Goal: Task Accomplishment & Management: Complete application form

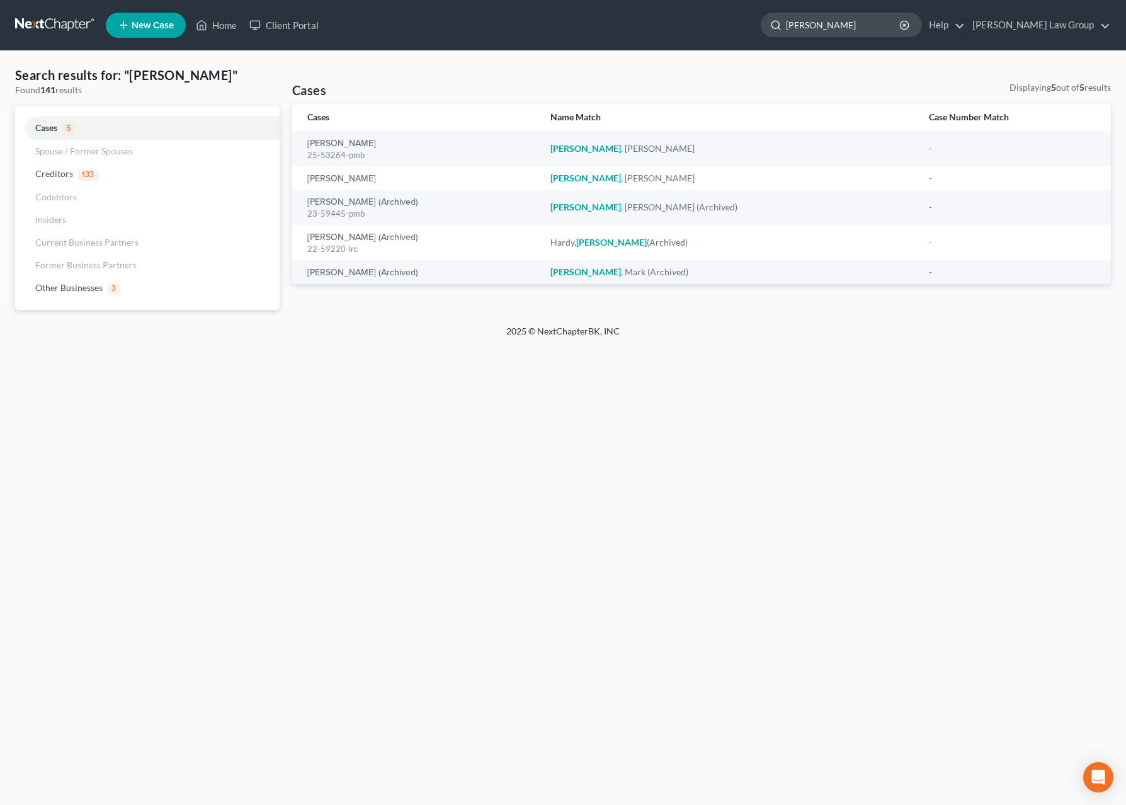
drag, startPoint x: 0, startPoint y: 0, endPoint x: 880, endPoint y: 31, distance: 880.6
click at [878, 32] on input "myrick" at bounding box center [843, 24] width 115 height 23
drag, startPoint x: 883, startPoint y: 28, endPoint x: 754, endPoint y: 18, distance: 128.9
click at [786, 18] on input "myrick" at bounding box center [843, 24] width 115 height 23
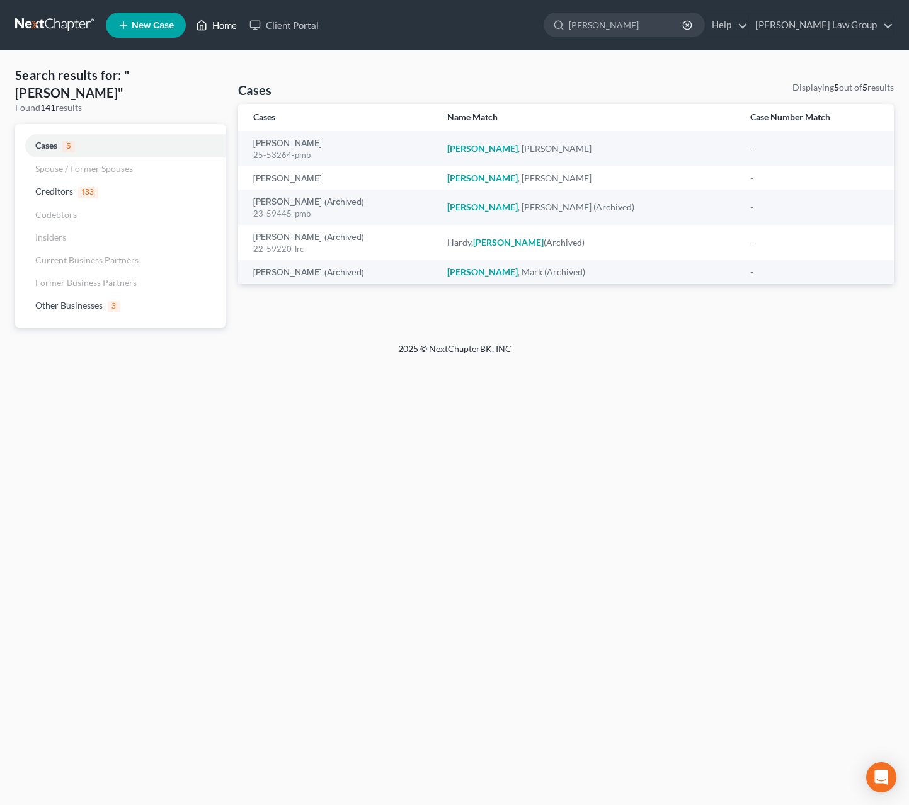
click at [219, 23] on link "Home" at bounding box center [217, 25] width 54 height 23
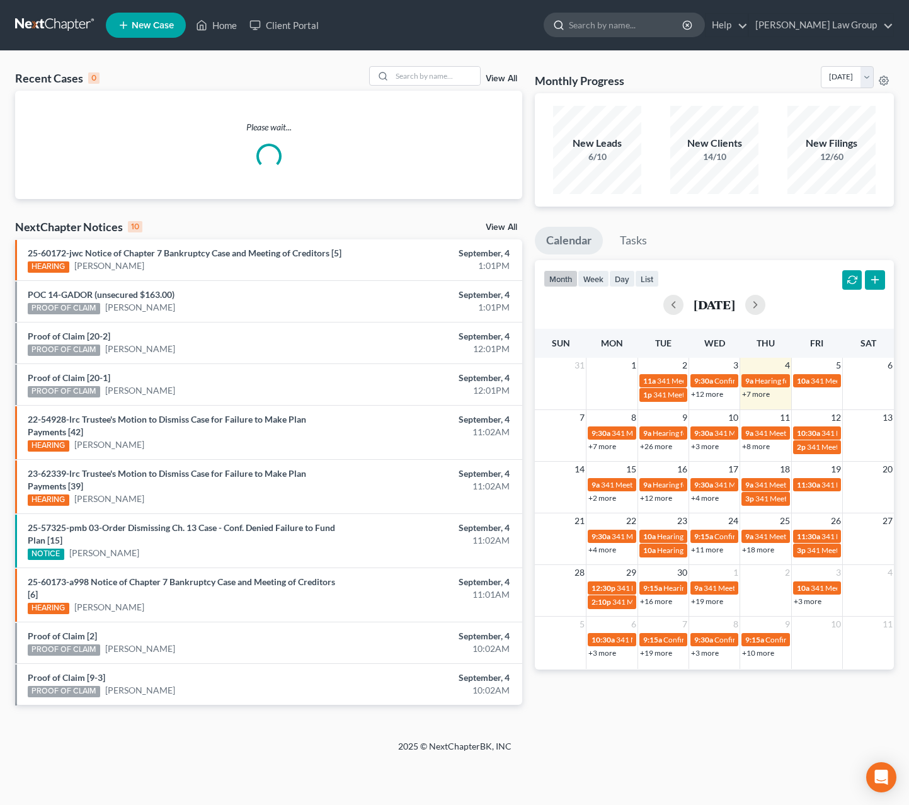
click at [665, 19] on input "search" at bounding box center [626, 24] width 115 height 23
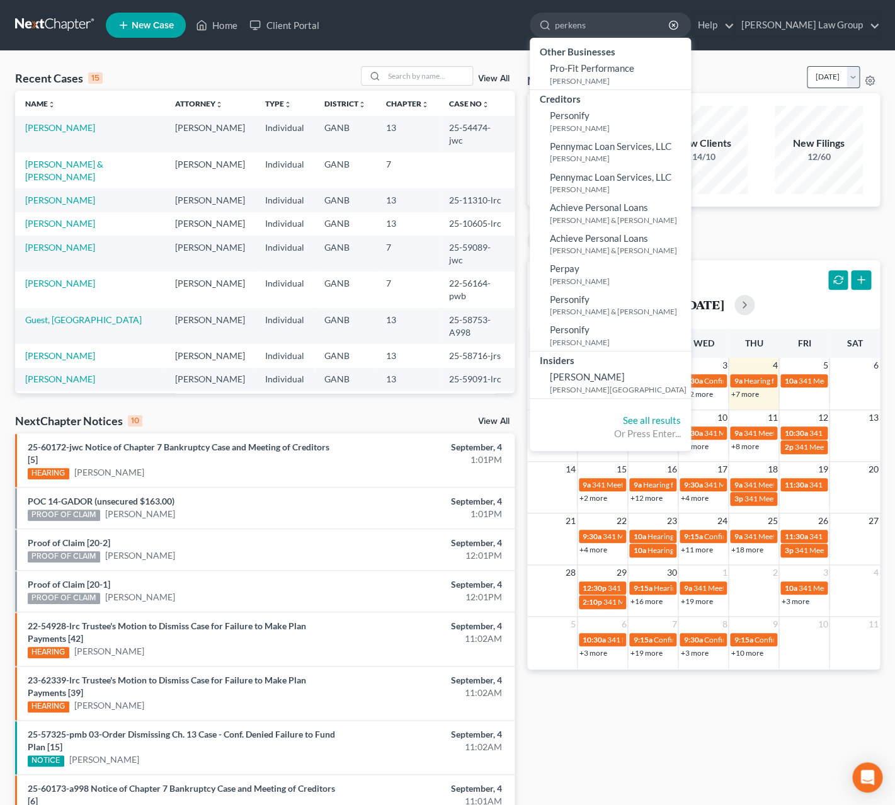
type input "perkens"
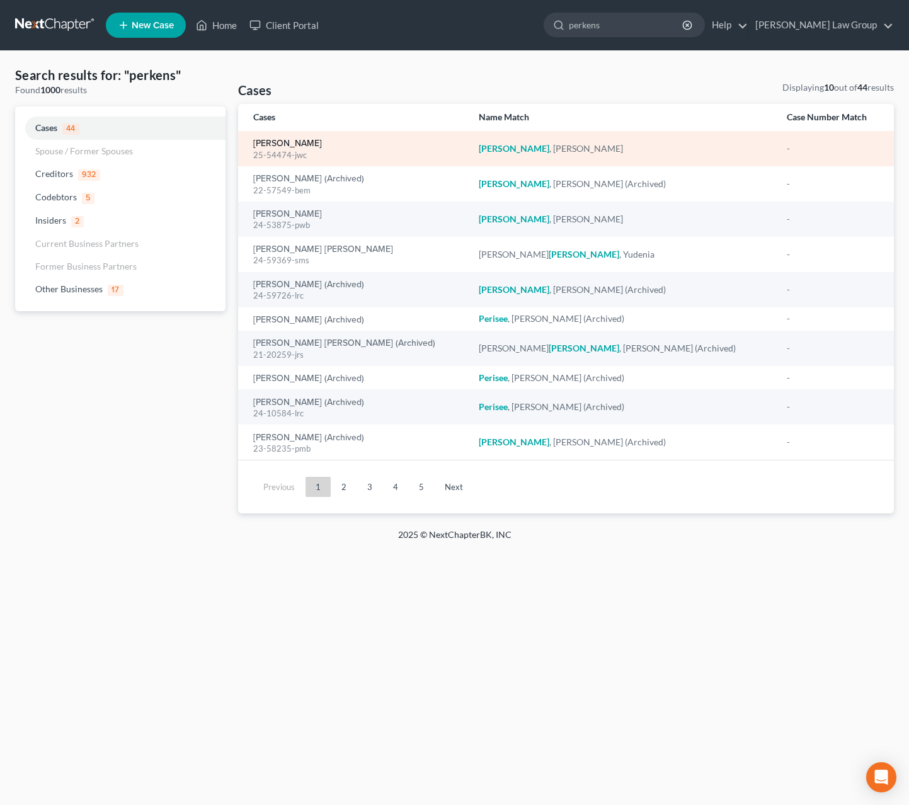
click at [283, 148] on link "[PERSON_NAME]" at bounding box center [287, 143] width 69 height 9
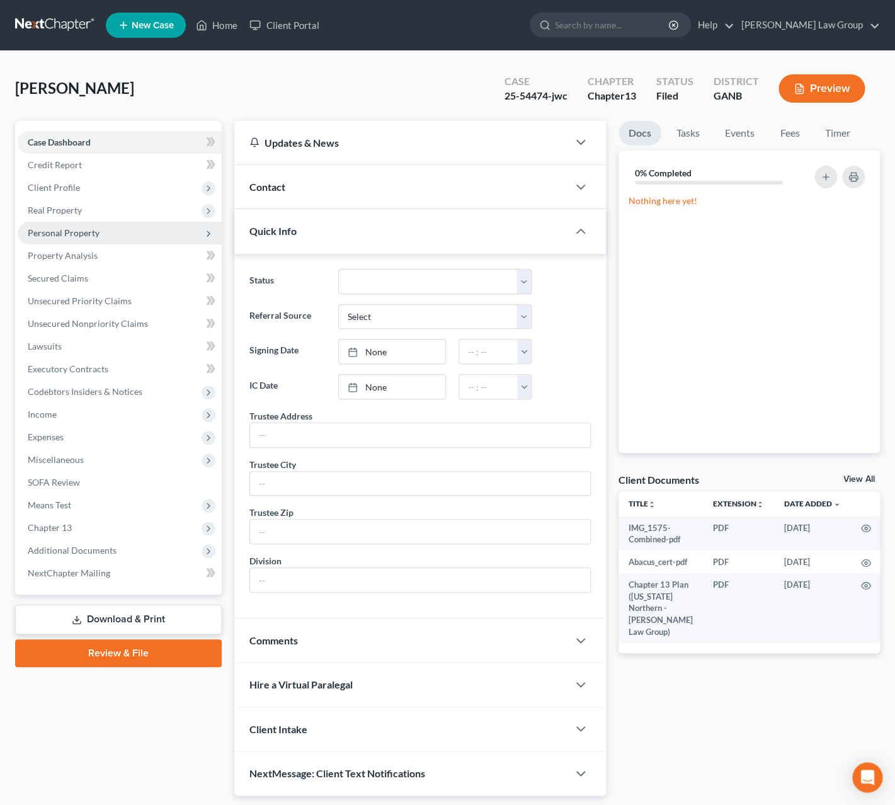
click at [83, 232] on span "Personal Property" at bounding box center [64, 232] width 72 height 11
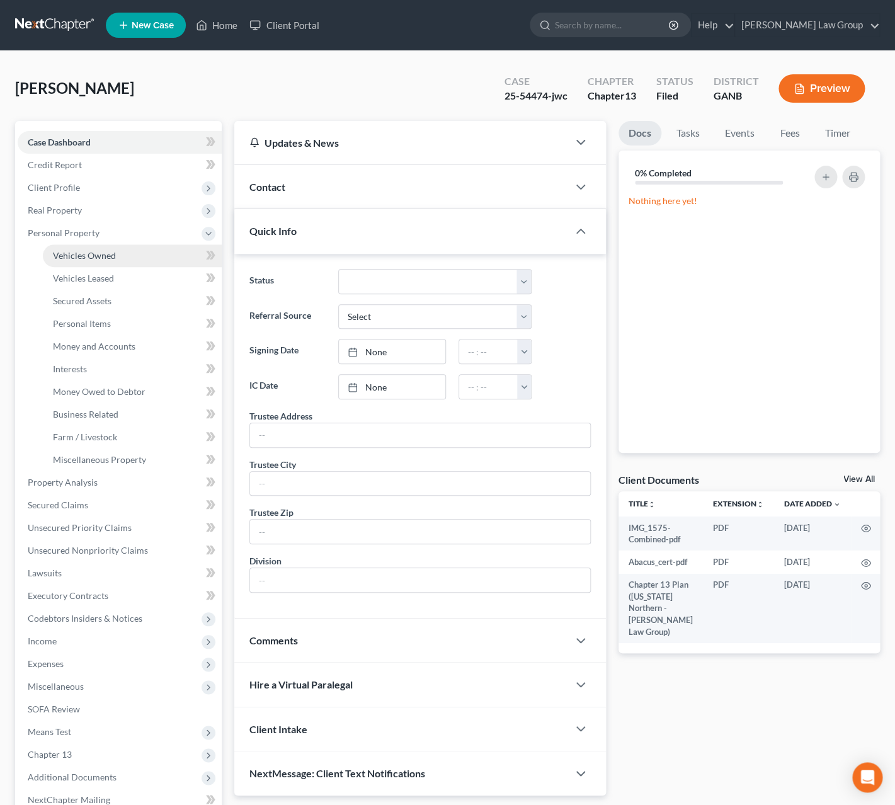
click at [100, 260] on span "Vehicles Owned" at bounding box center [84, 255] width 63 height 11
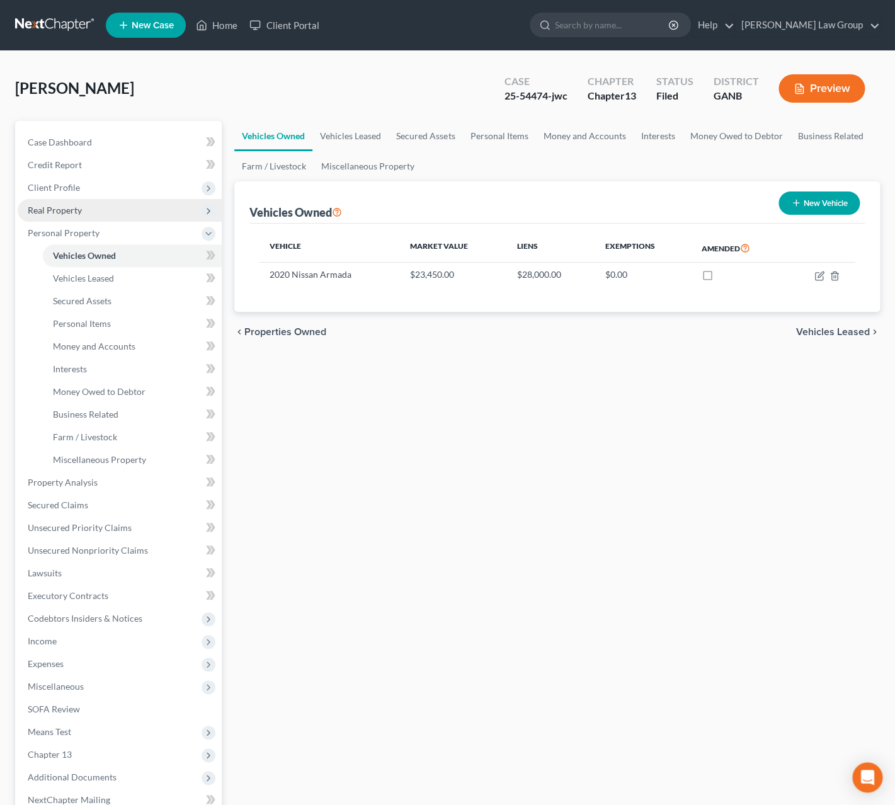
click at [74, 214] on span "Real Property" at bounding box center [55, 210] width 54 height 11
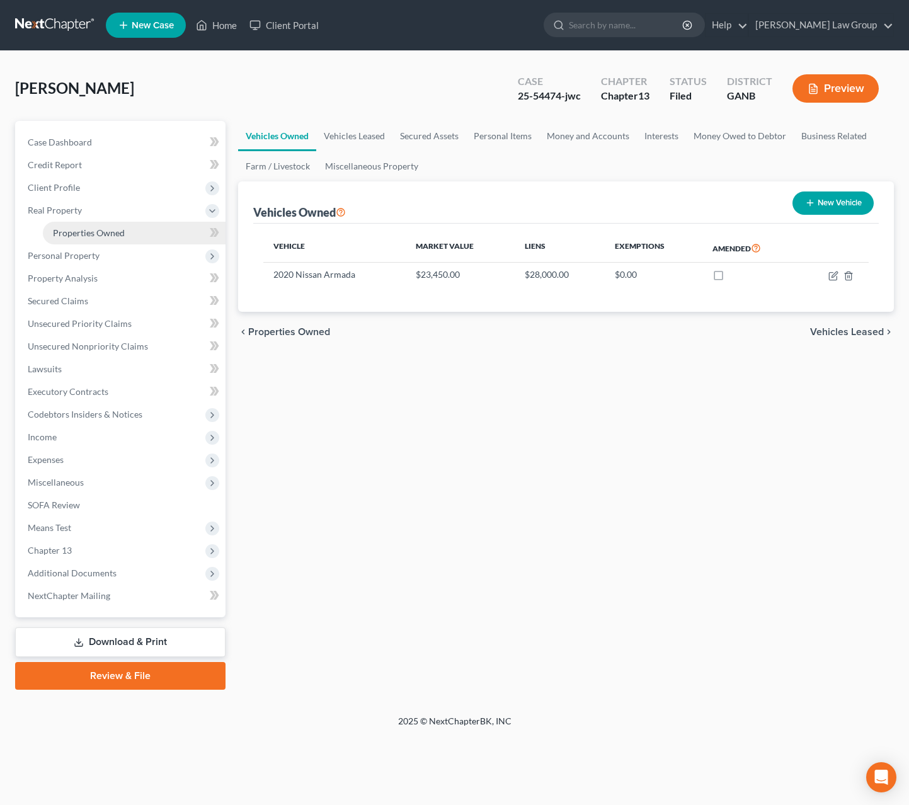
click at [103, 239] on link "Properties Owned" at bounding box center [134, 233] width 183 height 23
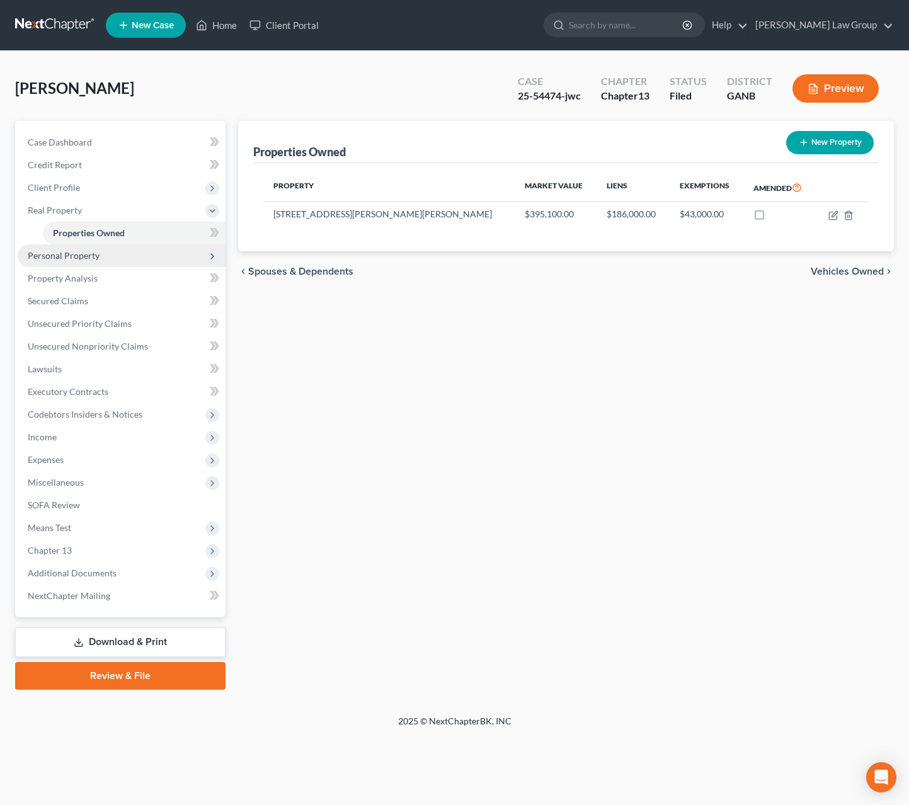
click at [110, 253] on span "Personal Property" at bounding box center [122, 255] width 208 height 23
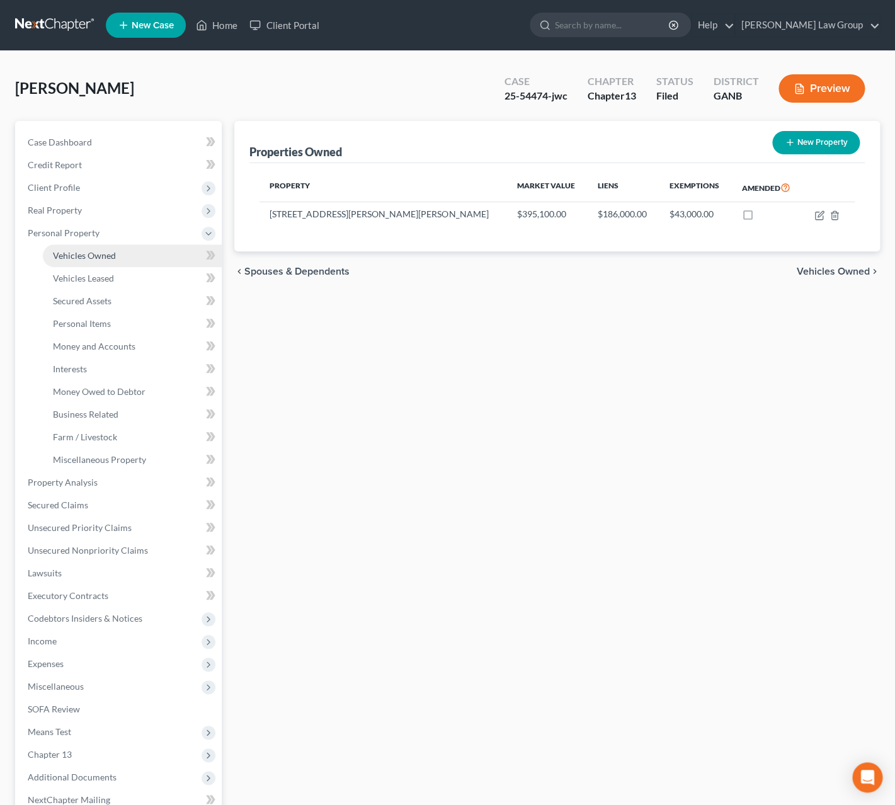
click at [122, 253] on link "Vehicles Owned" at bounding box center [132, 255] width 179 height 23
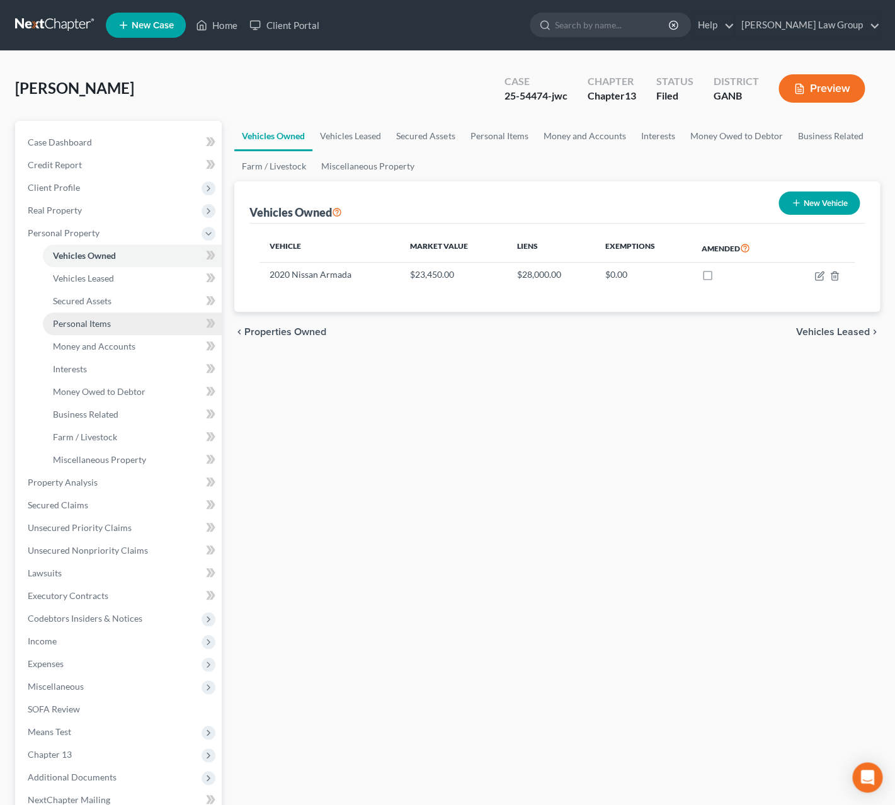
click at [117, 325] on link "Personal Items" at bounding box center [132, 323] width 179 height 23
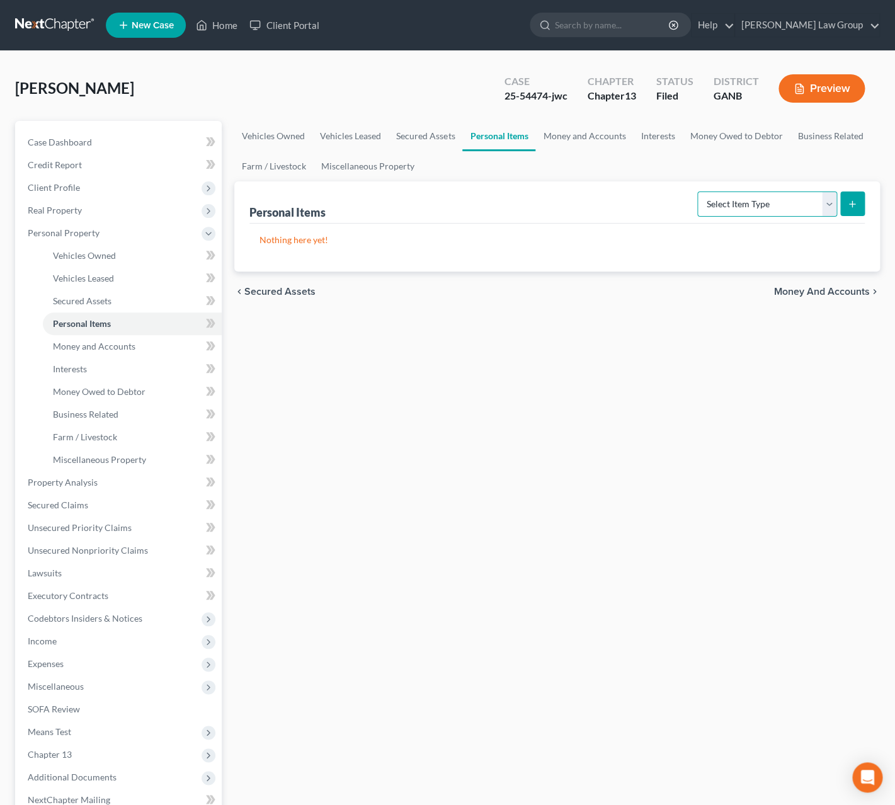
click at [697, 192] on select "Select Item Type Clothing Collectibles Of Value Electronics Firearms Household …" at bounding box center [767, 204] width 140 height 25
select select "clothing"
click option "Clothing" at bounding box center [0, 0] width 0 height 0
click at [863, 207] on button "submit" at bounding box center [852, 204] width 25 height 25
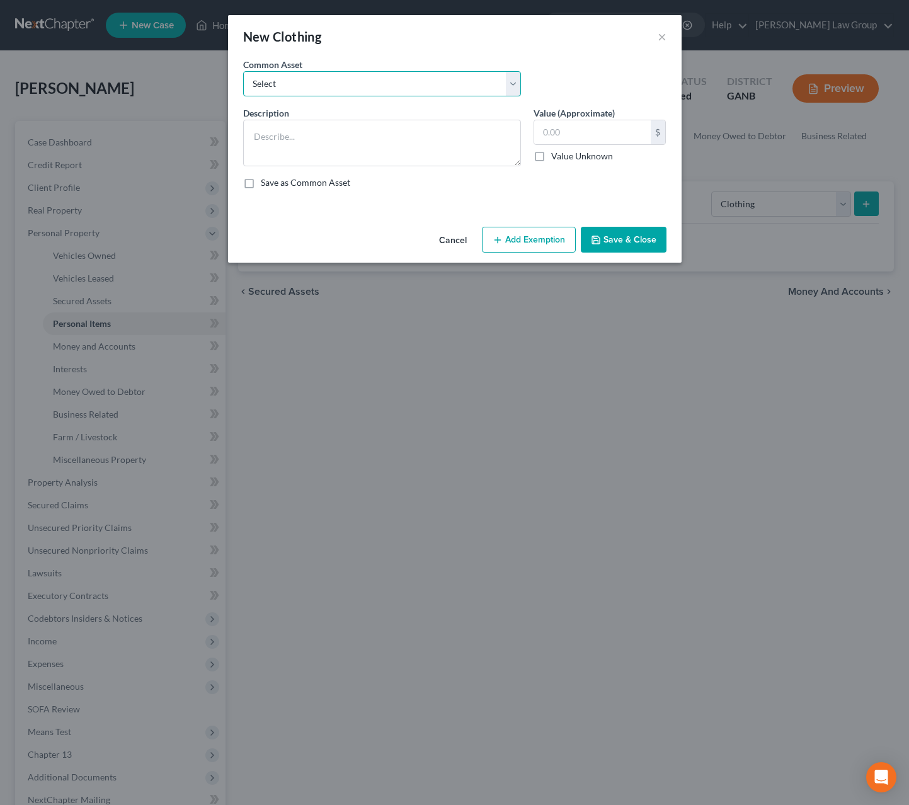
select select "0"
click option "Clothing" at bounding box center [0, 0] width 0 height 0
type textarea "Clothing"
drag, startPoint x: 323, startPoint y: 151, endPoint x: 330, endPoint y: 145, distance: 9.0
click at [323, 151] on textarea "Clothing" at bounding box center [382, 143] width 278 height 47
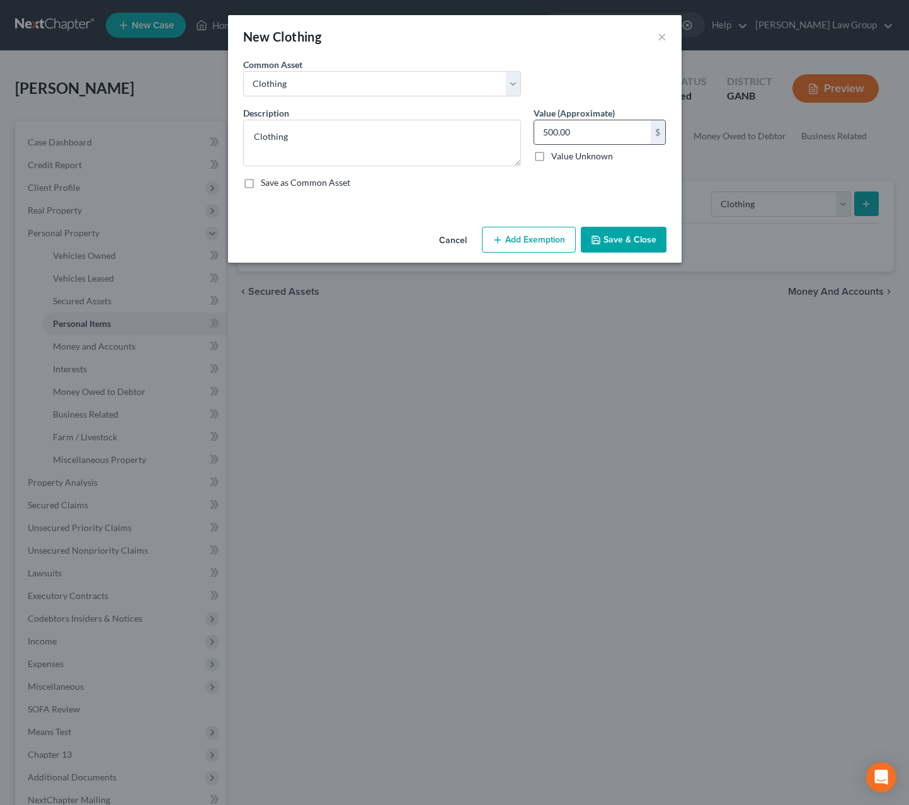
drag, startPoint x: 599, startPoint y: 139, endPoint x: 580, endPoint y: 139, distance: 19.5
click at [580, 139] on input "500.00" at bounding box center [592, 132] width 117 height 24
type input "350.00"
click at [565, 248] on button "Add Exemption" at bounding box center [529, 240] width 94 height 26
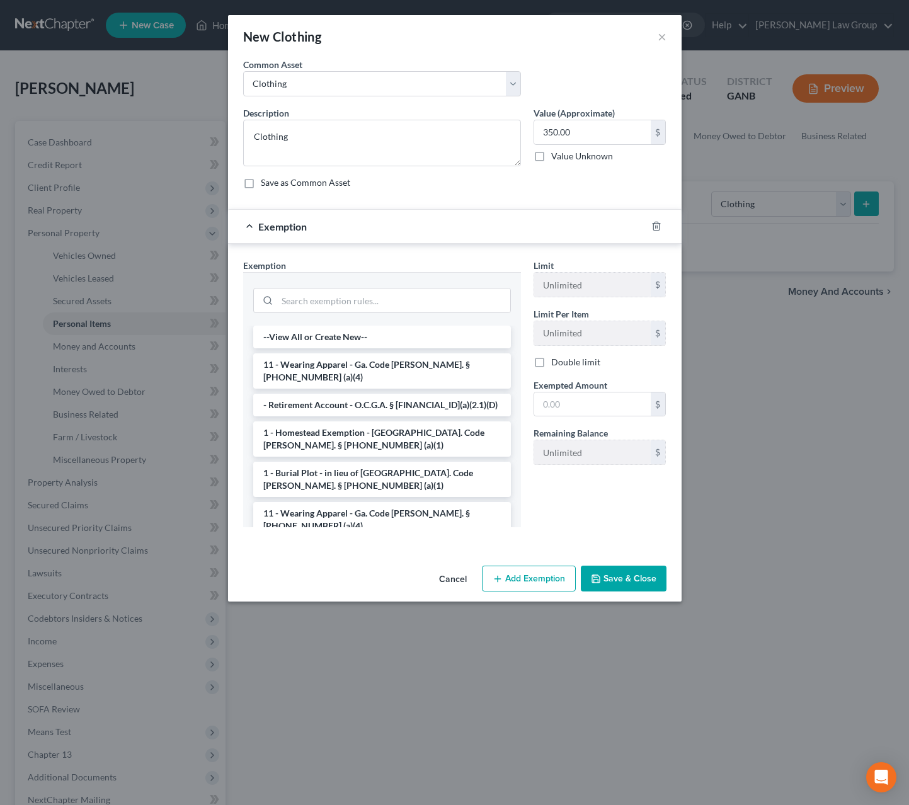
click at [605, 589] on button "Save & Close" at bounding box center [624, 579] width 86 height 26
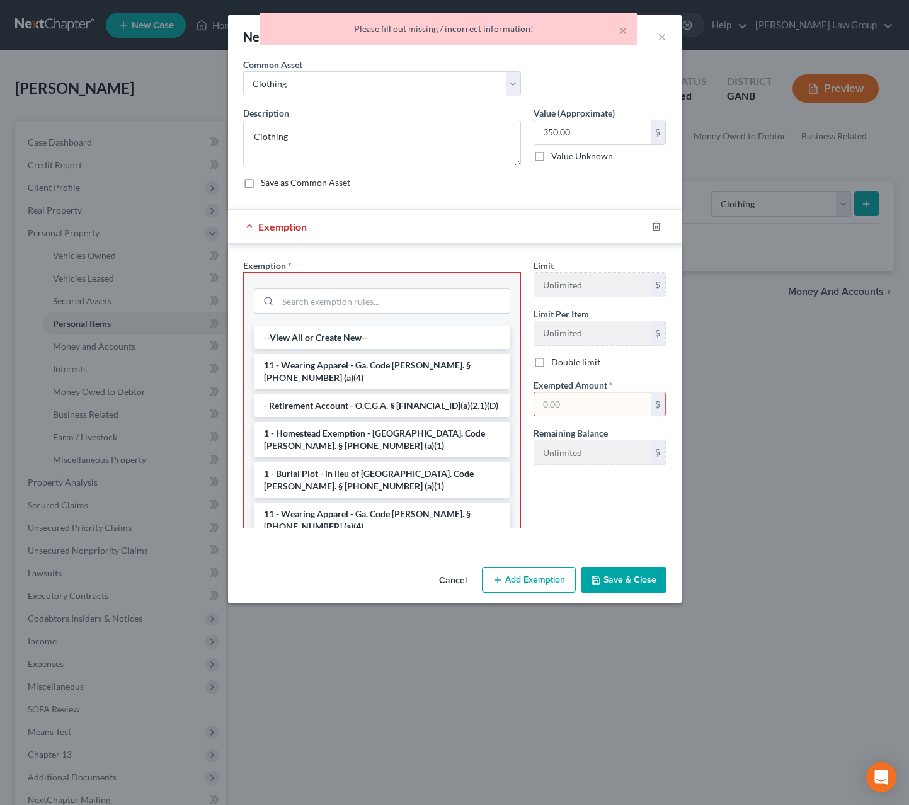
click at [454, 586] on button "Cancel" at bounding box center [453, 580] width 48 height 25
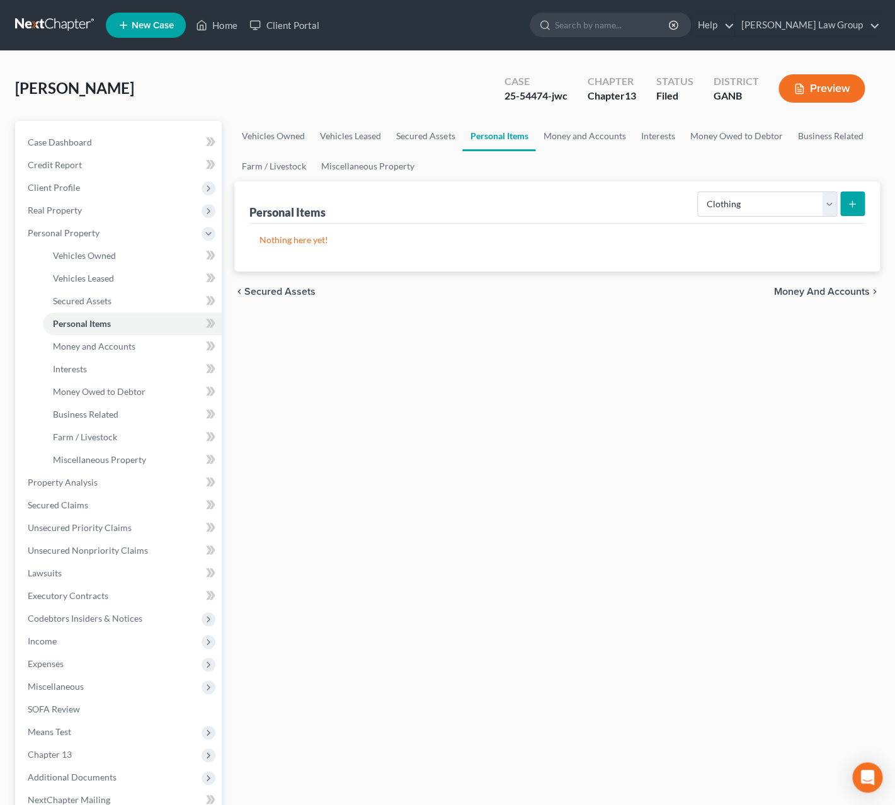
click at [850, 208] on icon "submit" at bounding box center [852, 204] width 10 height 10
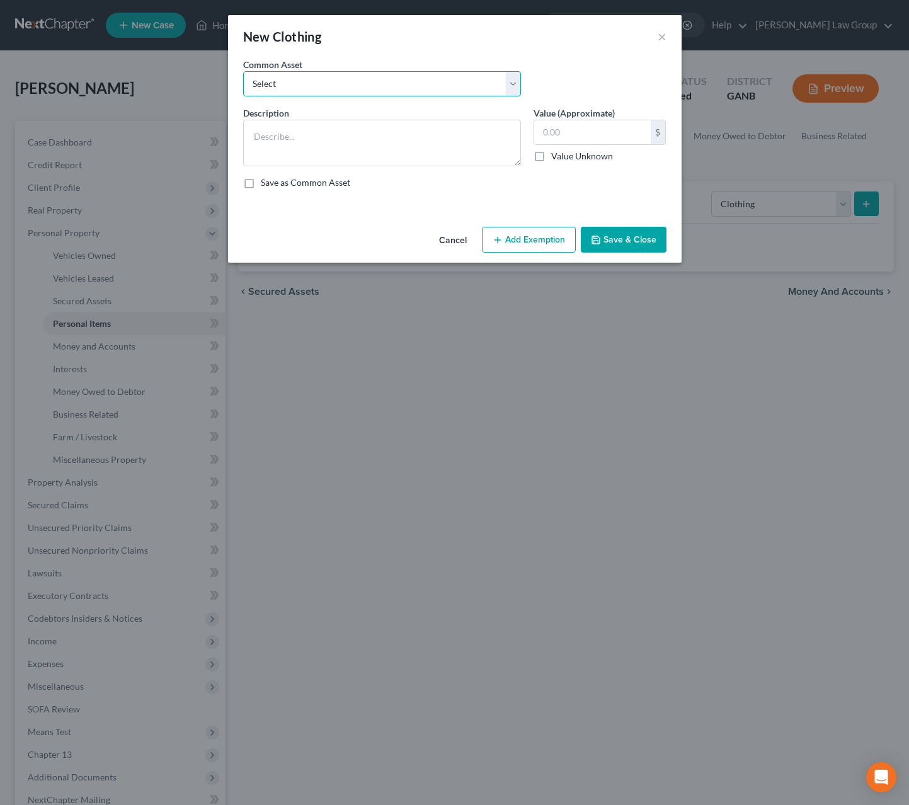
select select "0"
click option "Clothing" at bounding box center [0, 0] width 0 height 0
type textarea "Clothing"
click at [401, 144] on textarea "Clothing" at bounding box center [382, 143] width 278 height 47
drag, startPoint x: 592, startPoint y: 137, endPoint x: 616, endPoint y: 136, distance: 24.6
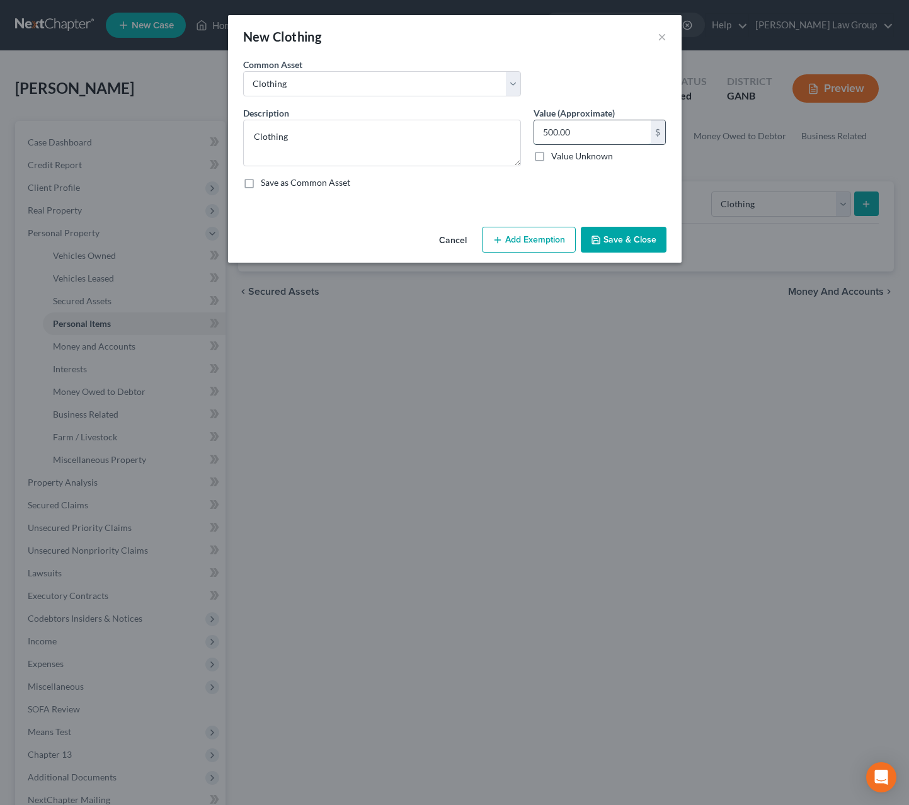
click at [616, 136] on input "500.00" at bounding box center [592, 132] width 117 height 24
type input "350.0"
click at [642, 236] on button "Save & Close" at bounding box center [624, 240] width 86 height 26
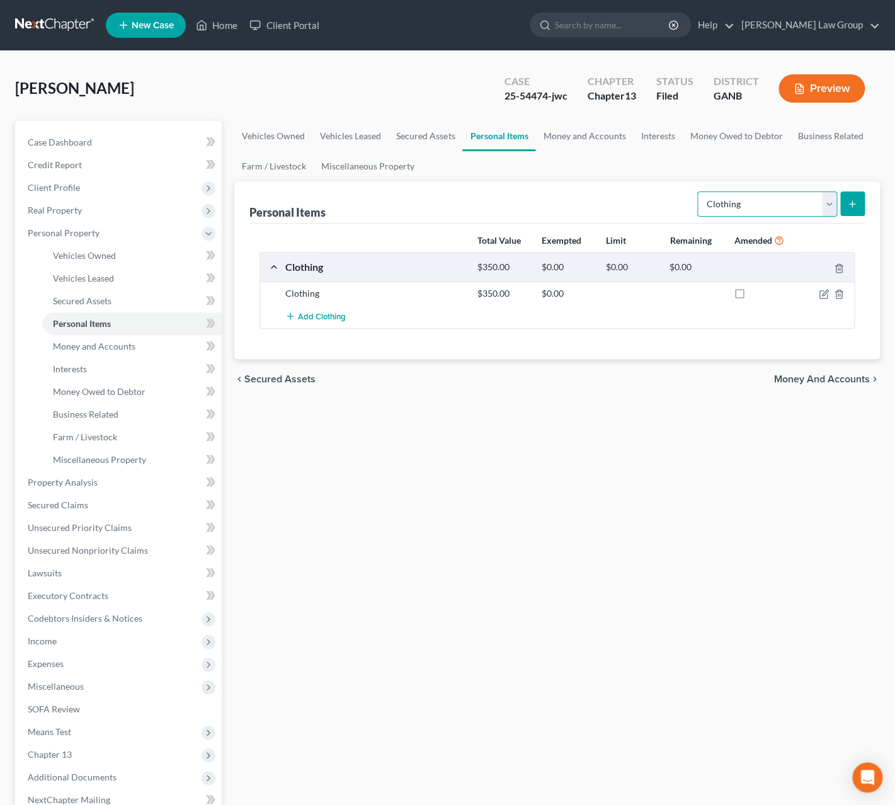
select select "electronics"
click option "Electronics" at bounding box center [0, 0] width 0 height 0
click at [855, 212] on button "submit" at bounding box center [852, 204] width 25 height 25
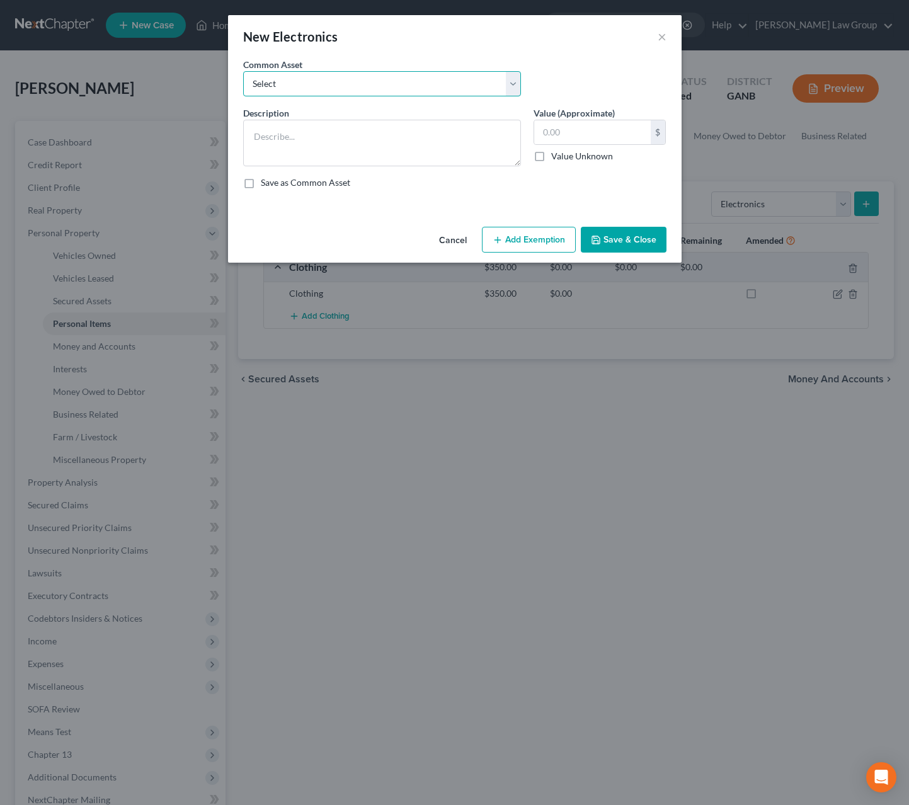
select select "1"
click option "Electronics" at bounding box center [0, 0] width 0 height 0
type textarea "Electronics"
drag, startPoint x: 588, startPoint y: 130, endPoint x: 607, endPoint y: 132, distance: 19.0
click at [607, 132] on input "500.00" at bounding box center [592, 132] width 117 height 24
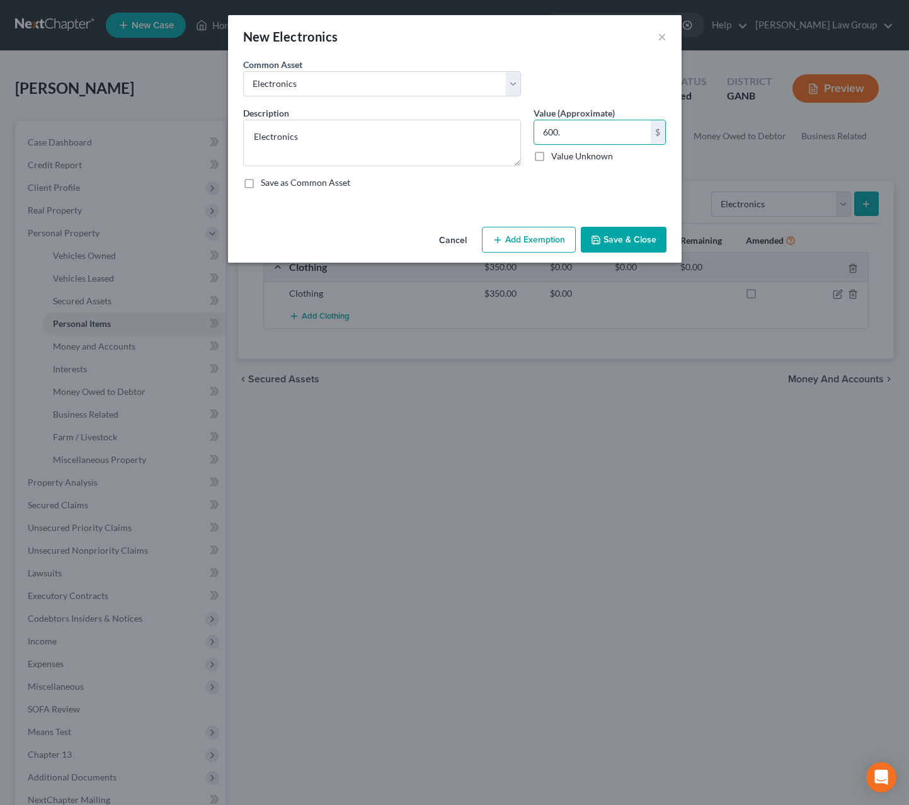
type input "600."
click at [606, 237] on button "Save & Close" at bounding box center [624, 240] width 86 height 26
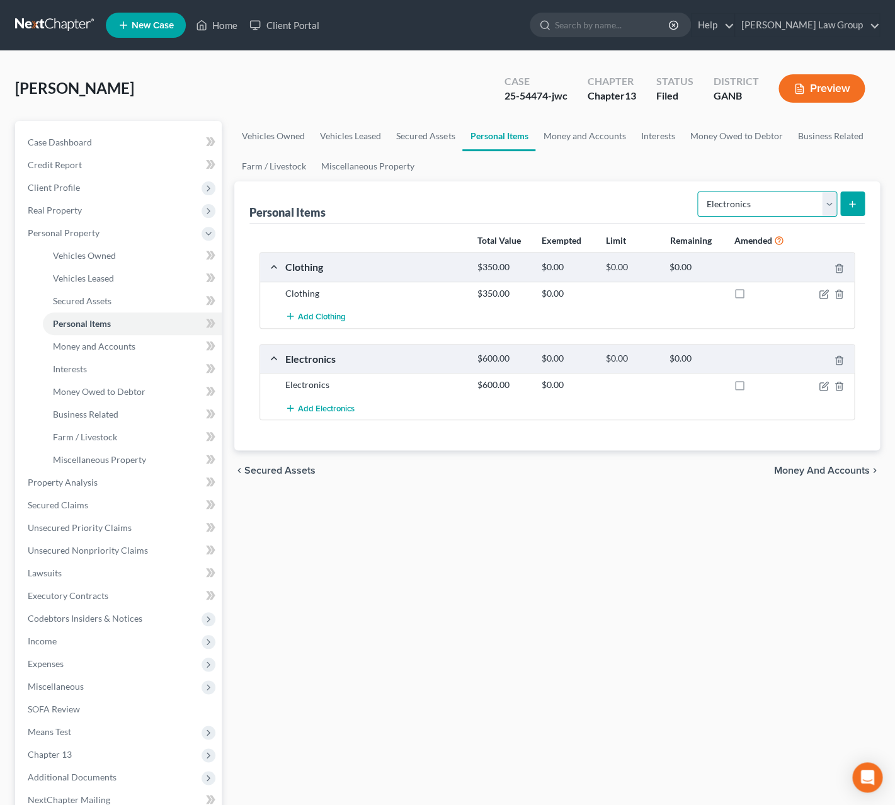
select select "firearms"
click option "Firearms" at bounding box center [0, 0] width 0 height 0
click at [847, 208] on button "submit" at bounding box center [852, 204] width 25 height 25
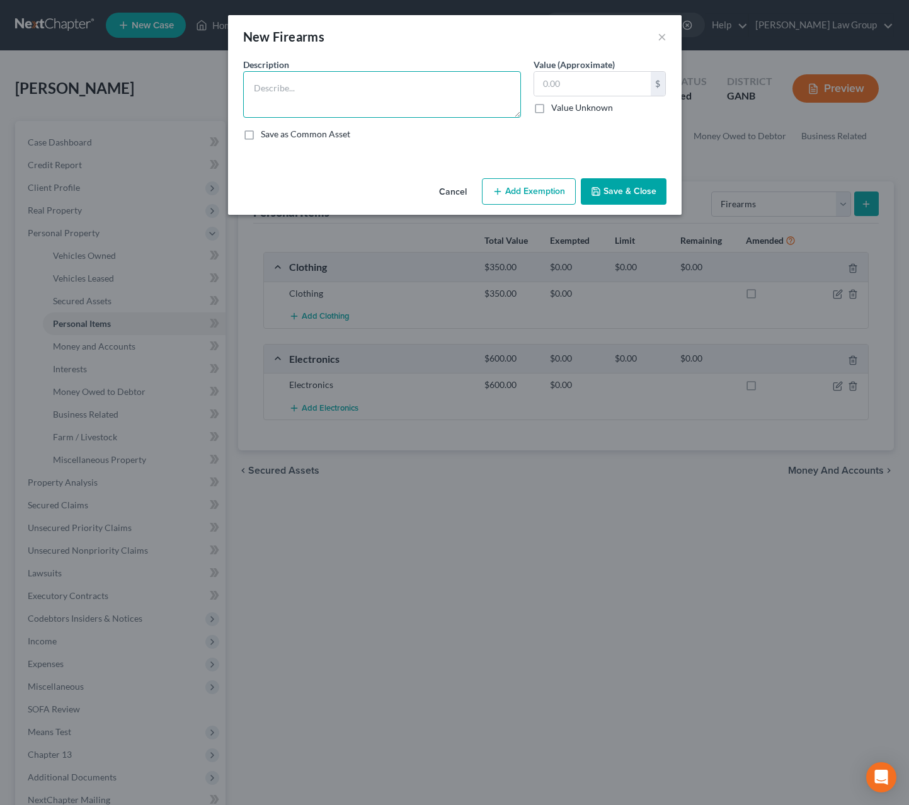
click at [329, 87] on textarea at bounding box center [382, 94] width 278 height 47
click at [604, 85] on input "text" at bounding box center [592, 84] width 117 height 24
click at [285, 89] on textarea "Deer rifel; .9mm handgun" at bounding box center [382, 94] width 278 height 47
type textarea "Deer rifle; .9mm handgun"
click at [540, 85] on input "text" at bounding box center [592, 84] width 117 height 24
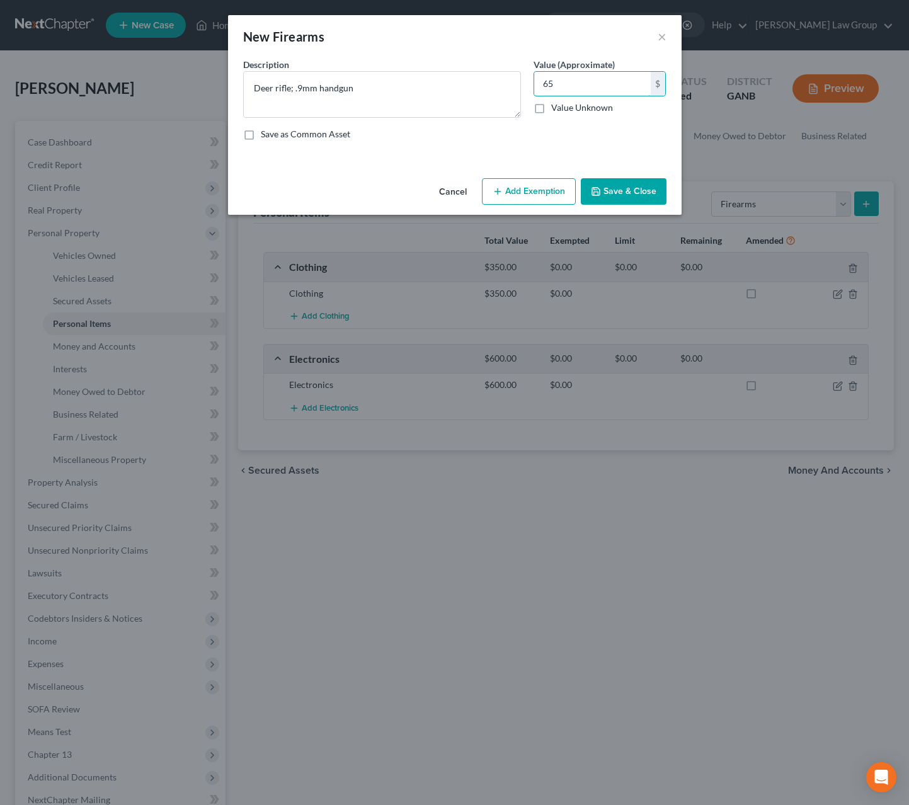
type input "6"
type input "600.00"
click at [631, 200] on button "Save & Close" at bounding box center [624, 191] width 86 height 26
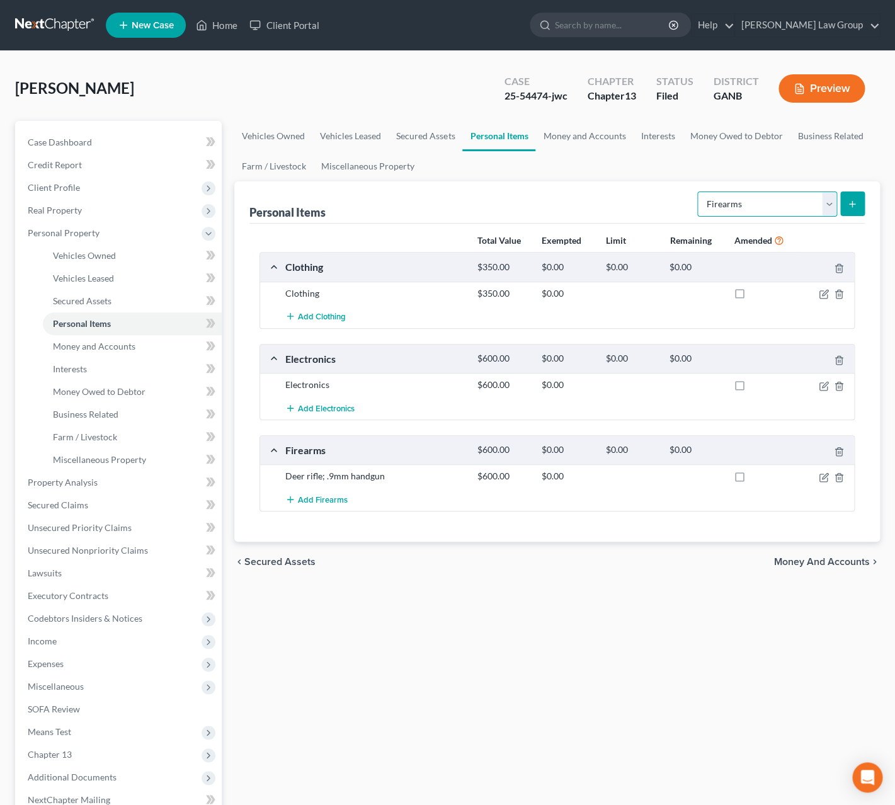
select select "household_goods"
click option "Household Goods" at bounding box center [0, 0] width 0 height 0
click at [445, 208] on div "Personal Items Select Item Type Clothing Collectibles Of Value Electronics Fire…" at bounding box center [556, 202] width 615 height 42
click at [850, 210] on button "submit" at bounding box center [852, 204] width 25 height 25
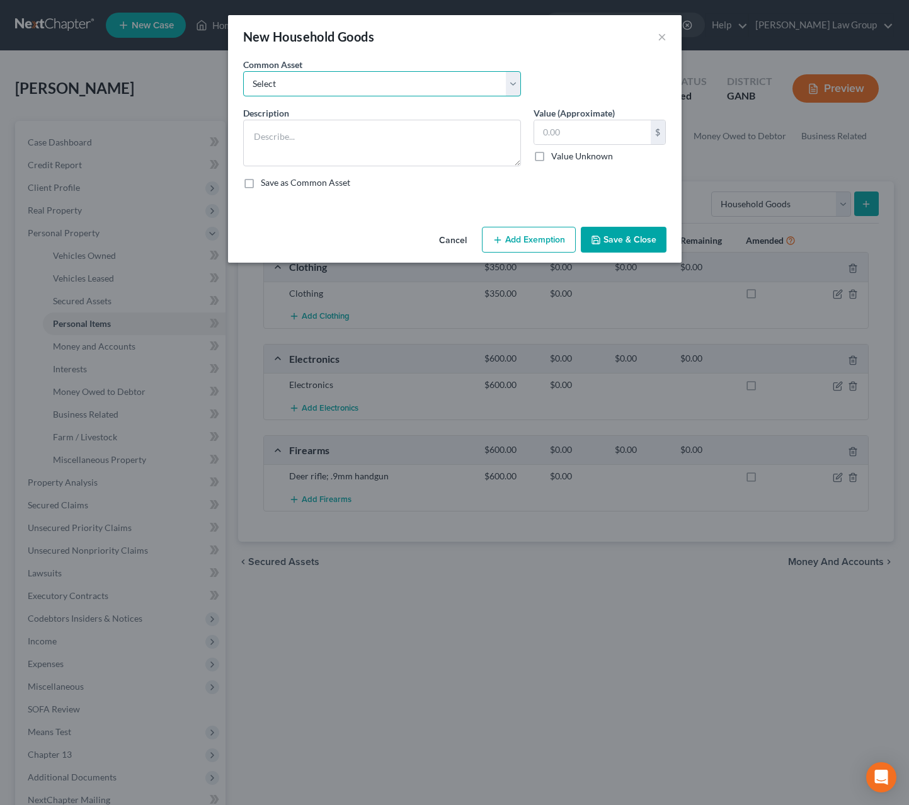
select select "0"
click option "Household goods" at bounding box center [0, 0] width 0 height 0
type textarea "Household goods"
type input "1,200.00"
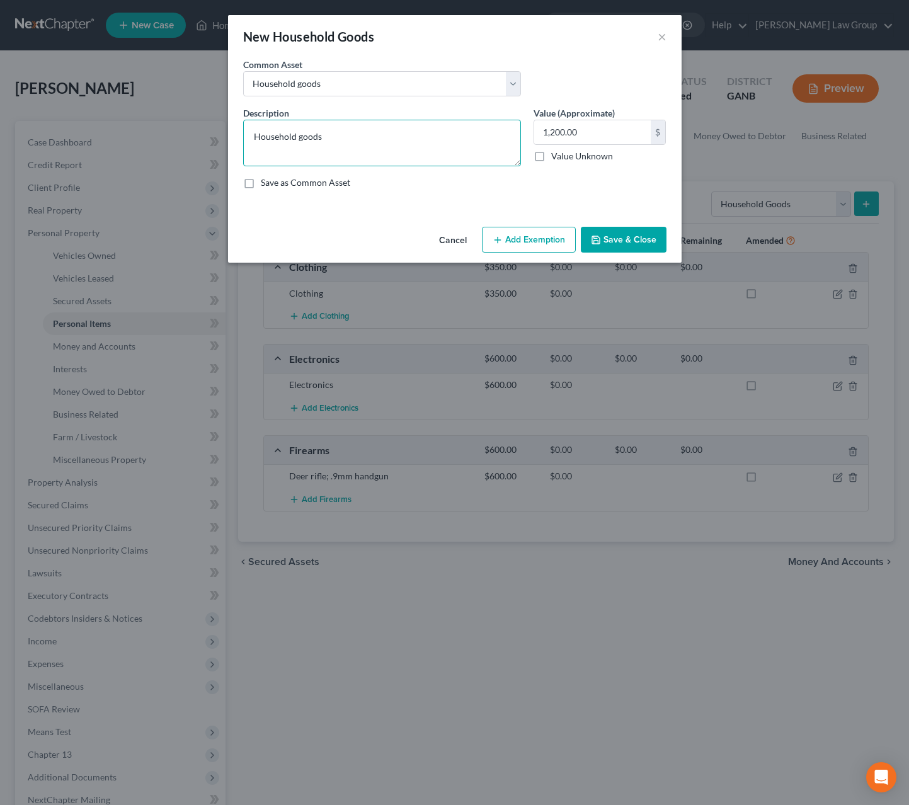
click at [336, 145] on textarea "Household goods" at bounding box center [382, 143] width 278 height 47
click at [598, 242] on polyline "button" at bounding box center [595, 241] width 4 height 3
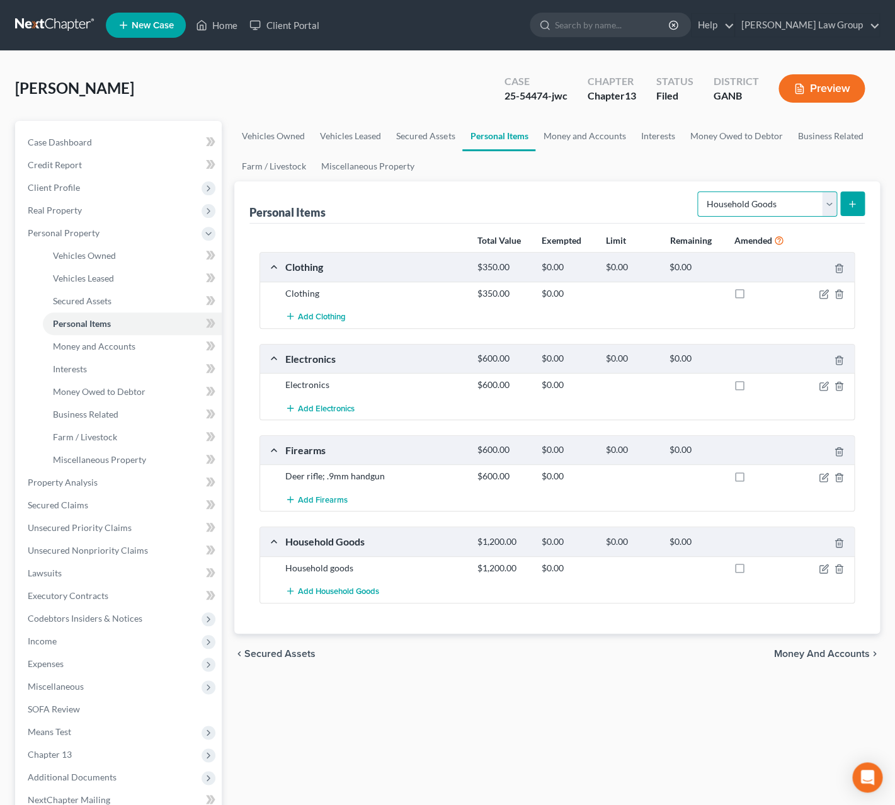
select select "jewelry"
click option "Jewelry" at bounding box center [0, 0] width 0 height 0
click at [850, 204] on icon "submit" at bounding box center [852, 204] width 10 height 10
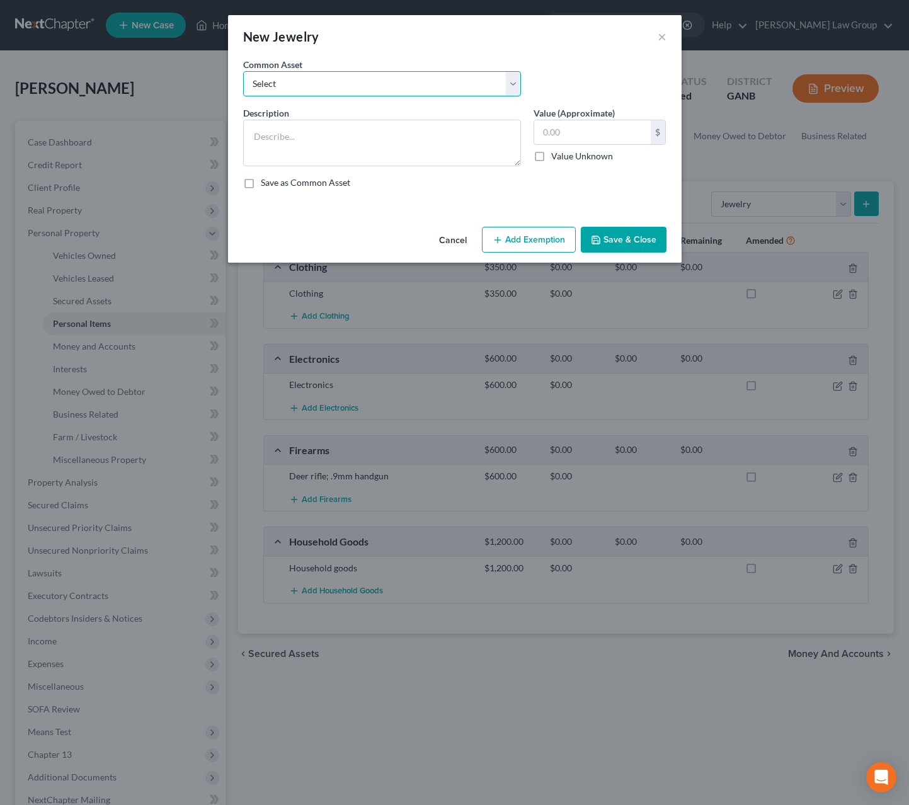
select select "1"
click option "Jewelry" at bounding box center [0, 0] width 0 height 0
type textarea "Jewelry"
type input "100.00"
click at [362, 134] on textarea "Jewelry" at bounding box center [382, 143] width 278 height 47
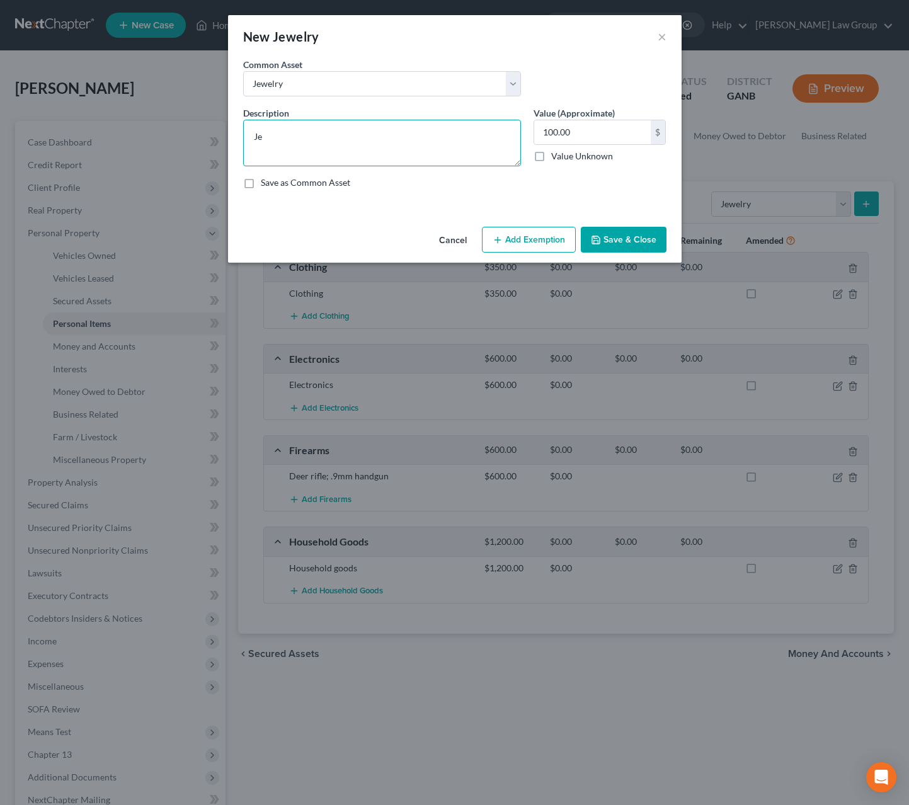
type textarea "J"
type textarea "Watch"
type input "15."
click at [609, 234] on button "Save & Close" at bounding box center [624, 240] width 86 height 26
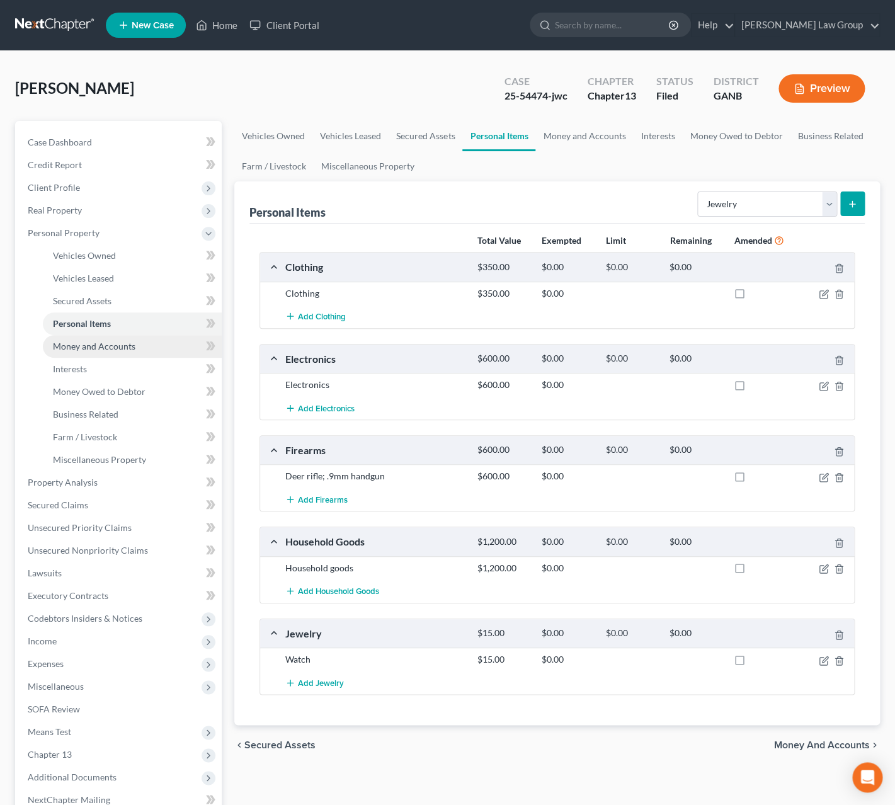
click at [139, 351] on link "Money and Accounts" at bounding box center [132, 346] width 179 height 23
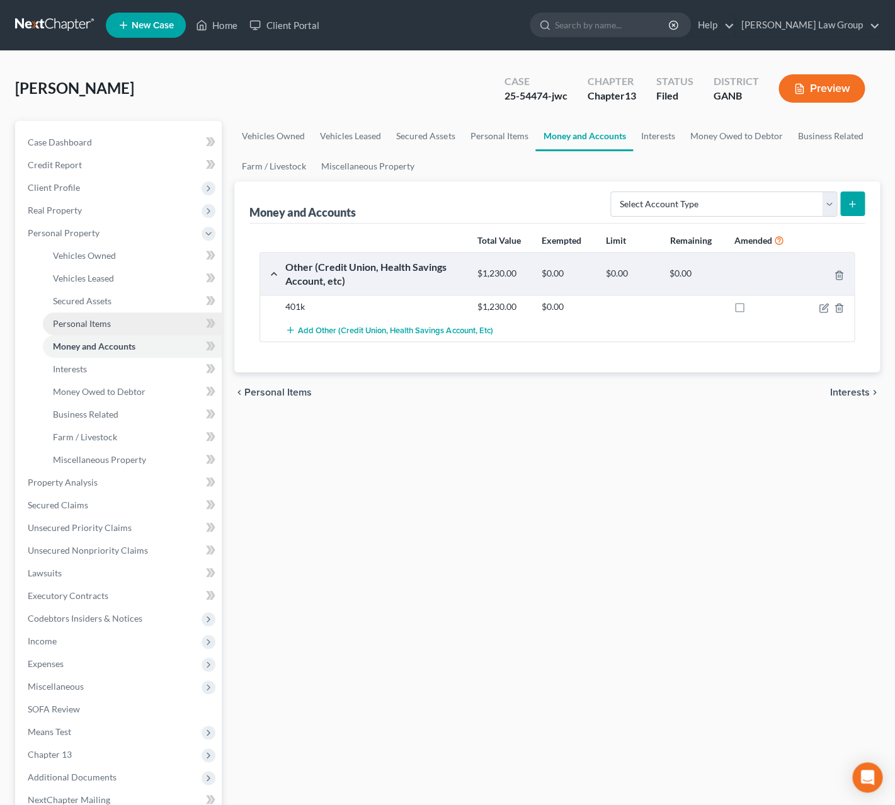
click at [111, 319] on link "Personal Items" at bounding box center [132, 323] width 179 height 23
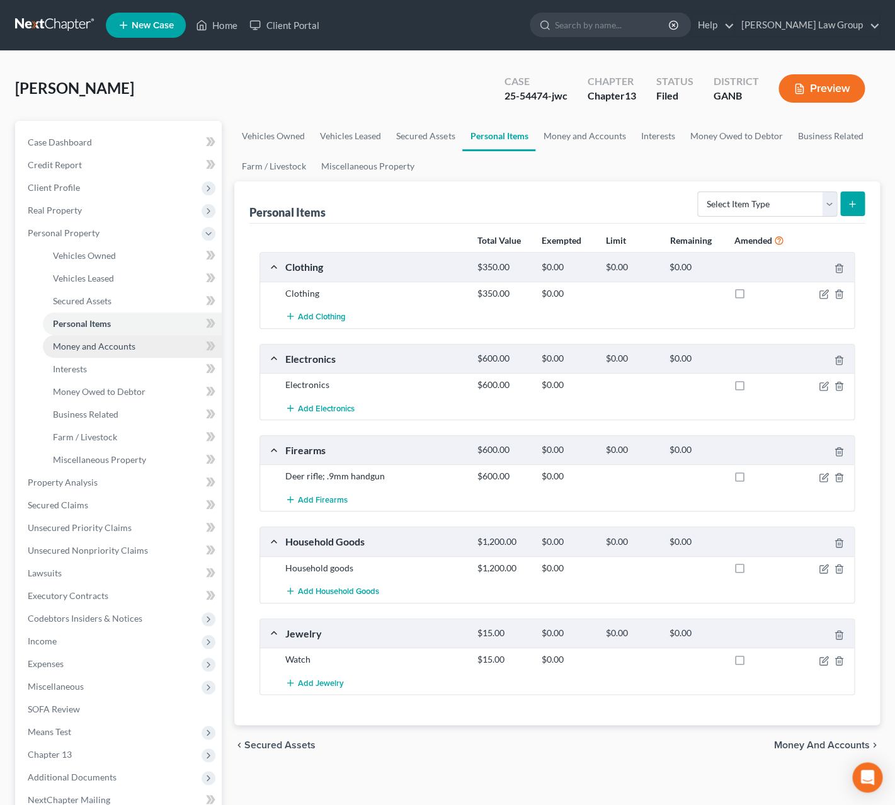
click at [119, 348] on span "Money and Accounts" at bounding box center [94, 346] width 83 height 11
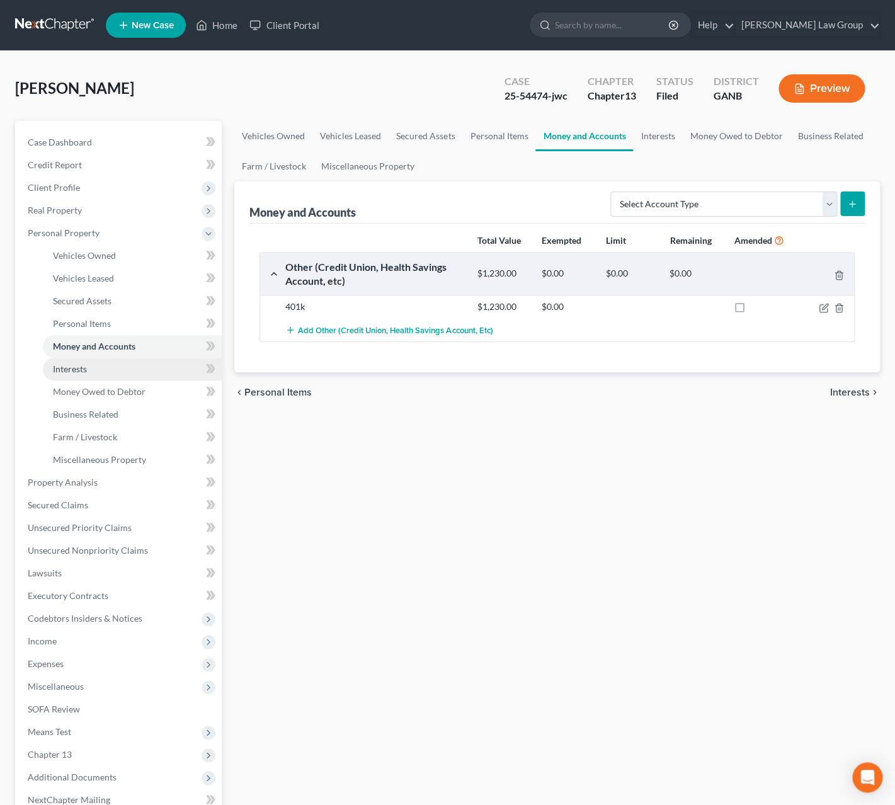
click at [141, 368] on link "Interests" at bounding box center [132, 369] width 179 height 23
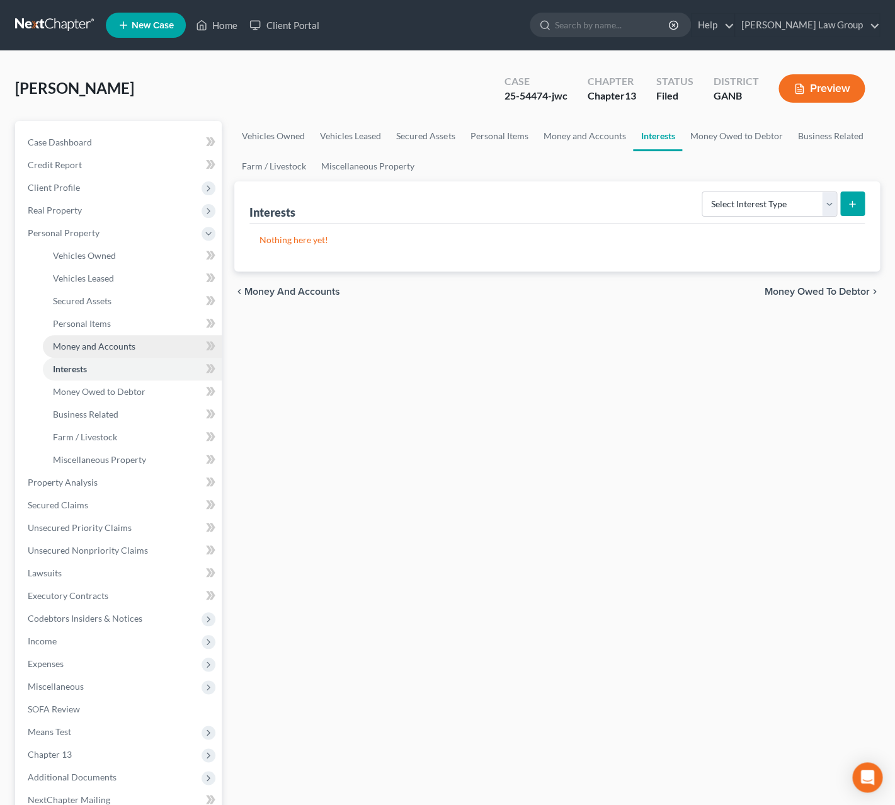
click at [145, 346] on link "Money and Accounts" at bounding box center [132, 346] width 179 height 23
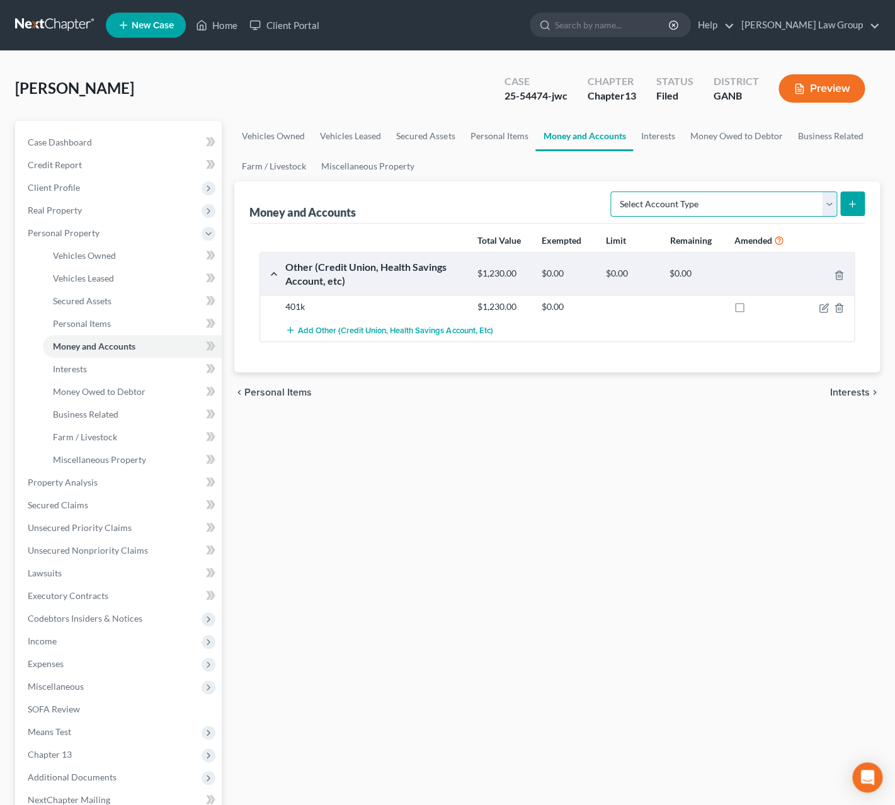
click at [610, 192] on select "Select Account Type Brokerage Cash on Hand Certificates of Deposit Checking Acc…" at bounding box center [723, 204] width 227 height 25
select select "checking"
click option "Checking Account" at bounding box center [0, 0] width 0 height 0
click at [852, 207] on icon "submit" at bounding box center [852, 204] width 10 height 10
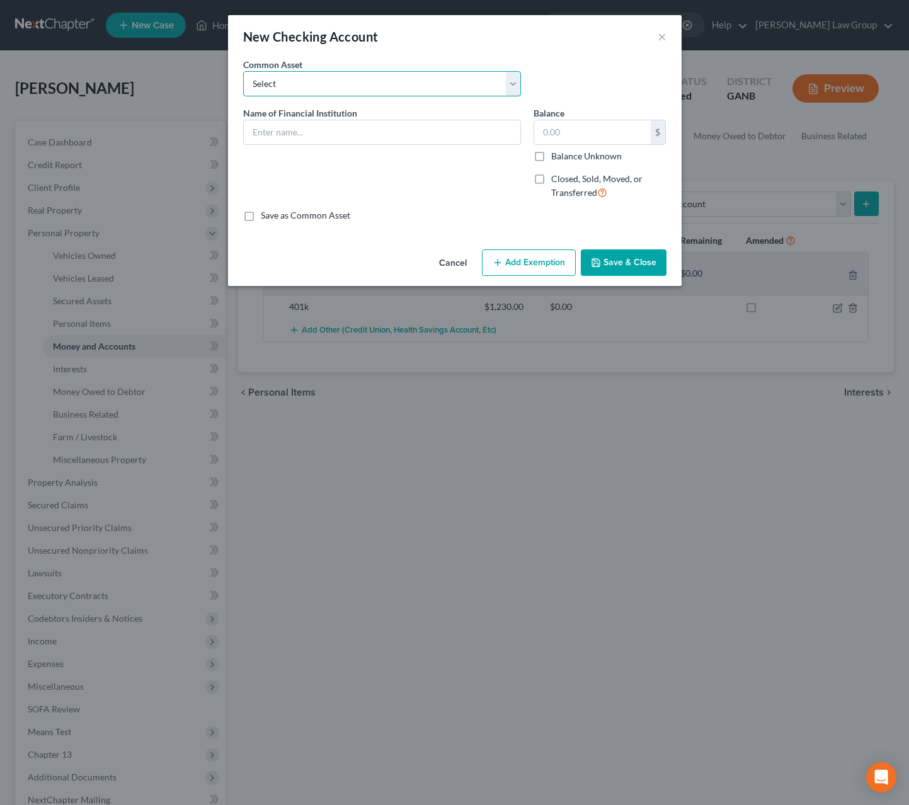
click at [243, 71] on select "Select PLATINUM FEDERAL CREDIT UNION UNITED COMMUNITY BANK Truist PNC Bank Navy…" at bounding box center [382, 83] width 278 height 25
select select "7"
click option "Chase Bank" at bounding box center [0, 0] width 0 height 0
type input "Chase Bank"
drag, startPoint x: 601, startPoint y: 135, endPoint x: 502, endPoint y: 134, distance: 98.9
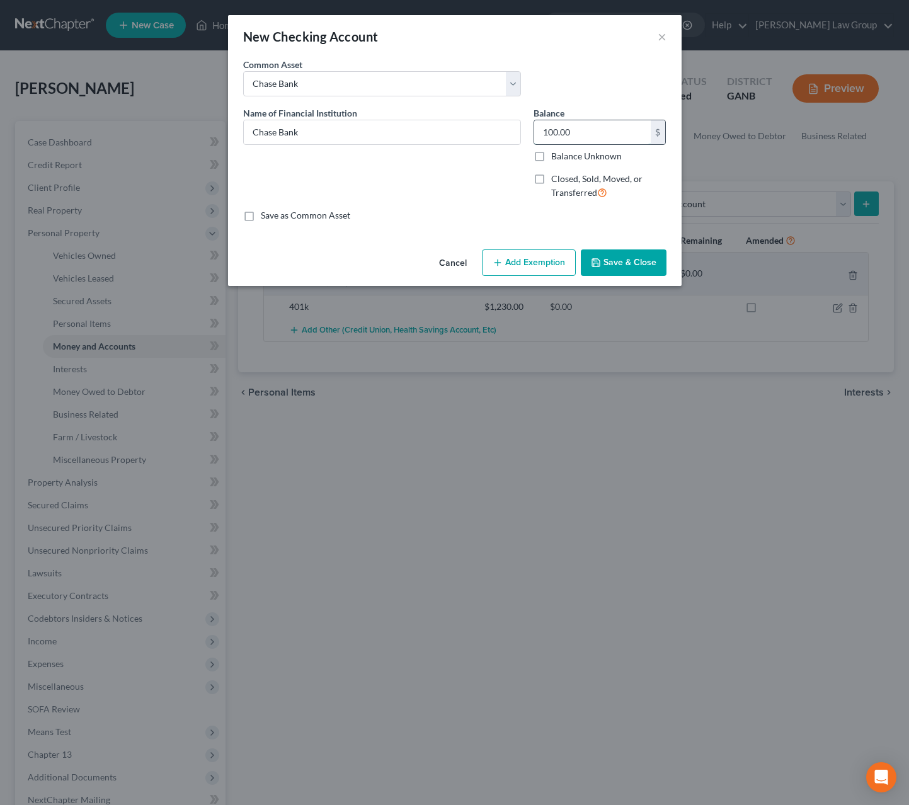
click at [534, 134] on input "100.00" at bounding box center [592, 132] width 117 height 24
drag, startPoint x: 587, startPoint y: 136, endPoint x: 491, endPoint y: 134, distance: 96.4
click at [534, 134] on input "100.00" at bounding box center [592, 132] width 117 height 24
click at [592, 138] on input "100.00" at bounding box center [592, 132] width 117 height 24
drag, startPoint x: 584, startPoint y: 134, endPoint x: 520, endPoint y: 130, distance: 64.4
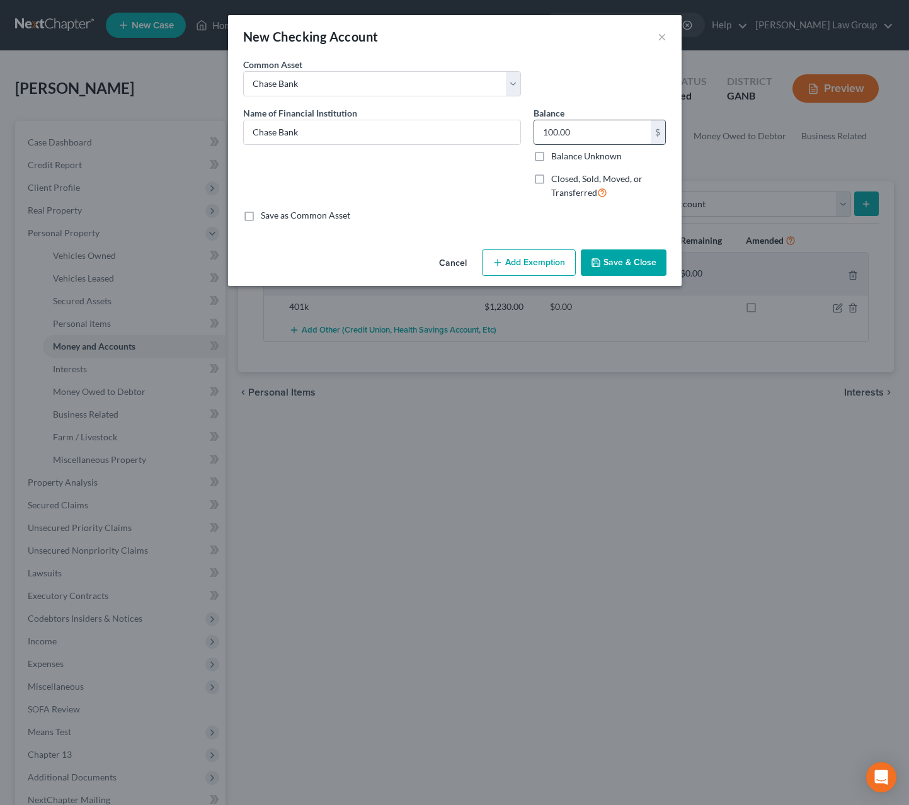
click at [534, 130] on input "100.00" at bounding box center [592, 132] width 117 height 24
type input "407.00"
click at [604, 259] on button "Save & Close" at bounding box center [624, 262] width 86 height 26
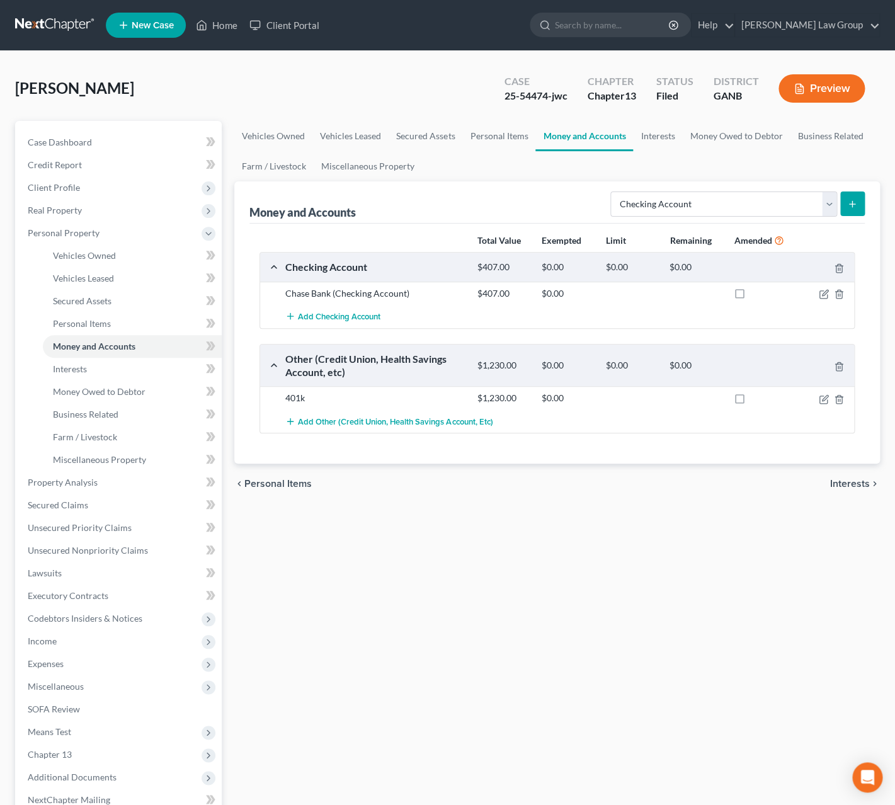
click at [855, 211] on button "submit" at bounding box center [852, 204] width 25 height 25
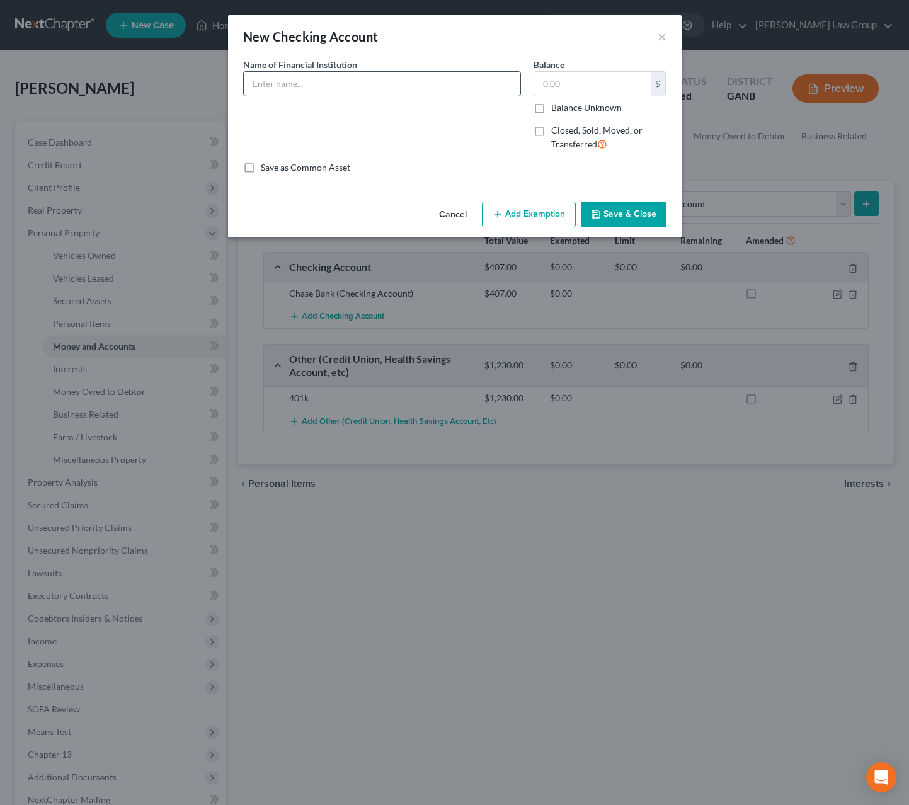
click at [403, 83] on input "text" at bounding box center [382, 84] width 277 height 24
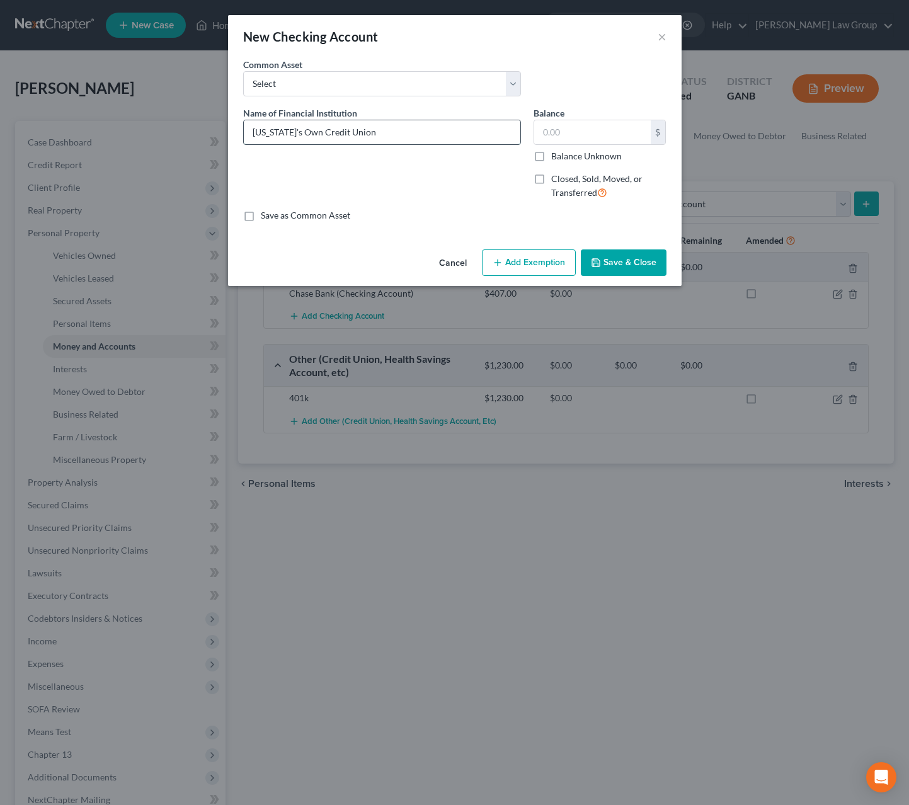
type input "Georgia's Own Credit Union"
type input "600.00"
click at [644, 257] on button "Save & Close" at bounding box center [624, 262] width 86 height 26
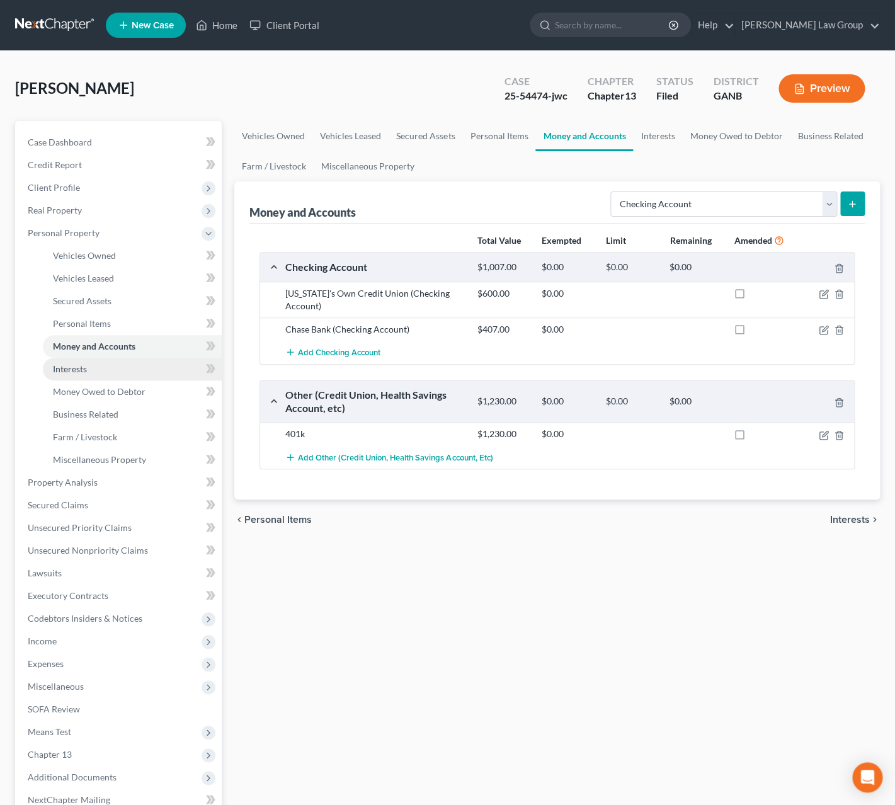
click at [125, 375] on link "Interests" at bounding box center [132, 369] width 179 height 23
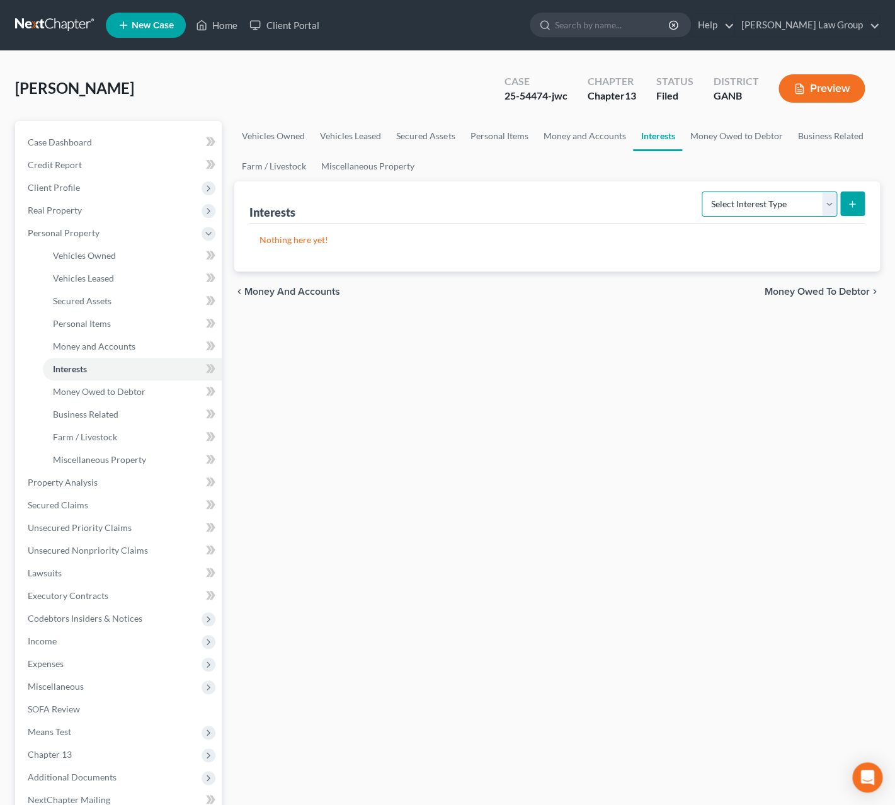
click at [702, 192] on select "Select Interest Type 401K Annuity Bond Education IRA Government Bond Government…" at bounding box center [769, 204] width 135 height 25
click at [142, 395] on span "Money Owed to Debtor" at bounding box center [99, 391] width 93 height 11
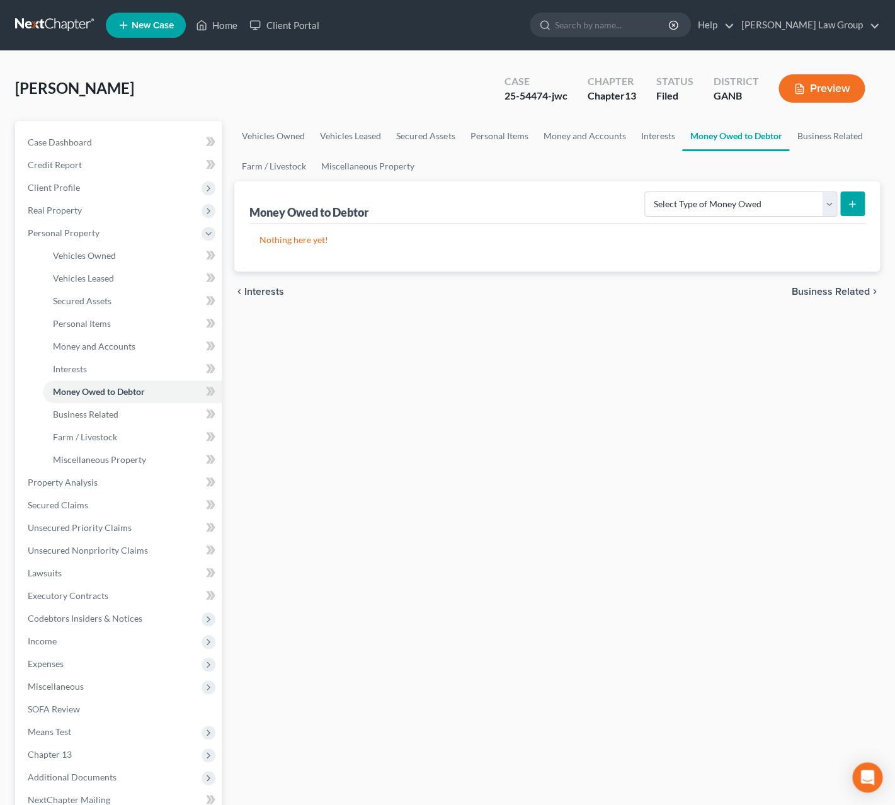
click at [364, 241] on p "Nothing here yet!" at bounding box center [557, 240] width 595 height 13
click at [644, 192] on select "Select Type of Money Owed Accounts Receivable Alimony Child Support Claims Agai…" at bounding box center [740, 204] width 193 height 25
select select "claims_against_third_parties"
click option "Claims Against Third Parties" at bounding box center [0, 0] width 0 height 0
click at [862, 204] on button "submit" at bounding box center [852, 204] width 25 height 25
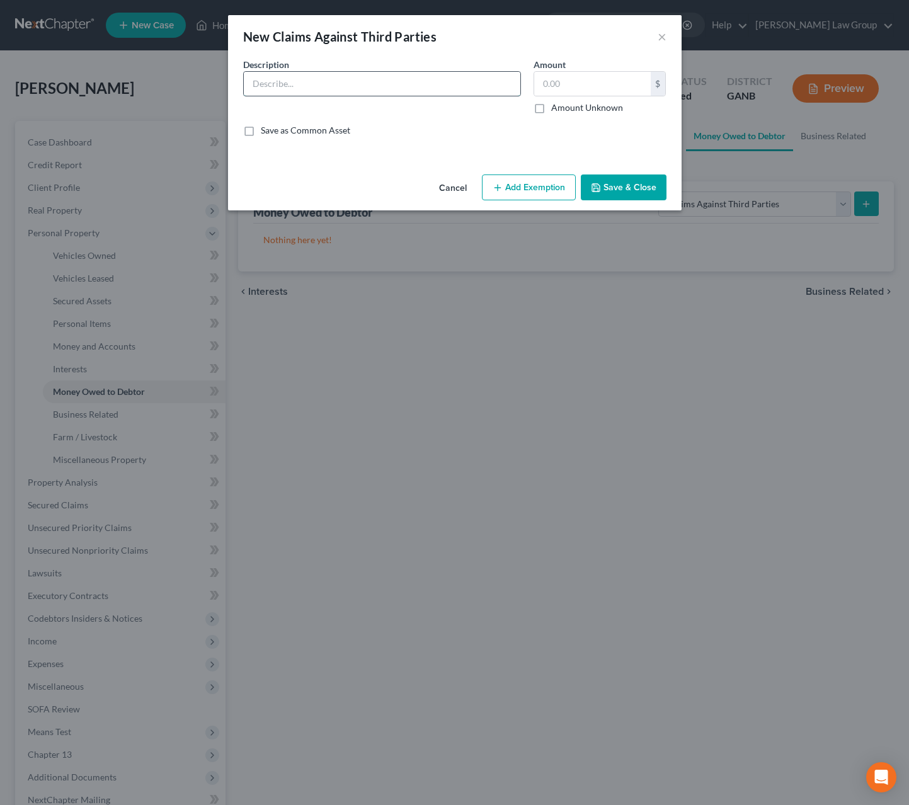
click at [359, 89] on input "text" at bounding box center [382, 84] width 277 height 24
type input "P"
type input "Potential employment discrimination case"
click at [551, 111] on label "Amount Unknown" at bounding box center [587, 107] width 72 height 13
click at [556, 110] on input "Amount Unknown" at bounding box center [560, 105] width 8 height 8
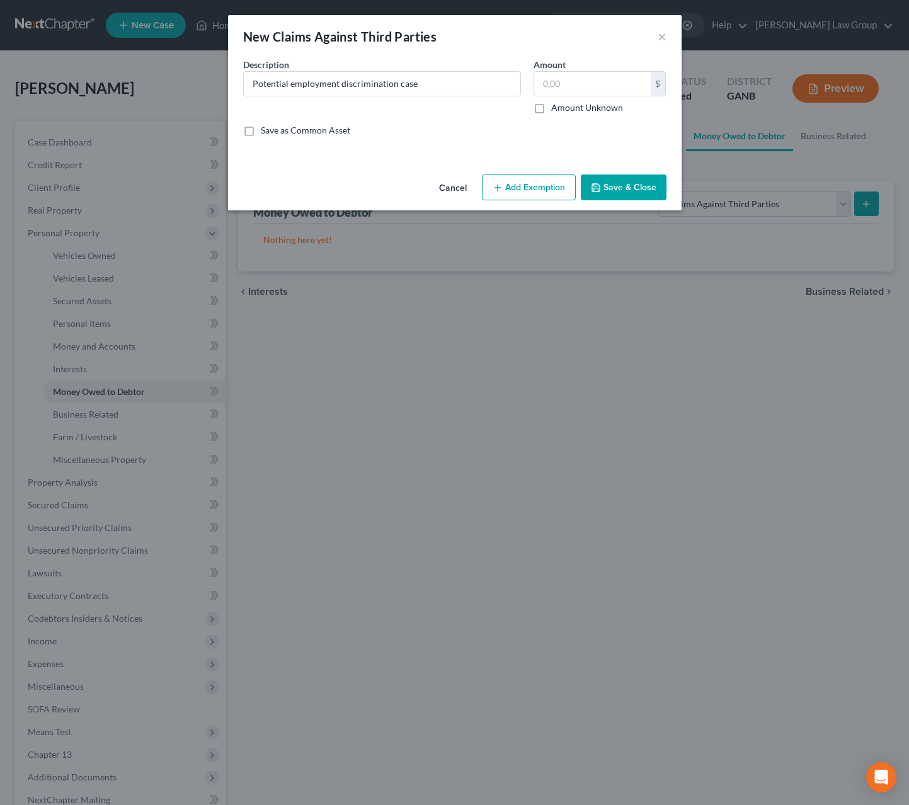
checkbox input "true"
type input "0.00"
click at [549, 188] on button "Add Exemption" at bounding box center [529, 187] width 94 height 26
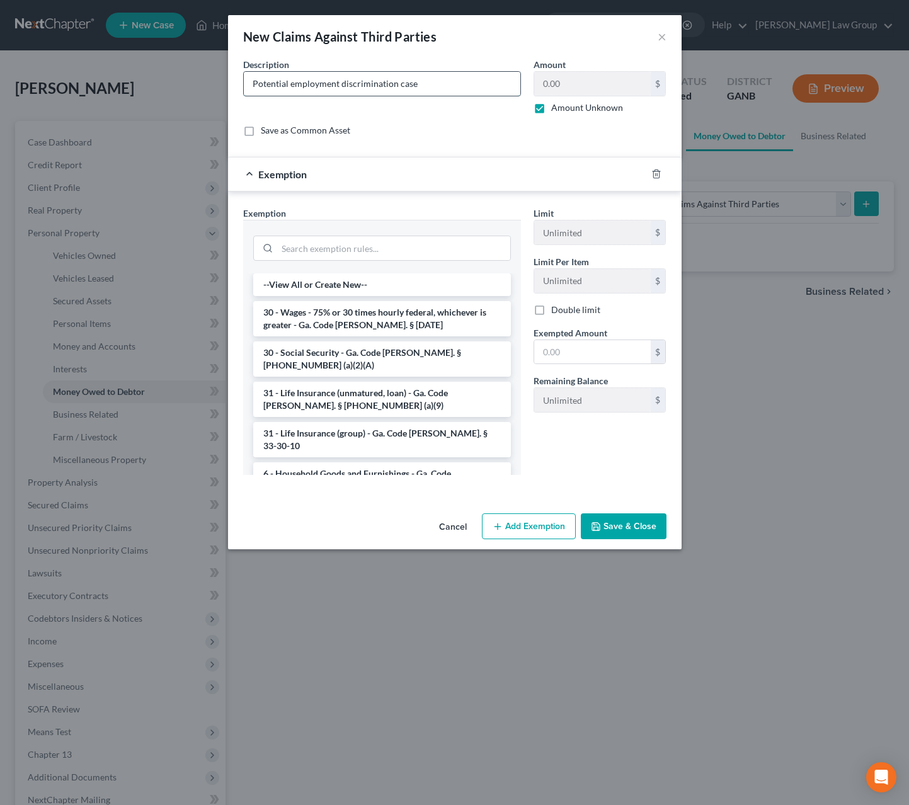
click at [433, 86] on input "Potential employment discrimination case" at bounding box center [382, 84] width 277 height 24
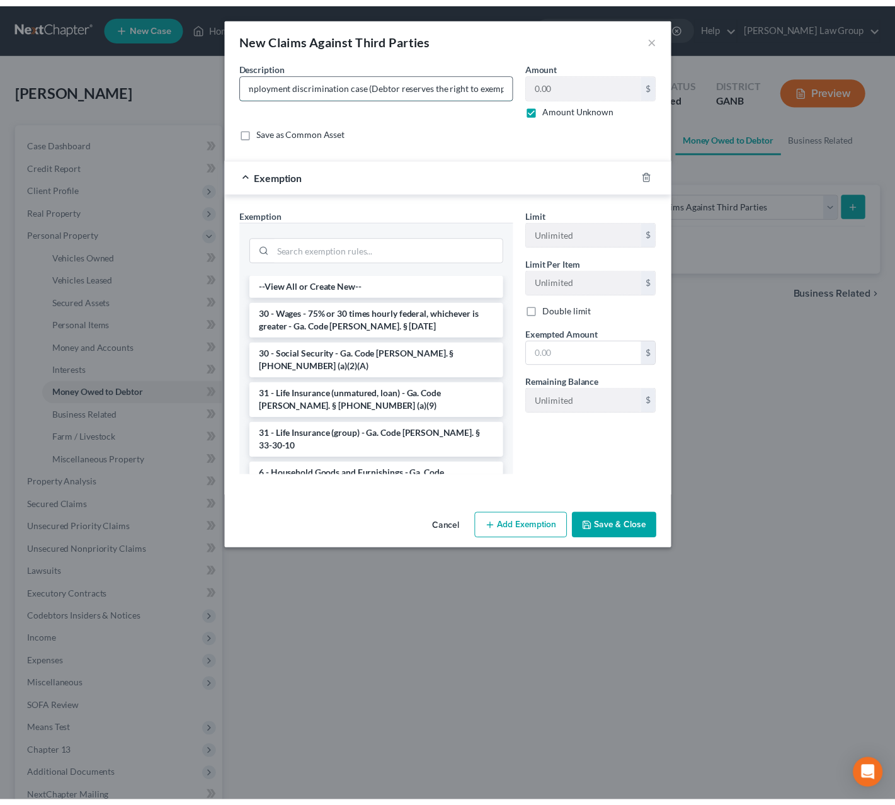
scroll to position [0, 47]
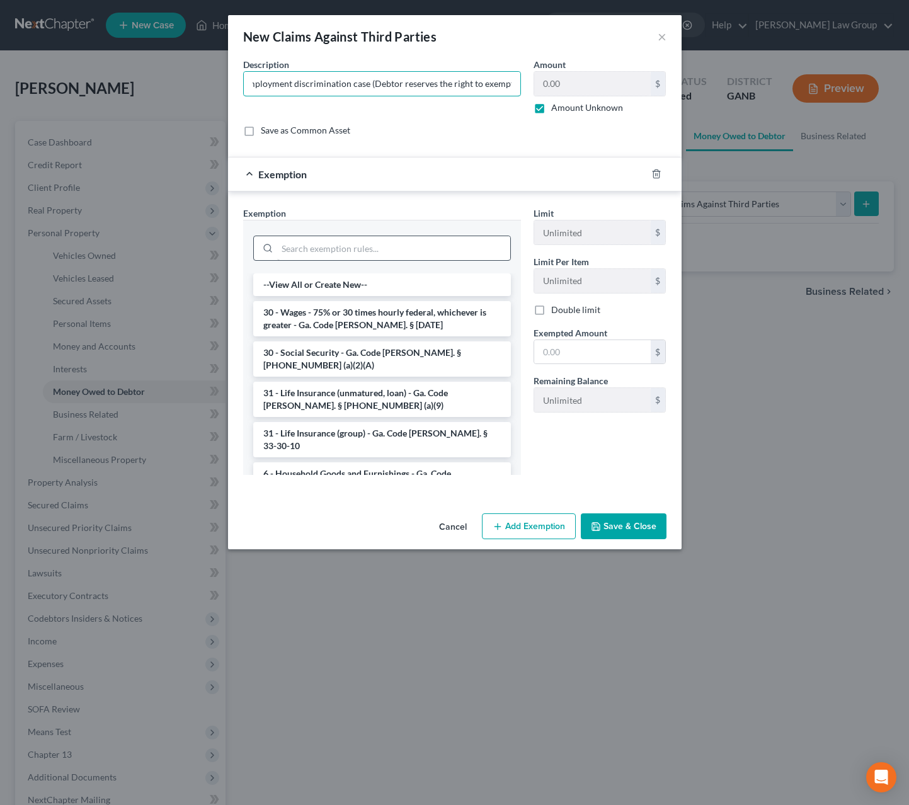
type input "Potential employment discrimination case (Debtor reserves the right to exempt)"
click at [389, 249] on input "search" at bounding box center [393, 248] width 233 height 24
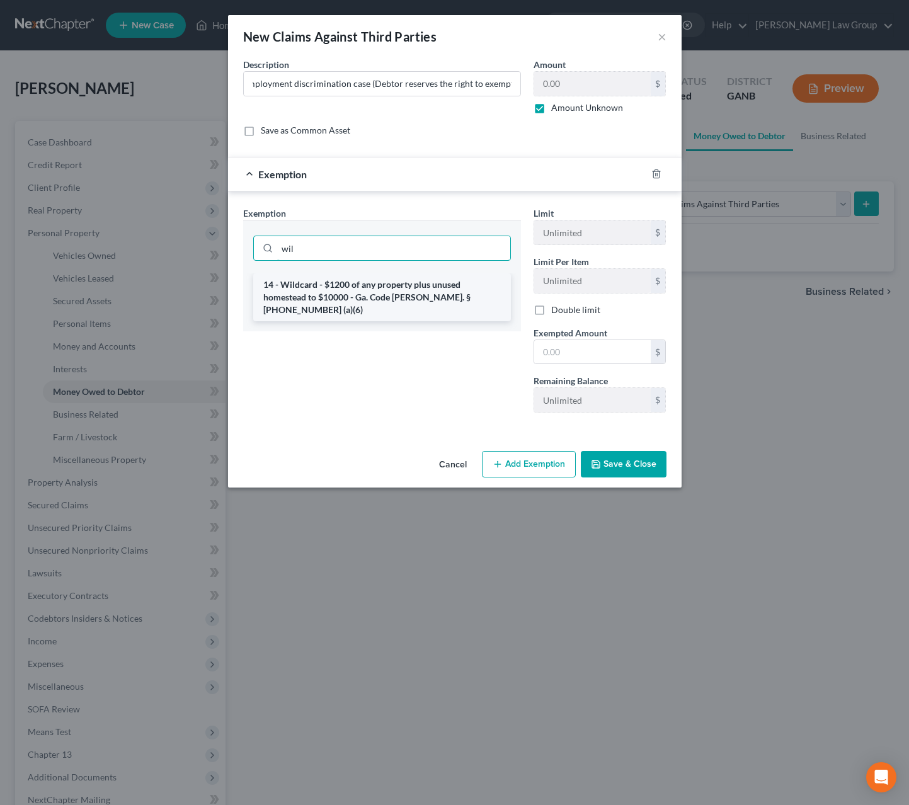
type input "wil"
click at [410, 302] on li "14 - Wildcard - $1200 of any property plus unused homestead to $10000 - Ga. Cod…" at bounding box center [382, 297] width 258 height 48
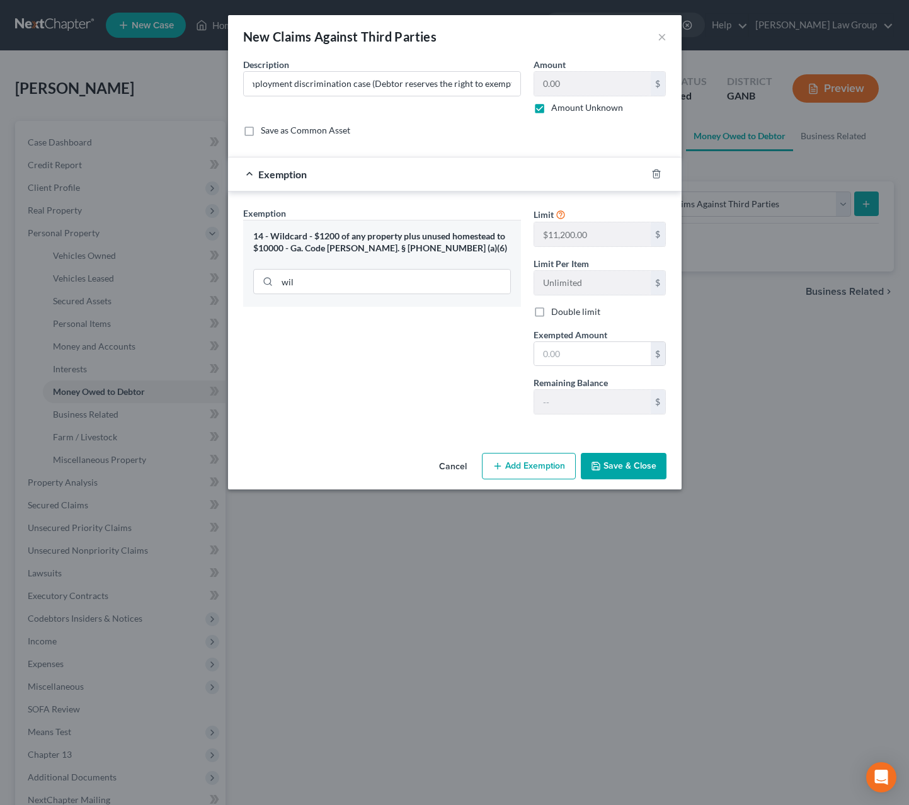
click at [610, 472] on button "Save & Close" at bounding box center [624, 466] width 86 height 26
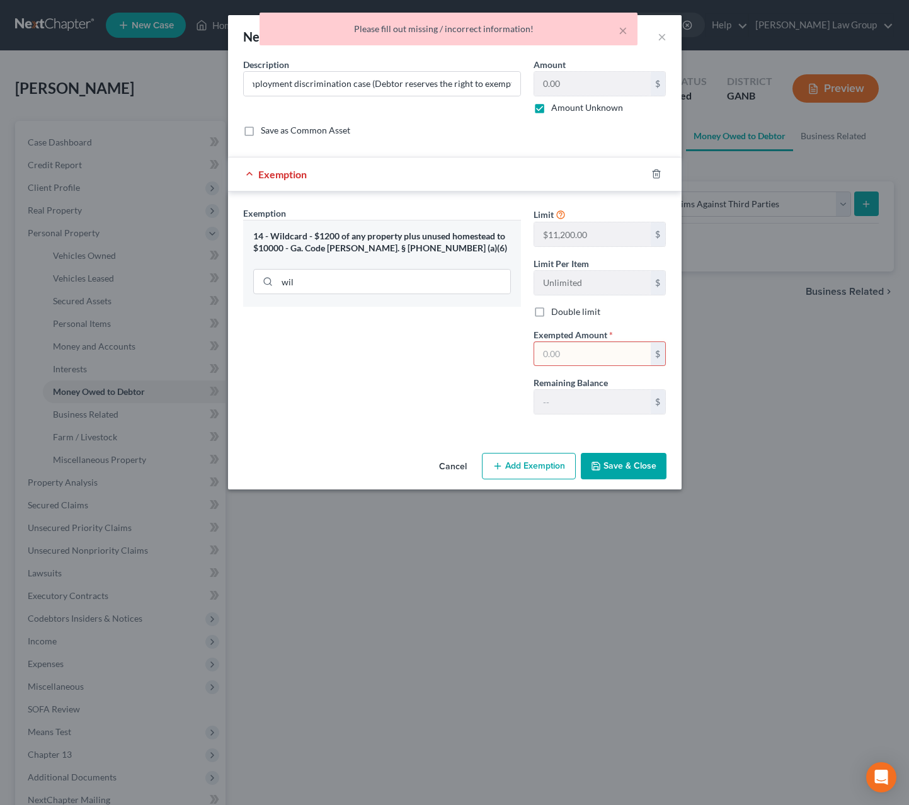
click at [587, 347] on input "text" at bounding box center [592, 354] width 117 height 24
type input "0.00"
click at [620, 460] on button "Save & Close" at bounding box center [624, 466] width 86 height 26
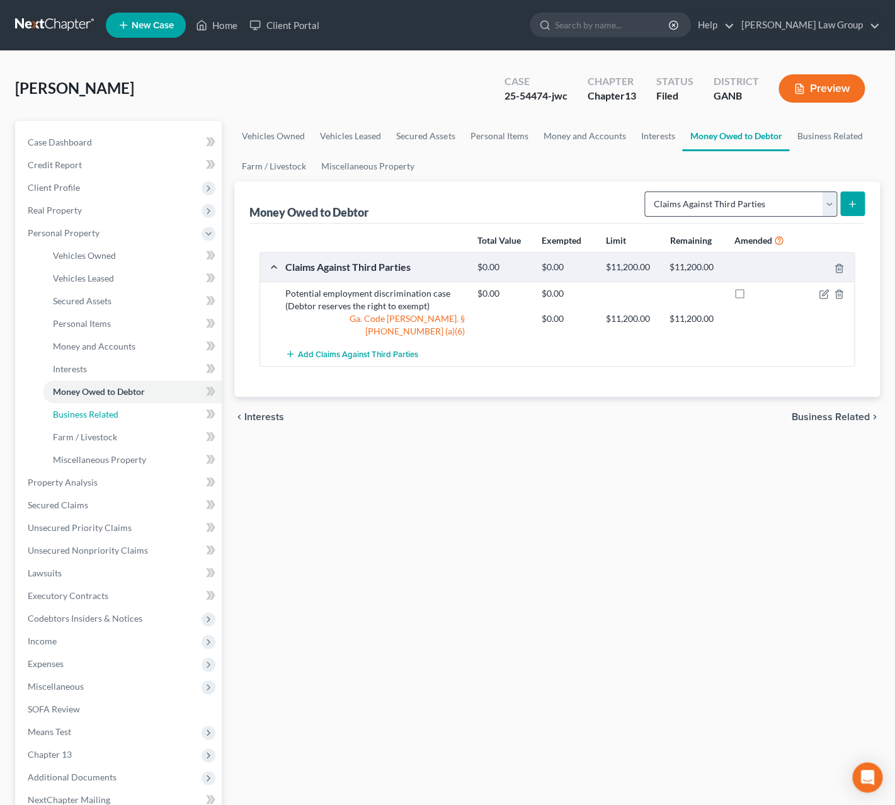
click at [130, 415] on link "Business Related" at bounding box center [132, 414] width 179 height 23
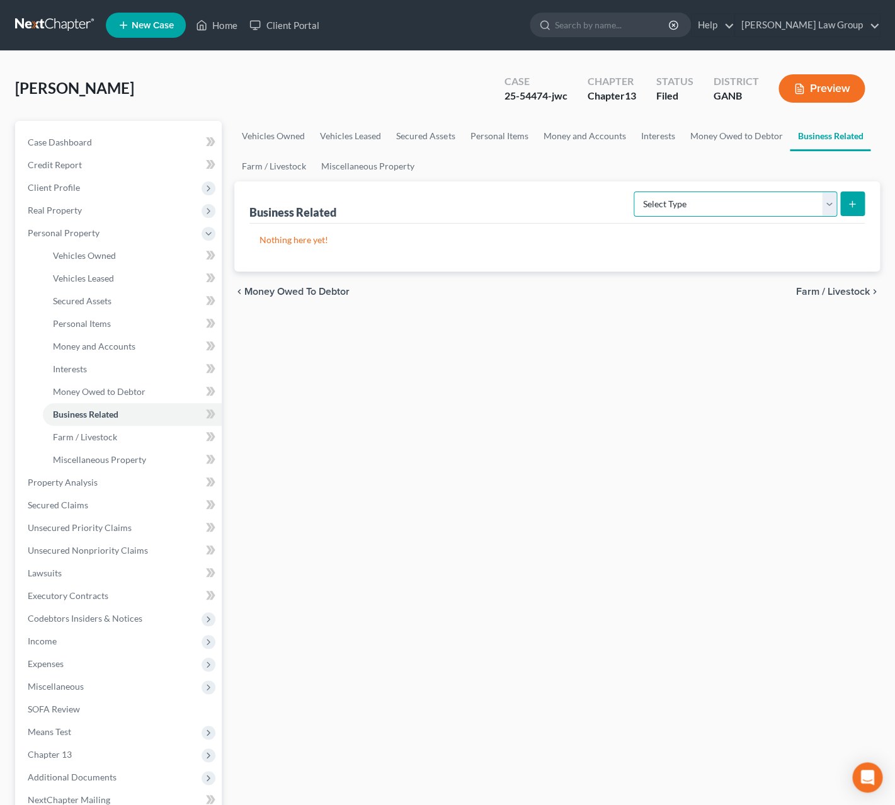
click at [634, 192] on select "Select Type Customer Lists Franchises Inventory Licenses Machinery Office Equip…" at bounding box center [735, 204] width 203 height 25
select select "other_business_related_property_not_listed"
click option "Other Business Related Property Not Listed" at bounding box center [0, 0] width 0 height 0
click at [849, 198] on button "submit" at bounding box center [852, 204] width 25 height 25
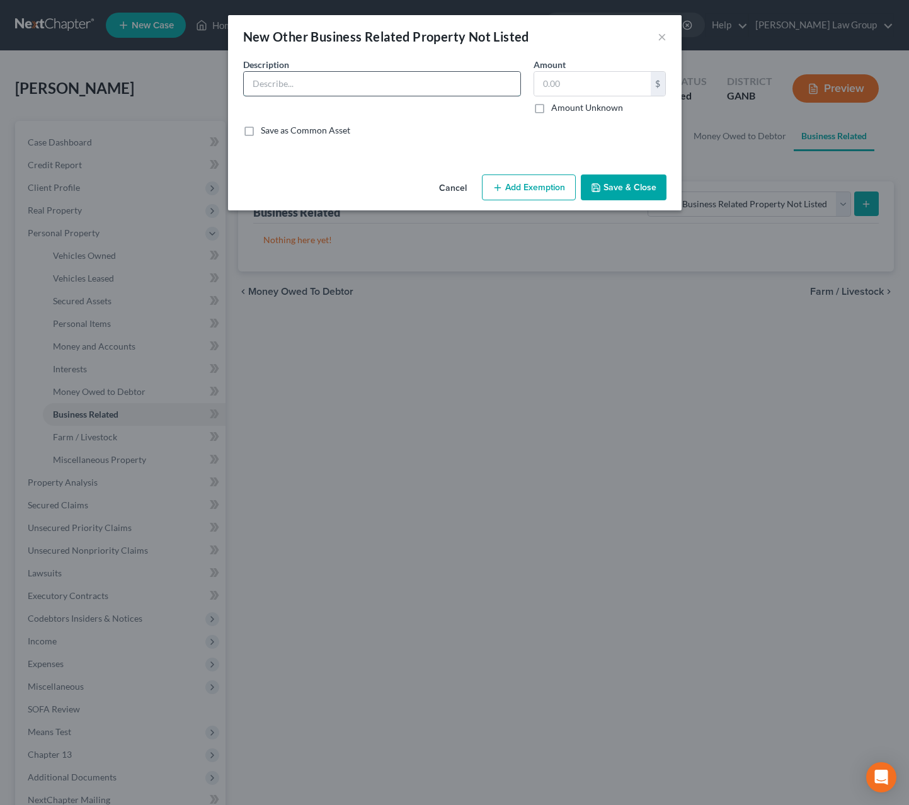
click at [406, 86] on input "text" at bounding box center [382, 84] width 277 height 24
click at [661, 37] on button "×" at bounding box center [662, 36] width 9 height 15
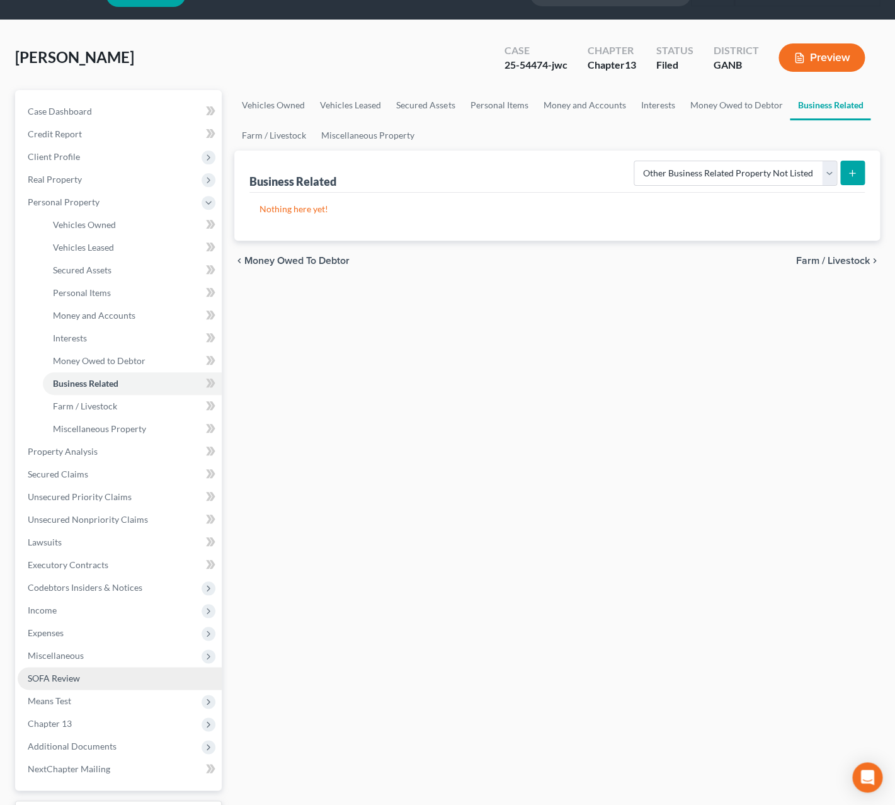
click at [72, 676] on span "SOFA Review" at bounding box center [54, 678] width 52 height 11
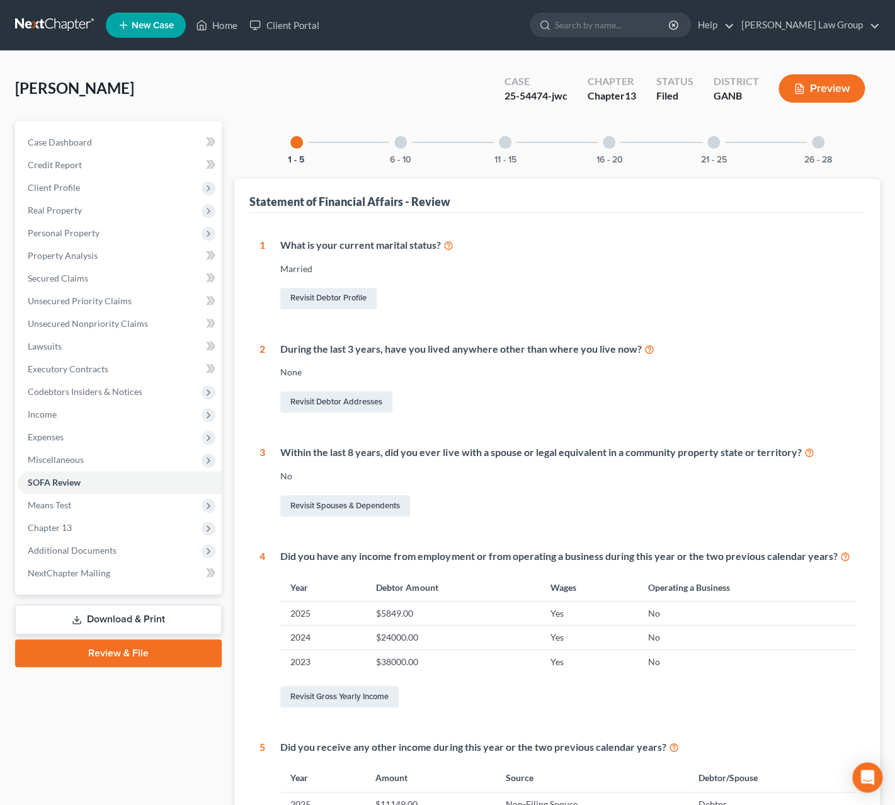
click at [827, 141] on div "26 - 28" at bounding box center [818, 142] width 43 height 43
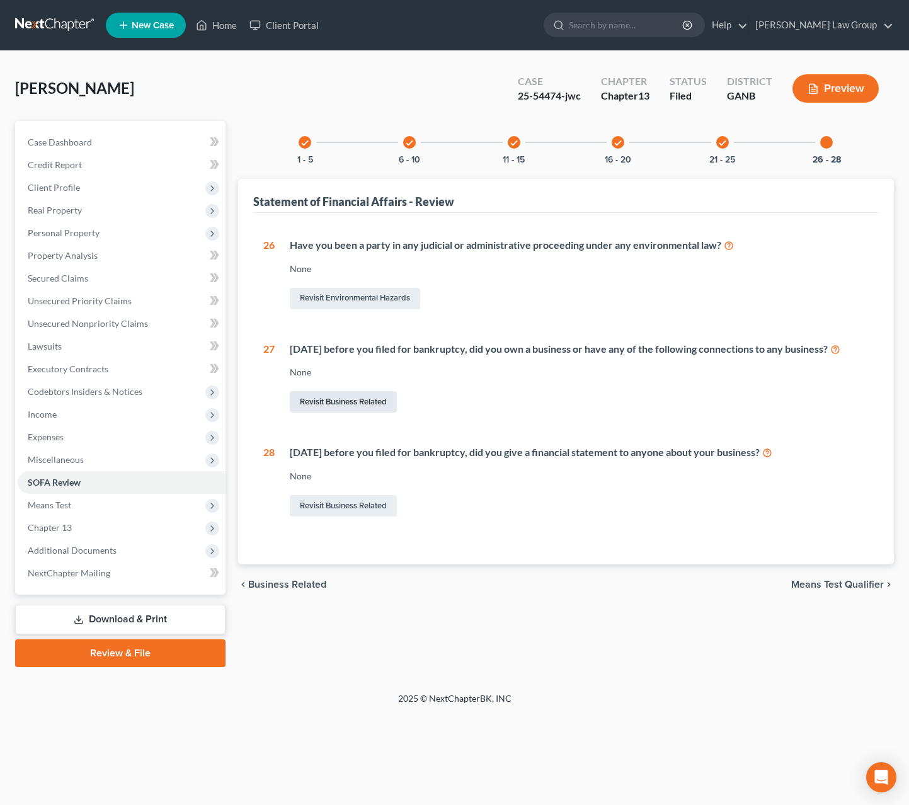
drag, startPoint x: 380, startPoint y: 411, endPoint x: 385, endPoint y: 404, distance: 8.6
click at [380, 411] on link "Revisit Business Related" at bounding box center [343, 401] width 107 height 21
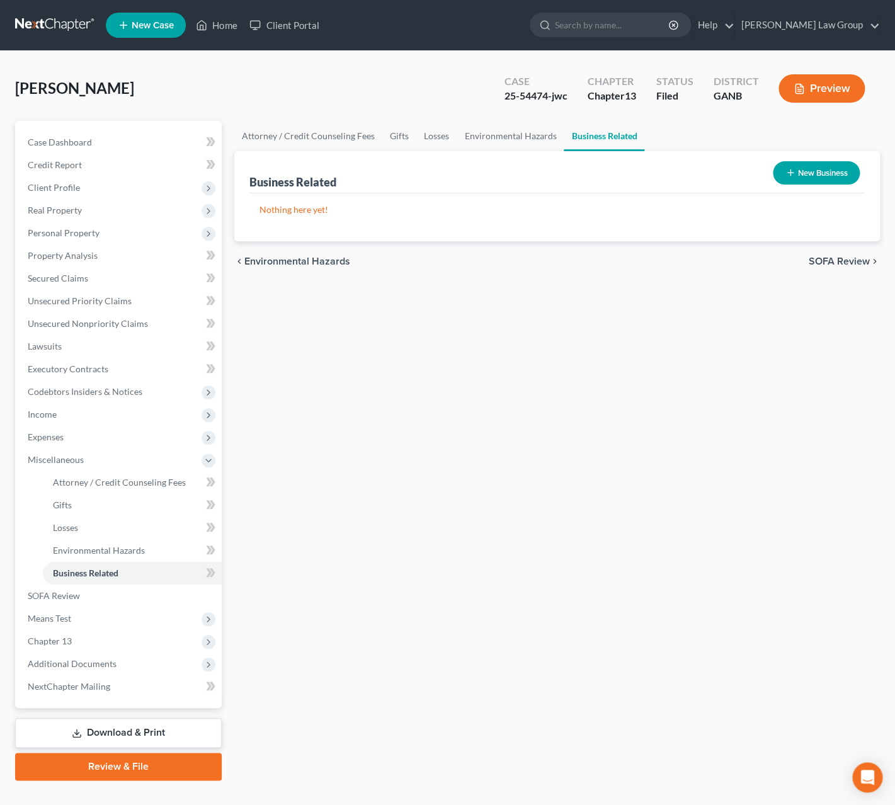
click at [845, 173] on button "New Business" at bounding box center [816, 172] width 87 height 23
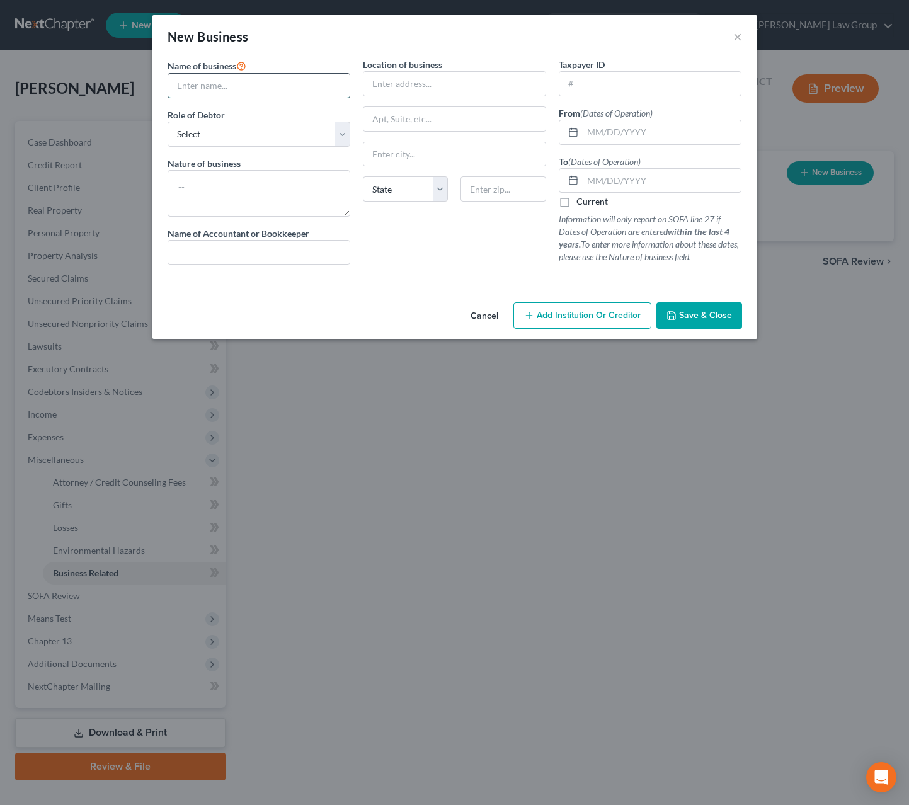
drag, startPoint x: 279, startPoint y: 92, endPoint x: 285, endPoint y: 94, distance: 6.8
click at [279, 91] on input "text" at bounding box center [259, 86] width 182 height 24
type input "Roscoe, LLC"
select select "sole_proprietor"
click option "A sole proprietor or self-employed in a trade, profession, or other activity, e…" at bounding box center [0, 0] width 0 height 0
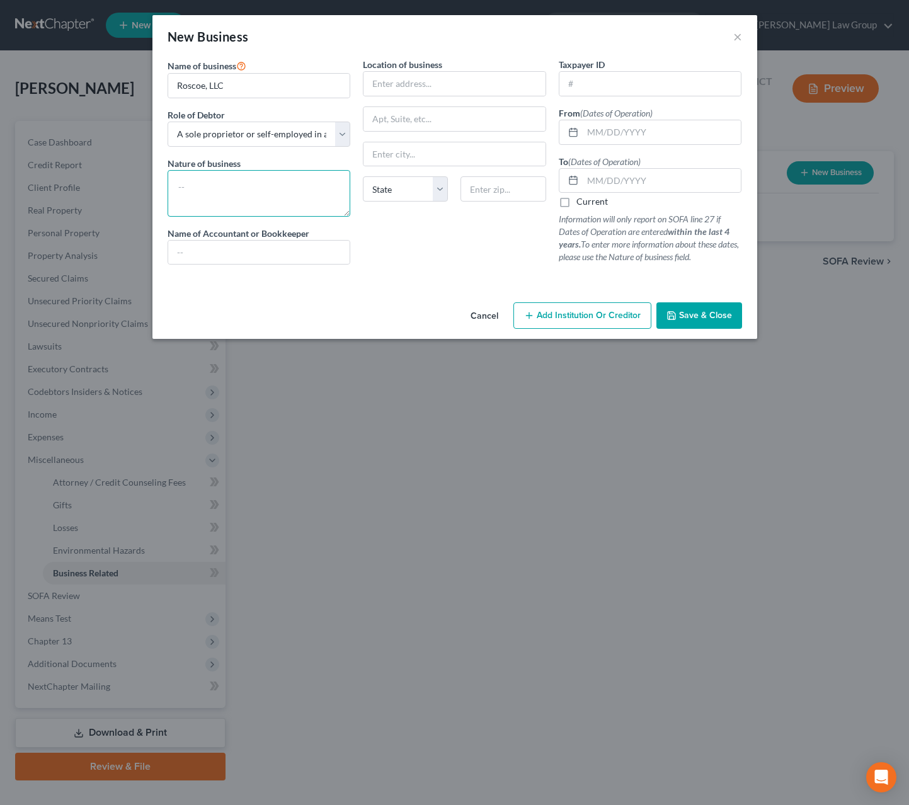
click at [248, 200] on textarea at bounding box center [259, 193] width 183 height 47
click at [522, 83] on input "text" at bounding box center [454, 84] width 182 height 24
type input "Debtor's residence"
type textarea "Trucking"
click at [643, 92] on input "text" at bounding box center [650, 84] width 182 height 24
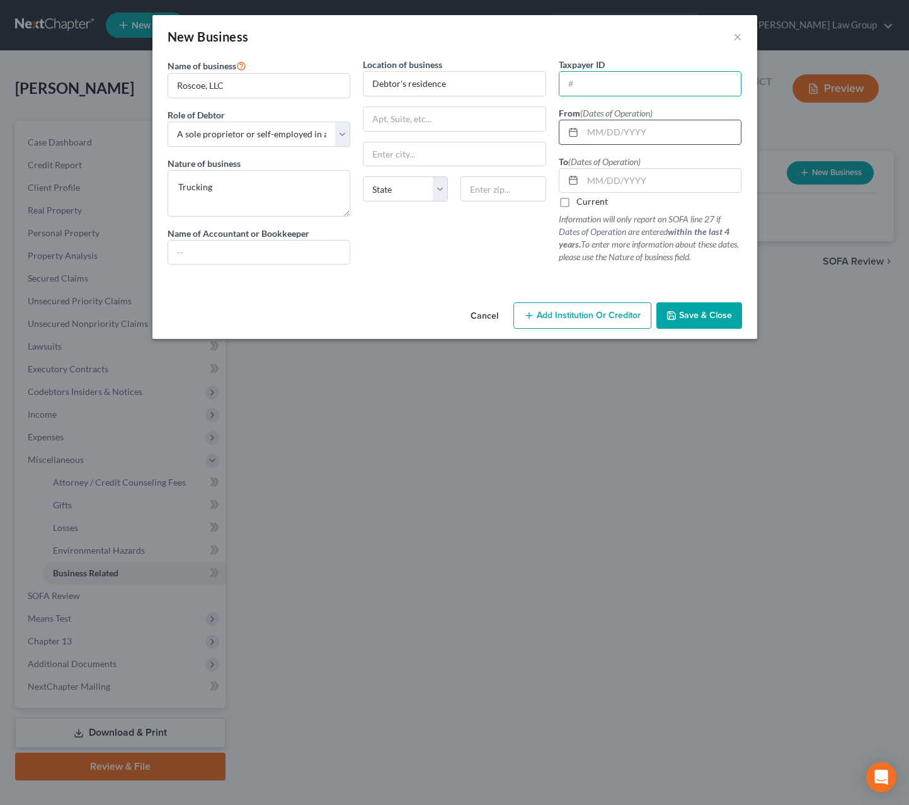
click at [671, 136] on input "text" at bounding box center [662, 132] width 159 height 24
click at [576, 203] on label "Current" at bounding box center [591, 201] width 31 height 13
click at [581, 203] on input "Current" at bounding box center [585, 199] width 8 height 8
checkbox input "true"
click at [614, 127] on input "text" at bounding box center [662, 132] width 159 height 24
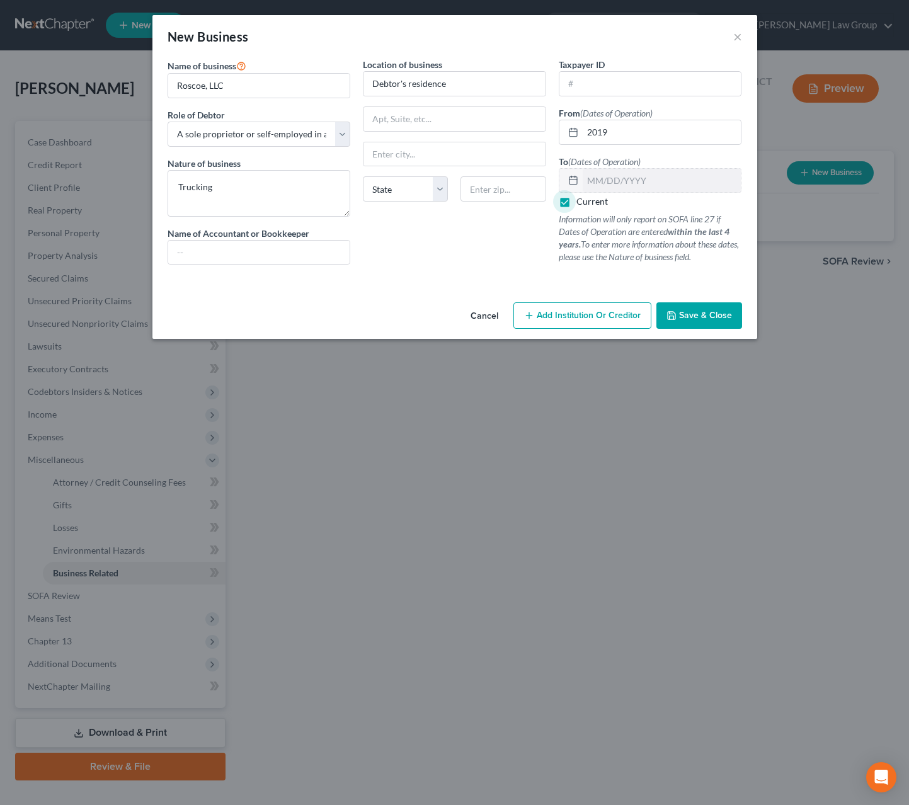
click at [692, 316] on span "Save & Close" at bounding box center [705, 315] width 53 height 11
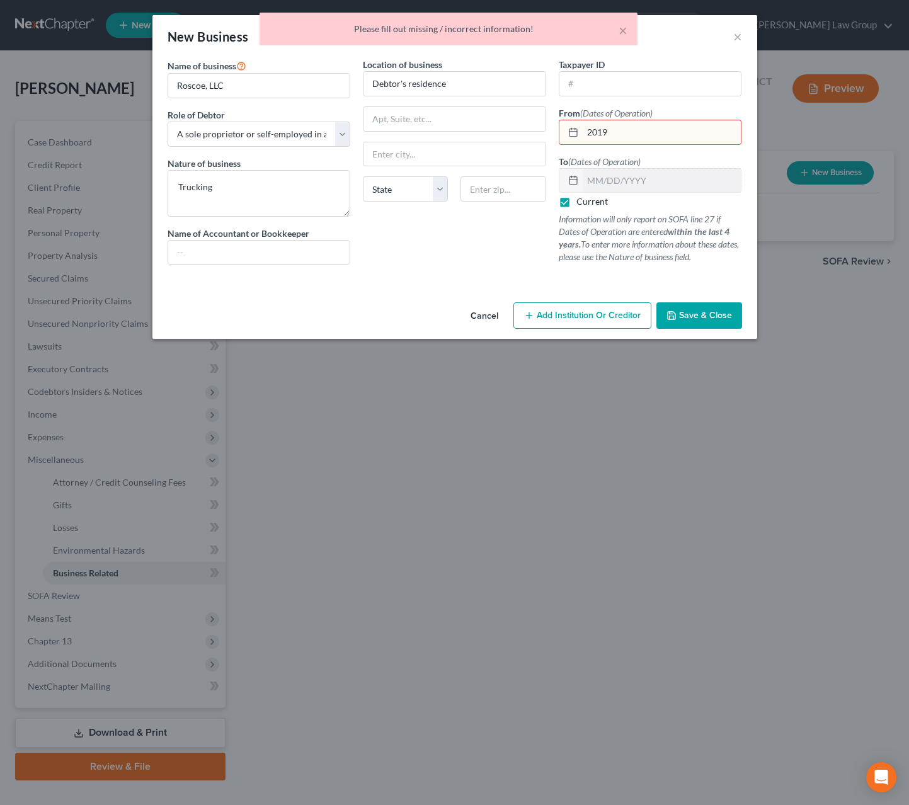
click at [674, 118] on div "From (Dates of Operation) 2019" at bounding box center [650, 125] width 183 height 38
drag, startPoint x: 672, startPoint y: 132, endPoint x: 576, endPoint y: 130, distance: 95.8
click at [583, 130] on input "2019" at bounding box center [662, 132] width 159 height 24
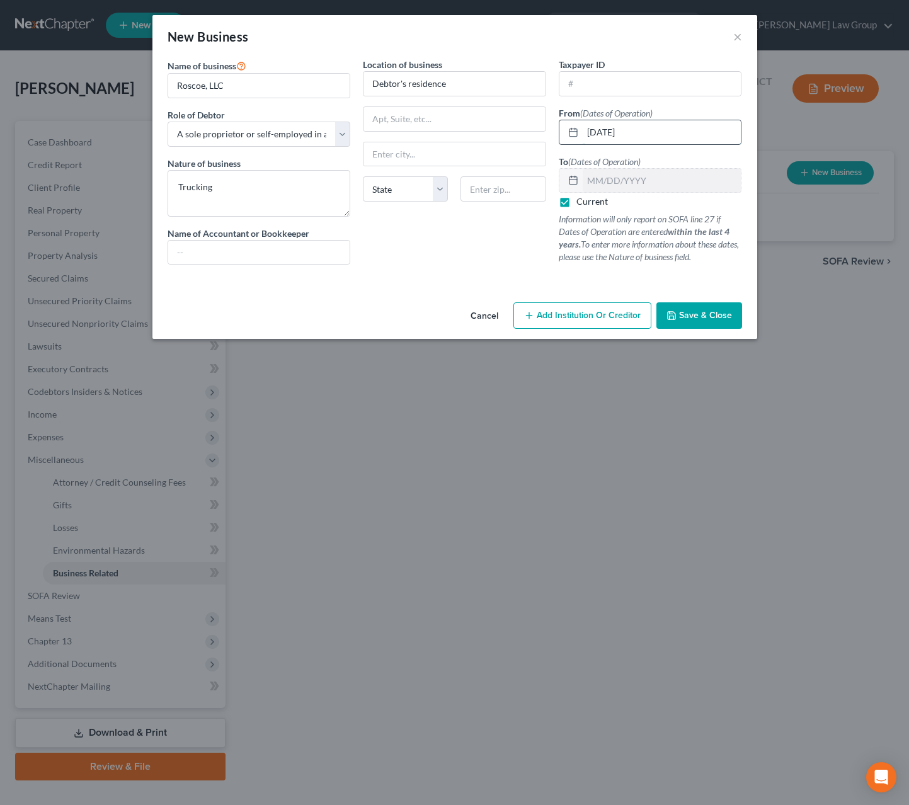
drag, startPoint x: 609, startPoint y: 137, endPoint x: 584, endPoint y: 138, distance: 24.6
click at [583, 138] on input "07/01/2019" at bounding box center [662, 132] width 159 height 24
type input "07/01/2019"
click at [667, 323] on button "Save & Close" at bounding box center [699, 315] width 86 height 26
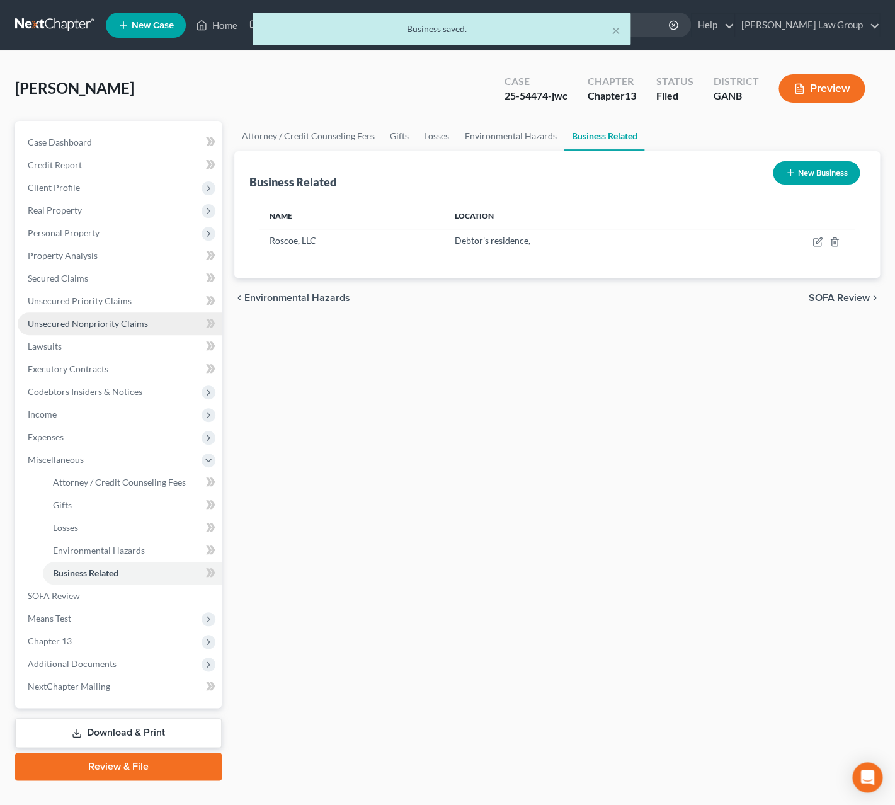
click at [119, 328] on span "Unsecured Nonpriority Claims" at bounding box center [88, 323] width 120 height 11
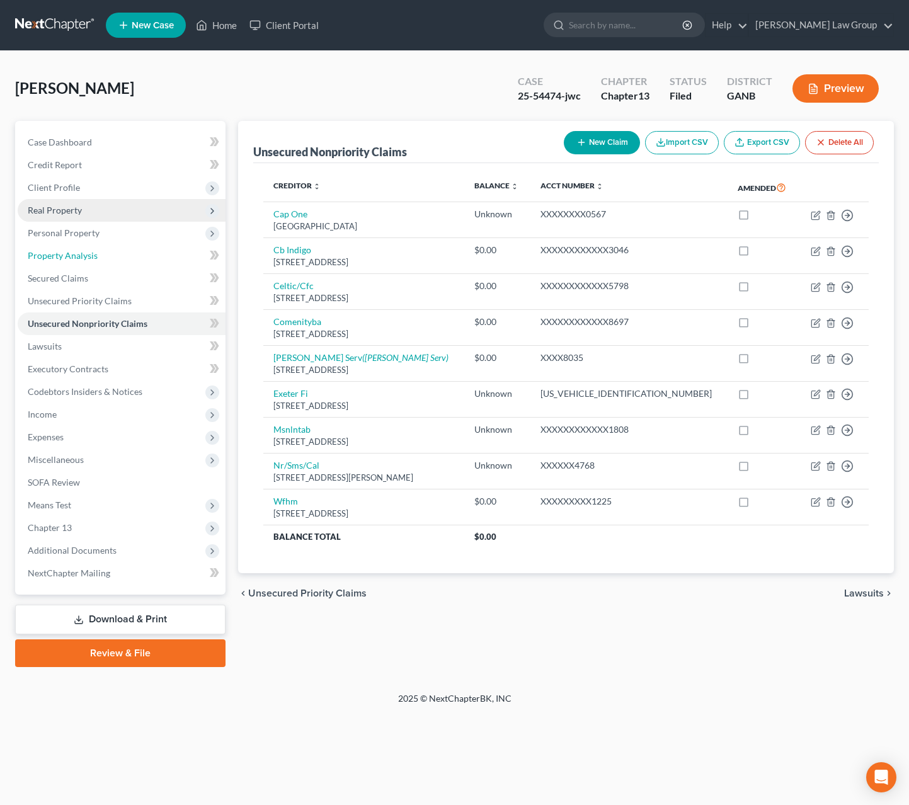
click at [59, 222] on ul "Case Dashboard Payments Invoices Payments Payments Credit Report Client Profile" at bounding box center [122, 358] width 208 height 454
click at [70, 236] on span "Personal Property" at bounding box center [64, 232] width 72 height 11
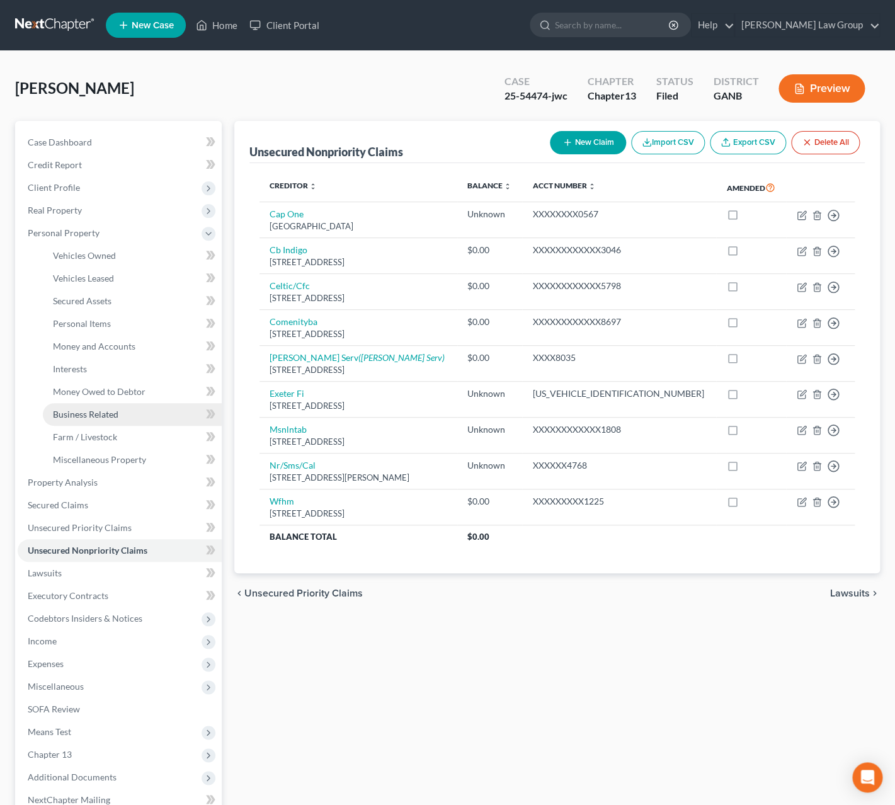
click at [100, 419] on span "Business Related" at bounding box center [86, 414] width 66 height 11
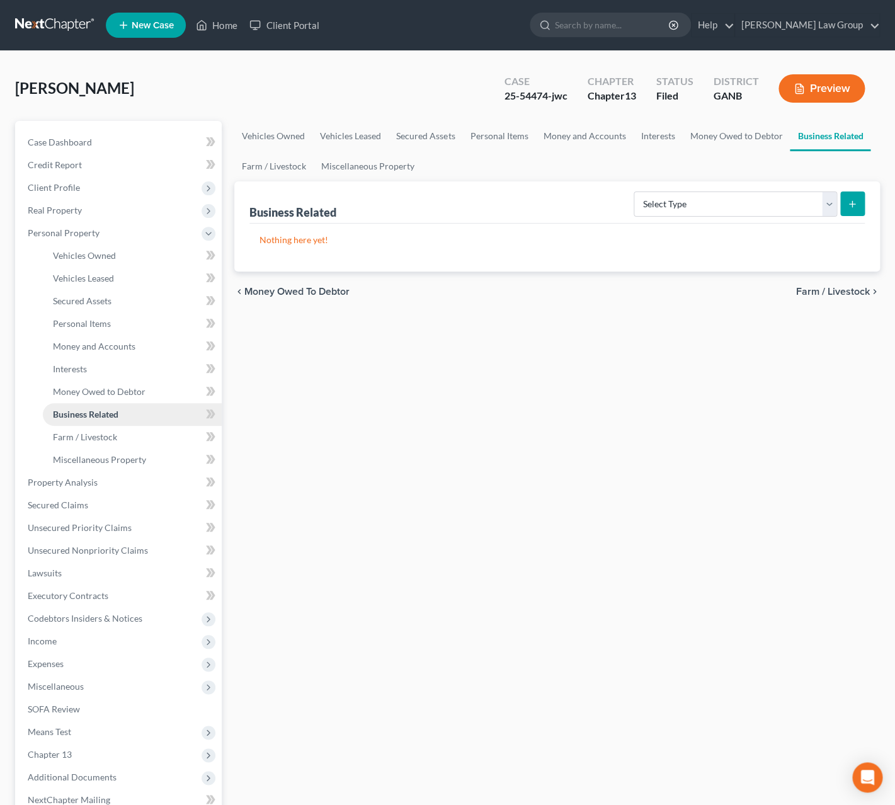
click at [147, 408] on link "Business Related" at bounding box center [132, 414] width 179 height 23
click at [145, 410] on link "Business Related" at bounding box center [132, 414] width 179 height 23
click at [159, 431] on link "Farm / Livestock" at bounding box center [132, 437] width 179 height 23
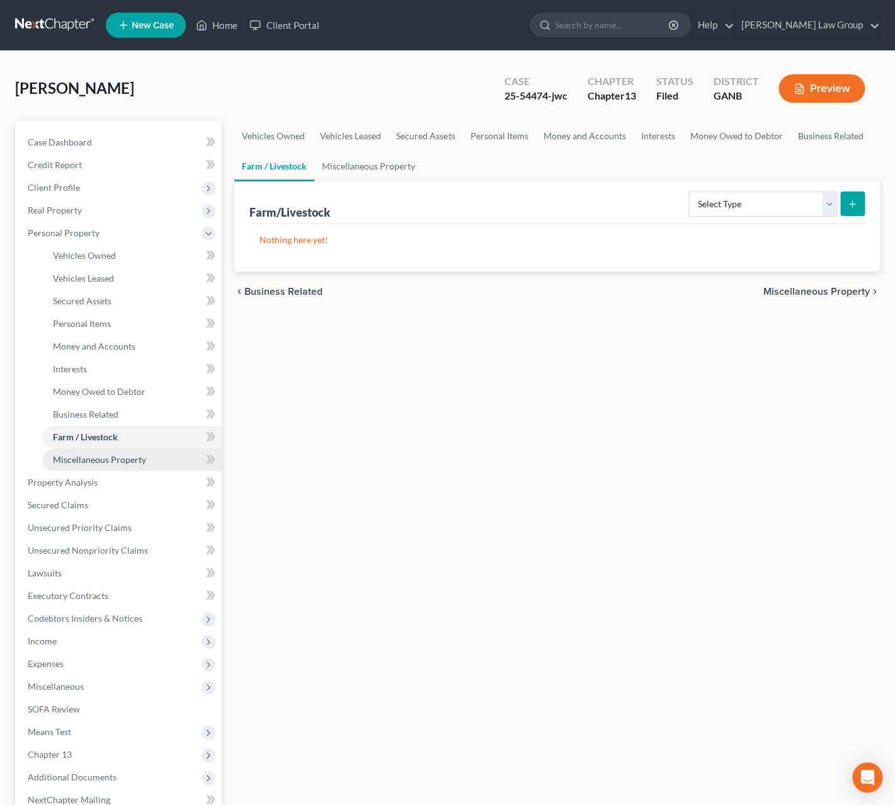
click at [159, 455] on link "Miscellaneous Property" at bounding box center [132, 460] width 179 height 23
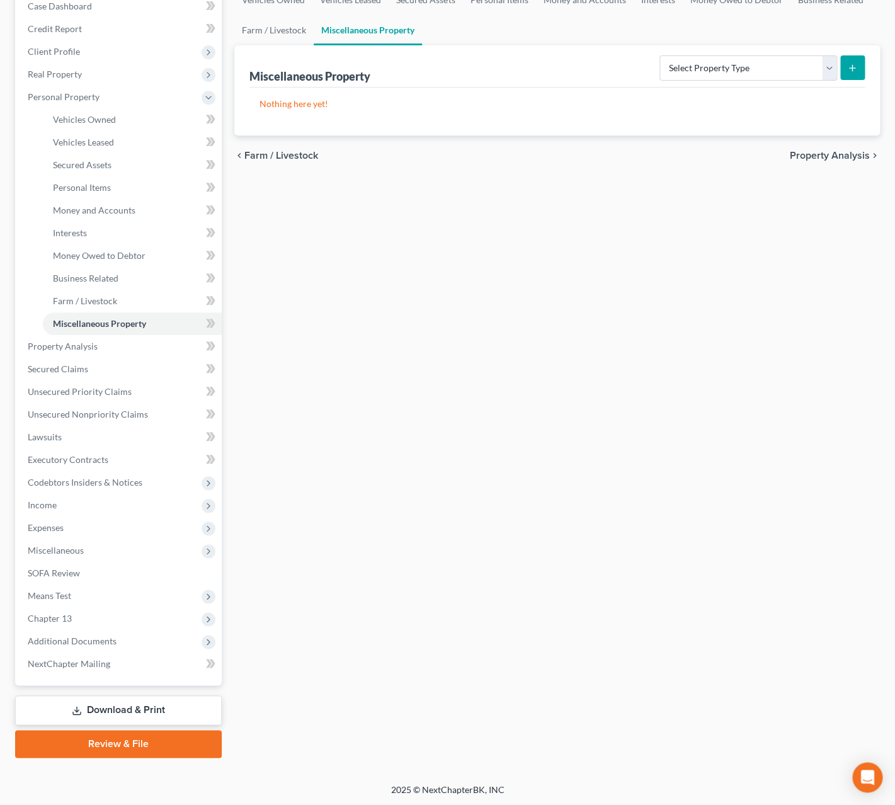
scroll to position [21, 0]
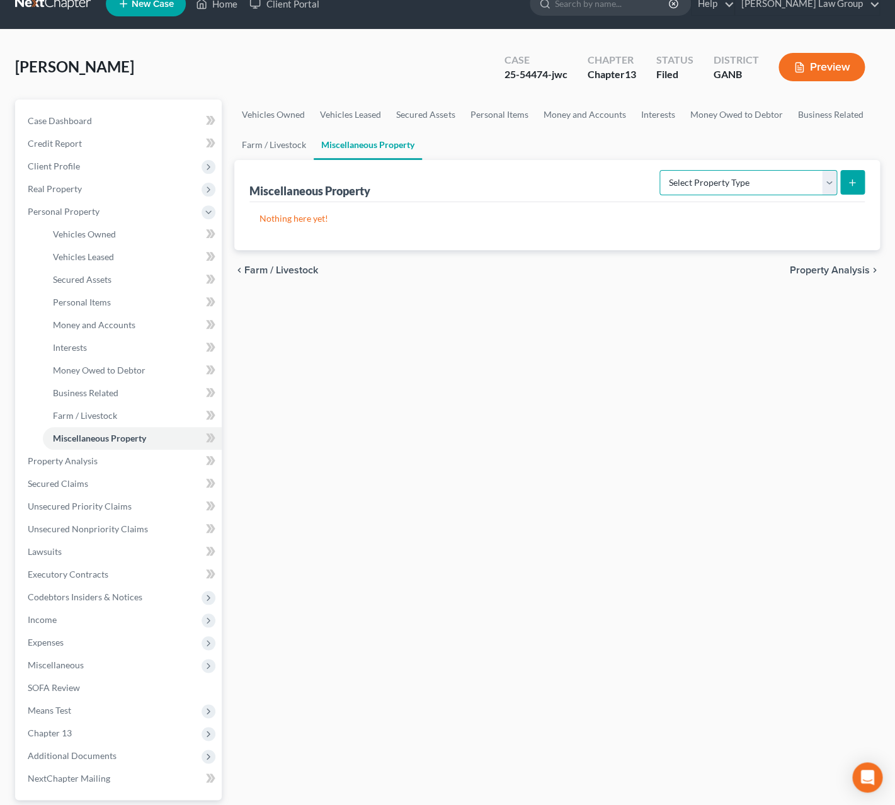
click at [660, 170] on select "Select Property Type Assigned for Creditor Benefit Within 1 Year Holding for An…" at bounding box center [749, 182] width 178 height 25
click at [85, 227] on link "Vehicles Owned" at bounding box center [132, 234] width 179 height 23
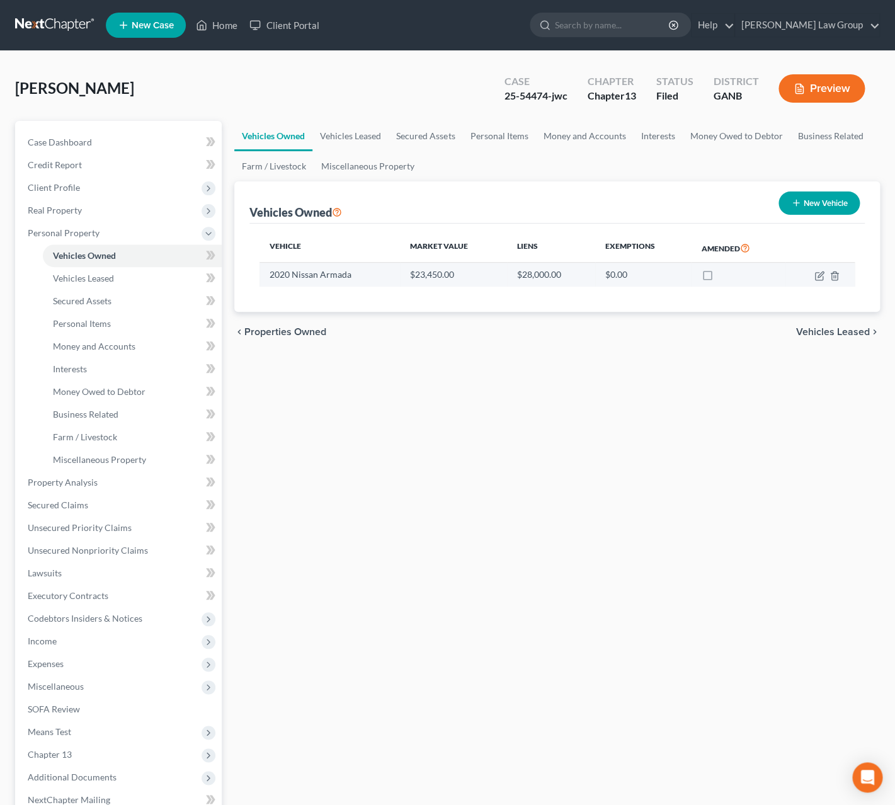
click at [814, 275] on td at bounding box center [820, 275] width 69 height 24
click at [816, 276] on icon "button" at bounding box center [819, 276] width 8 height 8
select select "0"
select select "6"
select select "2"
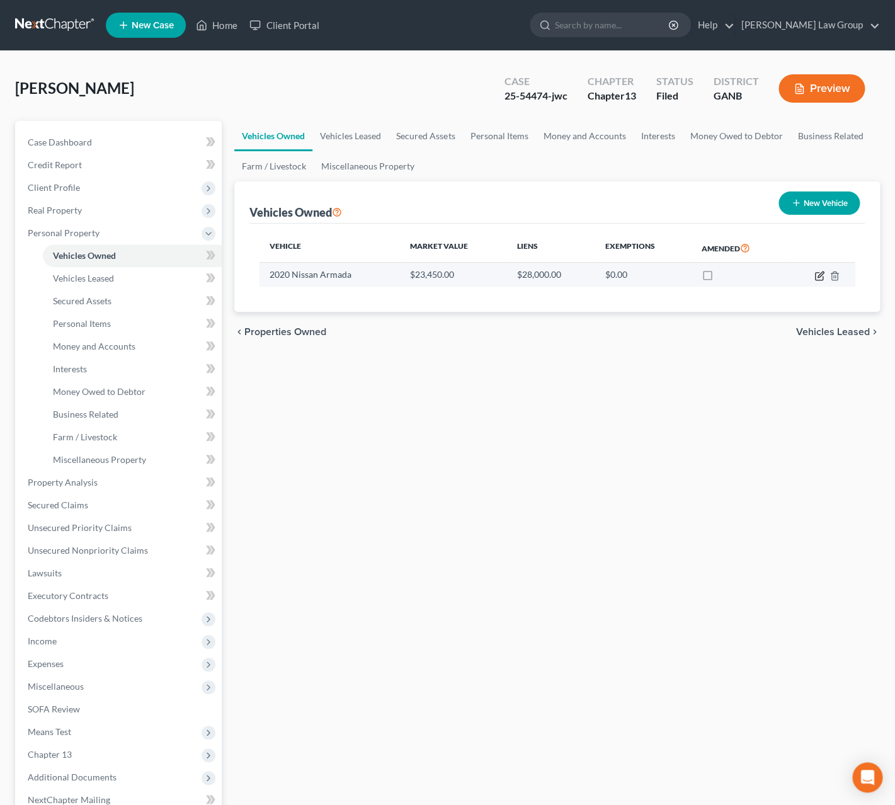
select select "0"
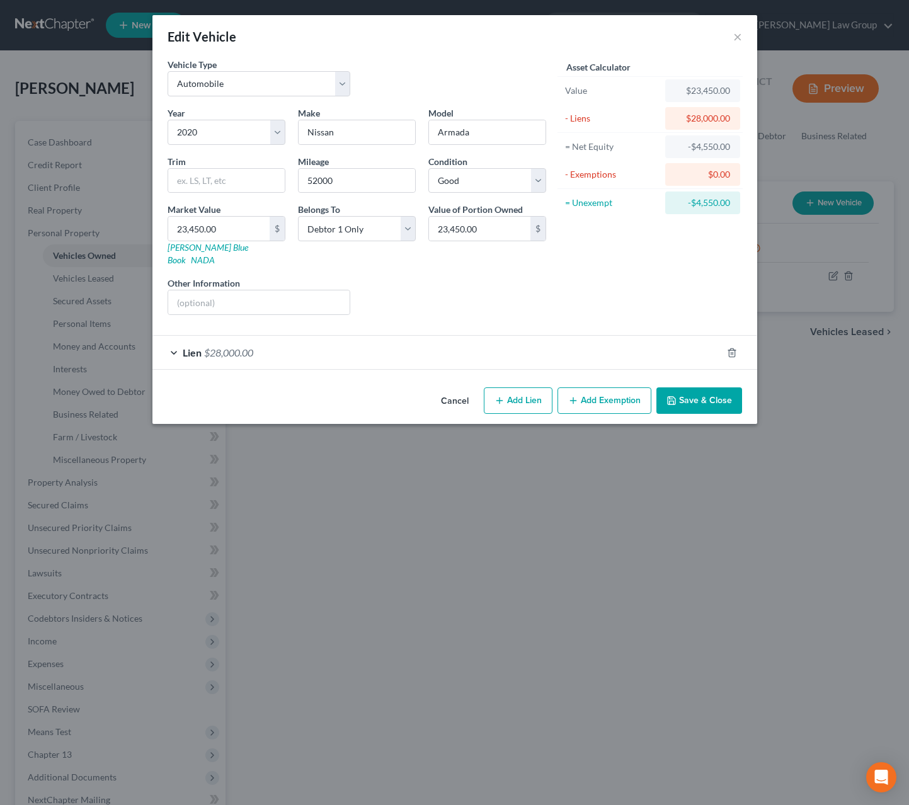
click at [449, 393] on button "Cancel" at bounding box center [455, 401] width 48 height 25
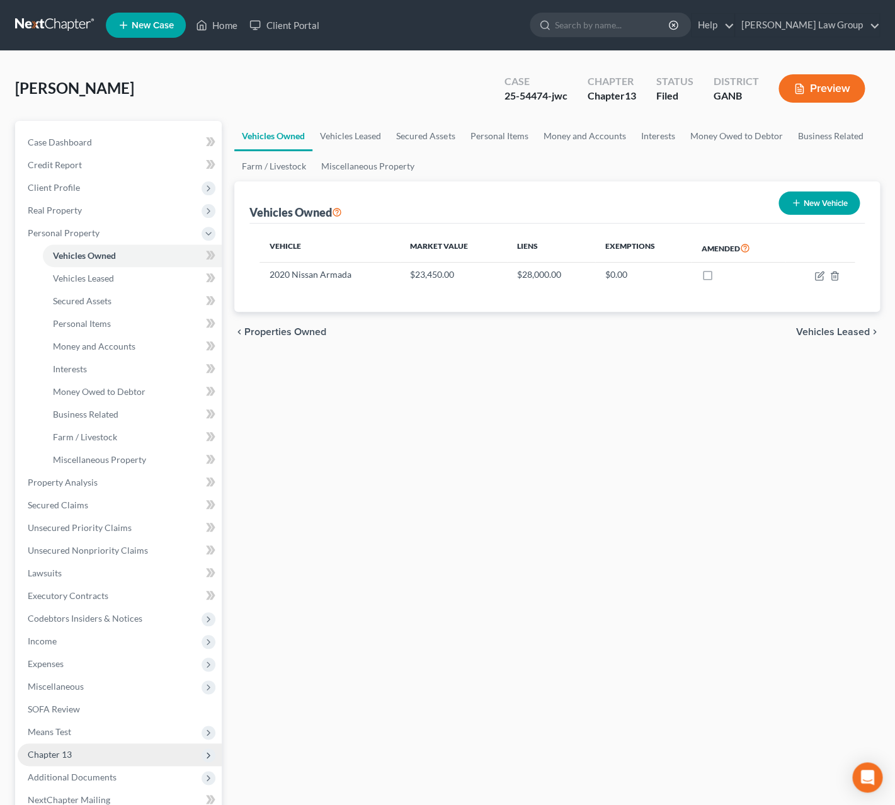
click at [134, 758] on span "Chapter 13" at bounding box center [120, 754] width 204 height 23
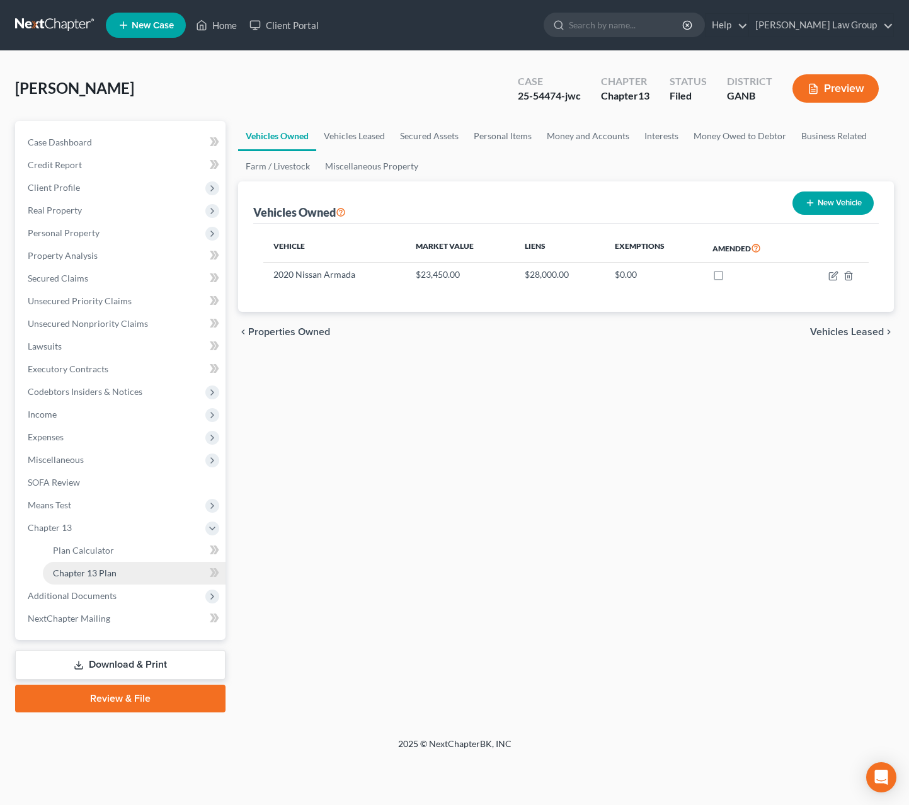
click at [125, 567] on link "Chapter 13 Plan" at bounding box center [134, 573] width 183 height 23
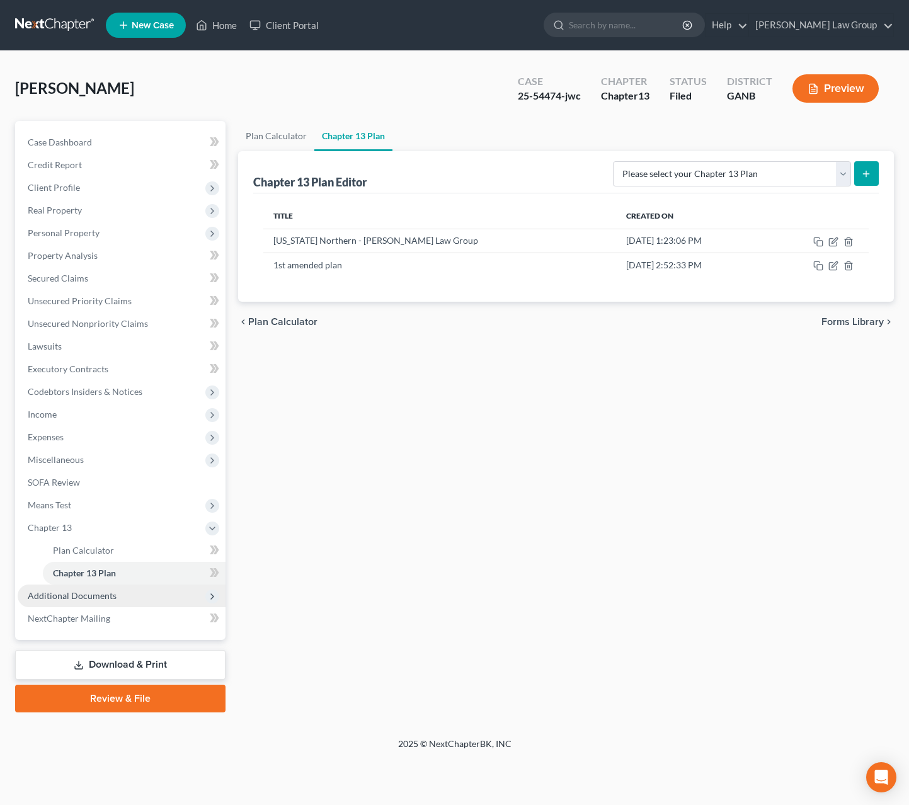
click at [168, 591] on span "Additional Documents" at bounding box center [122, 596] width 208 height 23
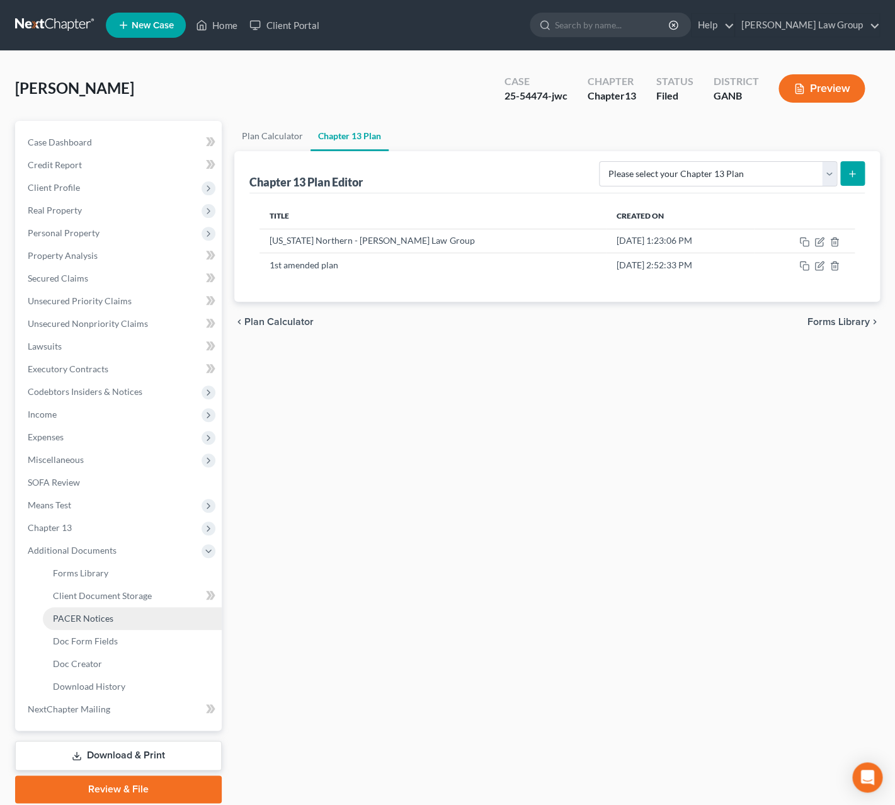
drag, startPoint x: 155, startPoint y: 626, endPoint x: 168, endPoint y: 624, distance: 12.7
click at [155, 626] on link "PACER Notices" at bounding box center [132, 618] width 179 height 23
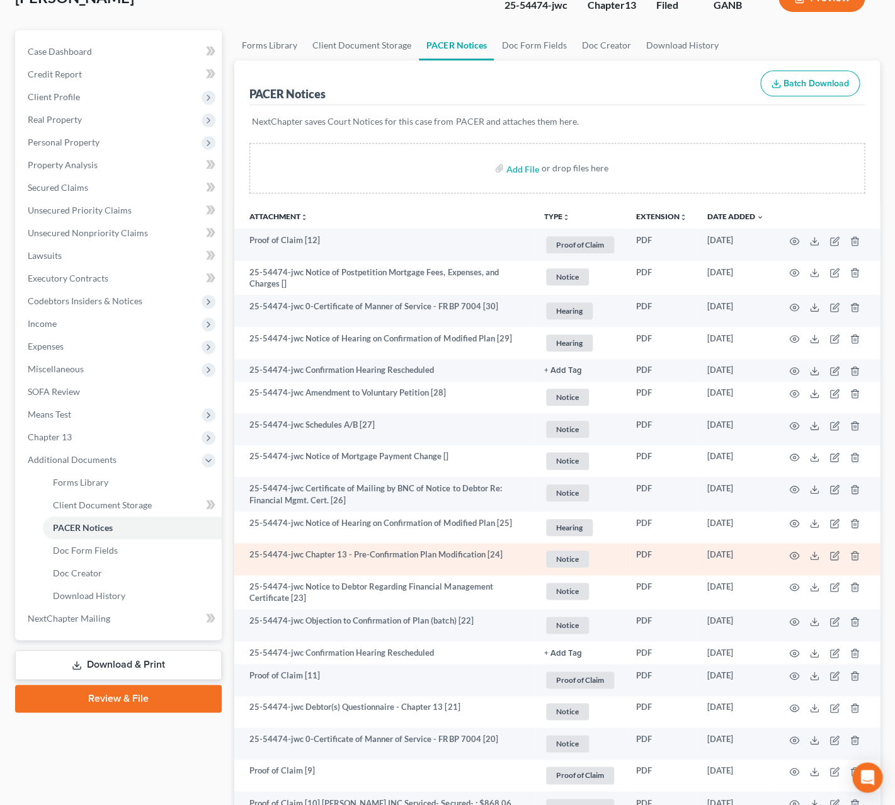
scroll to position [93, 0]
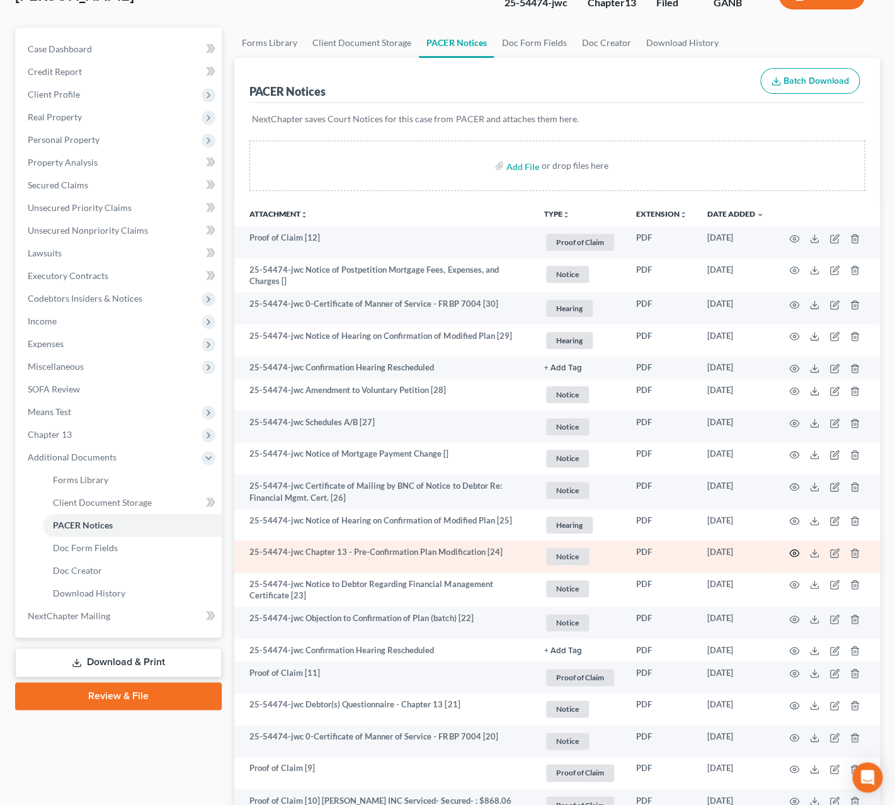
click at [794, 555] on icon "button" at bounding box center [794, 553] width 10 height 10
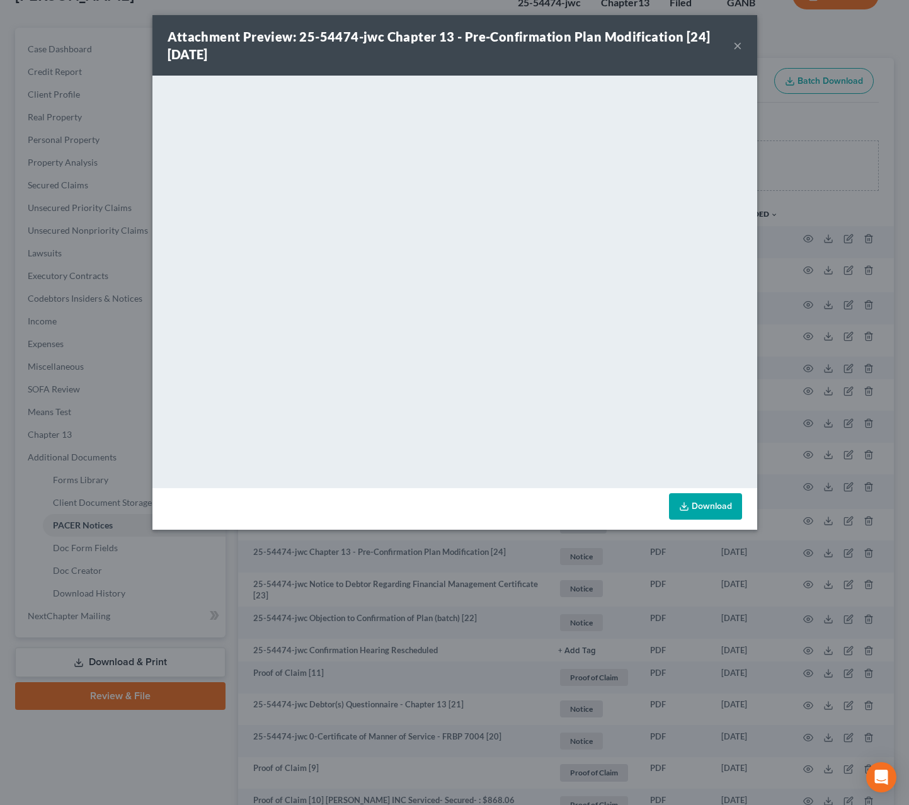
click at [744, 43] on div "Attachment Preview: 25-54474-jwc Chapter 13 - Pre-Confirmation Plan Modificatio…" at bounding box center [454, 45] width 605 height 60
click at [737, 47] on button "×" at bounding box center [737, 45] width 9 height 15
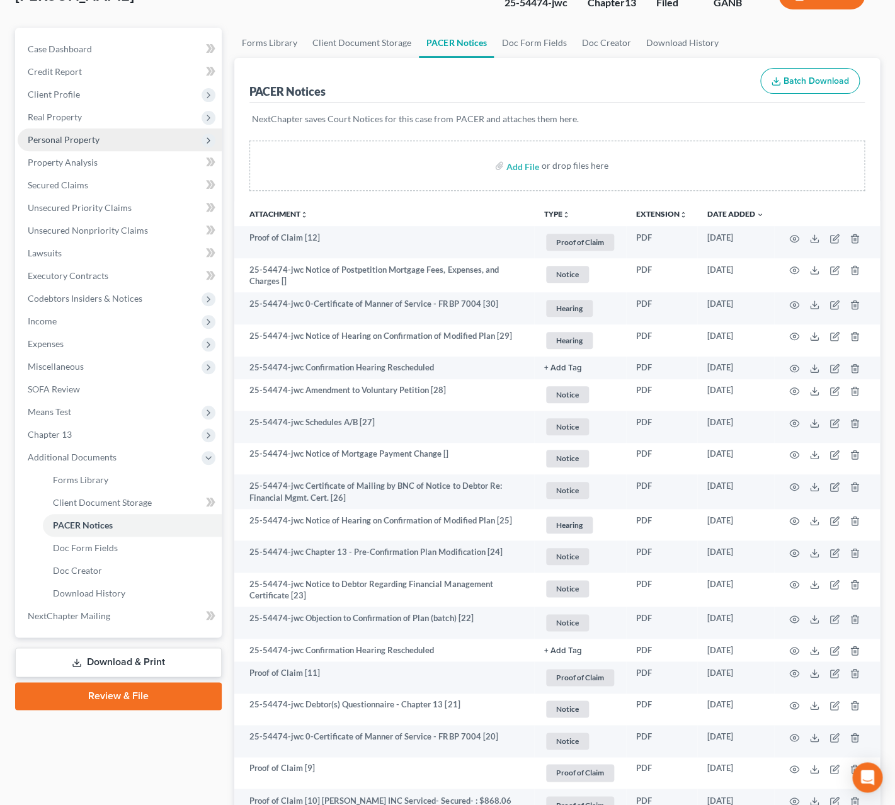
click at [62, 143] on span "Personal Property" at bounding box center [64, 139] width 72 height 11
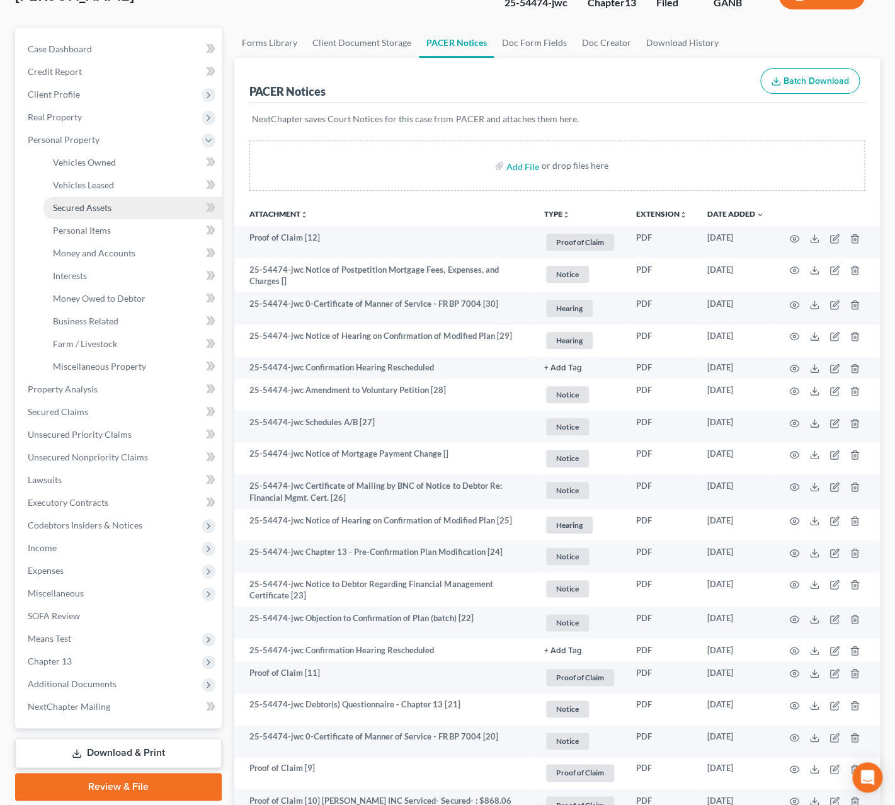
click at [115, 202] on link "Secured Assets" at bounding box center [132, 208] width 179 height 23
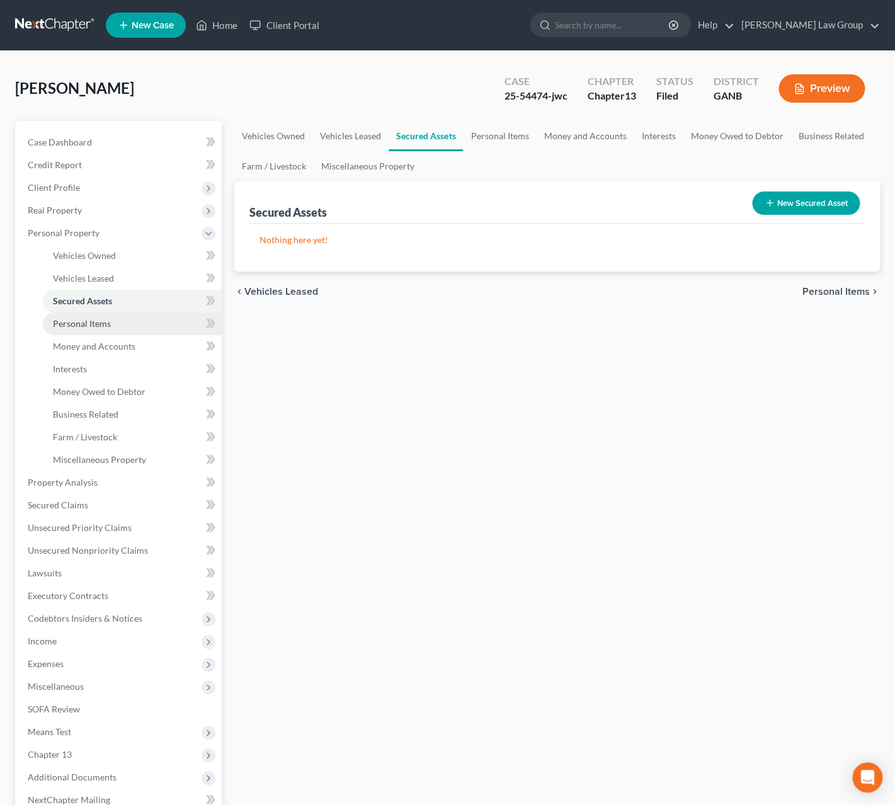
click at [130, 327] on link "Personal Items" at bounding box center [132, 323] width 179 height 23
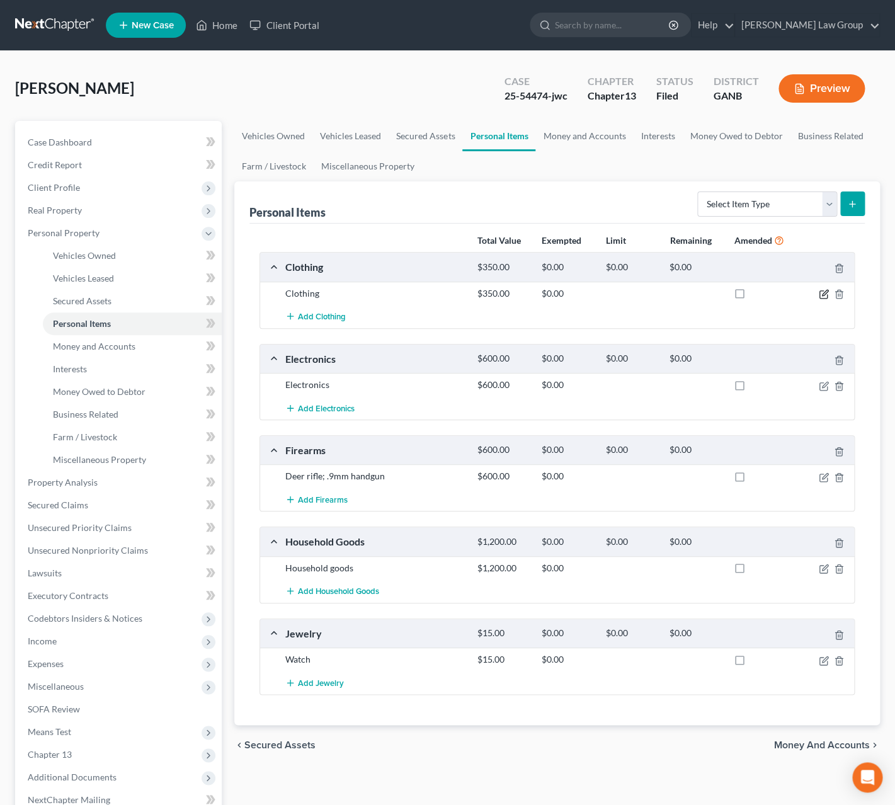
click at [820, 299] on icon "button" at bounding box center [824, 294] width 10 height 10
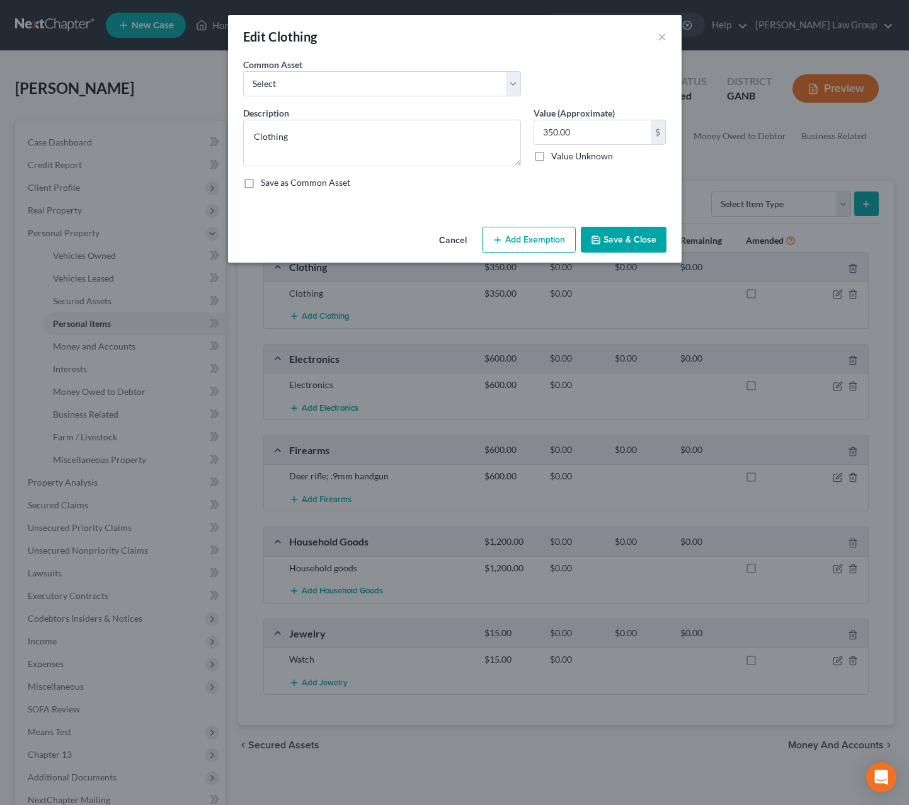
click at [542, 239] on button "Add Exemption" at bounding box center [529, 240] width 94 height 26
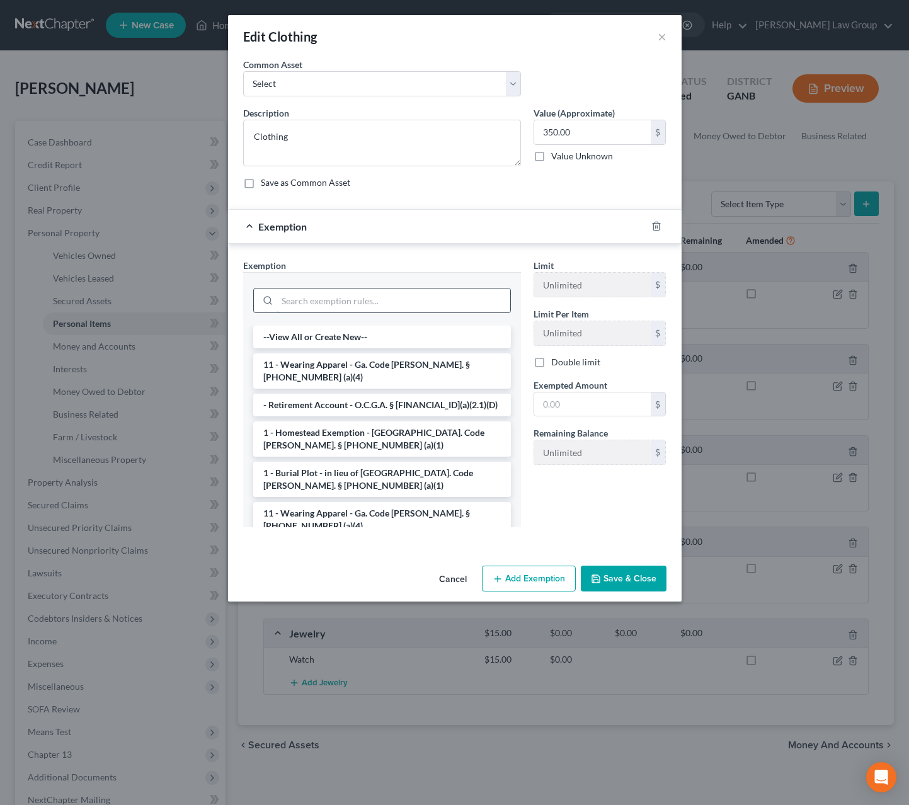
click at [460, 302] on input "search" at bounding box center [393, 301] width 233 height 24
click at [432, 367] on li "11 - Wearing Apparel - Ga. Code Ann. § 44-13-100 (a)(4)" at bounding box center [382, 370] width 258 height 35
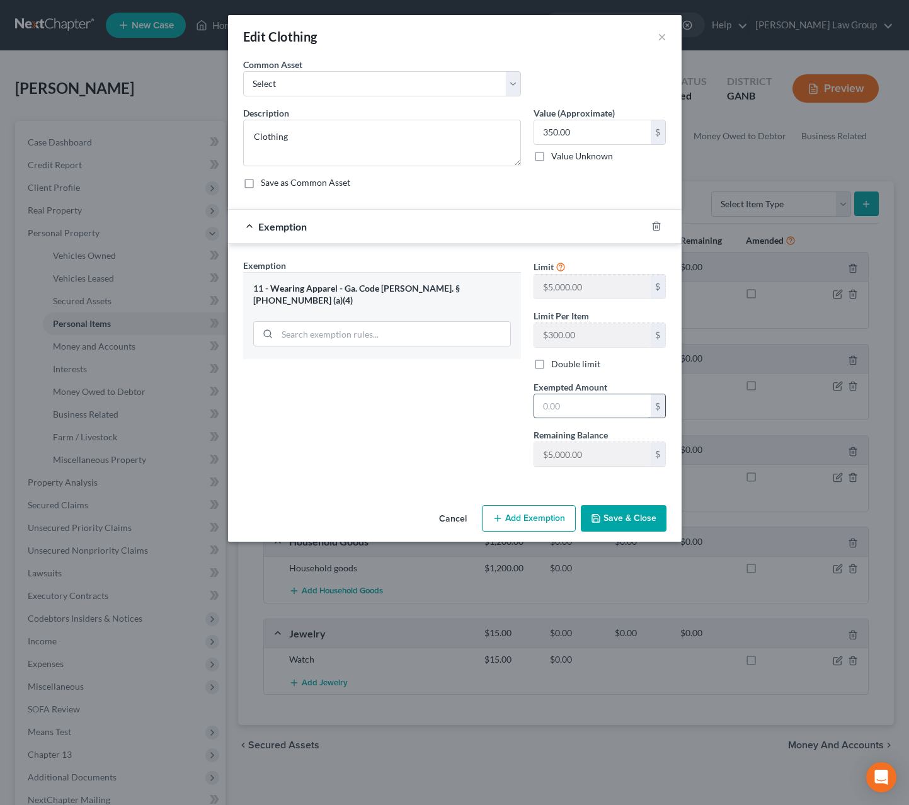
click at [570, 417] on input "text" at bounding box center [592, 406] width 117 height 24
type input "350.00"
click at [653, 525] on button "Save & Close" at bounding box center [624, 518] width 86 height 26
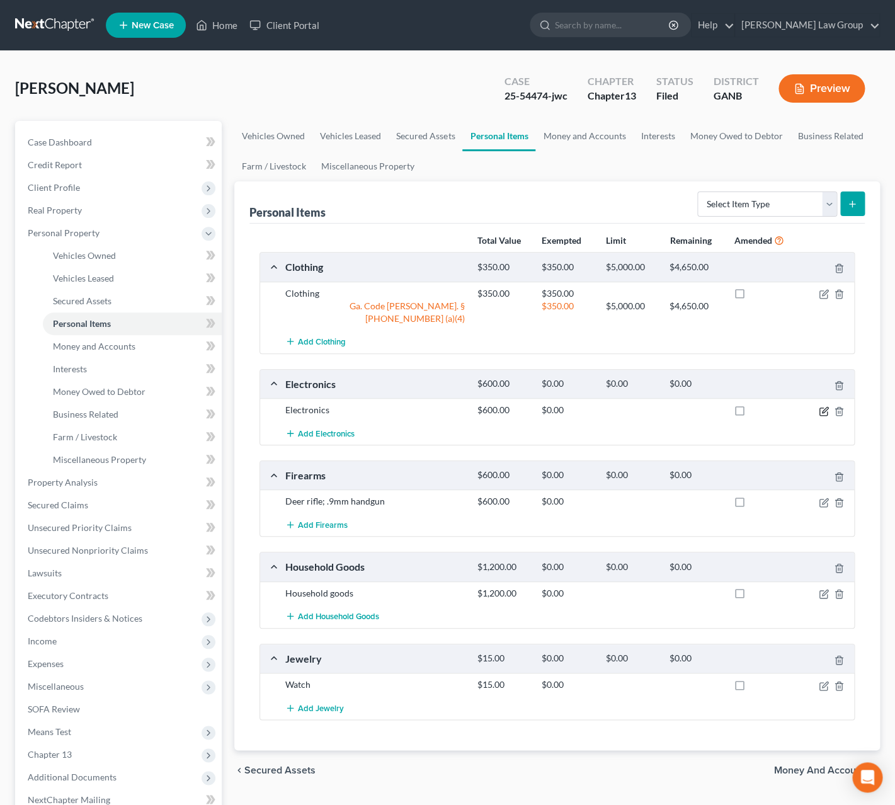
click at [822, 407] on icon "button" at bounding box center [825, 410] width 6 height 6
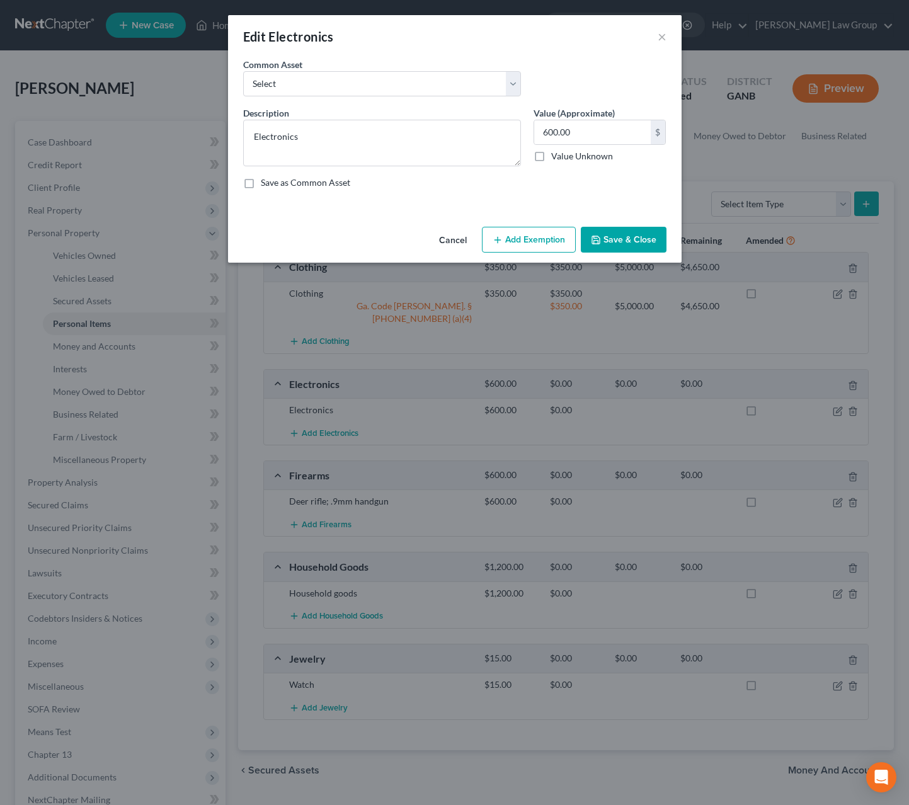
click at [563, 243] on button "Add Exemption" at bounding box center [529, 240] width 94 height 26
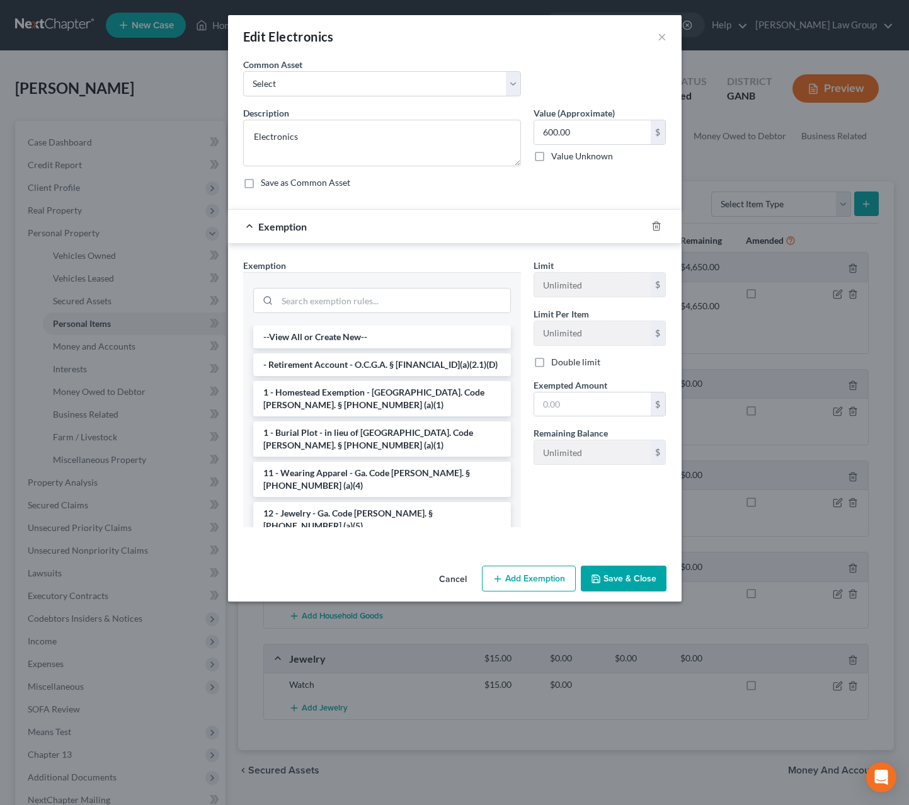
drag, startPoint x: 411, startPoint y: 406, endPoint x: 419, endPoint y: 380, distance: 26.9
click at [411, 406] on li "1 - Homestead Exemption - Ga. Code Ann. § 44-13-100 (a)(1)" at bounding box center [382, 398] width 258 height 35
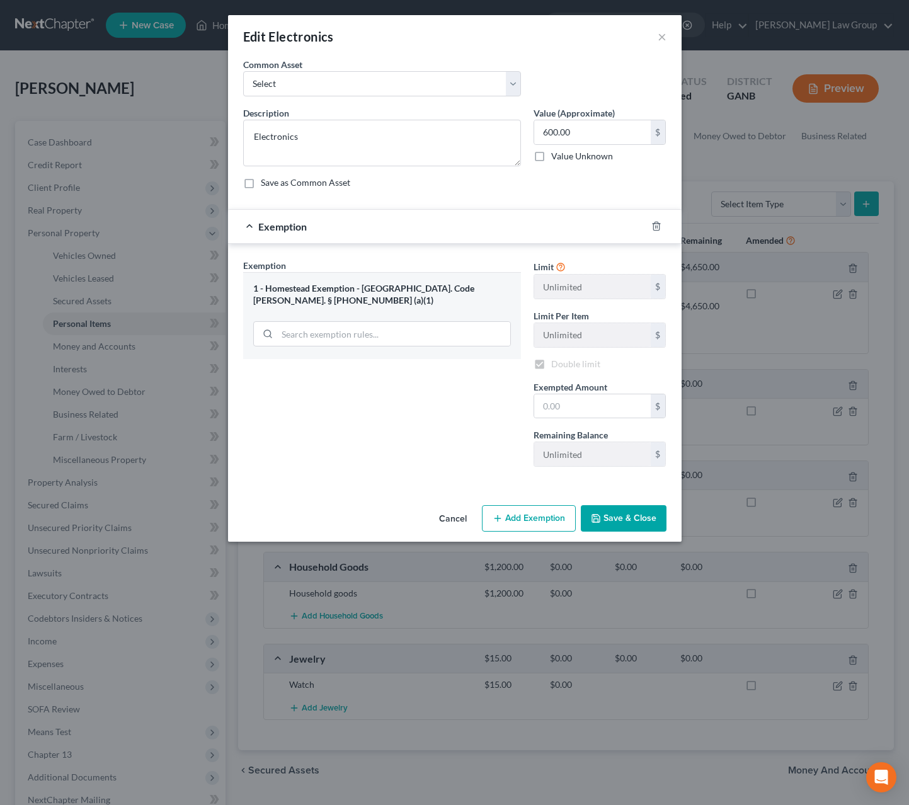
checkbox input "true"
click at [406, 335] on input "search" at bounding box center [393, 334] width 233 height 24
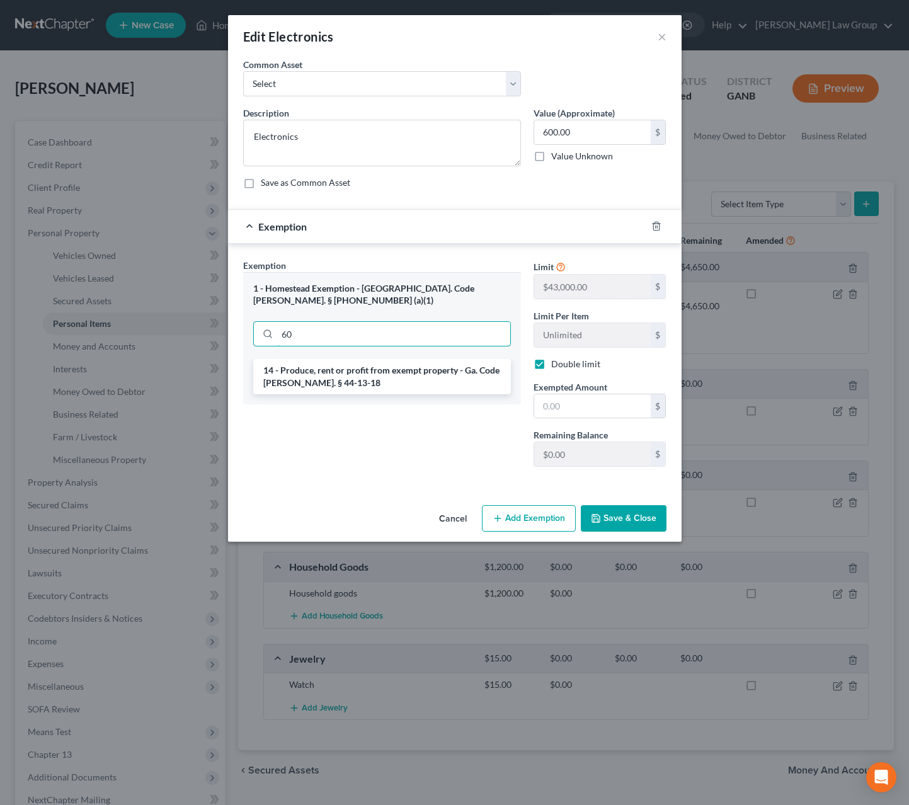
type input "6"
type input "house"
click at [431, 372] on li "6 - Household Goods and Furnishings - Ga. Code Ann. § 44-13-100 (a)(4)" at bounding box center [382, 376] width 258 height 35
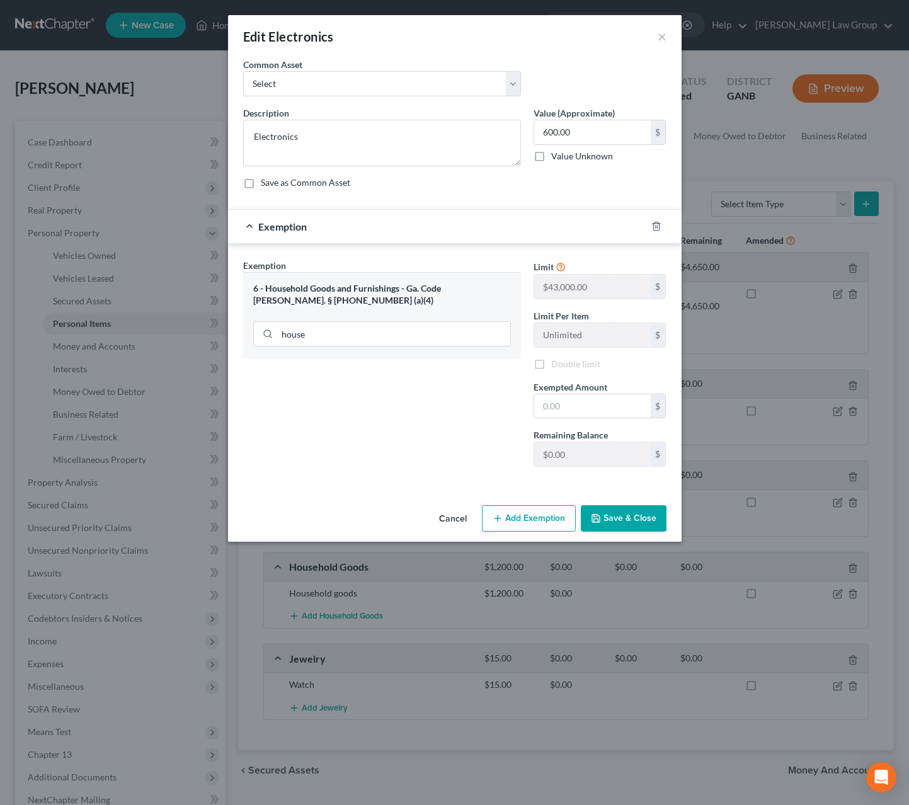
checkbox input "false"
click at [559, 404] on input "text" at bounding box center [592, 406] width 117 height 24
type input "600.00"
click at [625, 523] on button "Save & Close" at bounding box center [624, 518] width 86 height 26
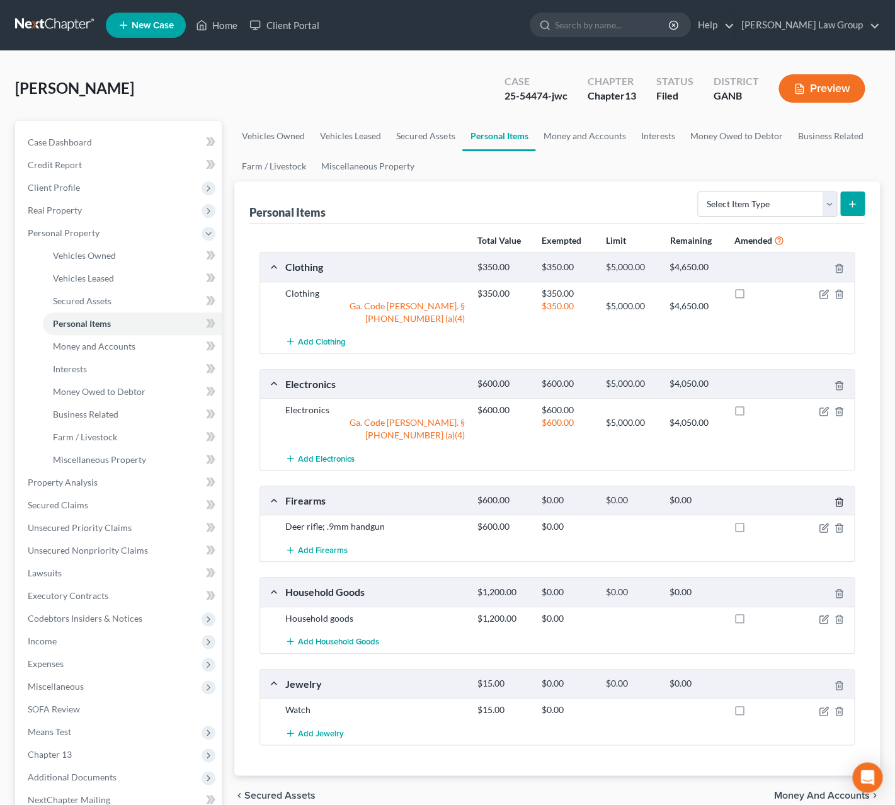
click at [841, 497] on icon "button" at bounding box center [839, 502] width 10 height 10
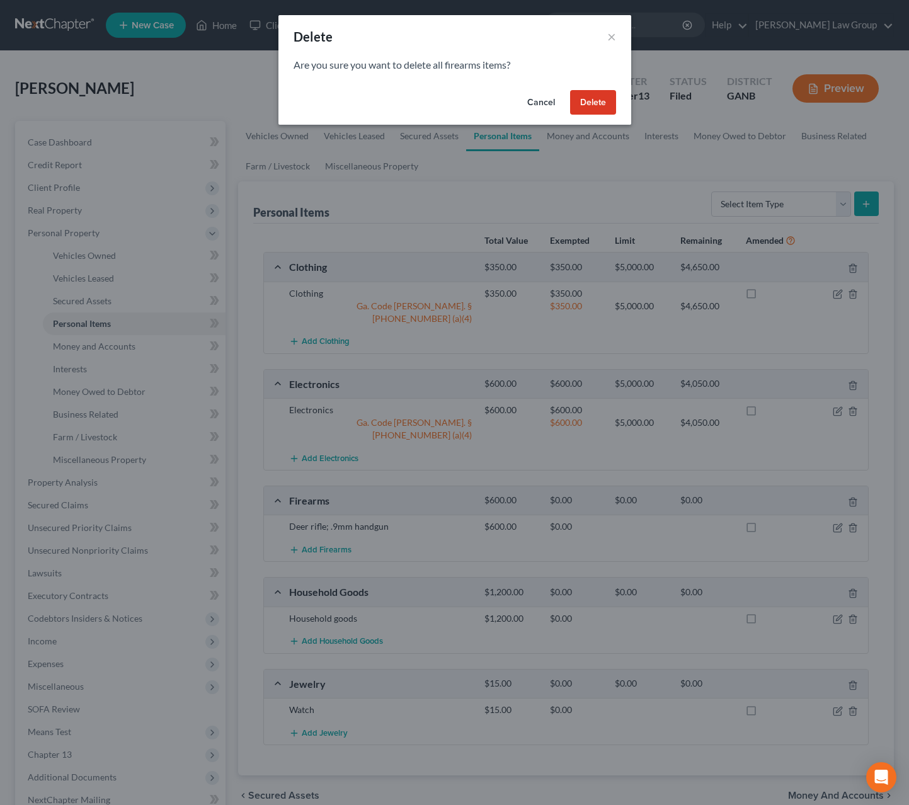
click at [547, 106] on button "Cancel" at bounding box center [541, 102] width 48 height 25
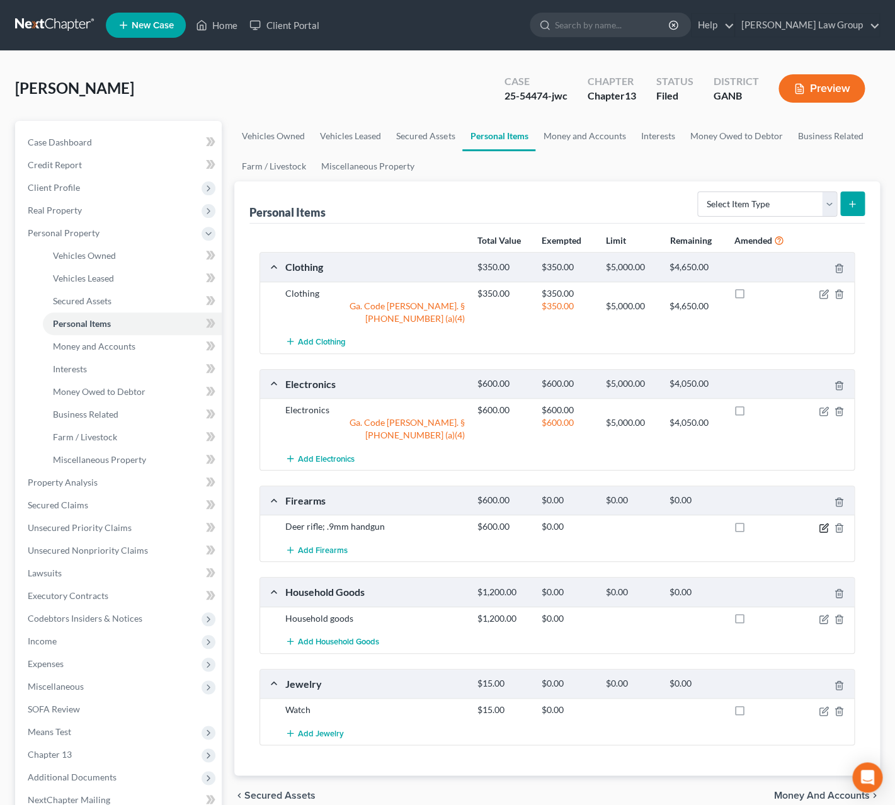
click at [826, 525] on icon "button" at bounding box center [824, 529] width 8 height 8
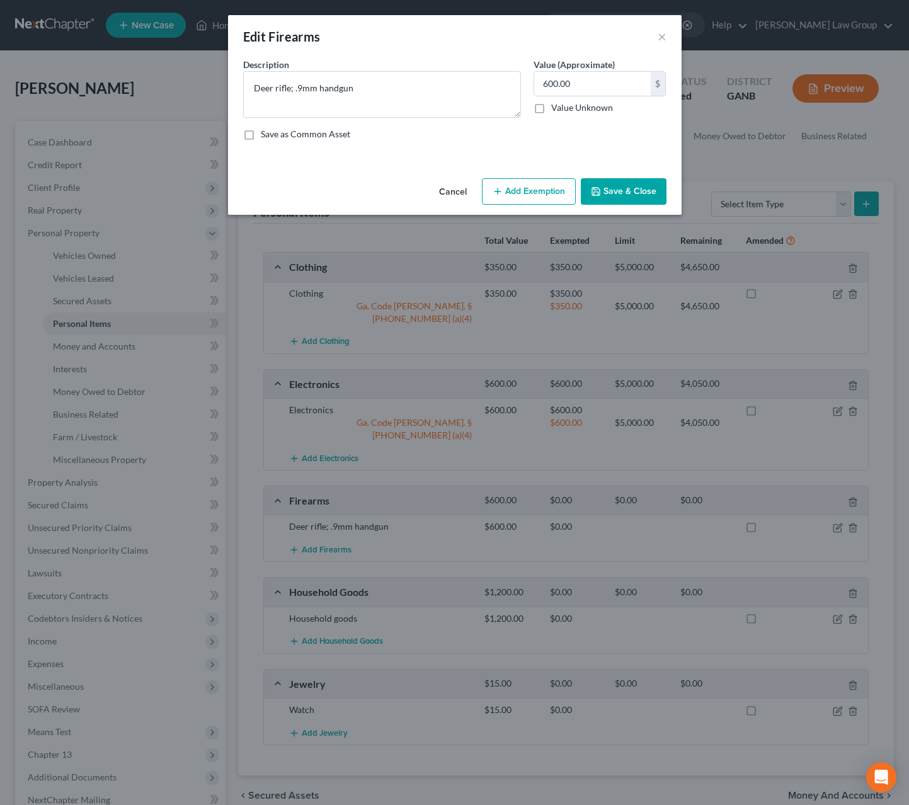
click at [501, 198] on button "Add Exemption" at bounding box center [529, 191] width 94 height 26
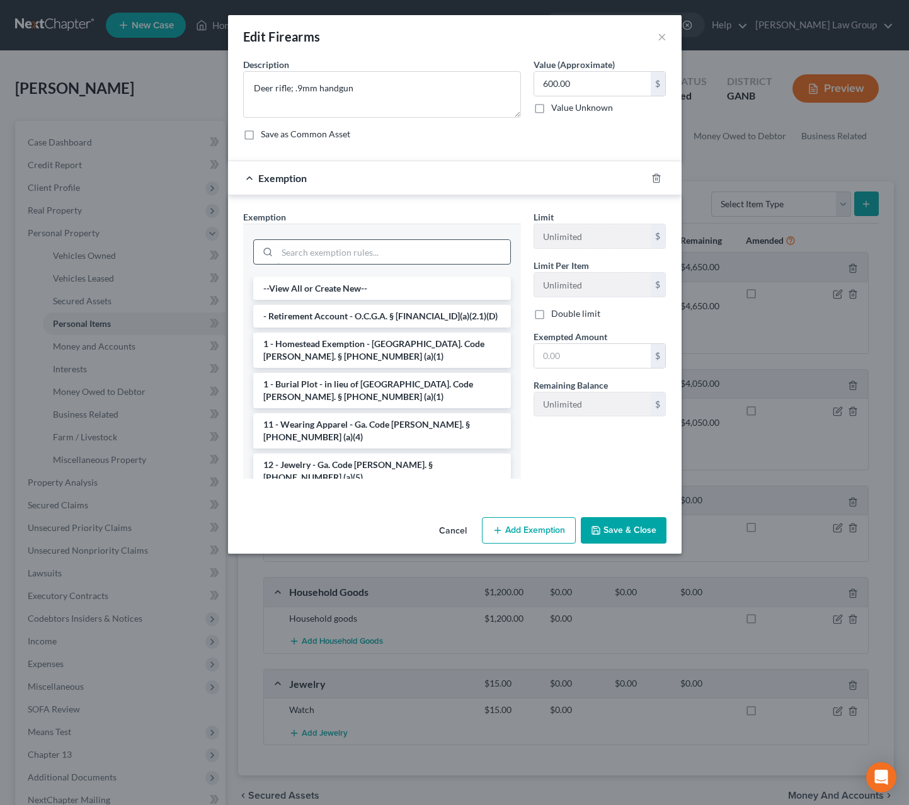
click at [399, 253] on input "search" at bounding box center [393, 252] width 233 height 24
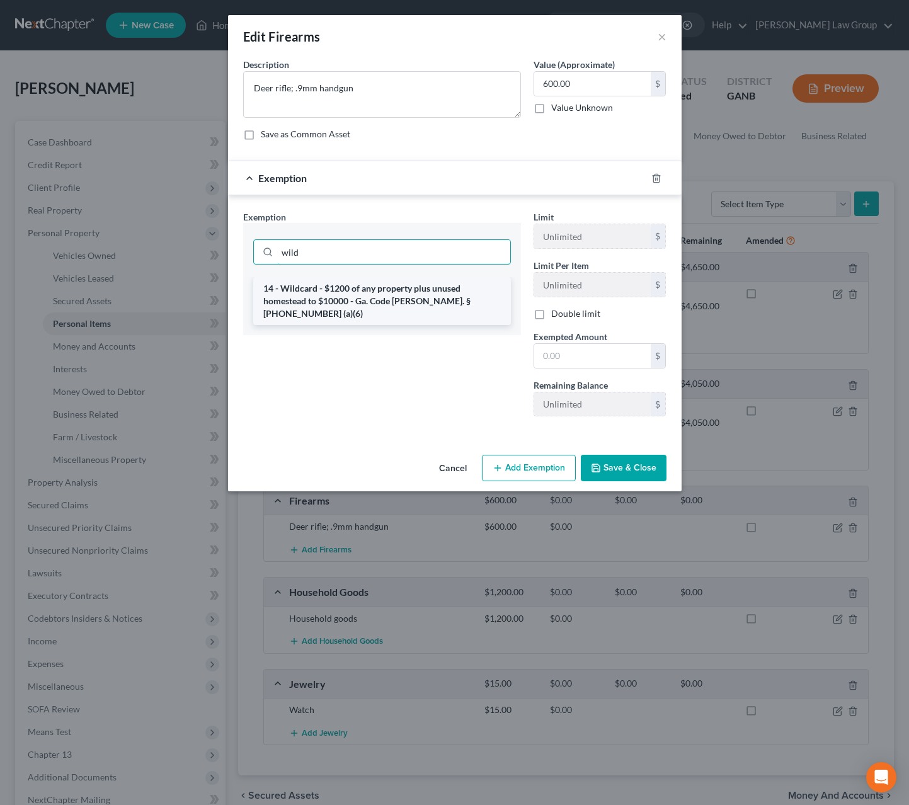
type input "wild"
click at [374, 299] on li "14 - Wildcard - $1200 of any property plus unused homestead to $10000 - Ga. Cod…" at bounding box center [382, 301] width 258 height 48
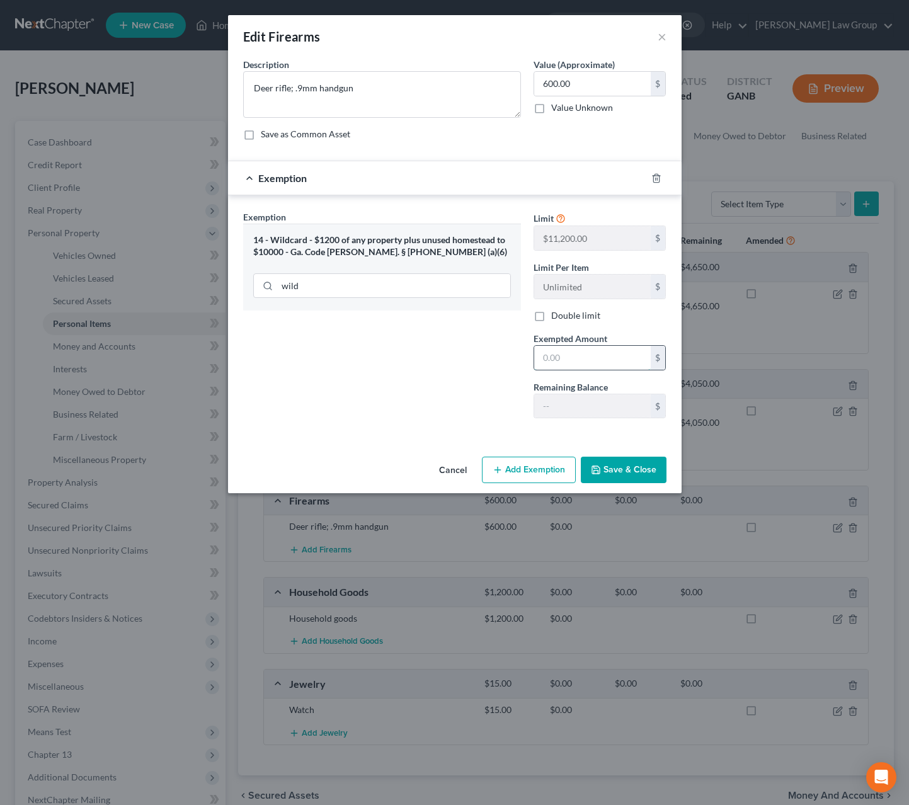
click at [582, 361] on input "text" at bounding box center [592, 358] width 117 height 24
type input "600.00"
click at [621, 476] on button "Save & Close" at bounding box center [624, 470] width 86 height 26
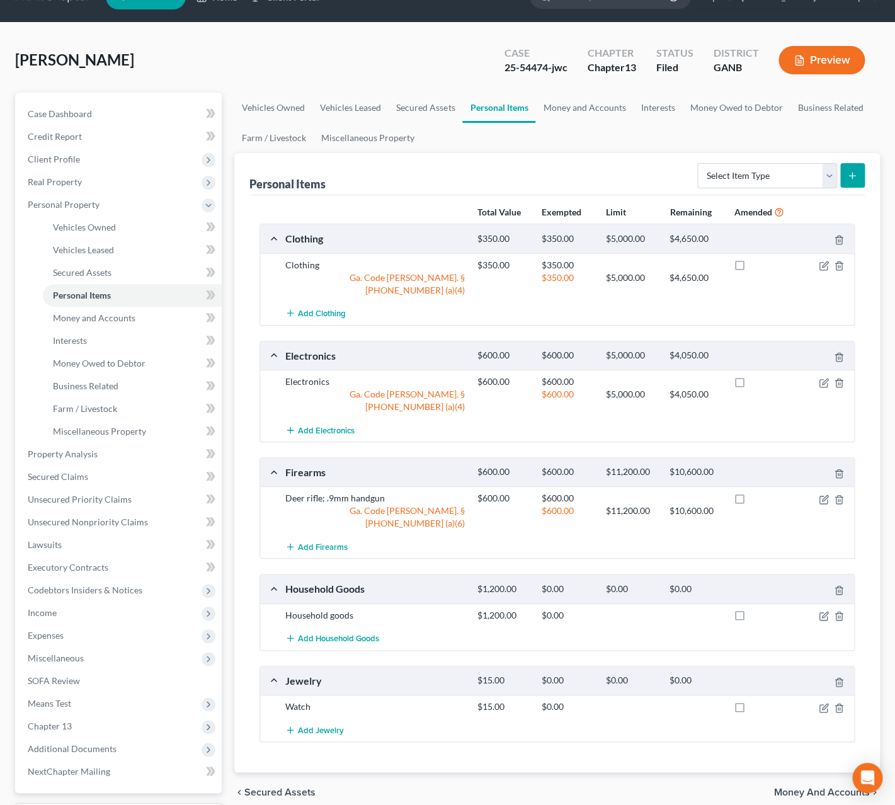
scroll to position [62, 0]
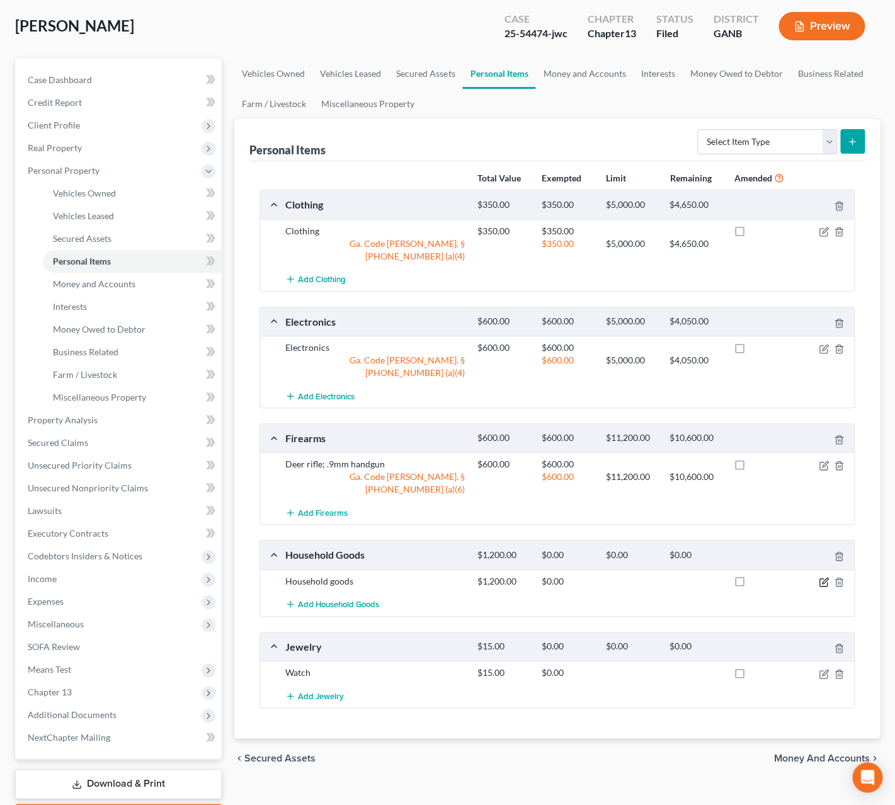
click at [819, 577] on icon "button" at bounding box center [824, 582] width 10 height 10
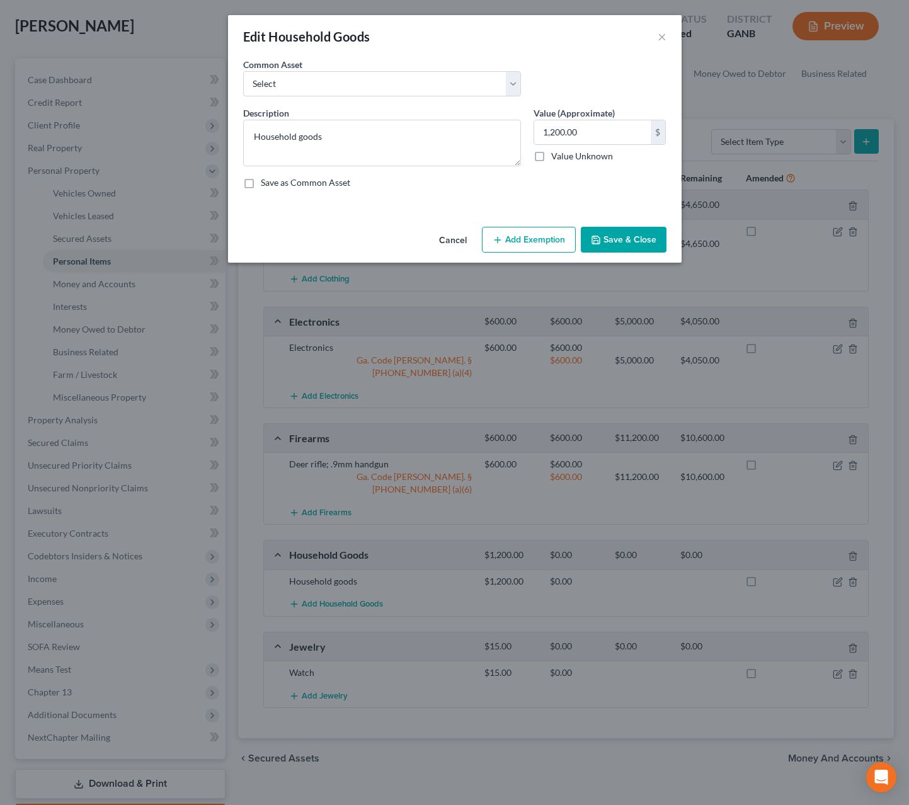
click at [527, 236] on button "Add Exemption" at bounding box center [529, 240] width 94 height 26
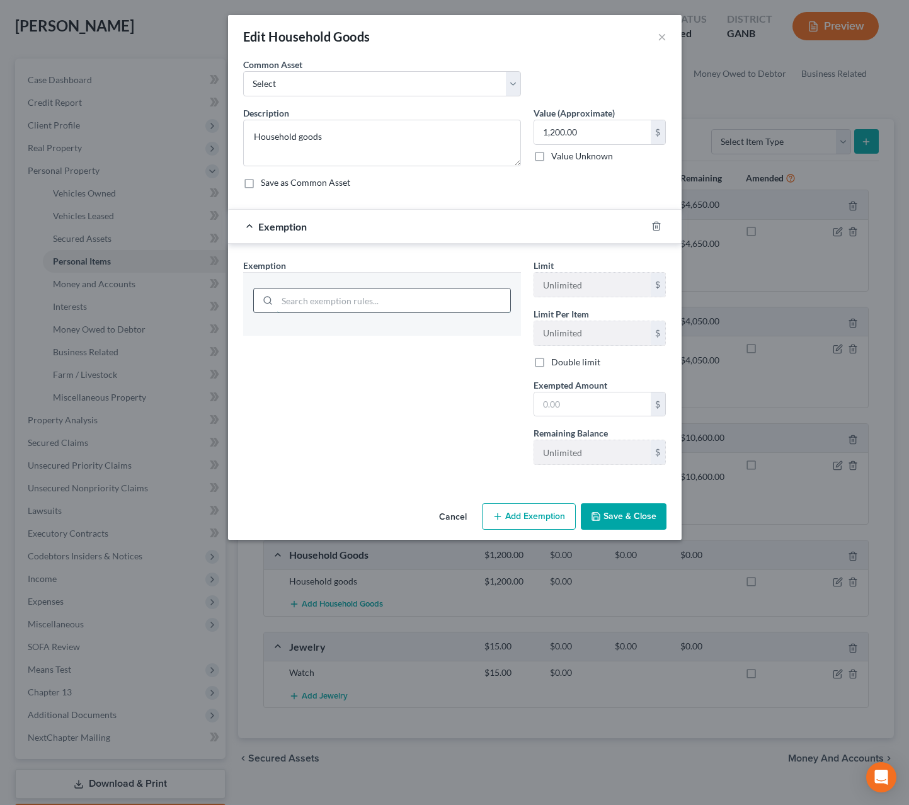
click at [460, 299] on input "search" at bounding box center [393, 301] width 233 height 24
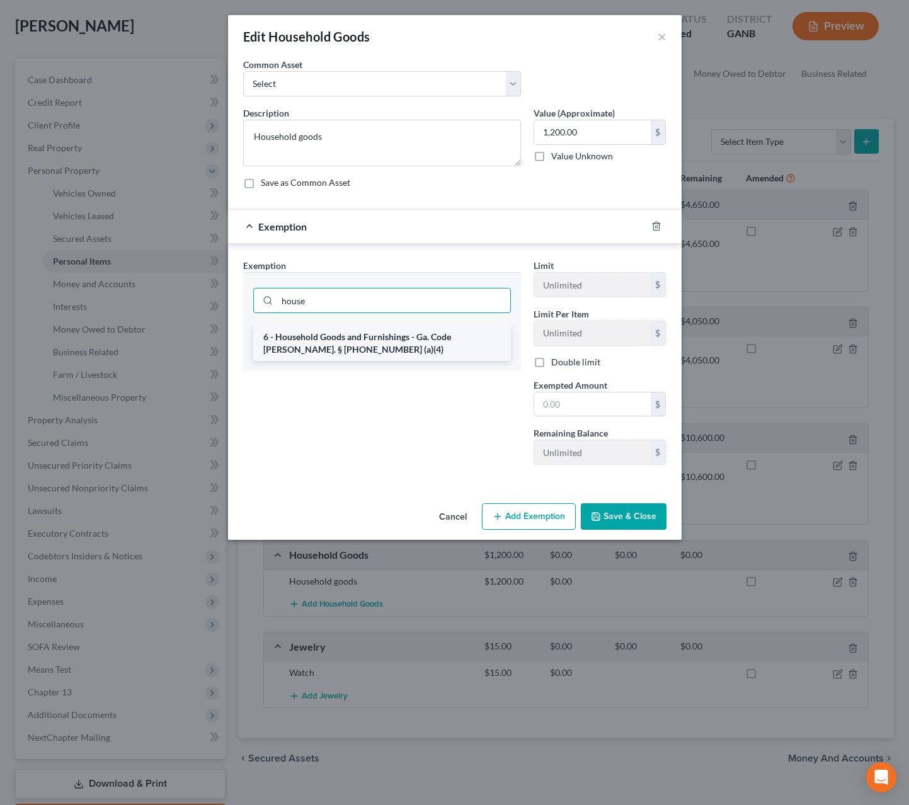
type input "house"
click at [413, 352] on li "6 - Household Goods and Furnishings - Ga. Code Ann. § 44-13-100 (a)(4)" at bounding box center [382, 343] width 258 height 35
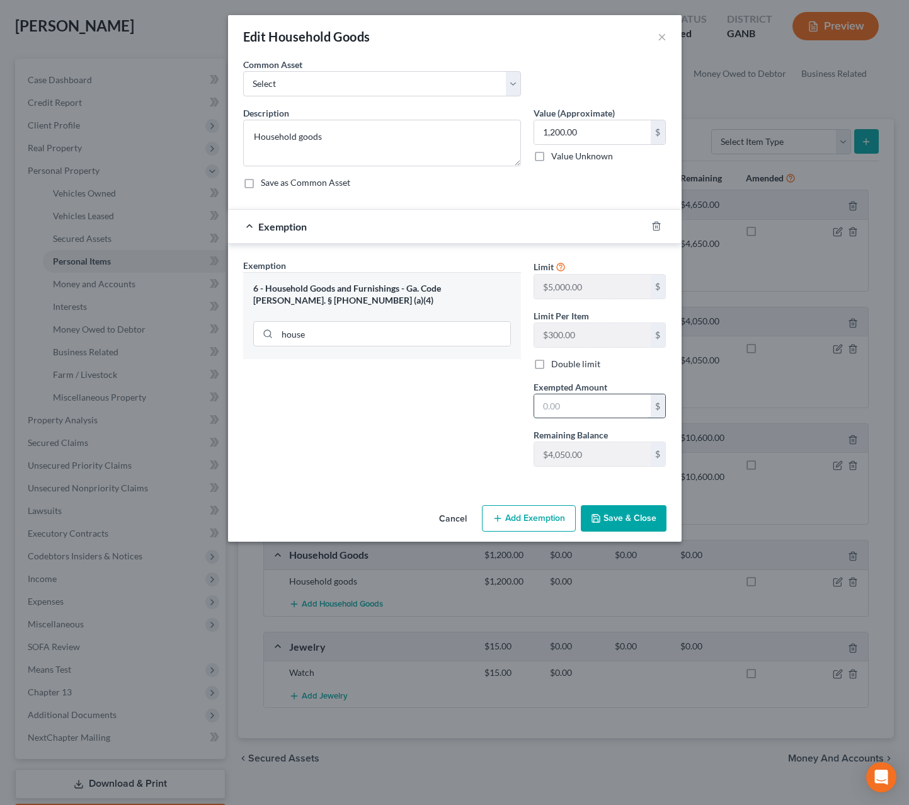
click at [574, 411] on input "text" at bounding box center [592, 406] width 117 height 24
type input "1,200"
click at [607, 523] on button "Save & Close" at bounding box center [624, 518] width 86 height 26
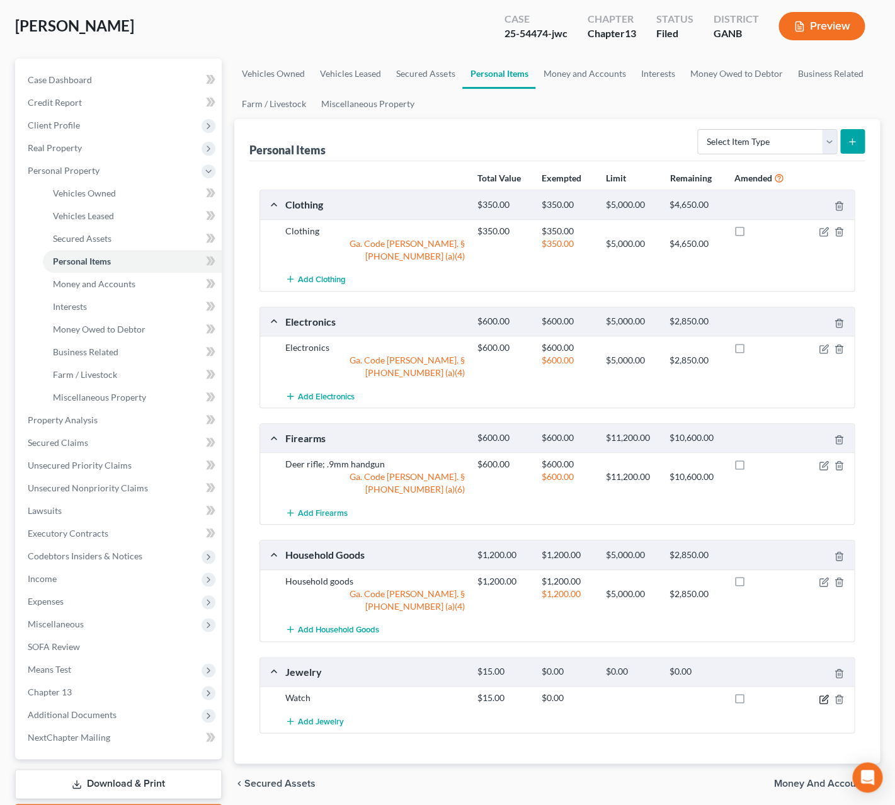
click at [823, 695] on icon "button" at bounding box center [825, 698] width 6 height 6
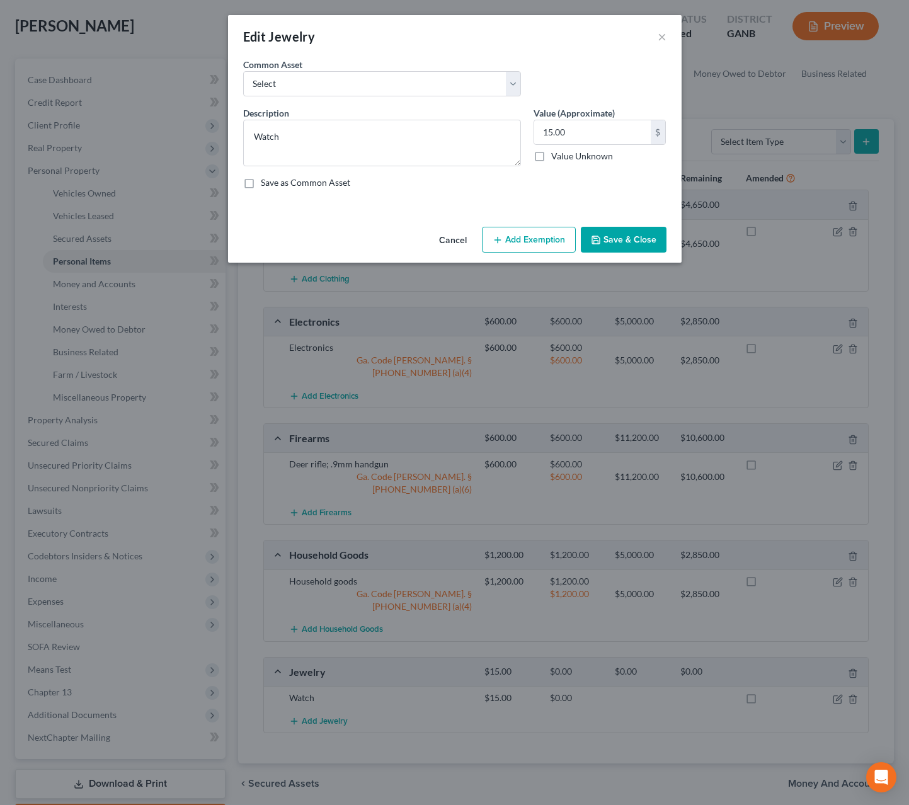
click at [493, 246] on button "Add Exemption" at bounding box center [529, 240] width 94 height 26
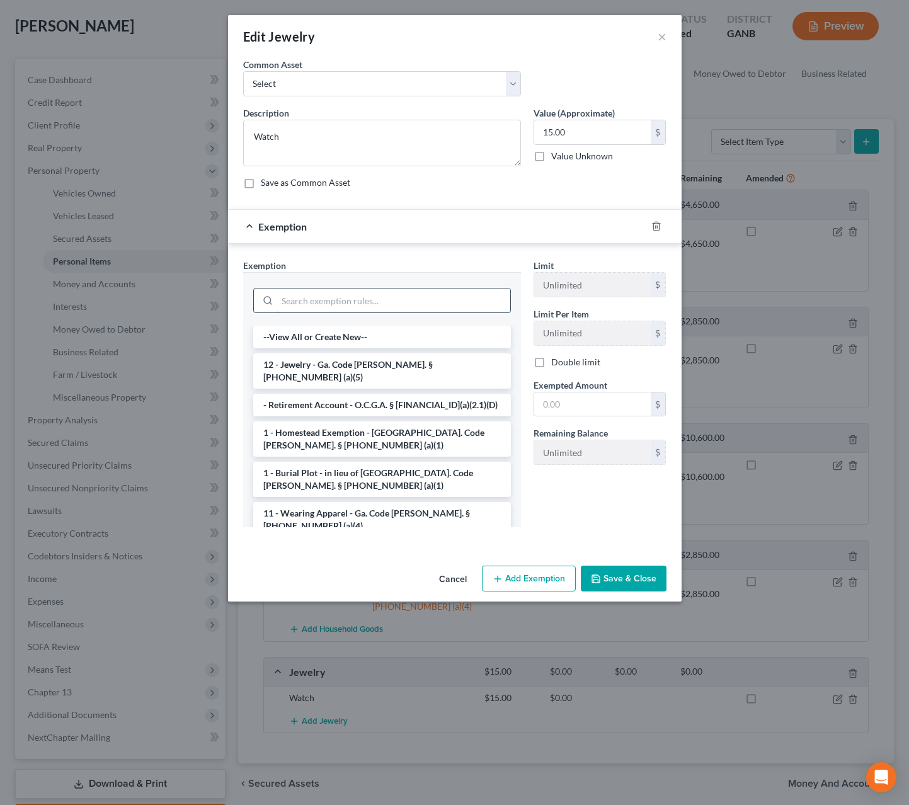
click at [463, 310] on input "search" at bounding box center [393, 301] width 233 height 24
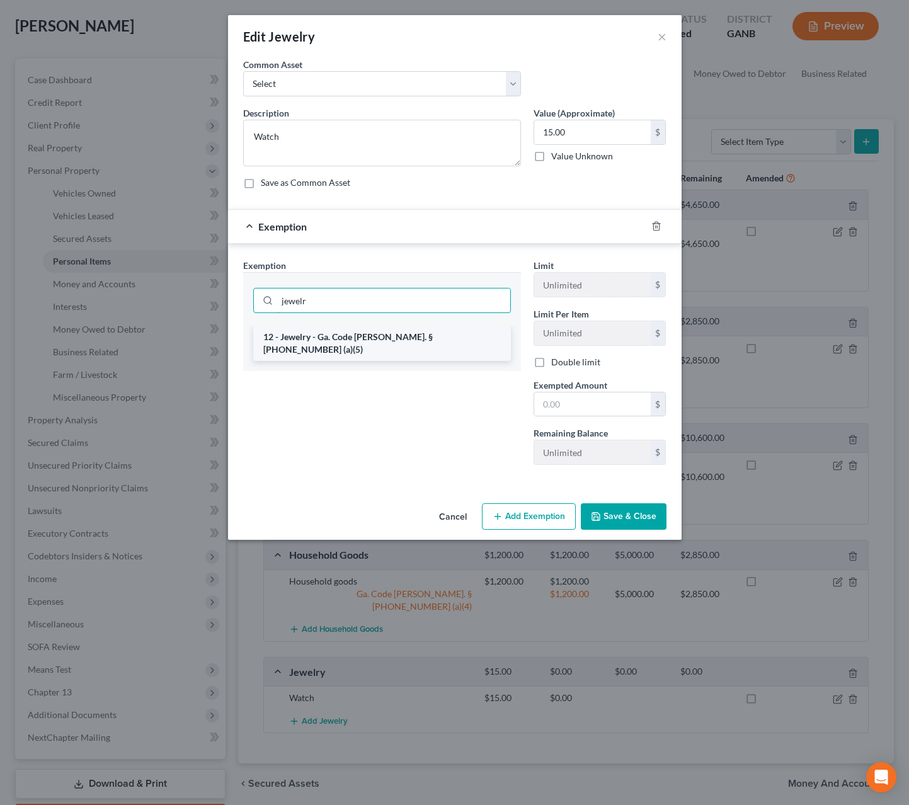
type input "jewelr"
click at [450, 343] on li "12 - Jewelry - Ga. Code Ann. § 44-13-100 (a)(5)" at bounding box center [382, 343] width 258 height 35
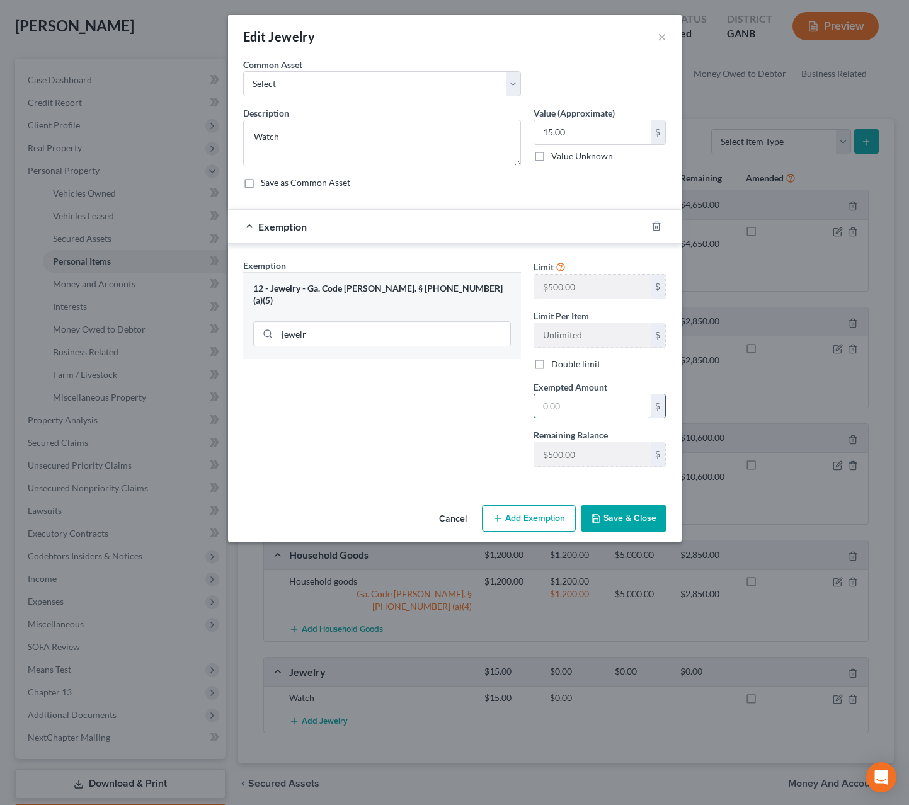
click at [561, 410] on input "text" at bounding box center [592, 406] width 117 height 24
type input "15."
click at [655, 523] on button "Save & Close" at bounding box center [624, 518] width 86 height 26
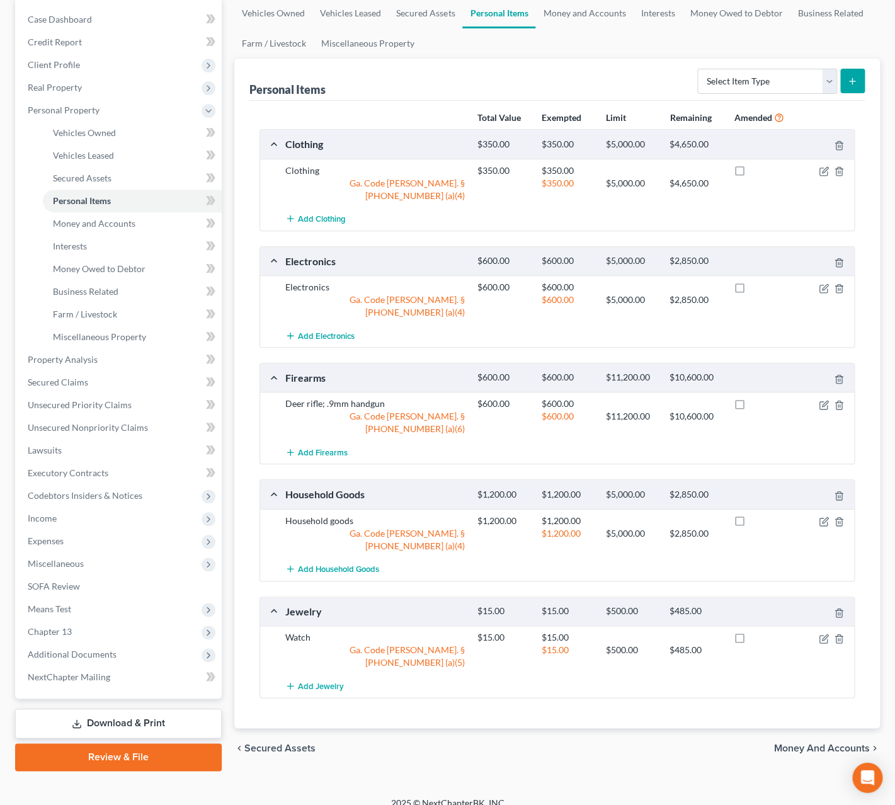
scroll to position [125, 0]
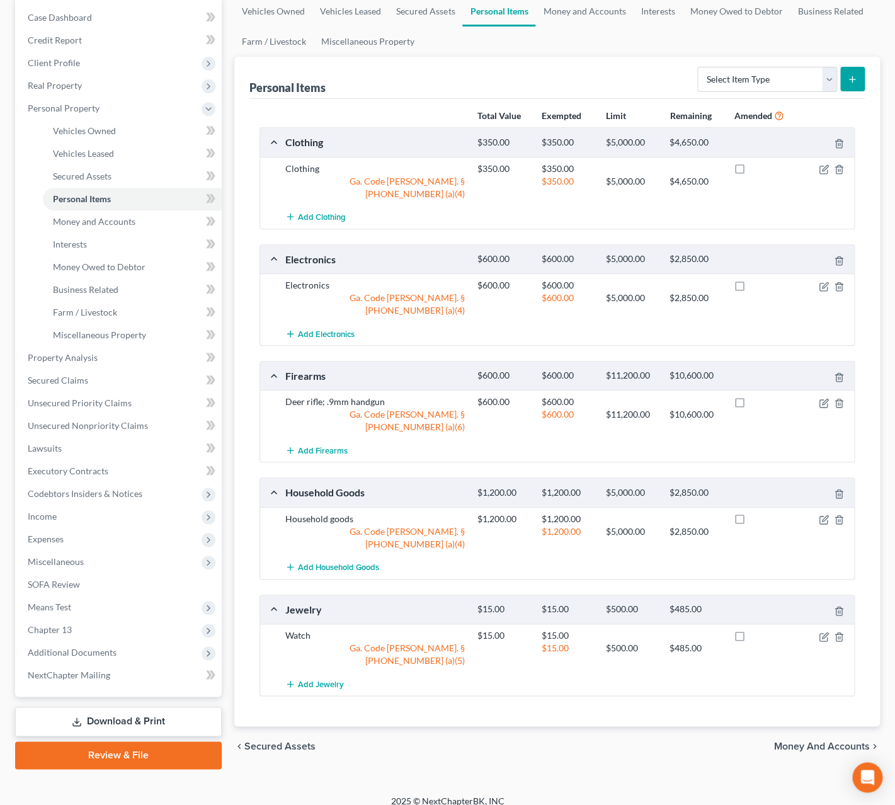
click at [816, 741] on span "Money and Accounts" at bounding box center [822, 746] width 96 height 10
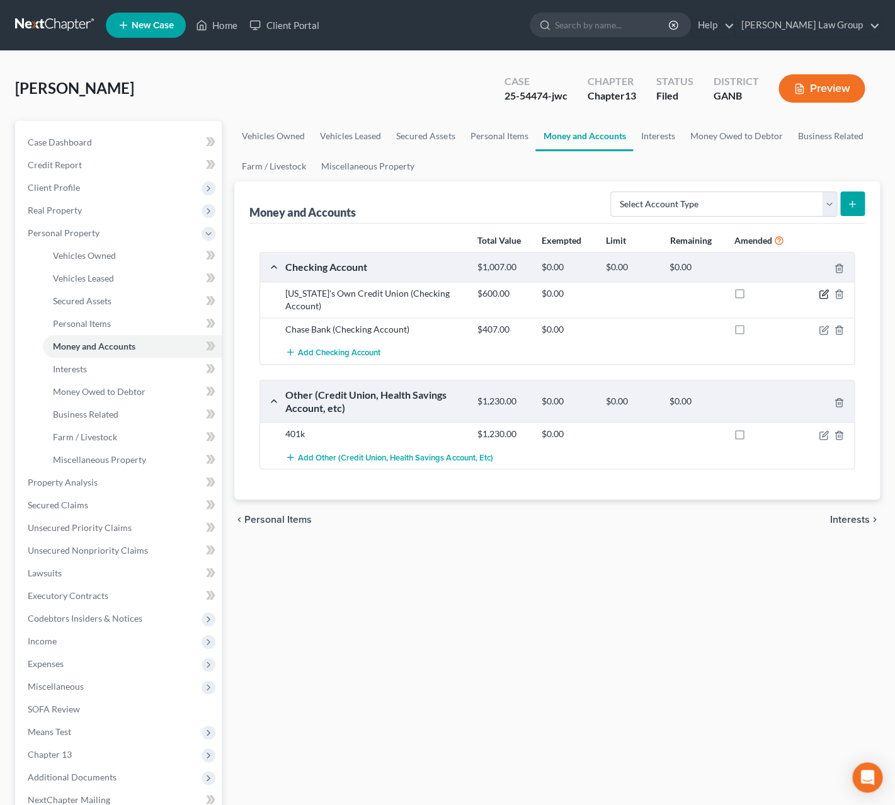
click at [828, 299] on icon "button" at bounding box center [824, 294] width 10 height 10
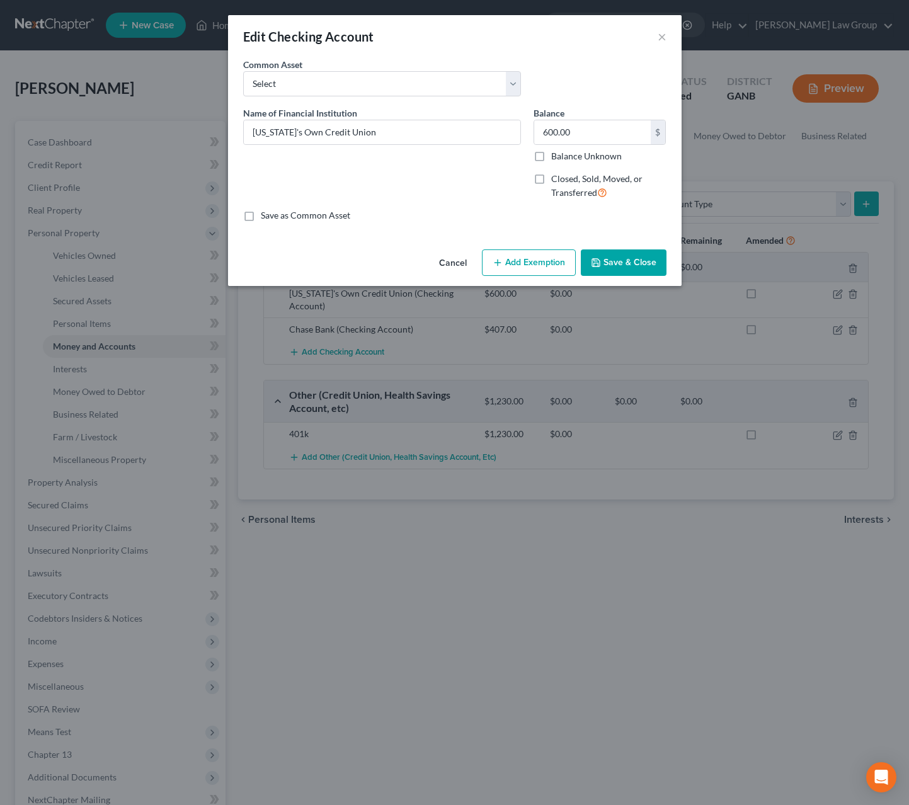
click at [519, 263] on button "Add Exemption" at bounding box center [529, 262] width 94 height 26
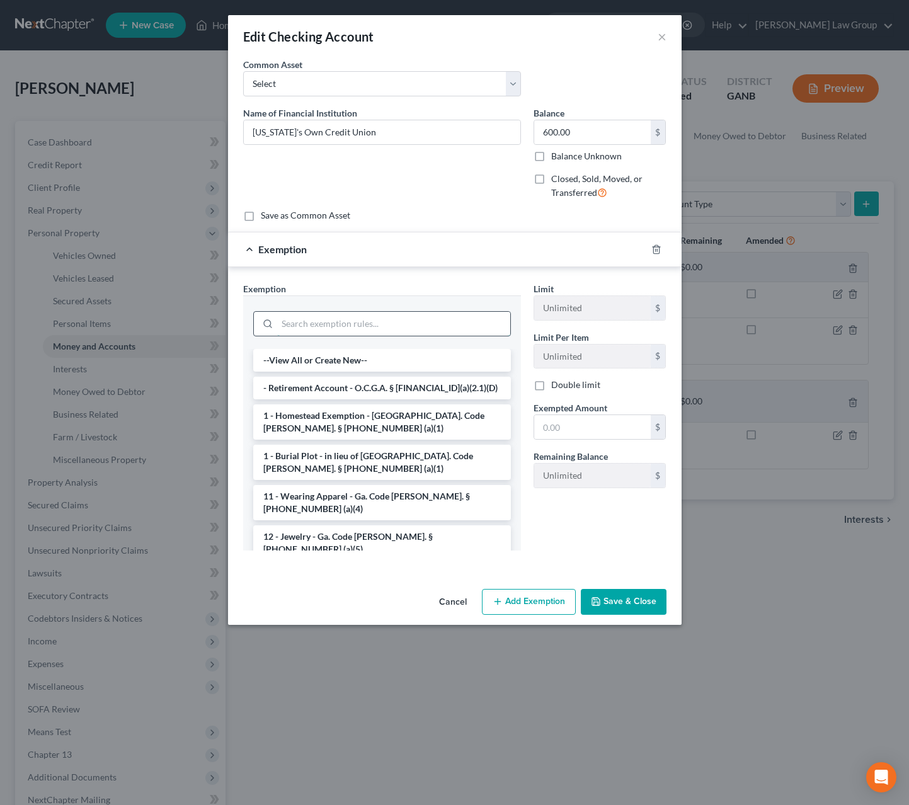
click at [438, 336] on input "search" at bounding box center [393, 324] width 233 height 24
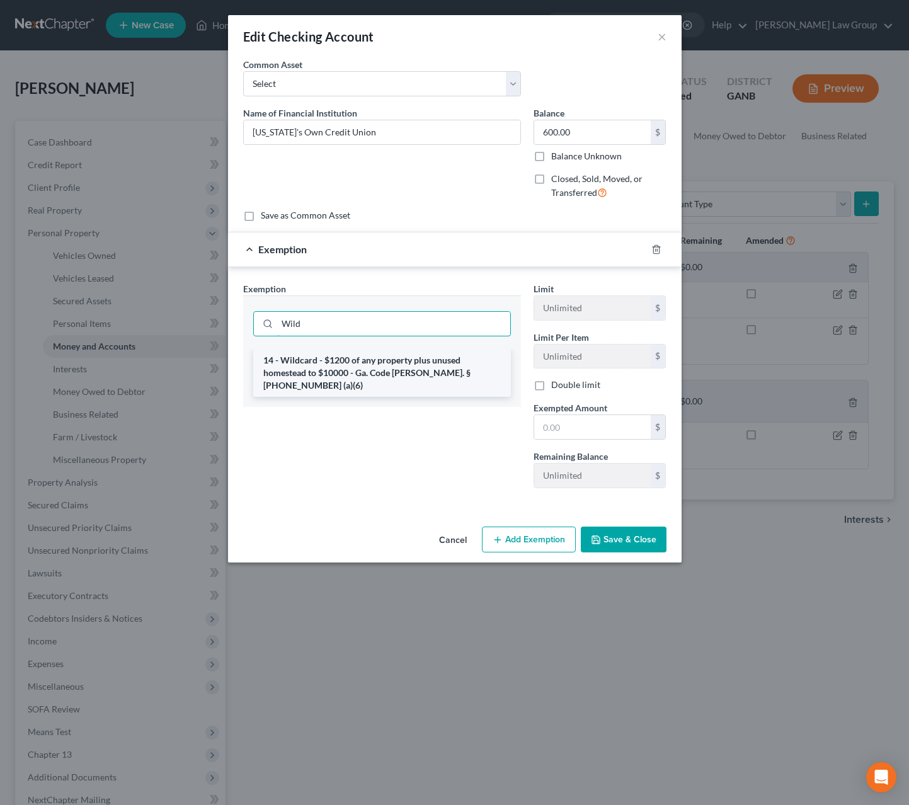
type input "Wild"
click at [411, 374] on li "14 - Wildcard - $1200 of any property plus unused homestead to $10000 - Ga. Cod…" at bounding box center [382, 373] width 258 height 48
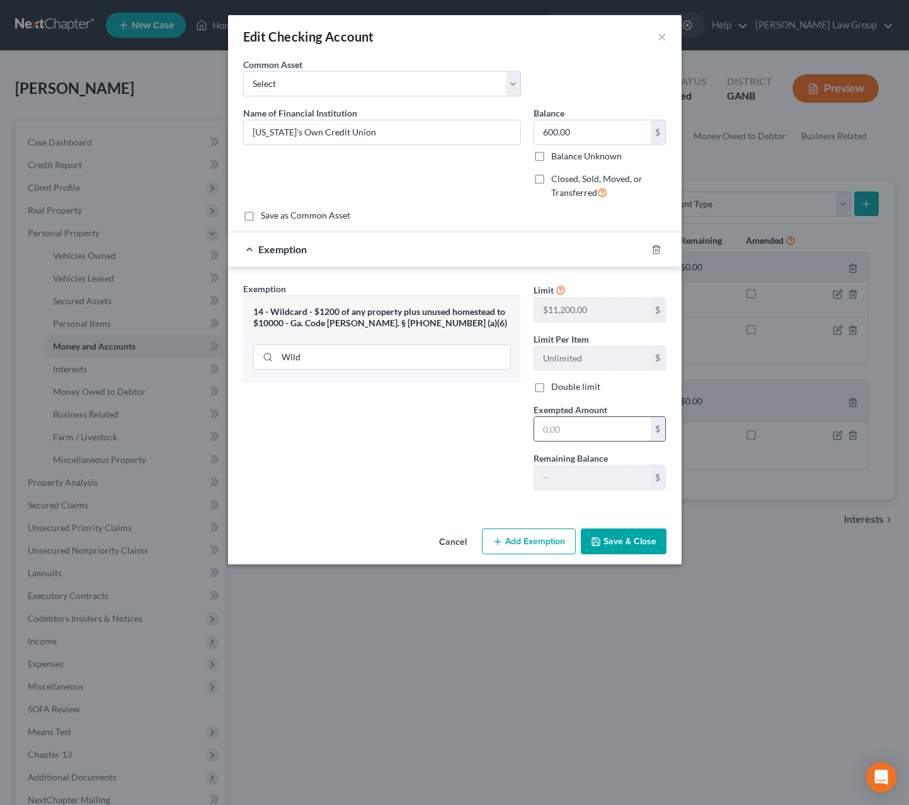
click at [572, 423] on input "text" at bounding box center [592, 429] width 117 height 24
drag, startPoint x: 583, startPoint y: 433, endPoint x: 520, endPoint y: 432, distance: 63.6
click at [534, 432] on input "1,200" at bounding box center [592, 429] width 117 height 24
type input "600."
click at [619, 540] on button "Save & Close" at bounding box center [624, 542] width 86 height 26
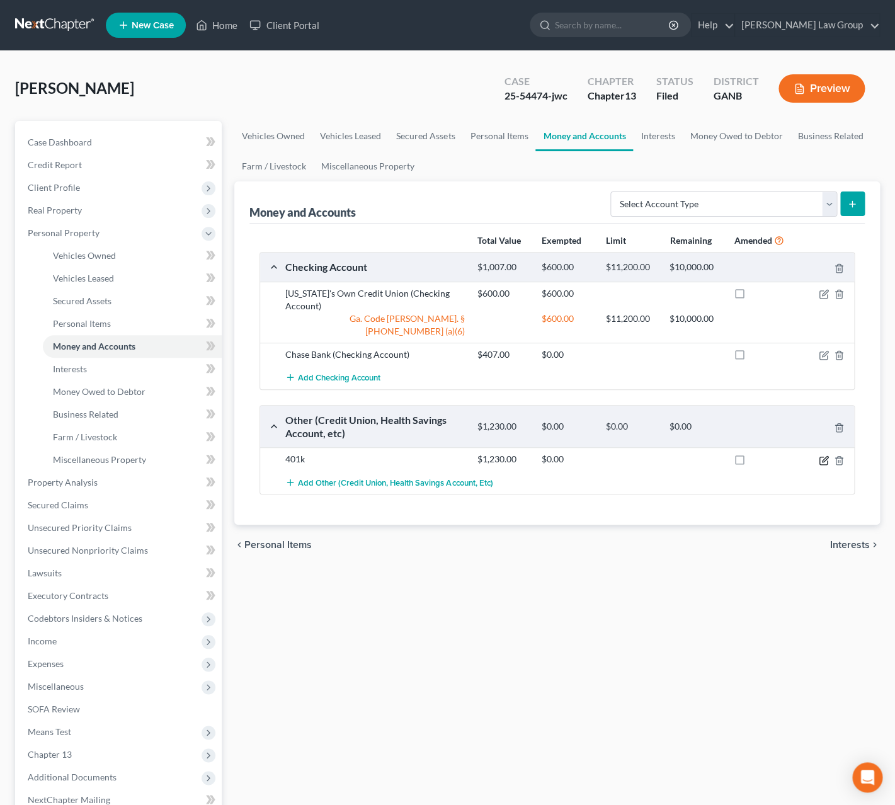
click at [825, 455] on icon "button" at bounding box center [824, 460] width 10 height 10
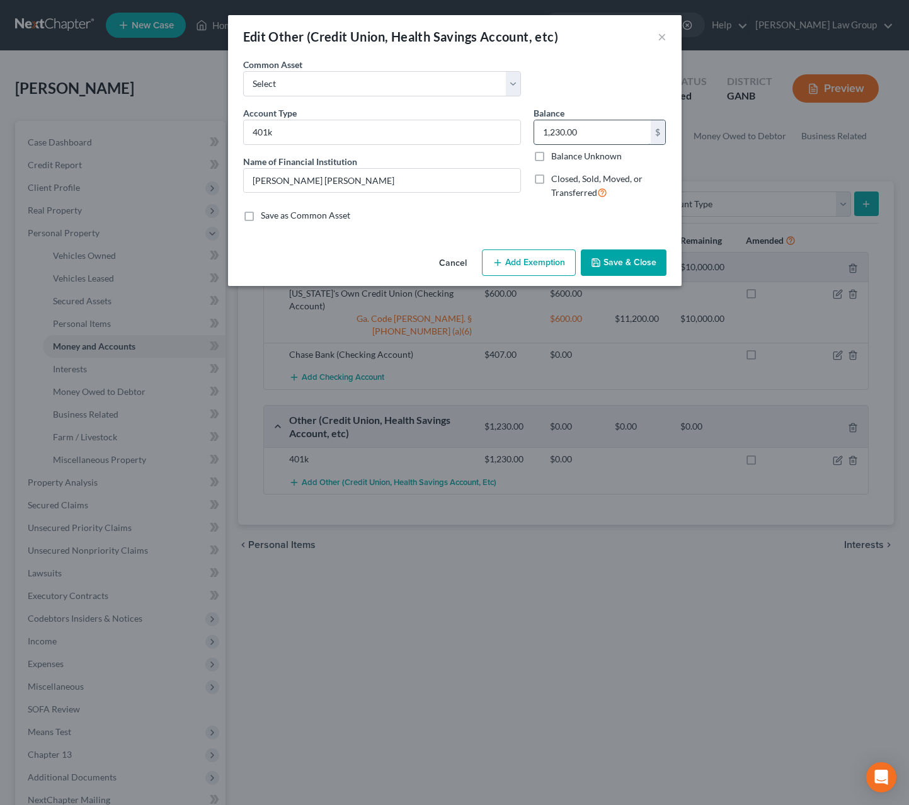
drag, startPoint x: 601, startPoint y: 136, endPoint x: 530, endPoint y: 130, distance: 70.8
click at [534, 130] on input "1,230.00" at bounding box center [592, 132] width 117 height 24
drag, startPoint x: 530, startPoint y: 130, endPoint x: 540, endPoint y: 130, distance: 10.1
click at [540, 130] on div "Balance 1,230.00 $ Balance Unknown Balance Undetermined 1,230.00 $ Balance Unkn…" at bounding box center [600, 157] width 146 height 103
drag, startPoint x: 609, startPoint y: 138, endPoint x: 512, endPoint y: 135, distance: 97.0
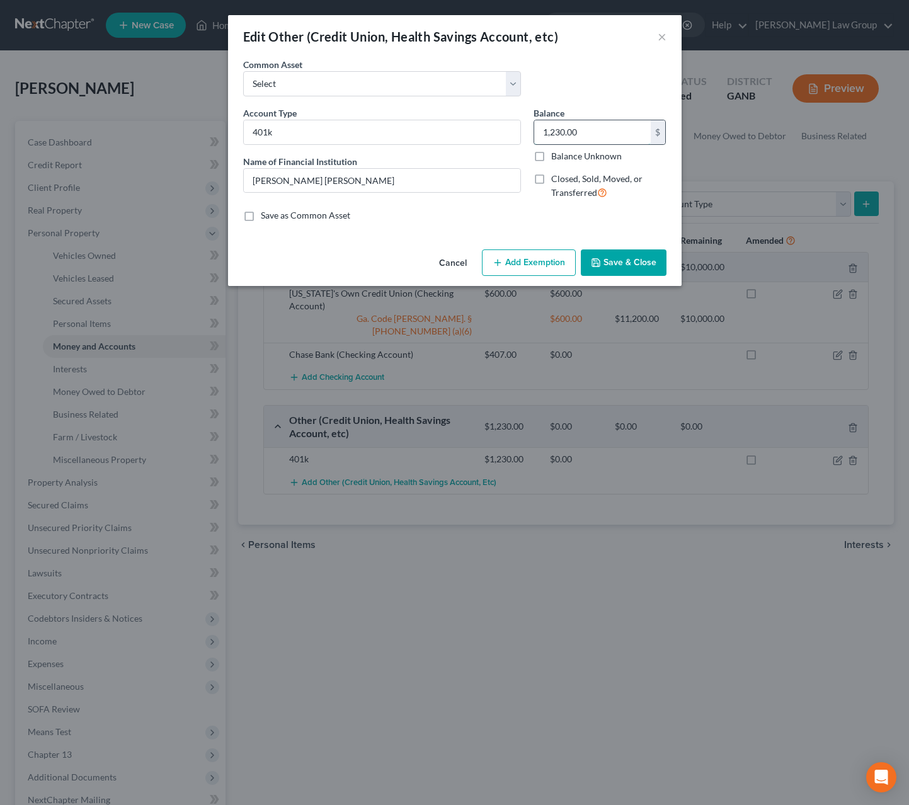
click at [534, 135] on input "1,230.00" at bounding box center [592, 132] width 117 height 24
drag, startPoint x: 512, startPoint y: 135, endPoint x: 608, endPoint y: 134, distance: 96.4
click at [608, 134] on div "Account Type 401k Name of Financial Institution * Merrill Lynch Balance 1,230.0…" at bounding box center [455, 157] width 436 height 103
drag, startPoint x: 608, startPoint y: 134, endPoint x: 650, endPoint y: 127, distance: 42.8
click at [650, 127] on input "1,230.00" at bounding box center [592, 132] width 117 height 24
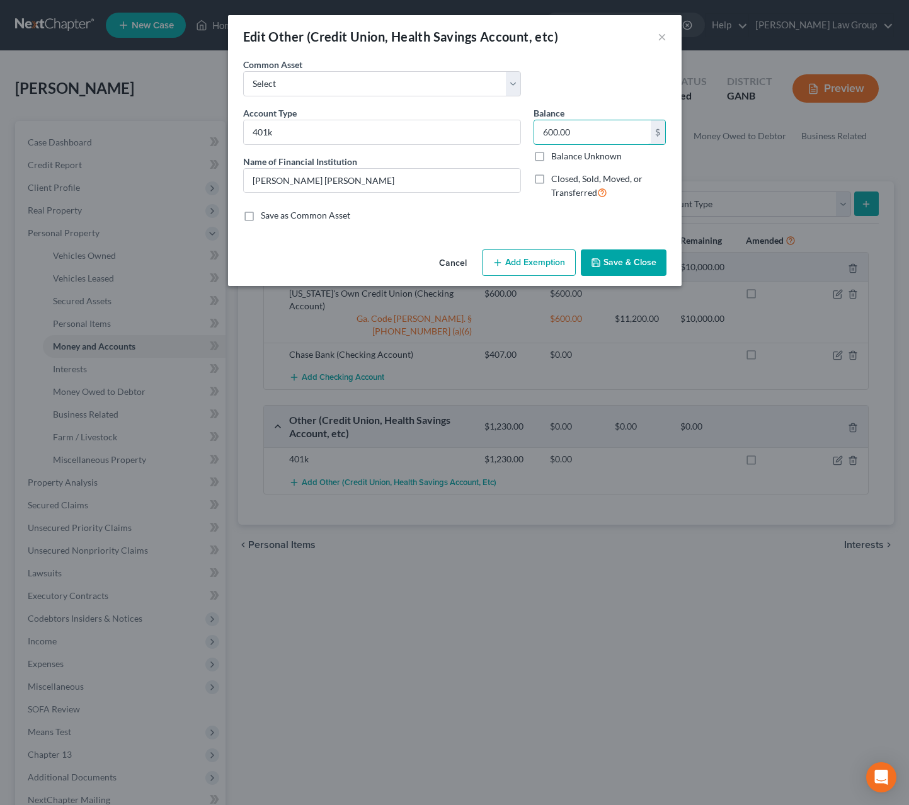
type input "600.00"
click at [624, 264] on button "Save & Close" at bounding box center [624, 262] width 86 height 26
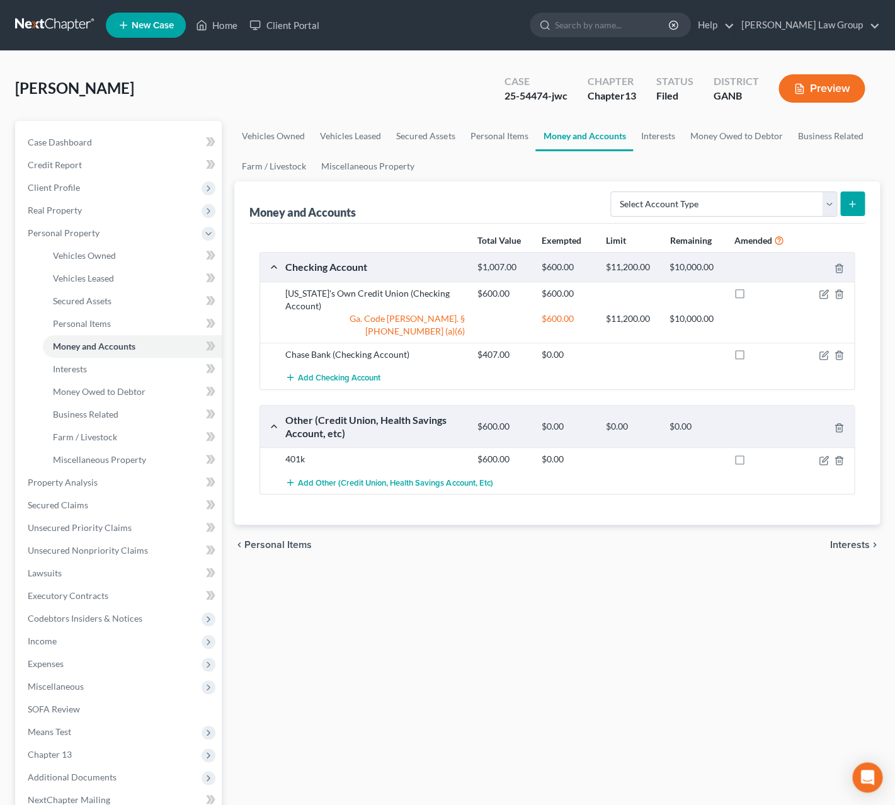
click at [840, 540] on span "Interests" at bounding box center [850, 545] width 40 height 10
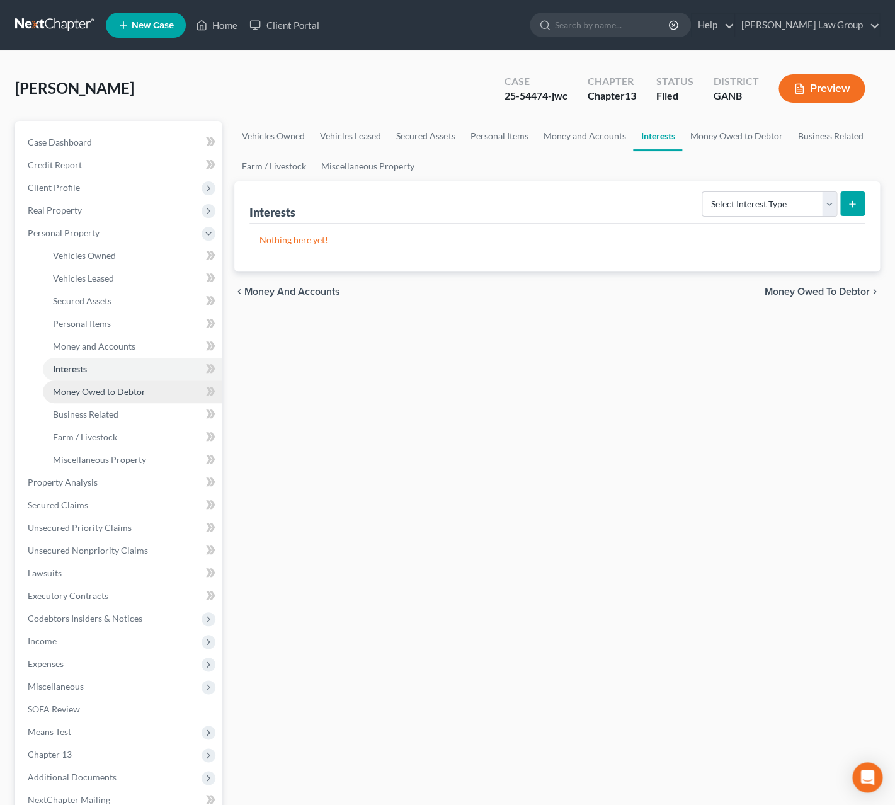
click at [73, 395] on span "Money Owed to Debtor" at bounding box center [99, 391] width 93 height 11
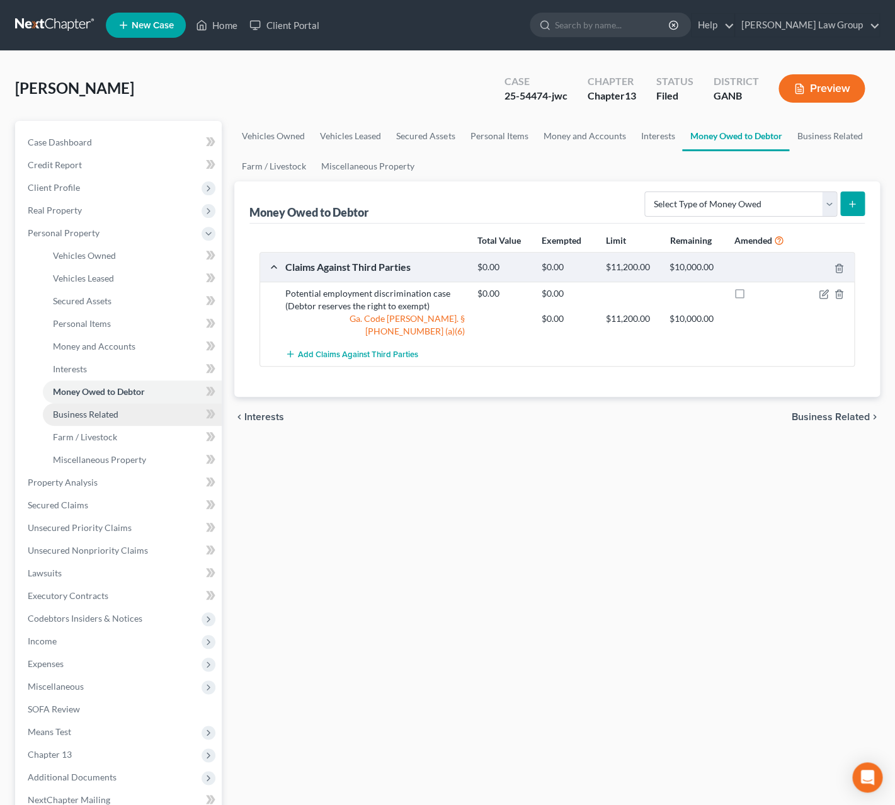
click at [138, 414] on link "Business Related" at bounding box center [132, 414] width 179 height 23
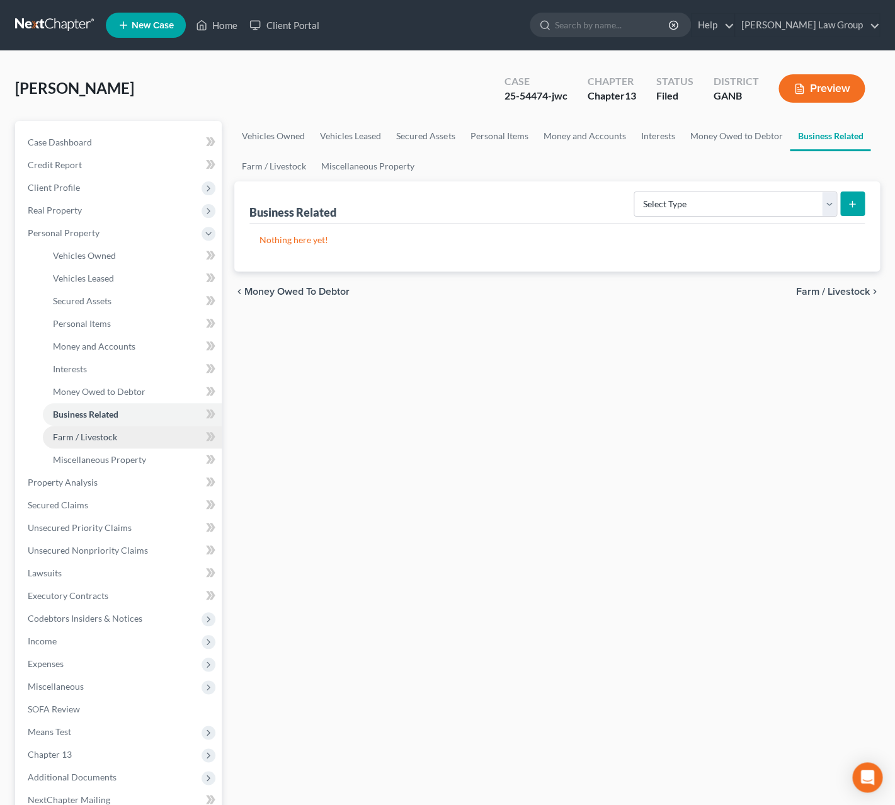
click at [157, 432] on link "Farm / Livestock" at bounding box center [132, 437] width 179 height 23
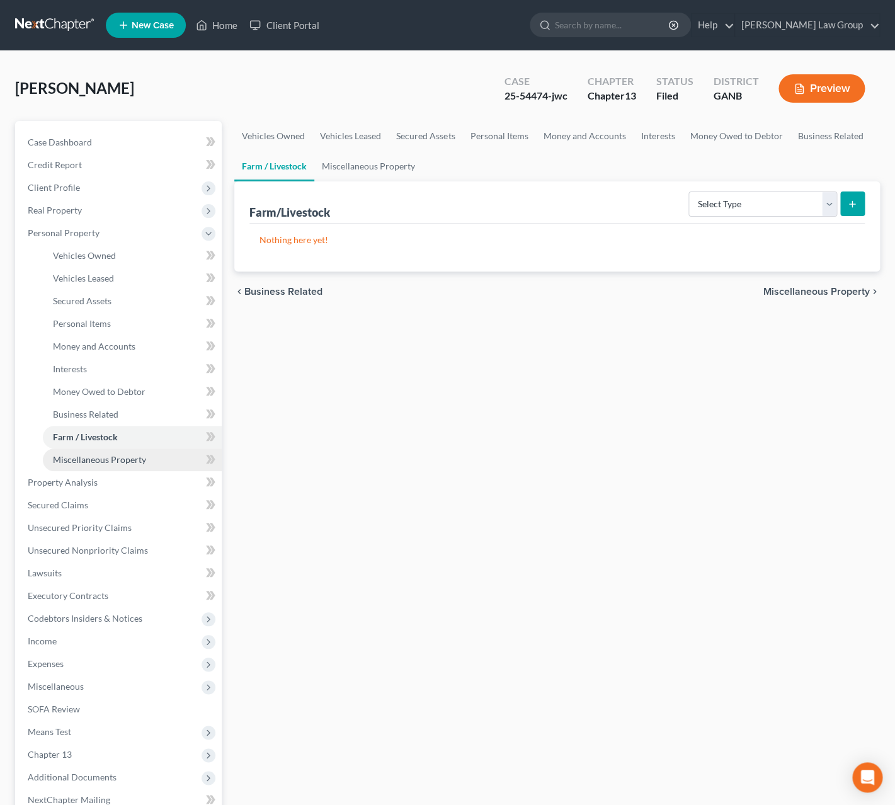
click at [153, 457] on link "Miscellaneous Property" at bounding box center [132, 460] width 179 height 23
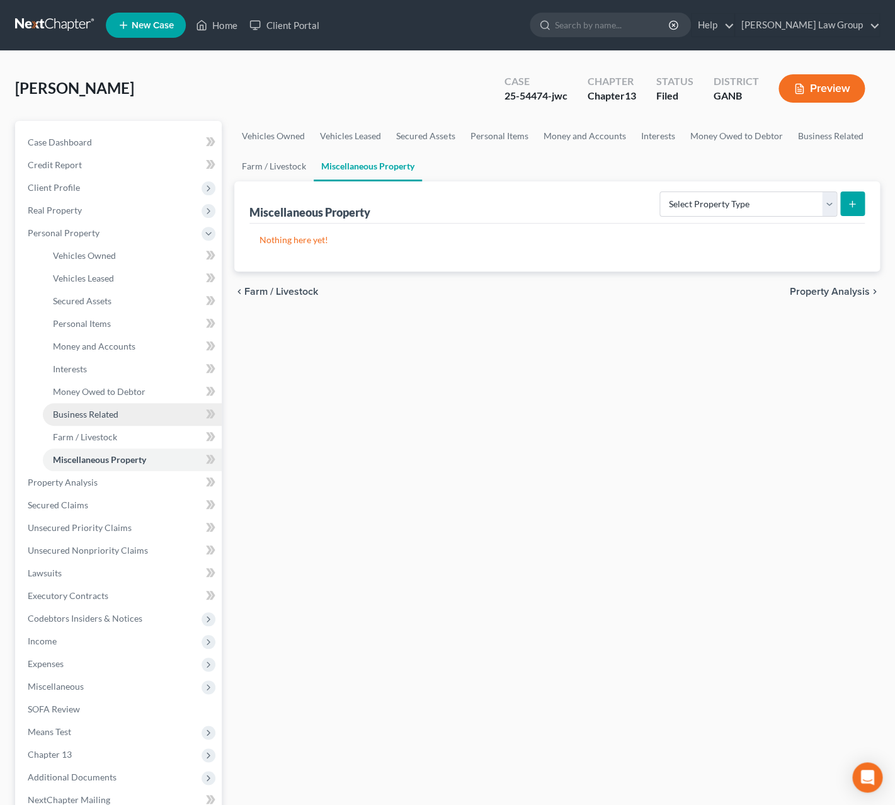
click at [143, 406] on link "Business Related" at bounding box center [132, 414] width 179 height 23
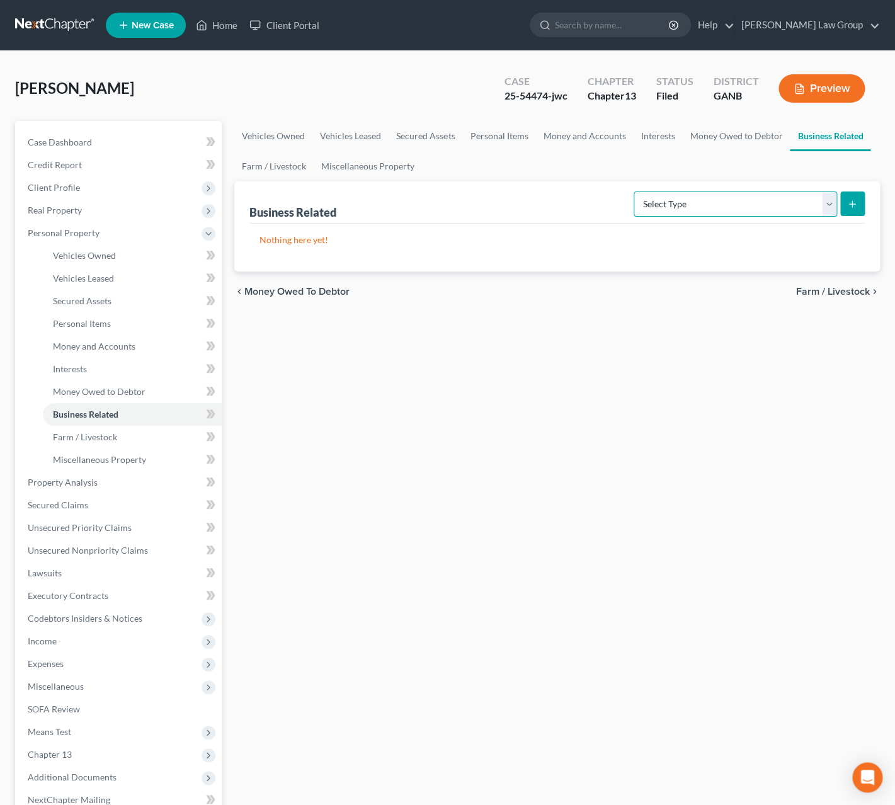
click at [634, 192] on select "Select Type Customer Lists Franchises Inventory Licenses Machinery Office Equip…" at bounding box center [735, 204] width 203 height 25
select select "other_business_related_property_not_listed"
click option "Other Business Related Property Not Listed" at bounding box center [0, 0] width 0 height 0
click at [852, 205] on icon "submit" at bounding box center [852, 204] width 10 height 10
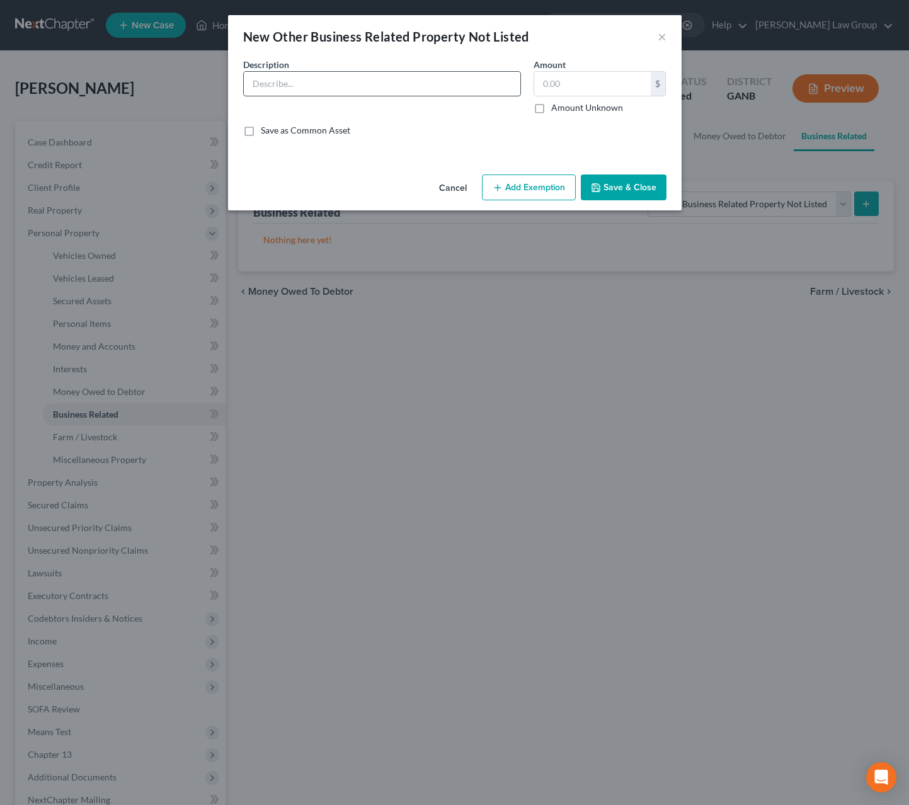
click at [451, 77] on input "text" at bounding box center [382, 84] width 277 height 24
type input "Roscoe, LLC (no assets)"
type input "0.00"
click at [608, 193] on button "Save & Close" at bounding box center [624, 187] width 86 height 26
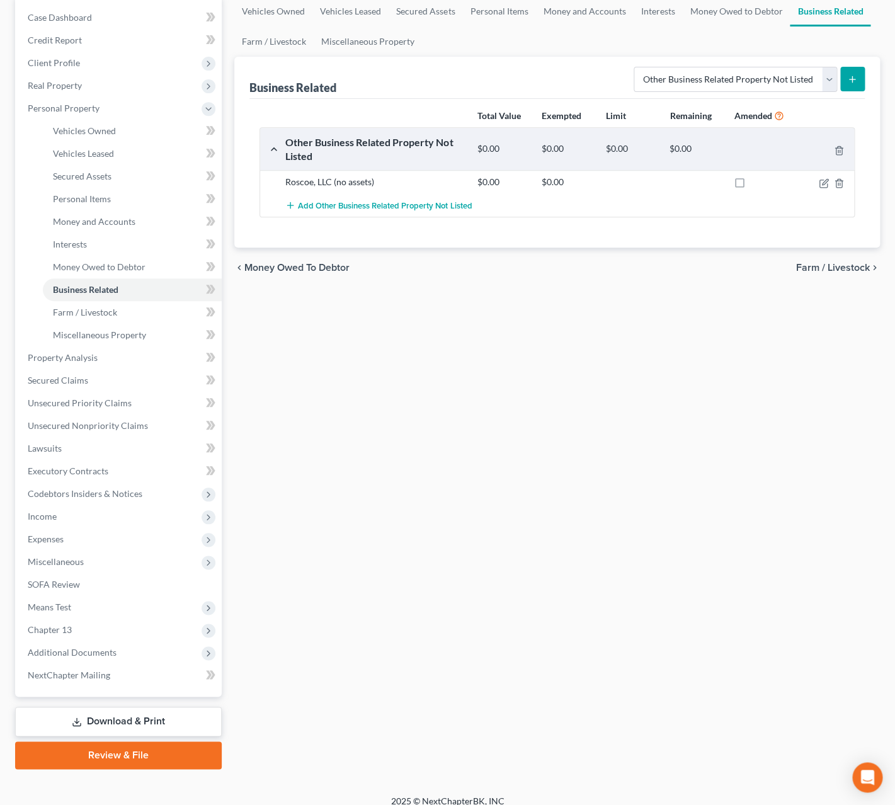
click at [155, 714] on link "Download & Print" at bounding box center [118, 722] width 207 height 30
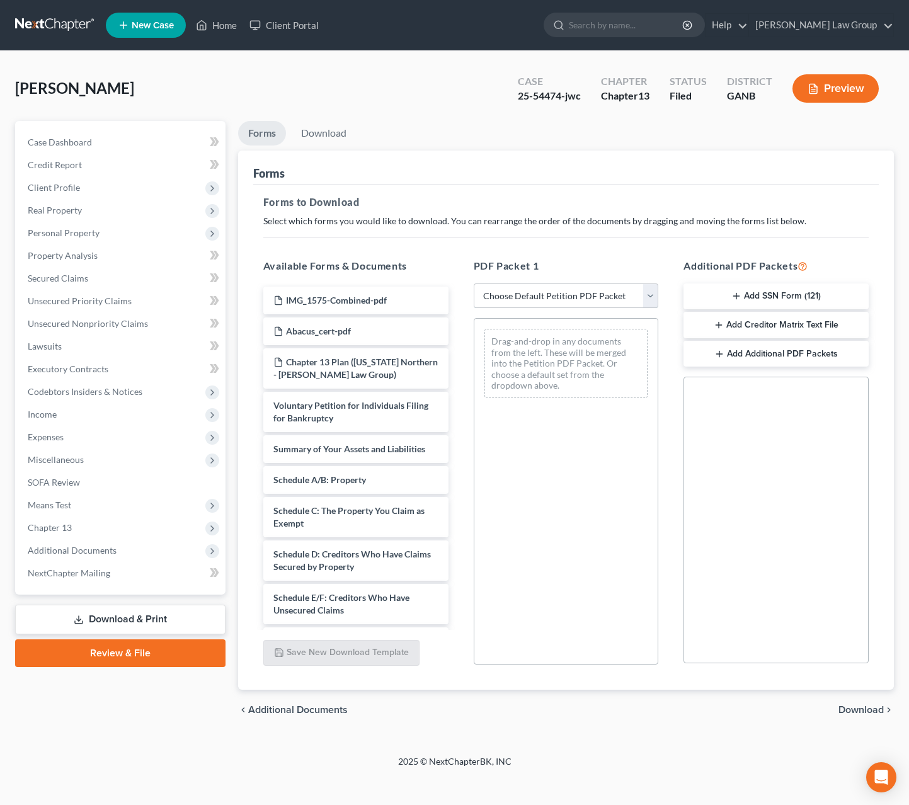
click at [474, 283] on select "Choose Default Petition PDF Packet Complete Bankruptcy Petition (all forms and …" at bounding box center [566, 295] width 185 height 25
select select "2"
click option "Amended Forms" at bounding box center [0, 0] width 0 height 0
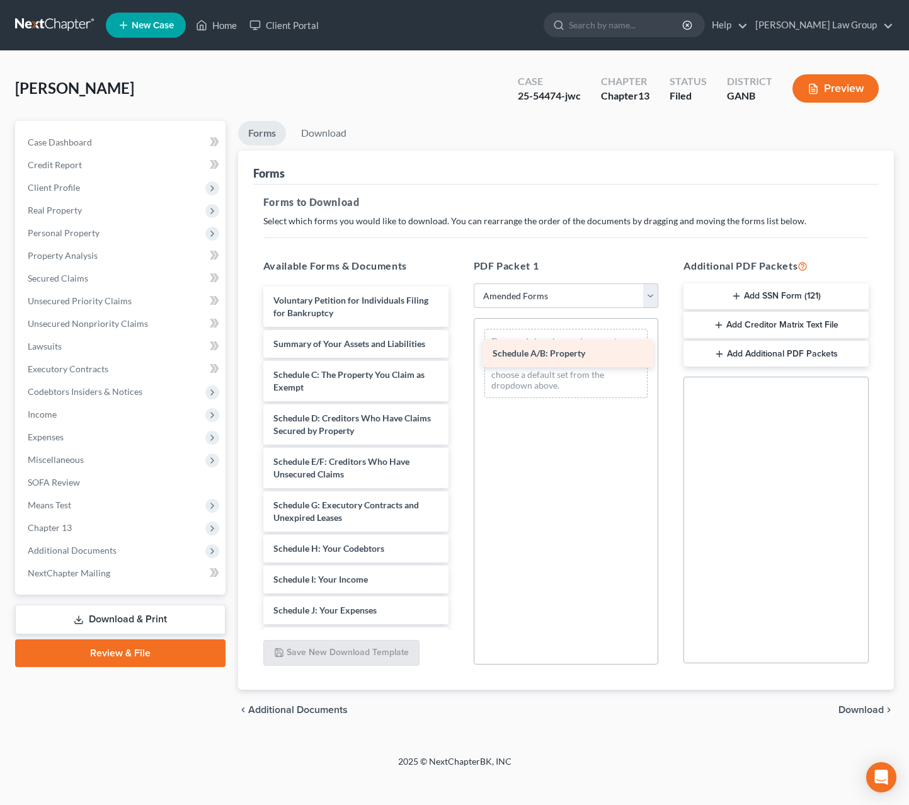
drag, startPoint x: 347, startPoint y: 386, endPoint x: 566, endPoint y: 352, distance: 221.8
click at [459, 352] on div "Schedule A/B: Property Voluntary Petition for Individuals Filing for Bankruptcy…" at bounding box center [355, 589] width 205 height 604
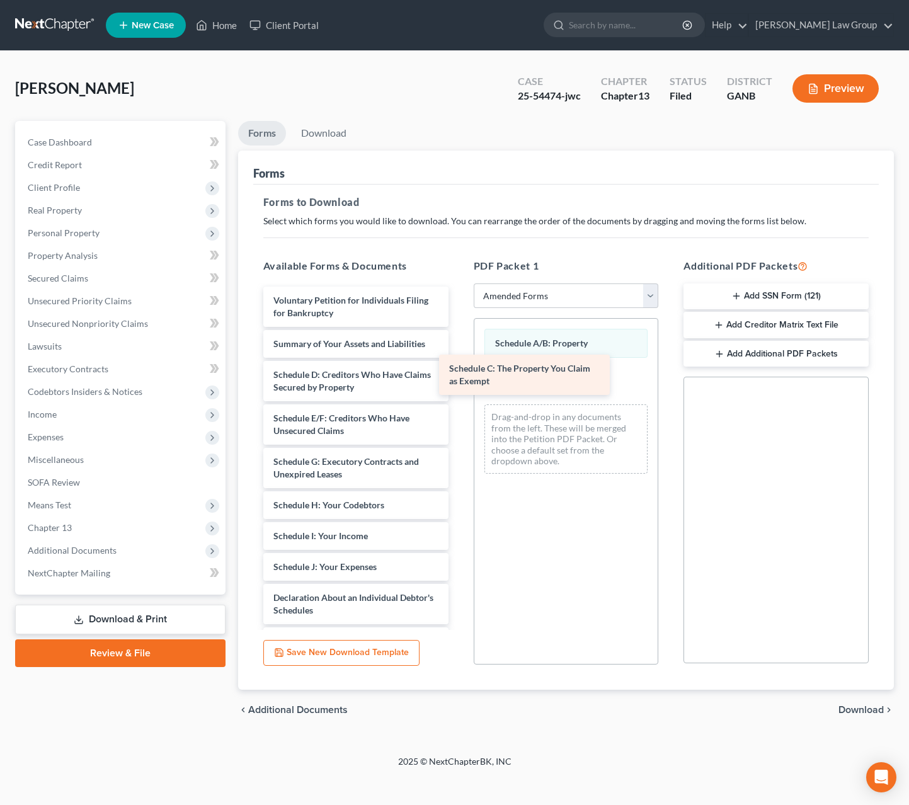
drag, startPoint x: 423, startPoint y: 396, endPoint x: 600, endPoint y: 377, distance: 178.6
click at [459, 377] on div "Schedule C: The Property You Claim as Exempt Voluntary Petition for Individuals…" at bounding box center [355, 567] width 205 height 561
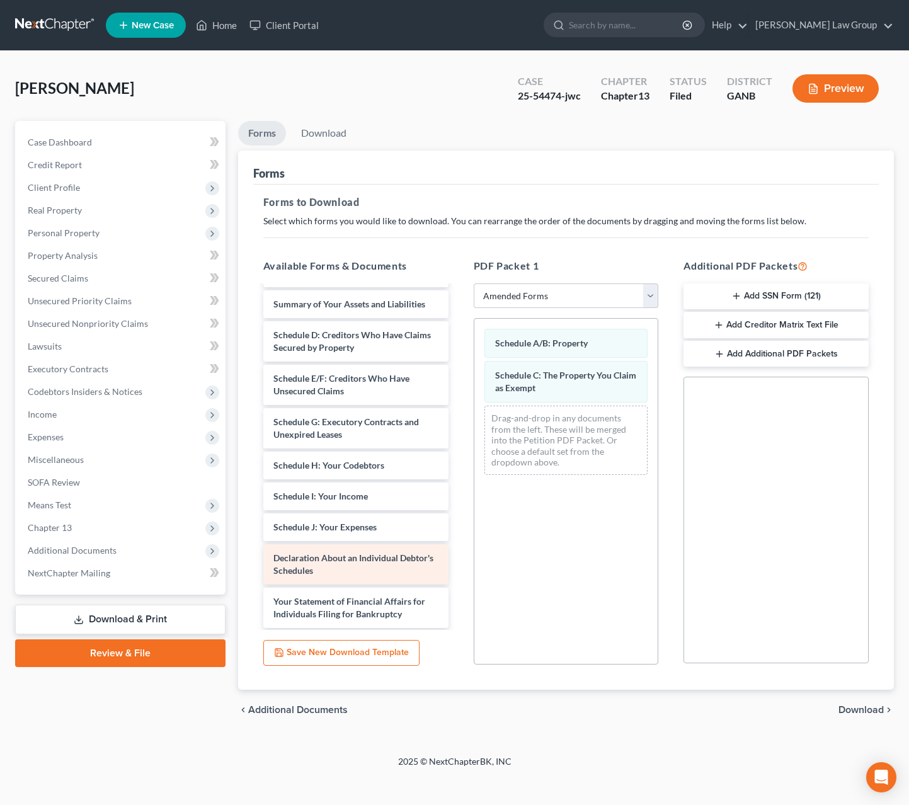
scroll to position [68, 0]
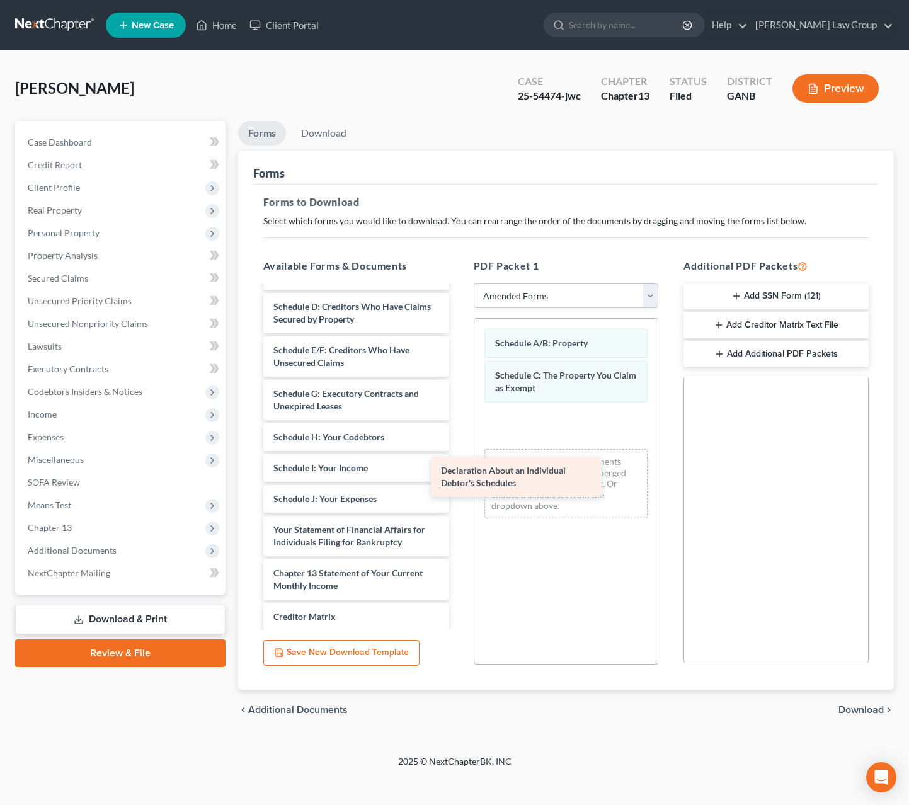
drag, startPoint x: 382, startPoint y: 544, endPoint x: 573, endPoint y: 448, distance: 213.5
click at [459, 452] on div "Declaration About an Individual Debtor's Schedules Voluntary Petition for Indiv…" at bounding box center [355, 477] width 205 height 517
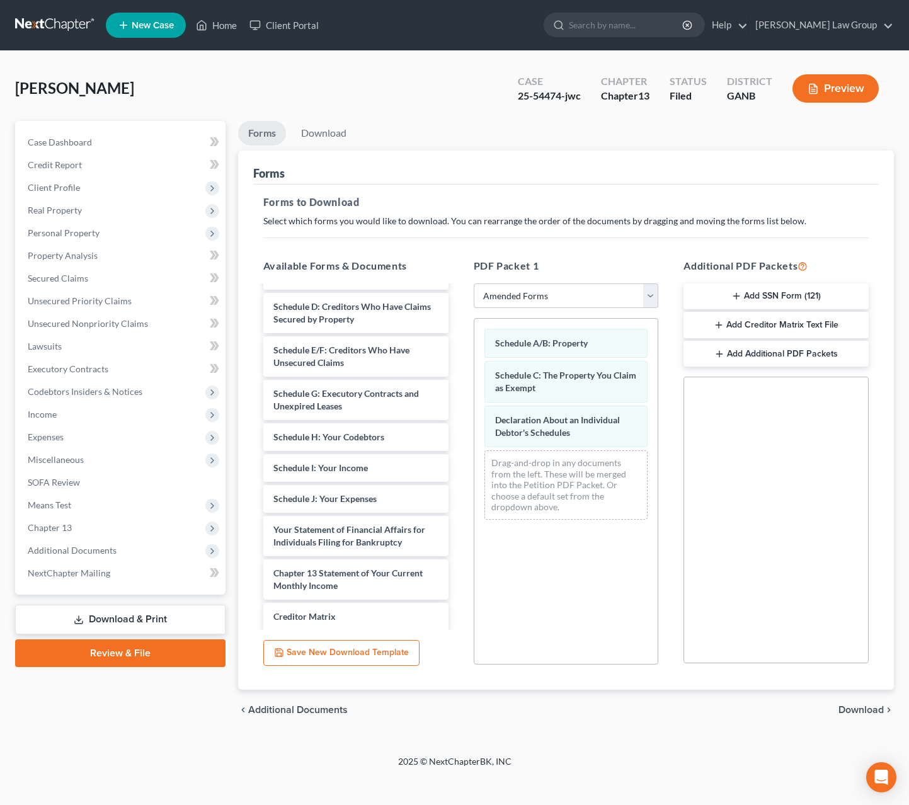
click at [857, 706] on span "Download" at bounding box center [860, 710] width 45 height 10
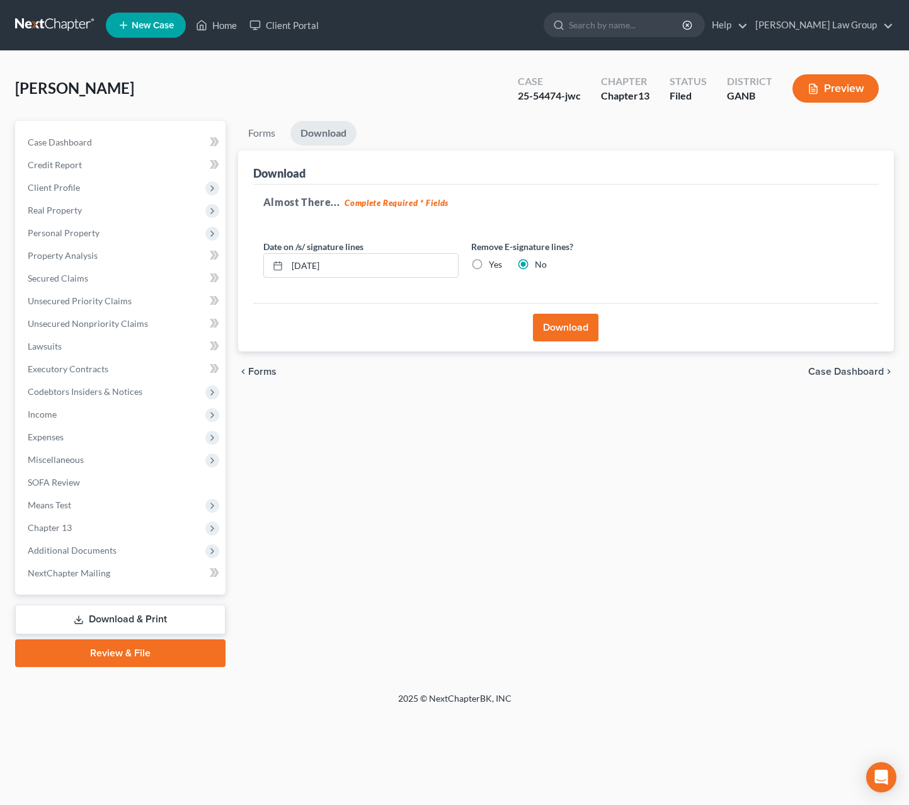
click at [538, 333] on button "Download" at bounding box center [566, 328] width 66 height 28
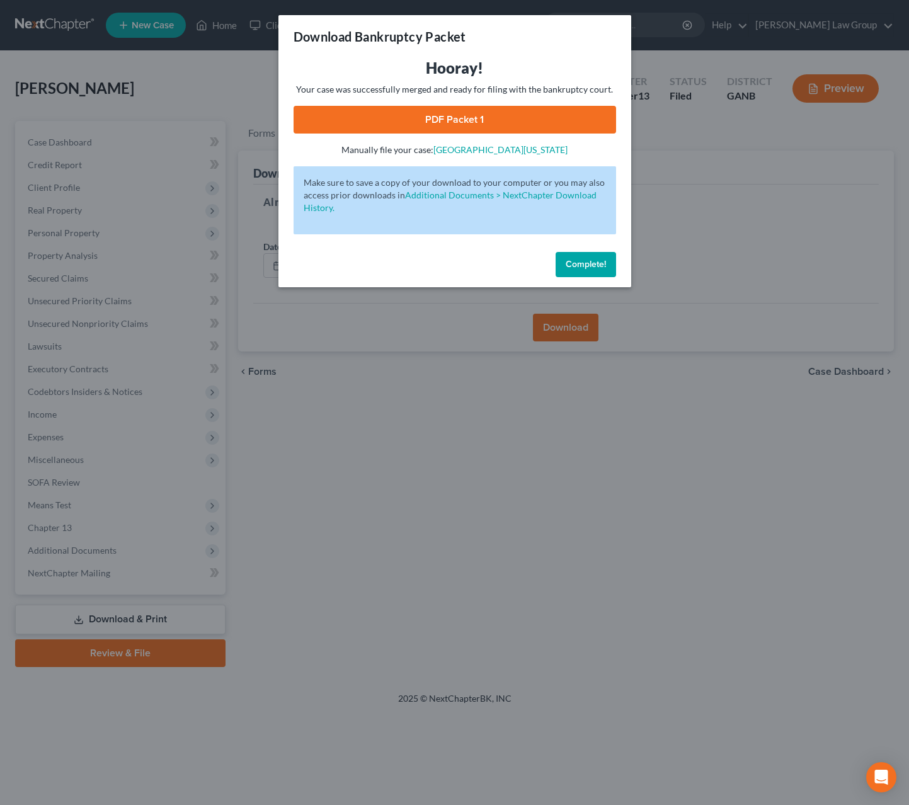
click at [428, 128] on link "PDF Packet 1" at bounding box center [455, 120] width 323 height 28
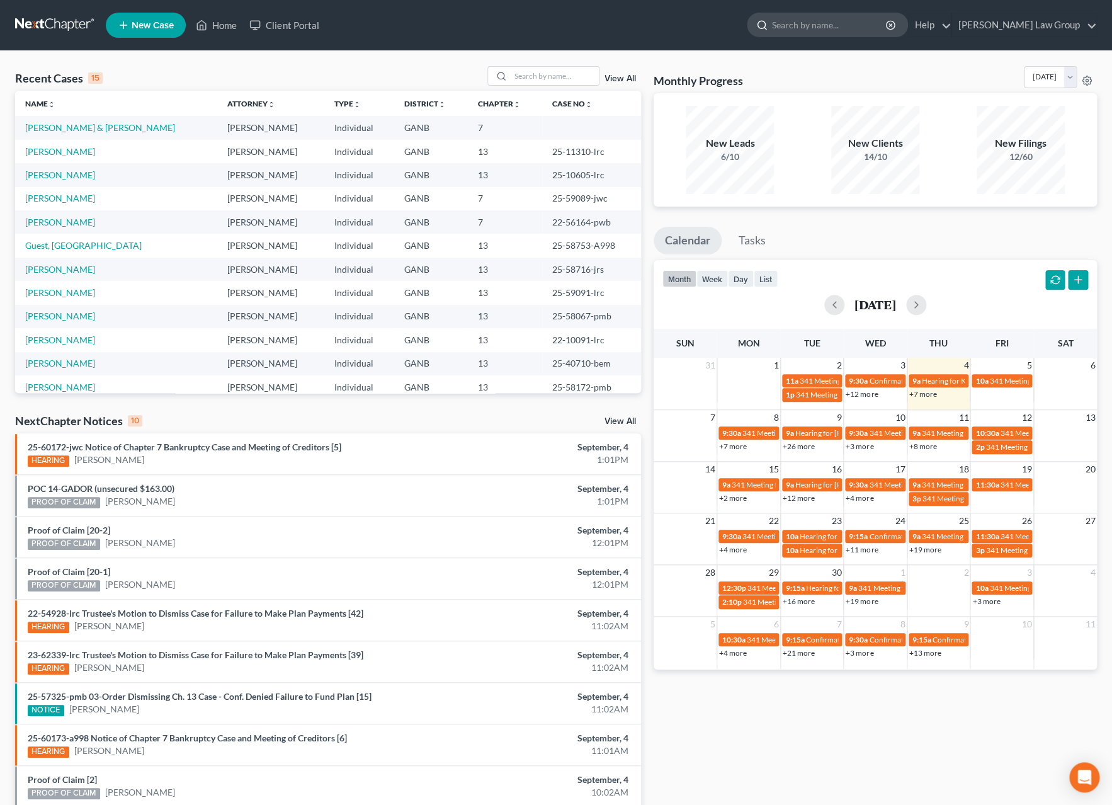
click at [859, 28] on input "search" at bounding box center [829, 24] width 115 height 23
type input "[PERSON_NAME]"
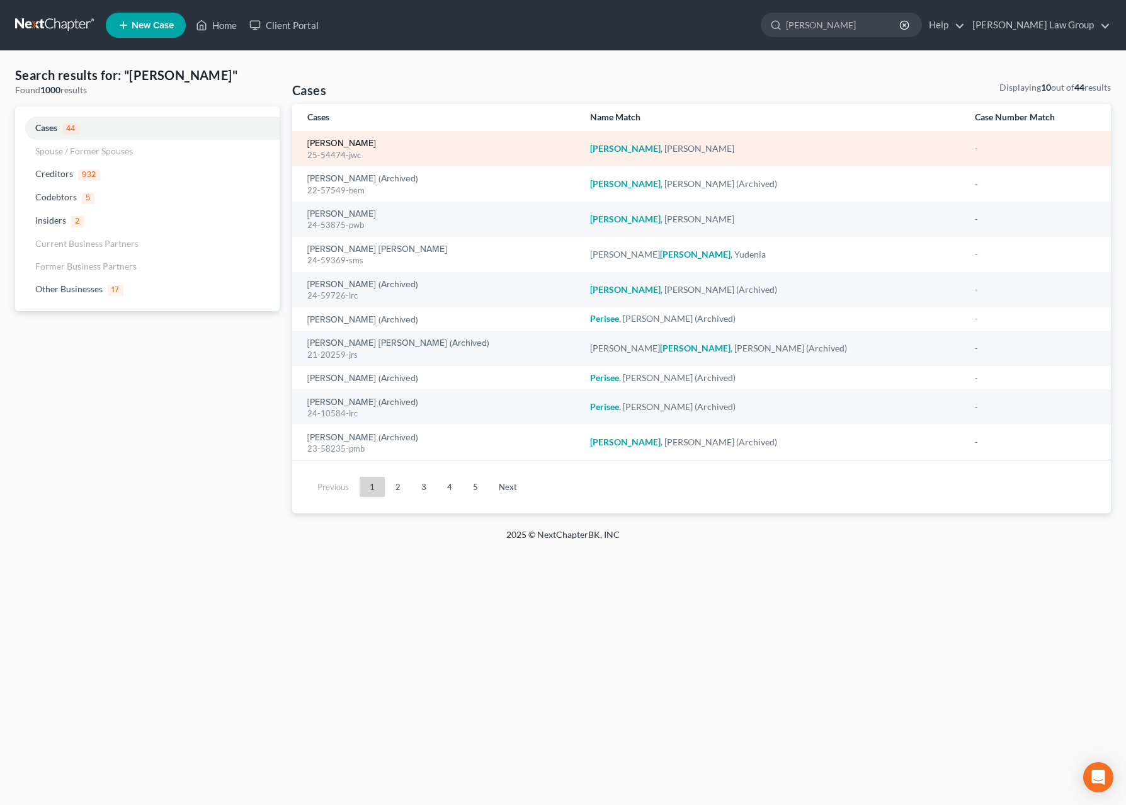
click at [366, 147] on link "[PERSON_NAME]" at bounding box center [341, 143] width 69 height 9
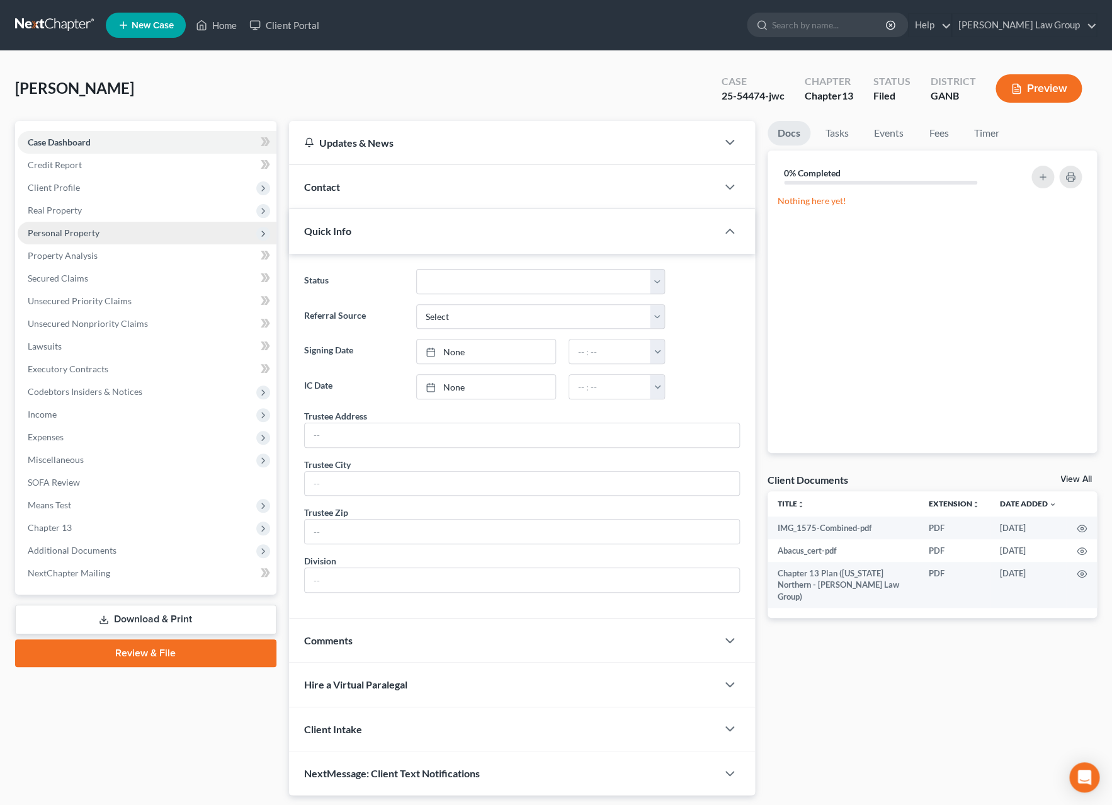
click at [104, 236] on span "Personal Property" at bounding box center [147, 233] width 259 height 23
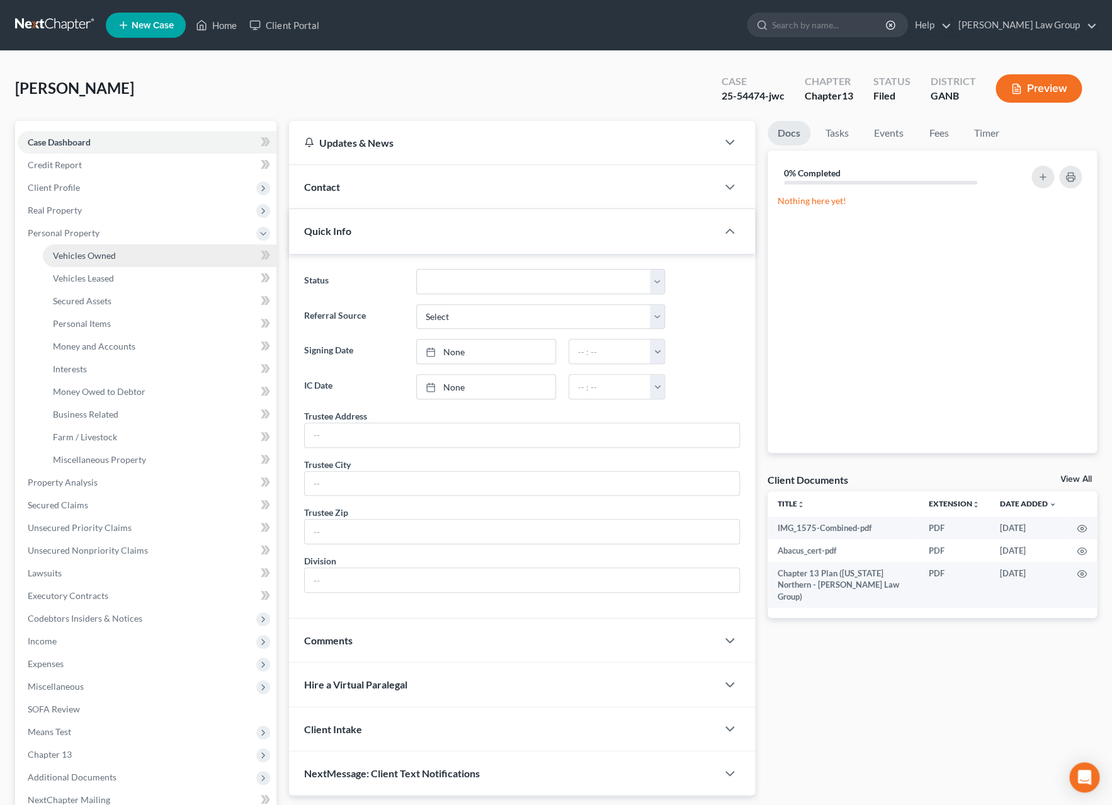
click at [105, 264] on link "Vehicles Owned" at bounding box center [160, 255] width 234 height 23
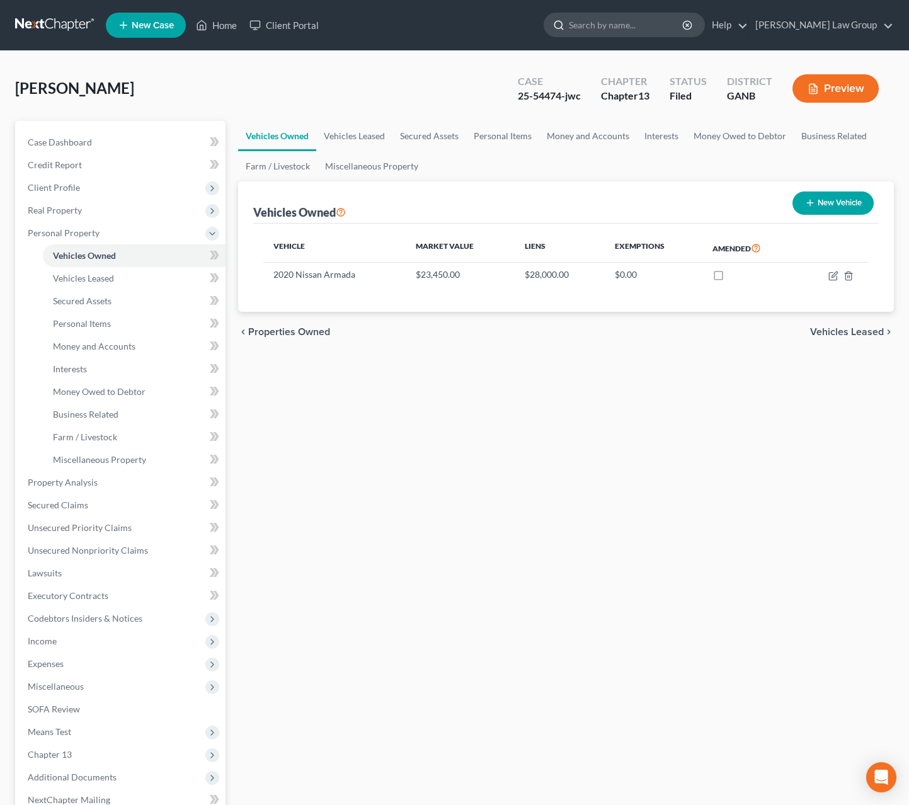
click at [684, 30] on input "search" at bounding box center [626, 24] width 115 height 23
type input "butler"
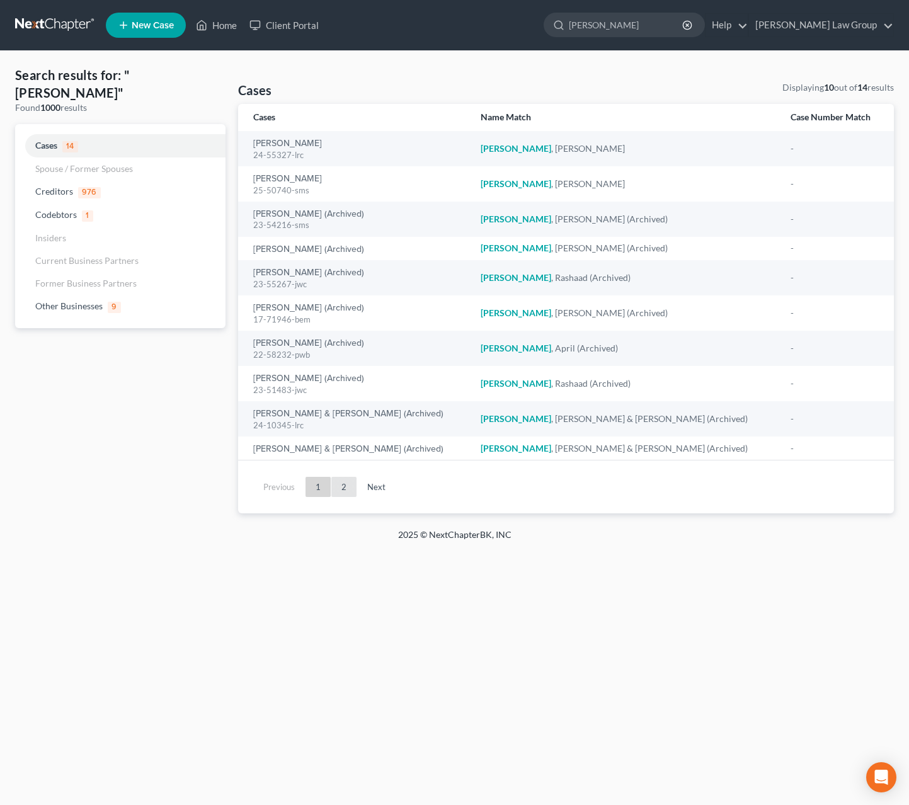
click at [350, 484] on link "2" at bounding box center [343, 487] width 25 height 20
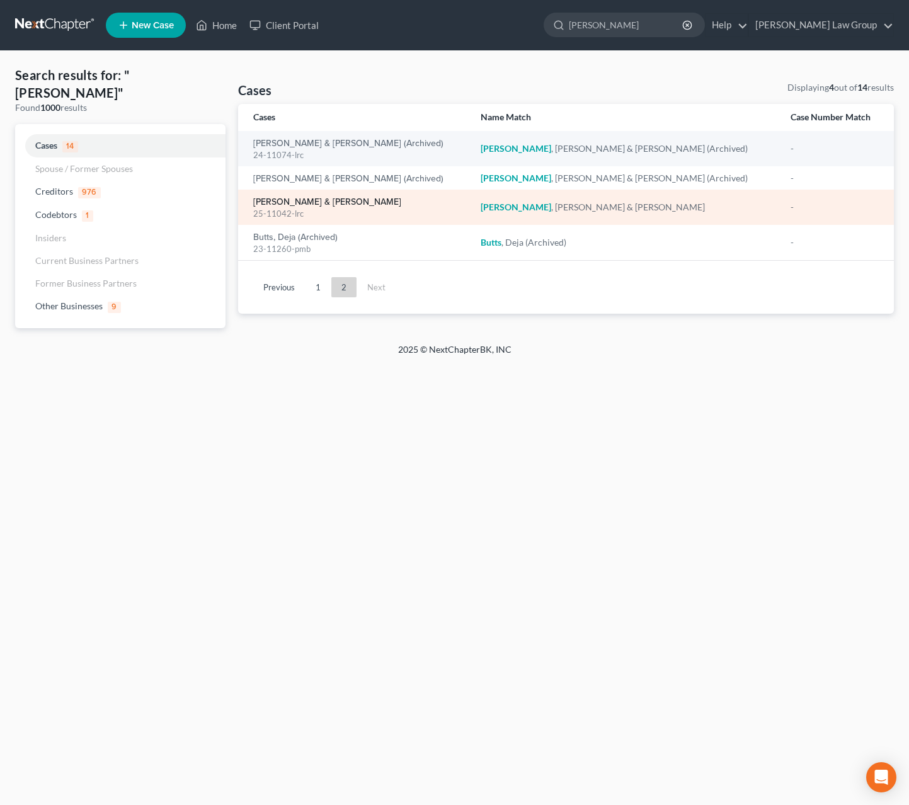
click at [311, 200] on link "Butler, Robert & Freda" at bounding box center [327, 202] width 148 height 9
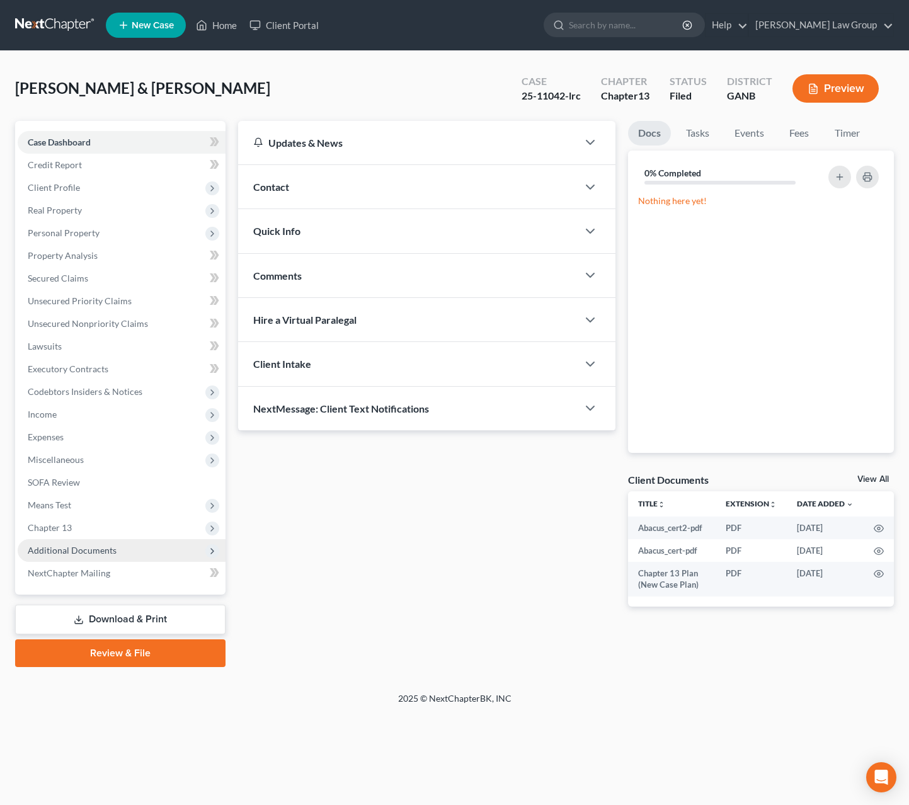
click at [105, 546] on span "Additional Documents" at bounding box center [72, 550] width 89 height 11
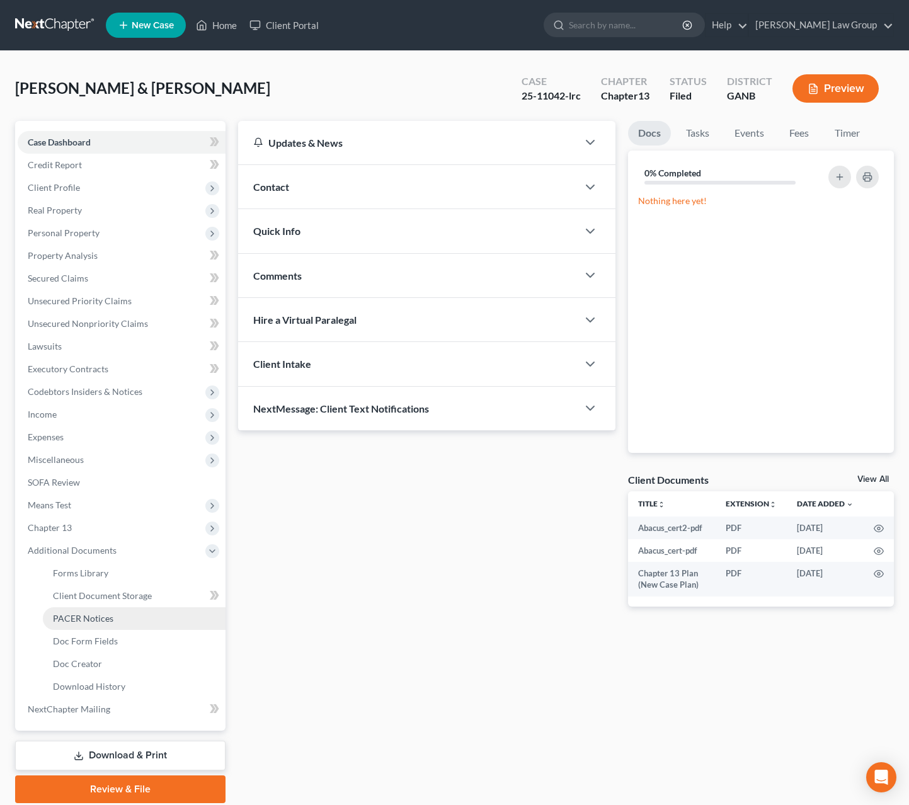
click at [125, 623] on link "PACER Notices" at bounding box center [134, 618] width 183 height 23
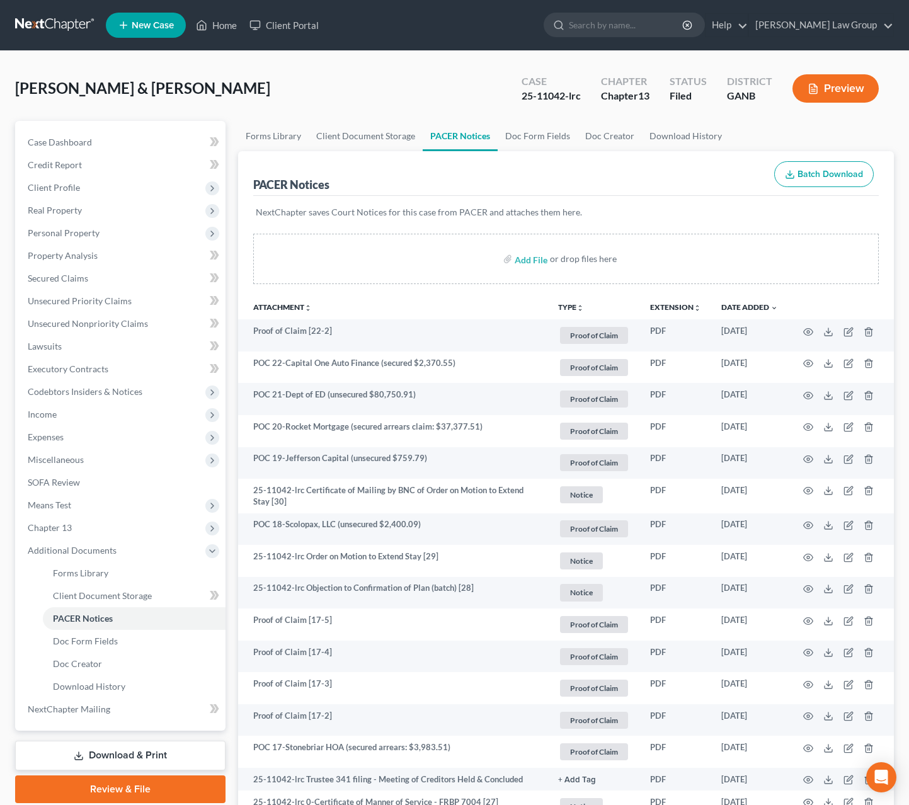
click at [574, 304] on button "TYPE unfold_more" at bounding box center [571, 308] width 26 height 8
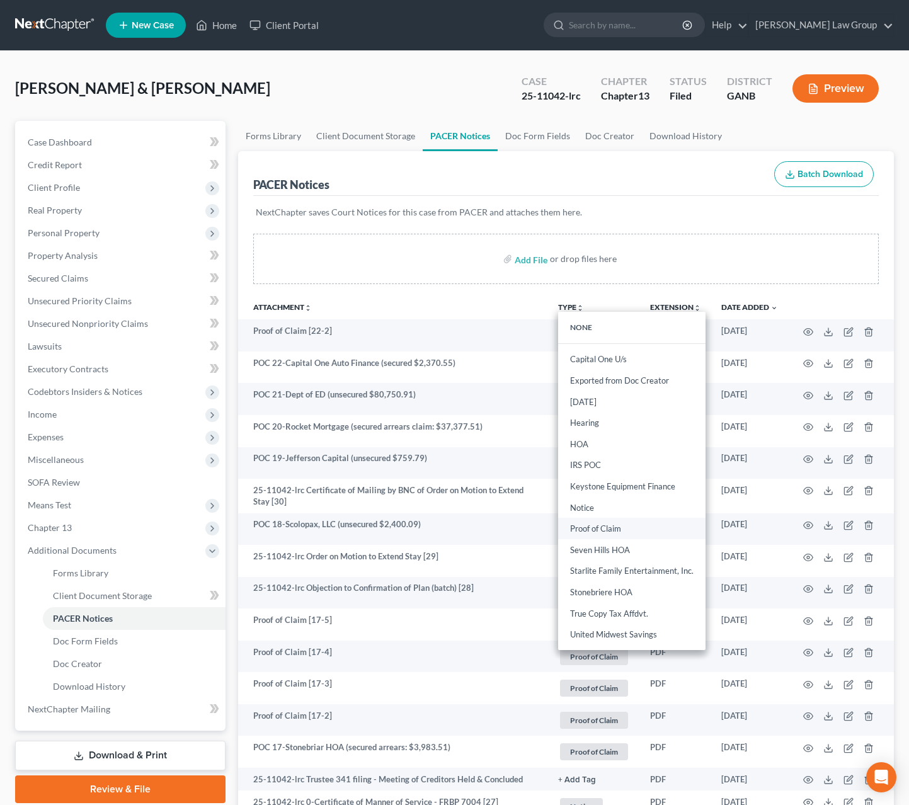
click at [610, 536] on link "Proof of Claim" at bounding box center [631, 528] width 147 height 21
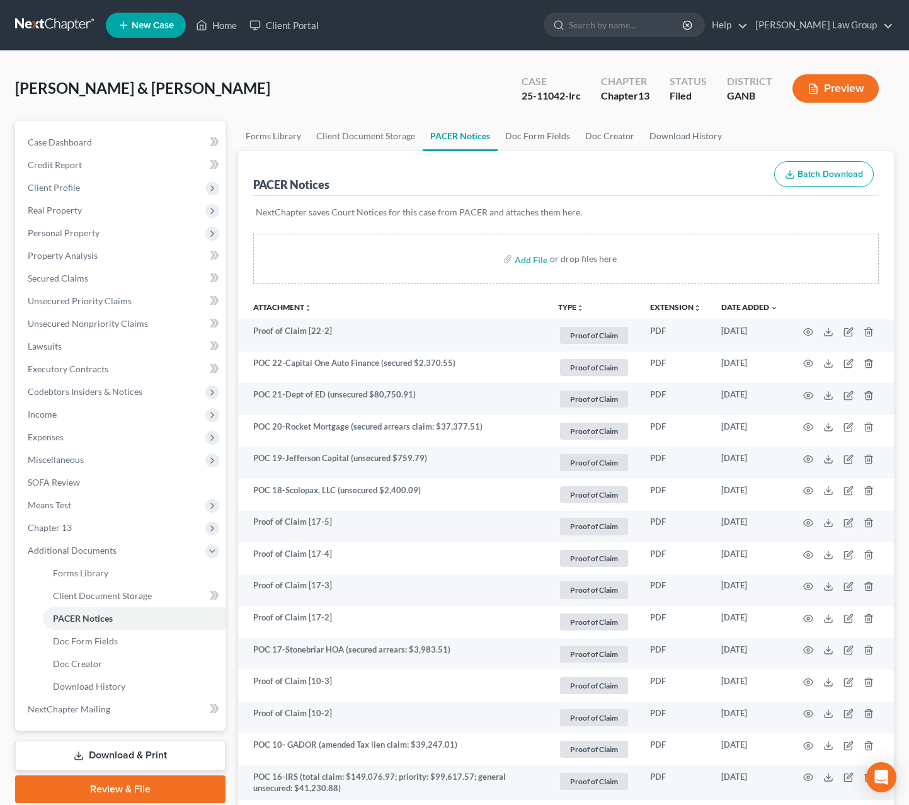
click at [569, 302] on th "TYPE unfold_more NONE Capital One U/s Exported from Doc Creator Feb 7 2024 Hear…" at bounding box center [594, 306] width 92 height 25
click at [569, 307] on button "TYPE unfold_more" at bounding box center [571, 308] width 26 height 8
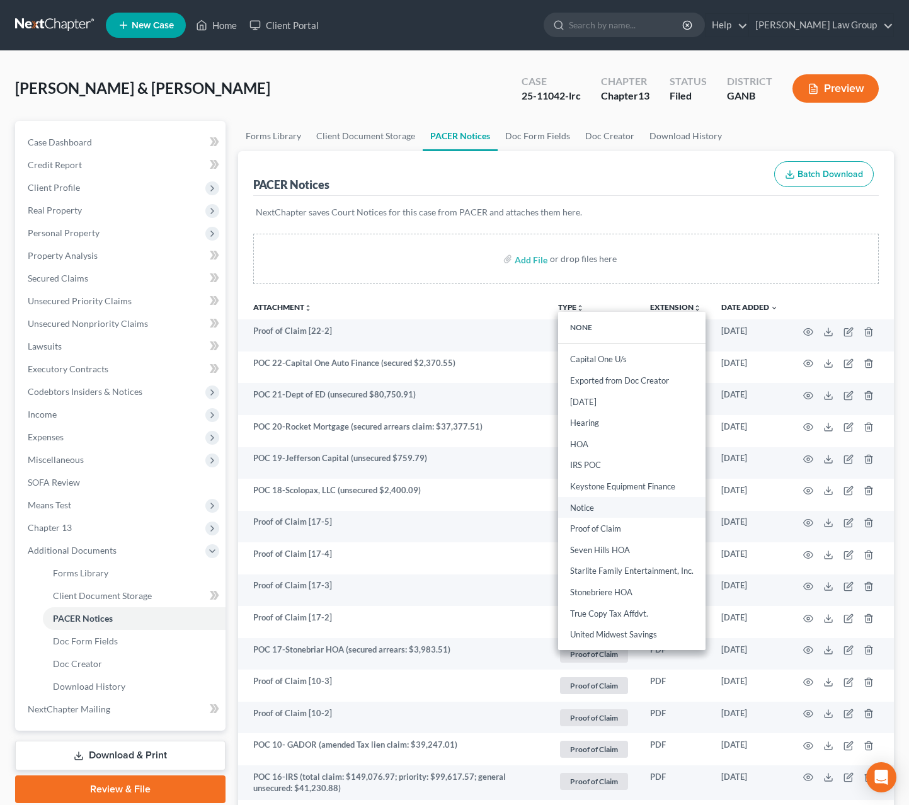
click at [609, 517] on link "Notice" at bounding box center [631, 507] width 147 height 21
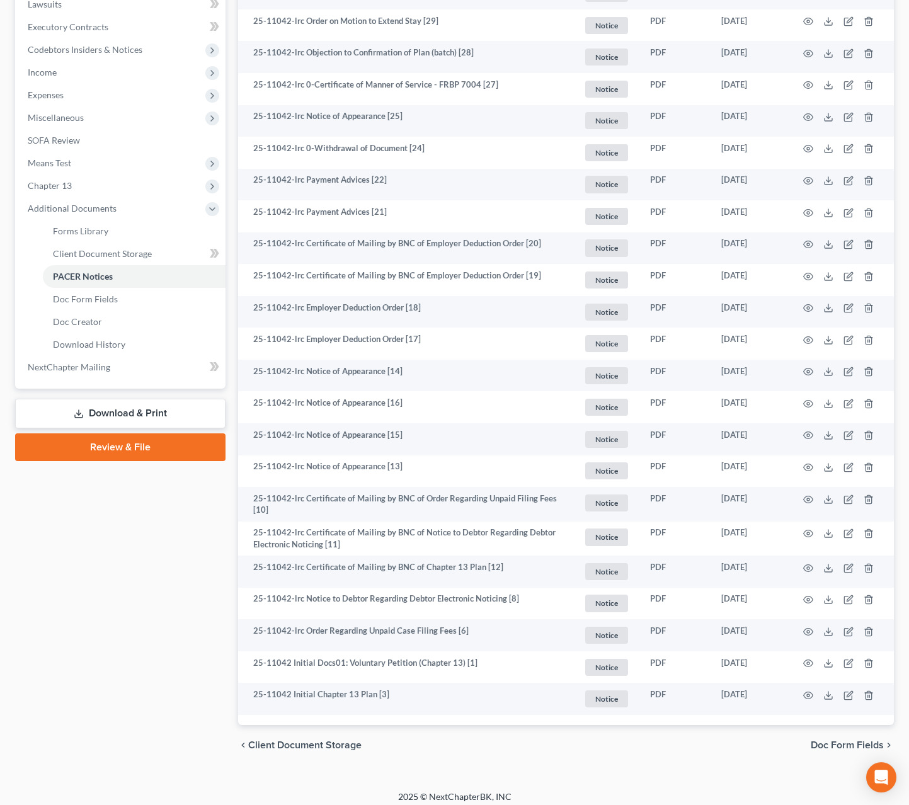
scroll to position [352, 0]
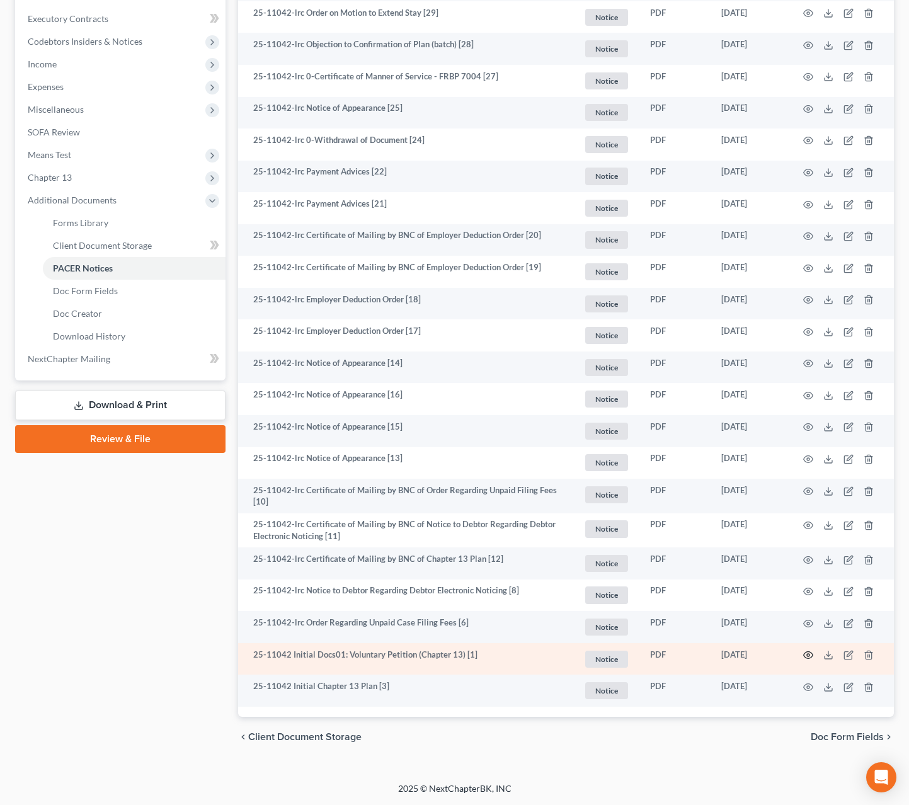
click at [804, 656] on icon "button" at bounding box center [808, 655] width 9 height 7
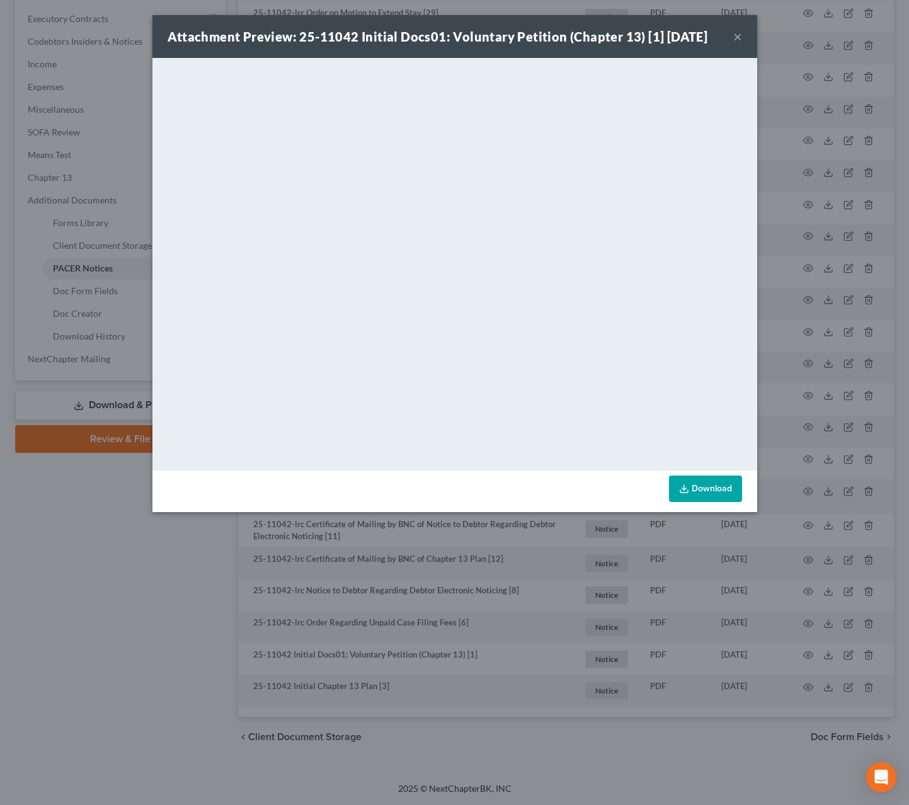
click at [738, 39] on button "×" at bounding box center [737, 36] width 9 height 15
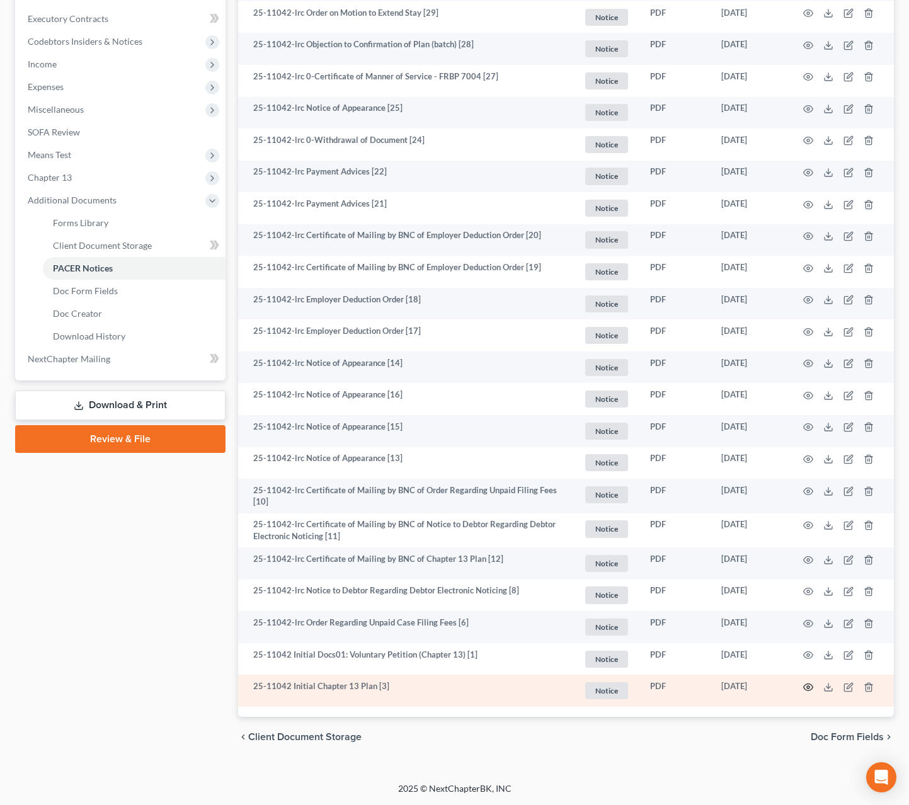
click at [812, 688] on icon "button" at bounding box center [808, 687] width 10 height 10
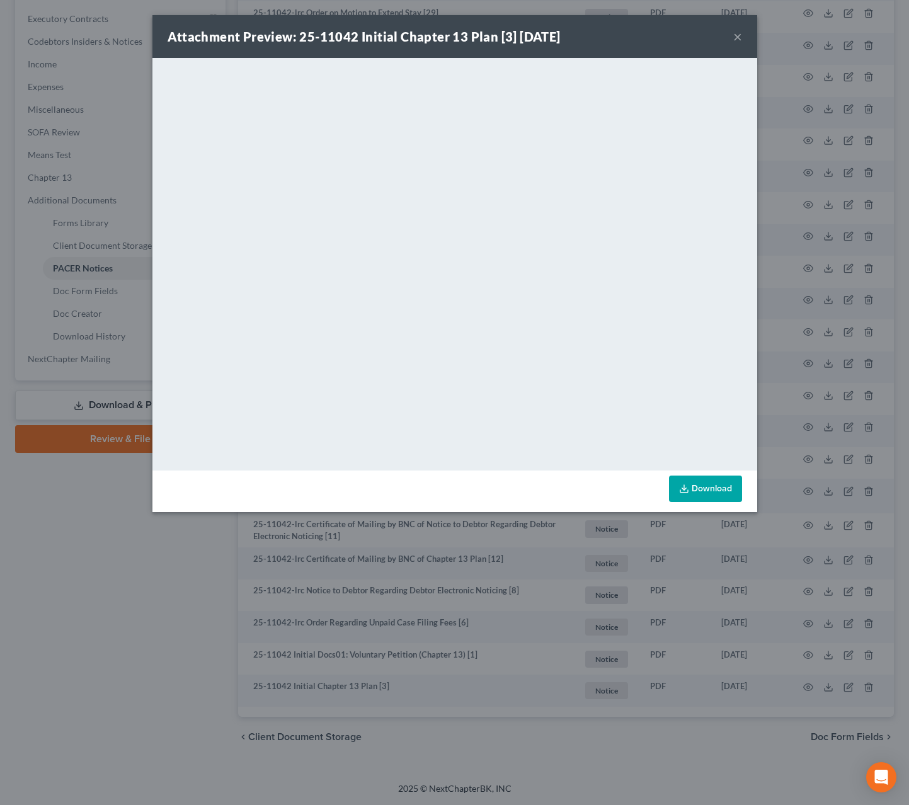
click at [739, 39] on button "×" at bounding box center [737, 36] width 9 height 15
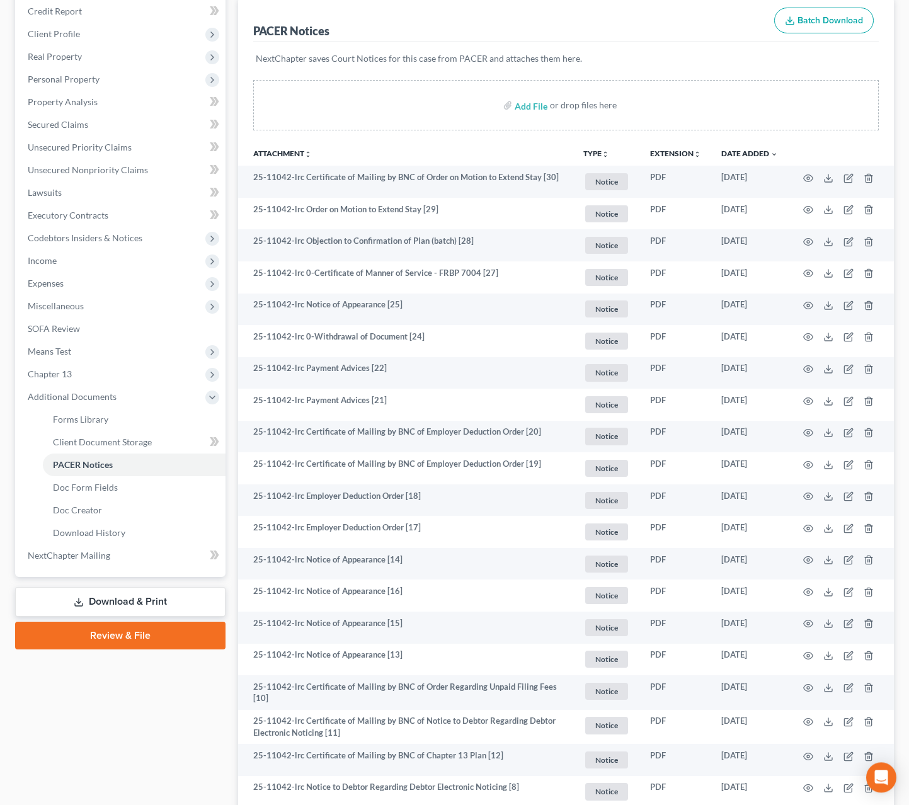
scroll to position [0, 0]
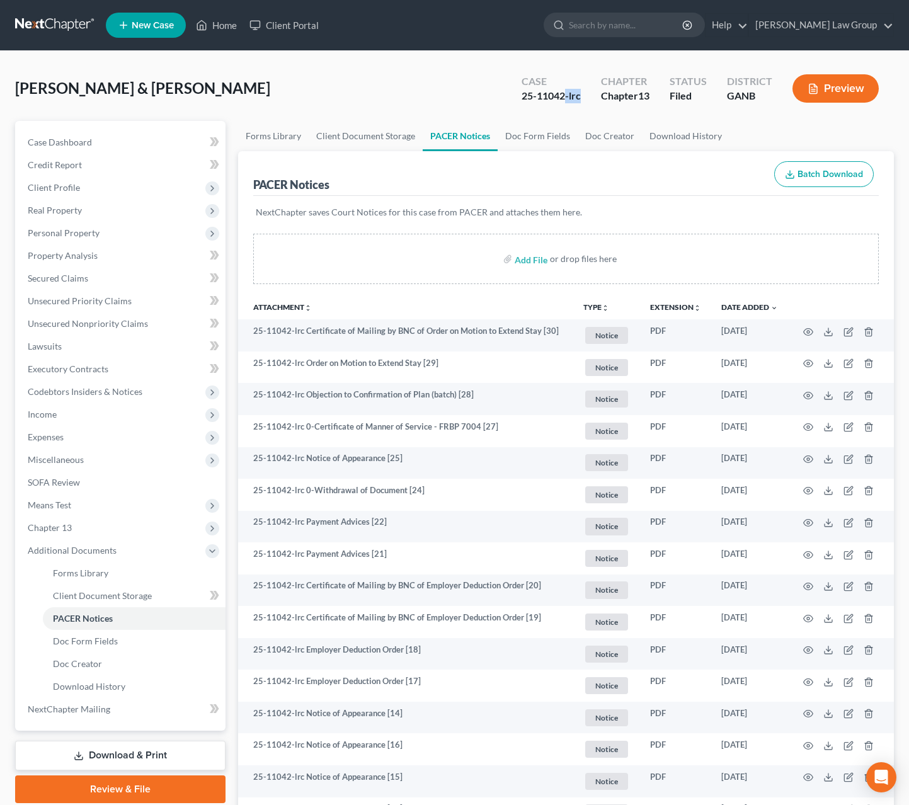
drag, startPoint x: 564, startPoint y: 98, endPoint x: 478, endPoint y: 105, distance: 86.6
click at [478, 105] on div "Butler, Robert & Freda Upgraded Case 25-11042-lrc Chapter Chapter 13 Status Fil…" at bounding box center [454, 93] width 879 height 55
click at [554, 96] on div "25-11042-lrc" at bounding box center [551, 96] width 59 height 14
drag, startPoint x: 564, startPoint y: 98, endPoint x: 519, endPoint y: 98, distance: 45.4
click at [519, 98] on div "Case 25-11042-lrc" at bounding box center [551, 89] width 79 height 37
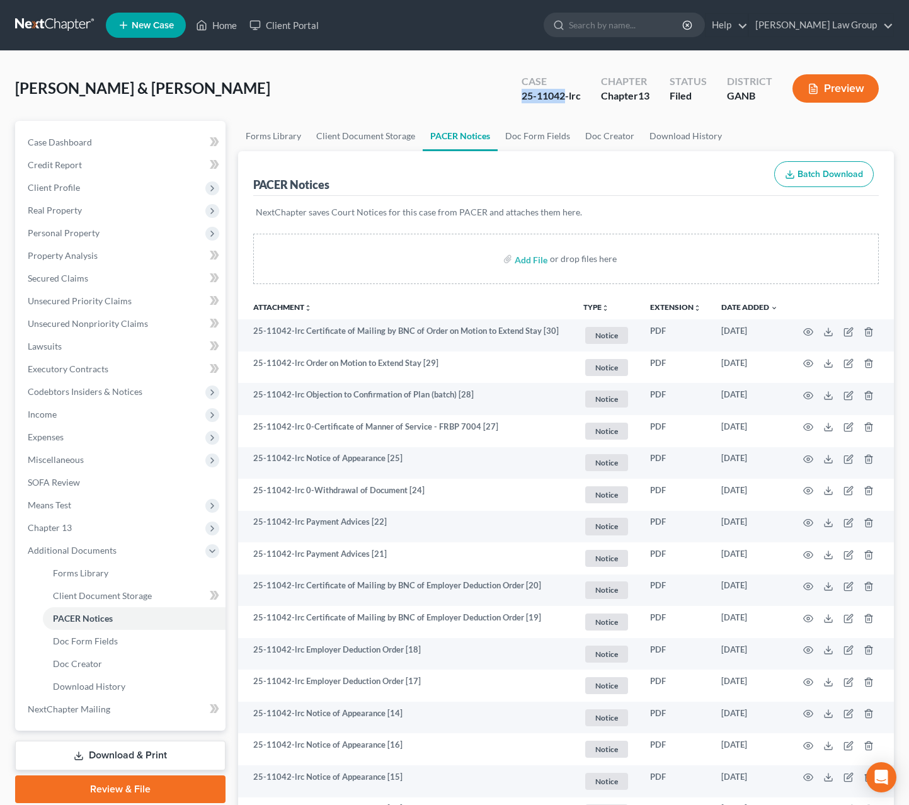
copy div "25-11042"
click at [79, 179] on span "Client Profile" at bounding box center [122, 187] width 208 height 23
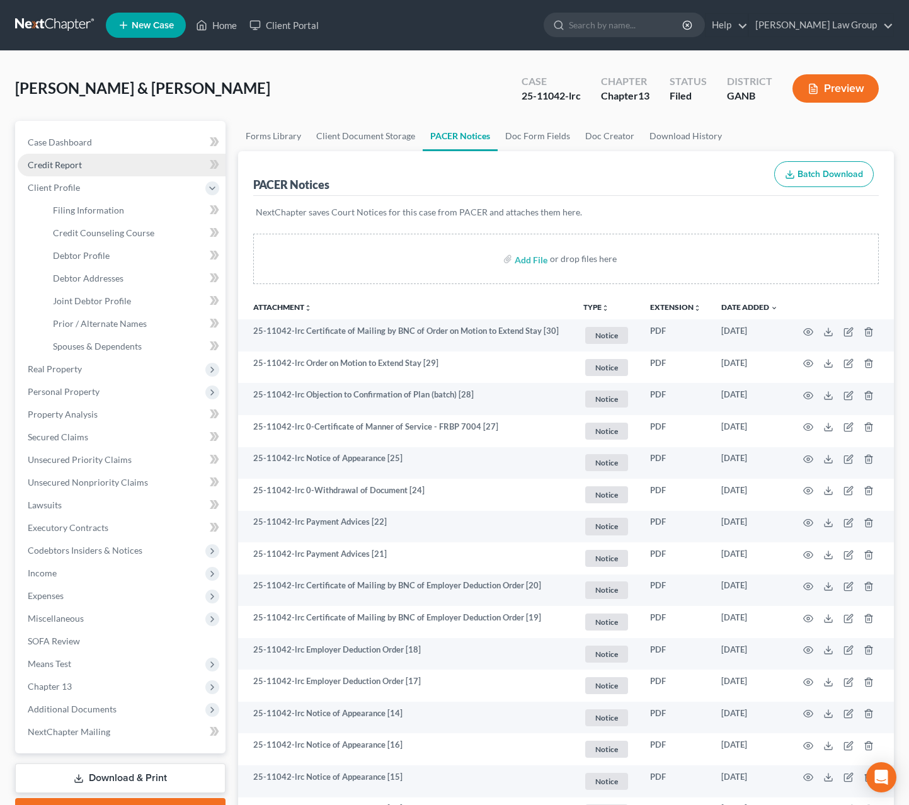
click at [100, 166] on link "Credit Report" at bounding box center [122, 165] width 208 height 23
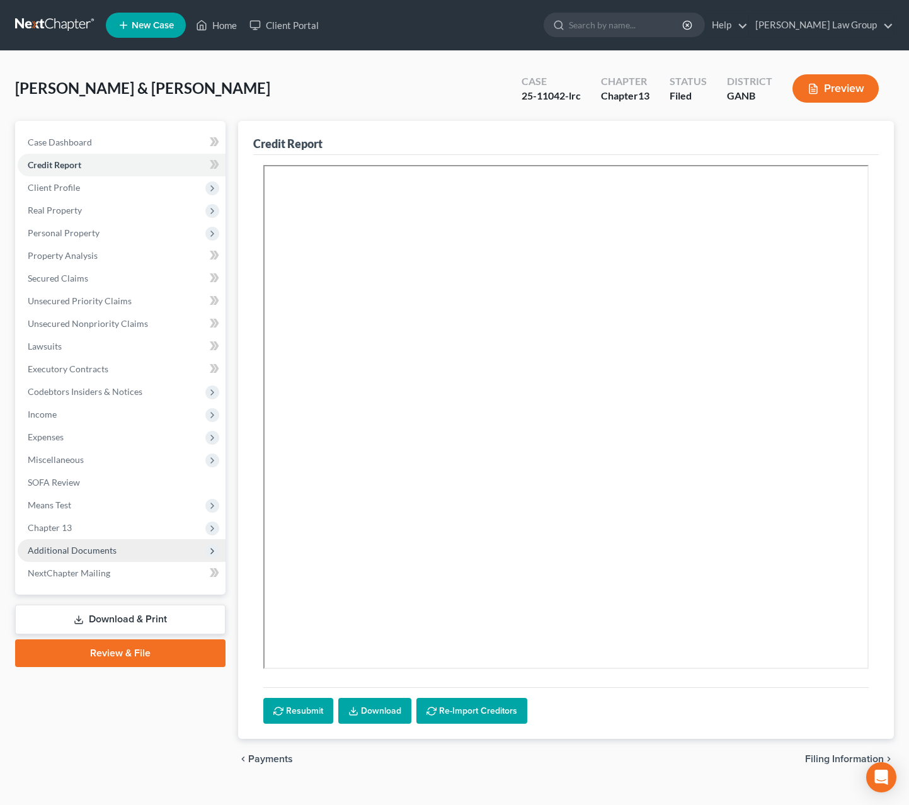
click at [100, 539] on span "Additional Documents" at bounding box center [122, 550] width 208 height 23
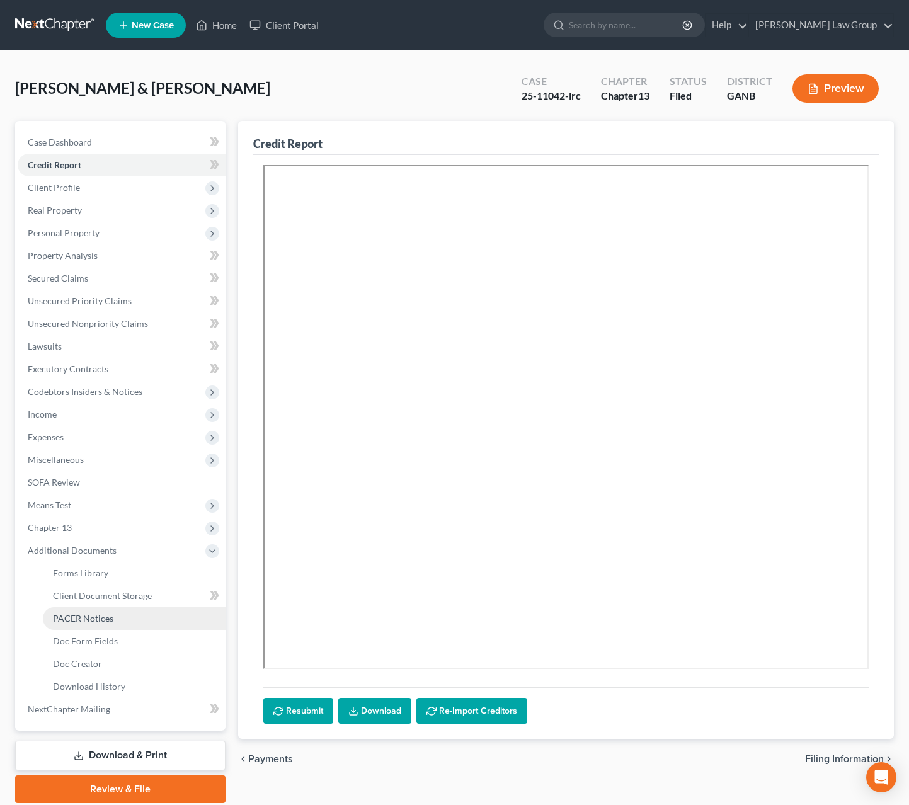
click at [113, 612] on link "PACER Notices" at bounding box center [134, 618] width 183 height 23
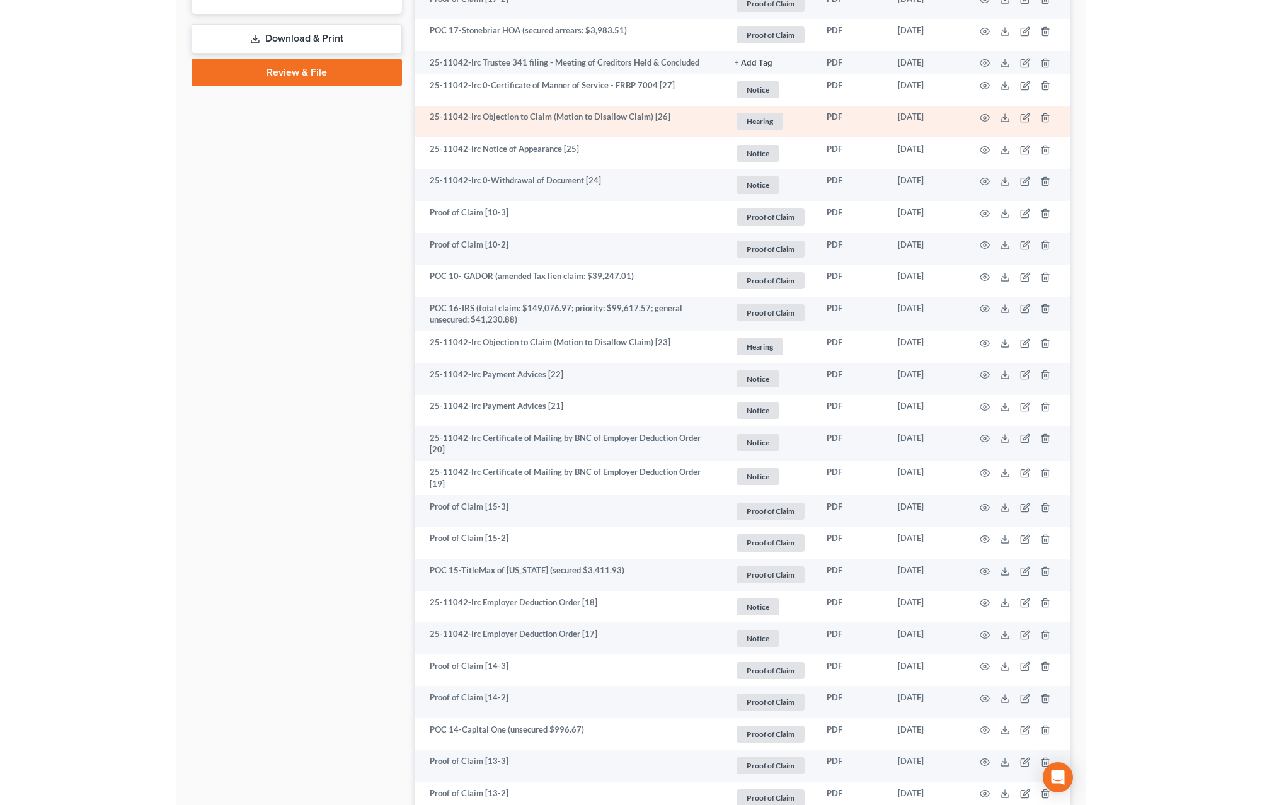
scroll to position [925, 0]
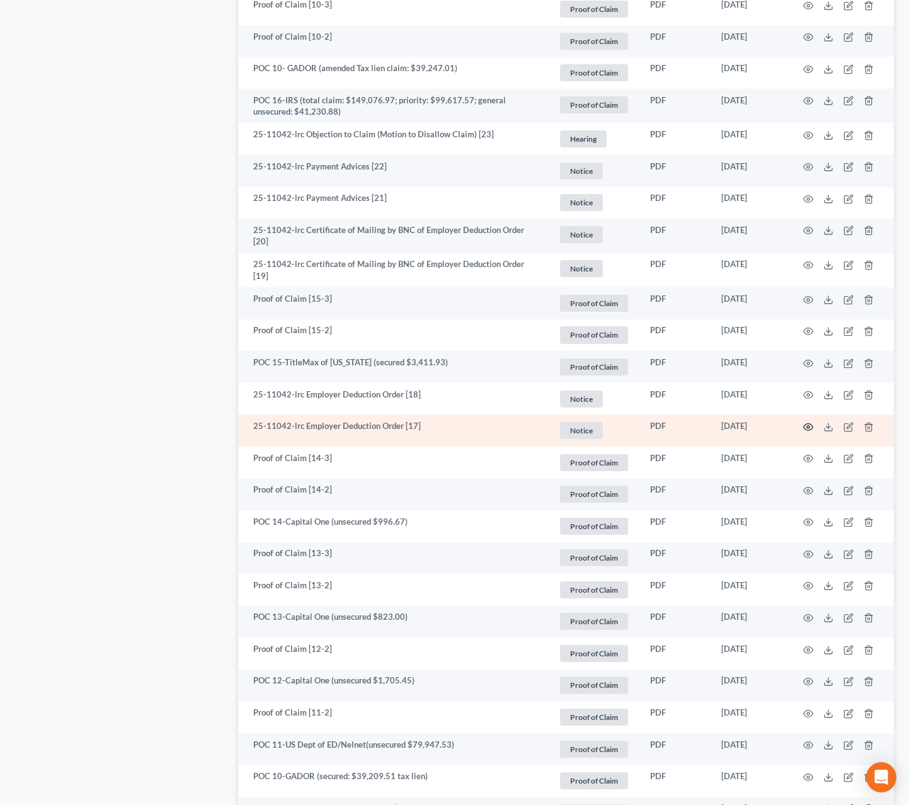
click at [807, 425] on icon "button" at bounding box center [808, 427] width 10 height 10
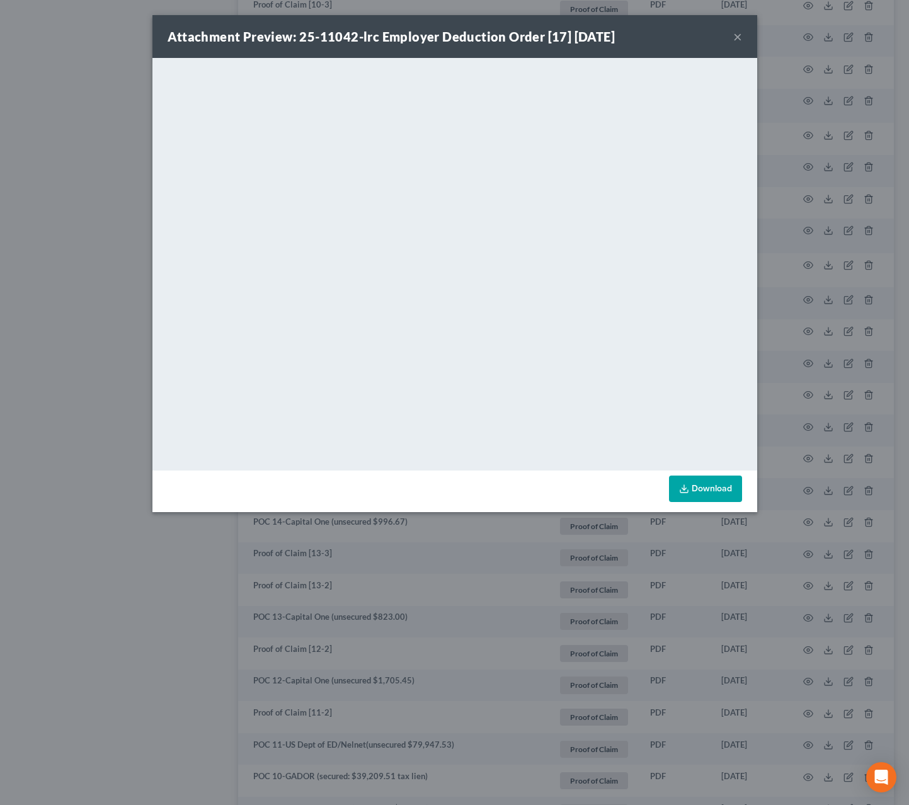
click at [736, 41] on button "×" at bounding box center [737, 36] width 9 height 15
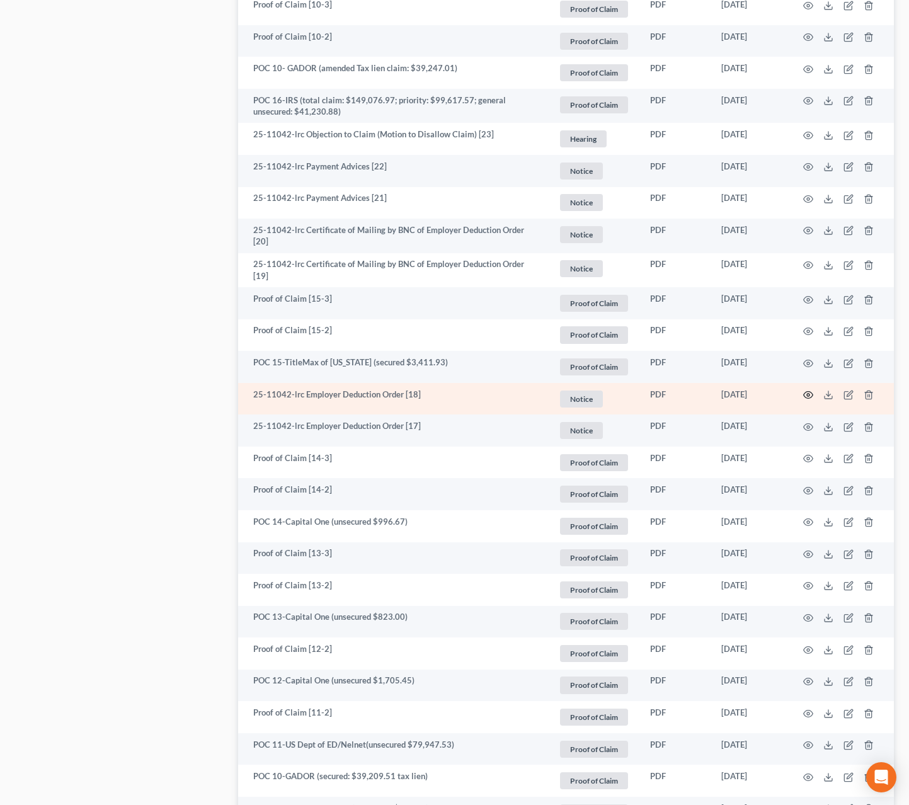
click at [805, 391] on icon "button" at bounding box center [808, 395] width 10 height 10
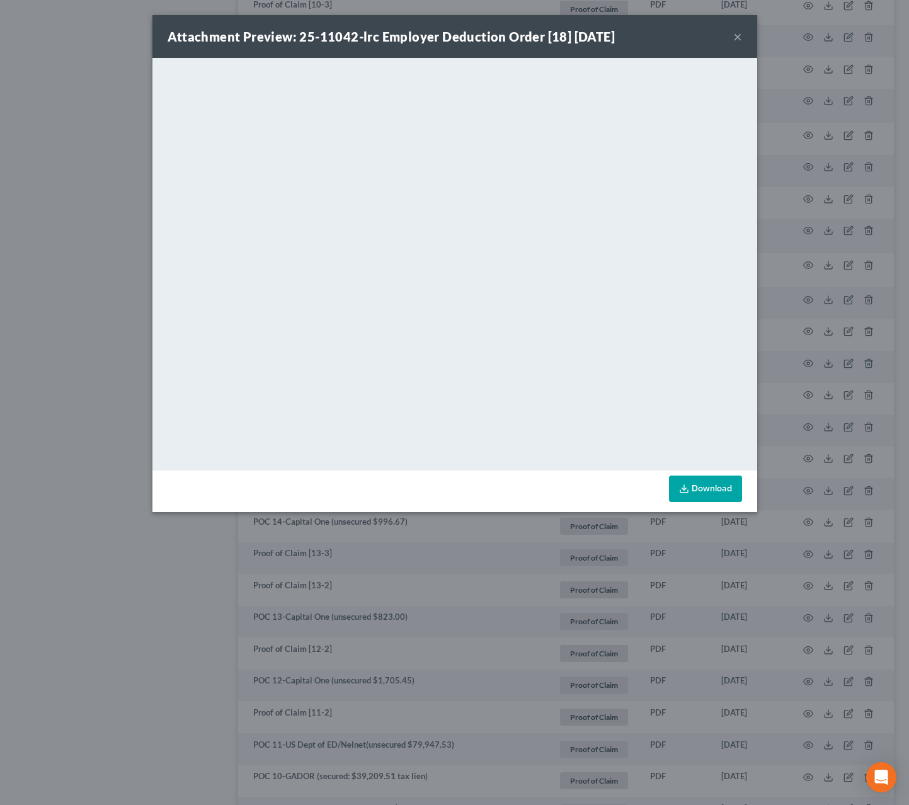
click at [742, 41] on div "Attachment Preview: 25-11042-lrc Employer Deduction Order [18] 07/30/2025 ×" at bounding box center [454, 36] width 605 height 43
click at [735, 37] on button "×" at bounding box center [737, 36] width 9 height 15
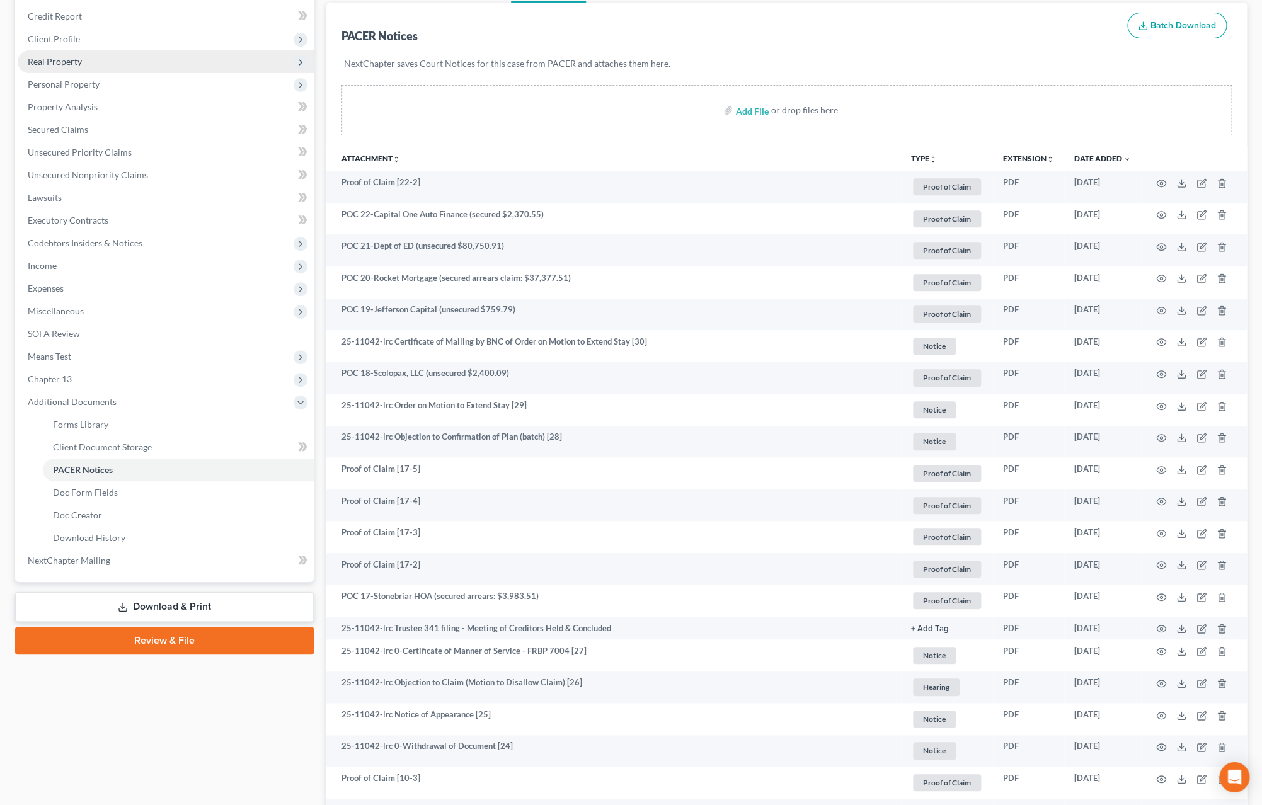
scroll to position [0, 0]
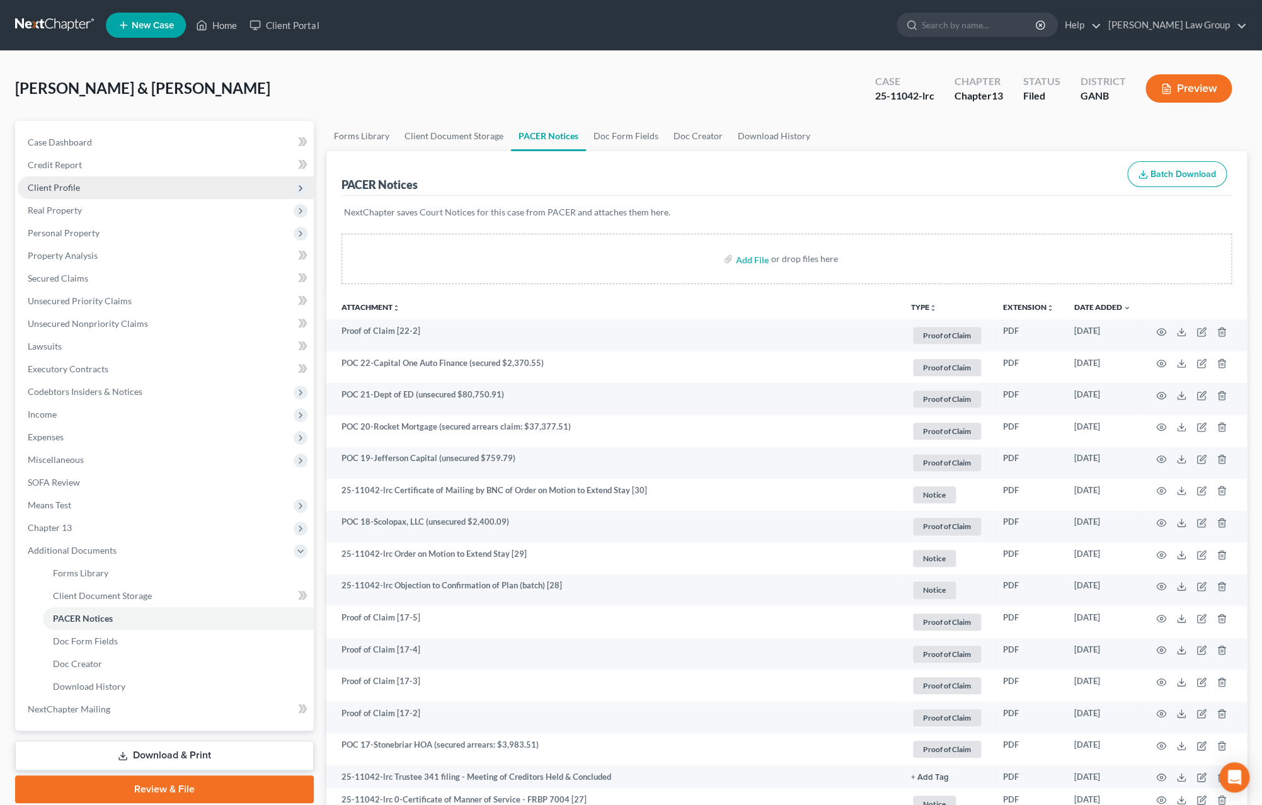
click at [55, 185] on span "Client Profile" at bounding box center [54, 187] width 52 height 11
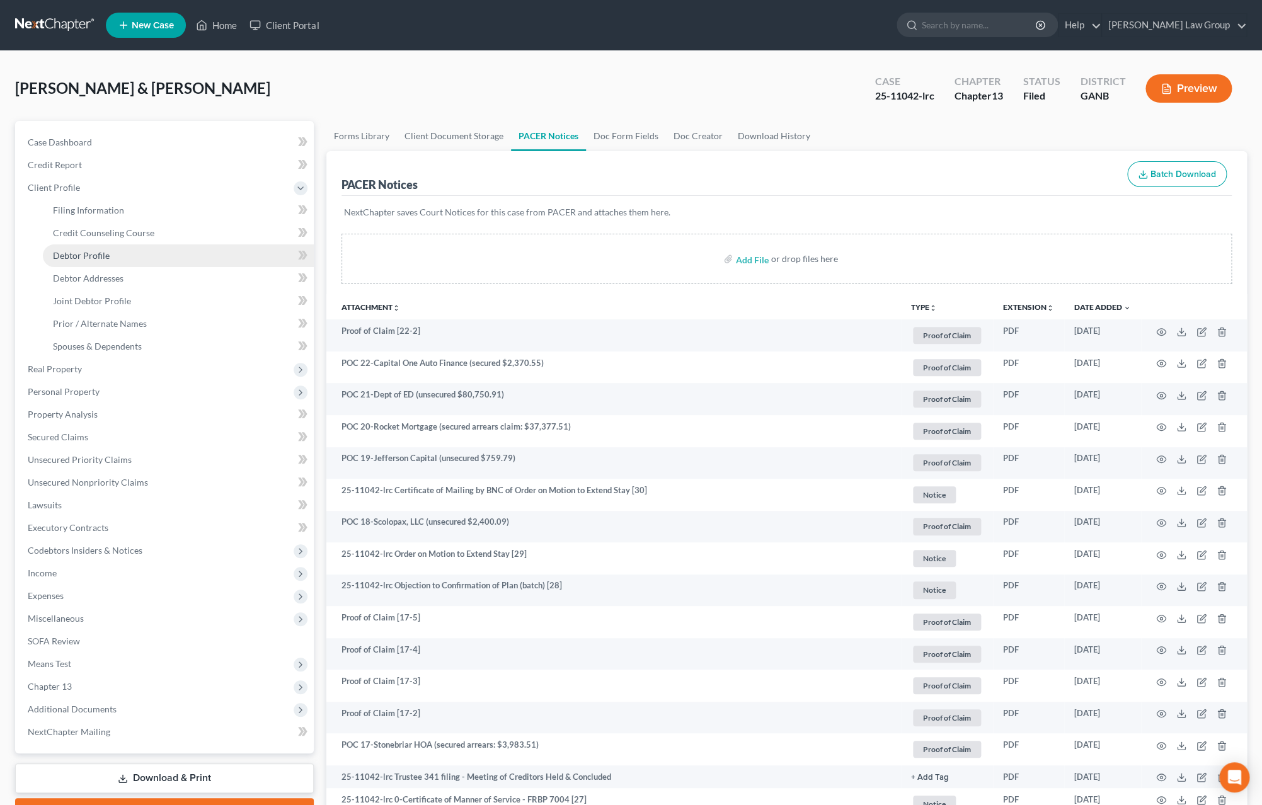
click at [96, 251] on span "Debtor Profile" at bounding box center [81, 255] width 57 height 11
select select "1"
select select "3"
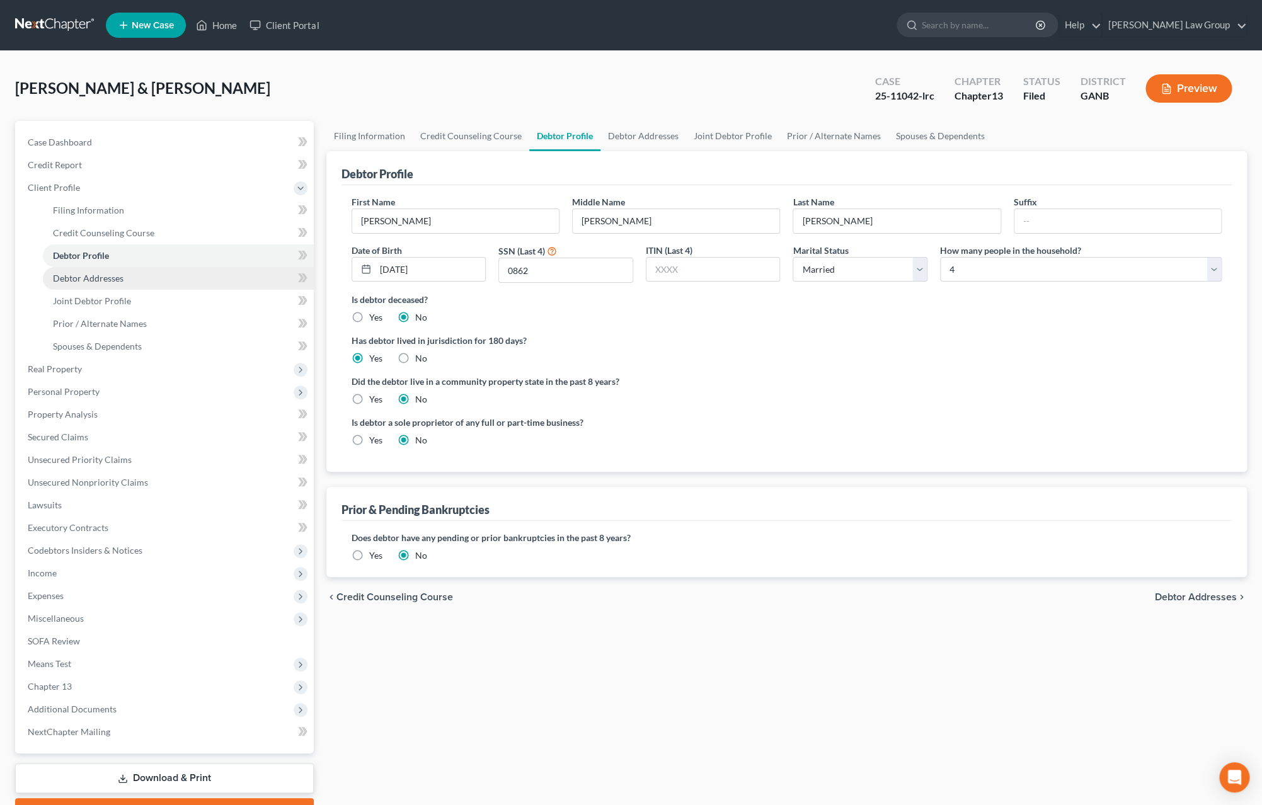
radio input "true"
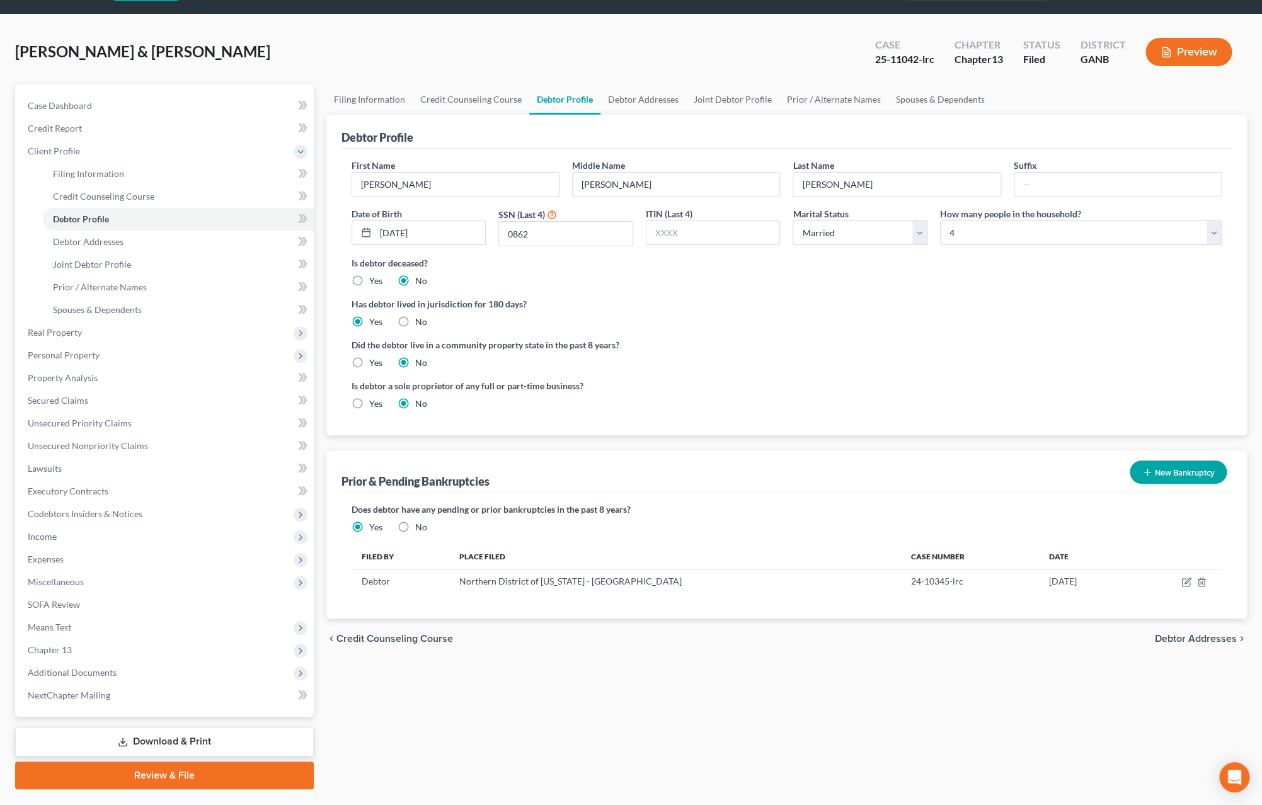
scroll to position [42, 0]
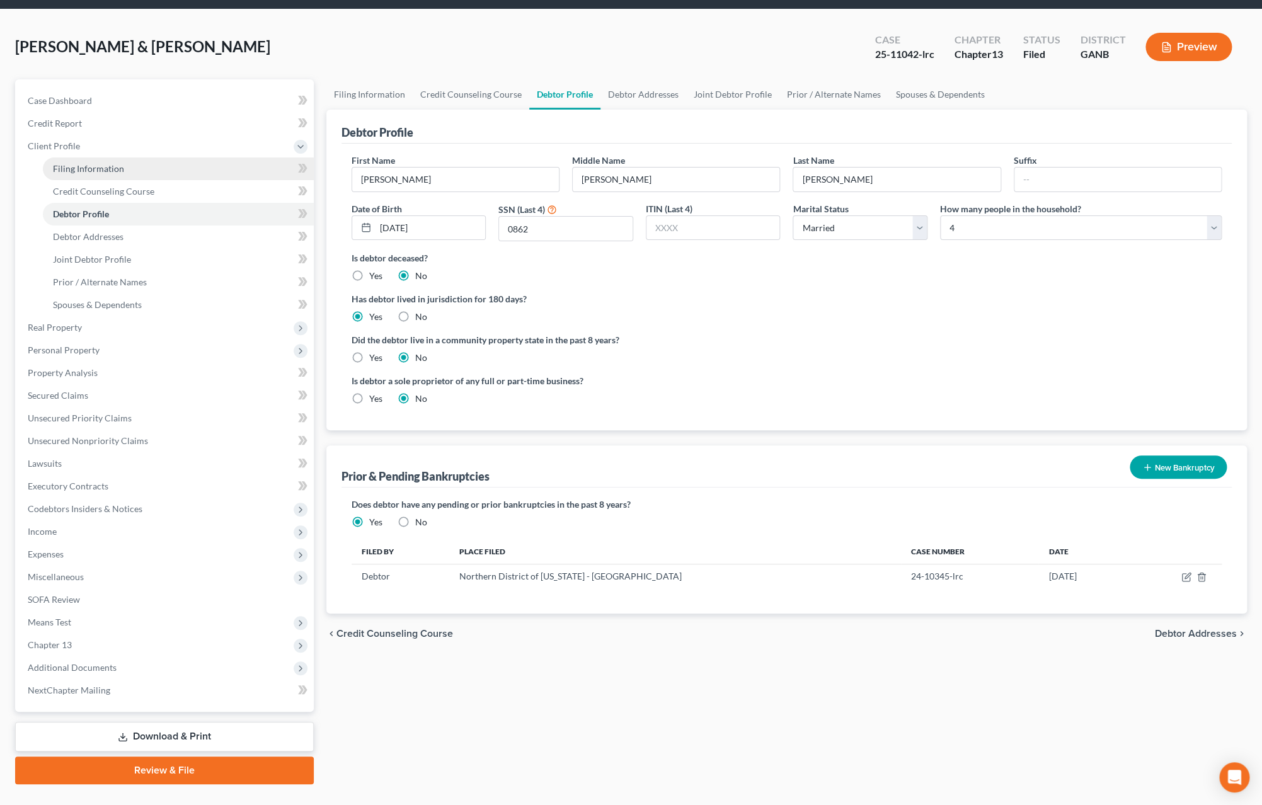
click at [91, 163] on span "Filing Information" at bounding box center [88, 168] width 71 height 11
select select "1"
select select "3"
select select "10"
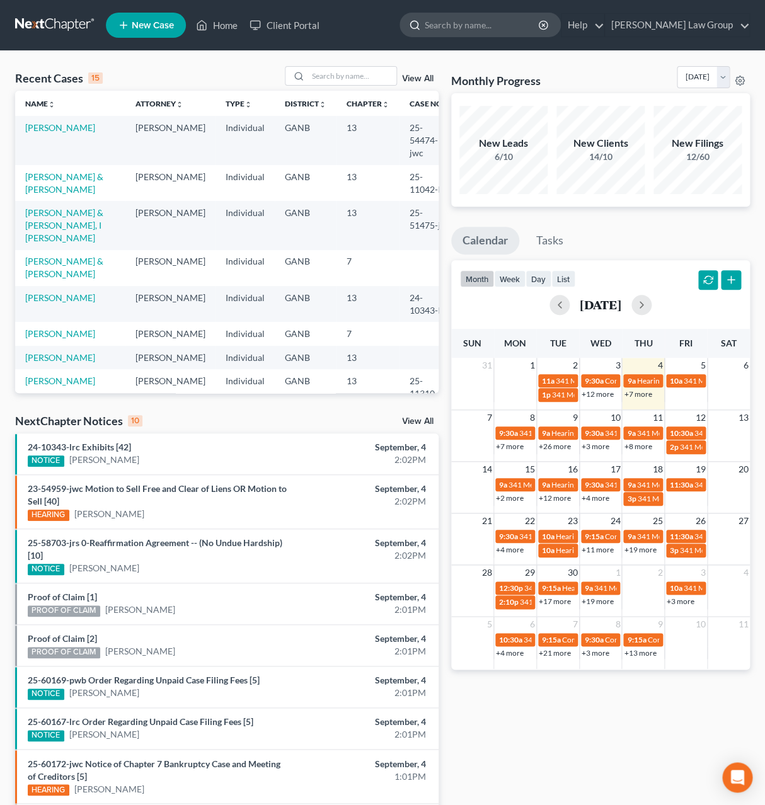
click at [488, 26] on input "search" at bounding box center [482, 24] width 115 height 23
type input "[PERSON_NAME]"
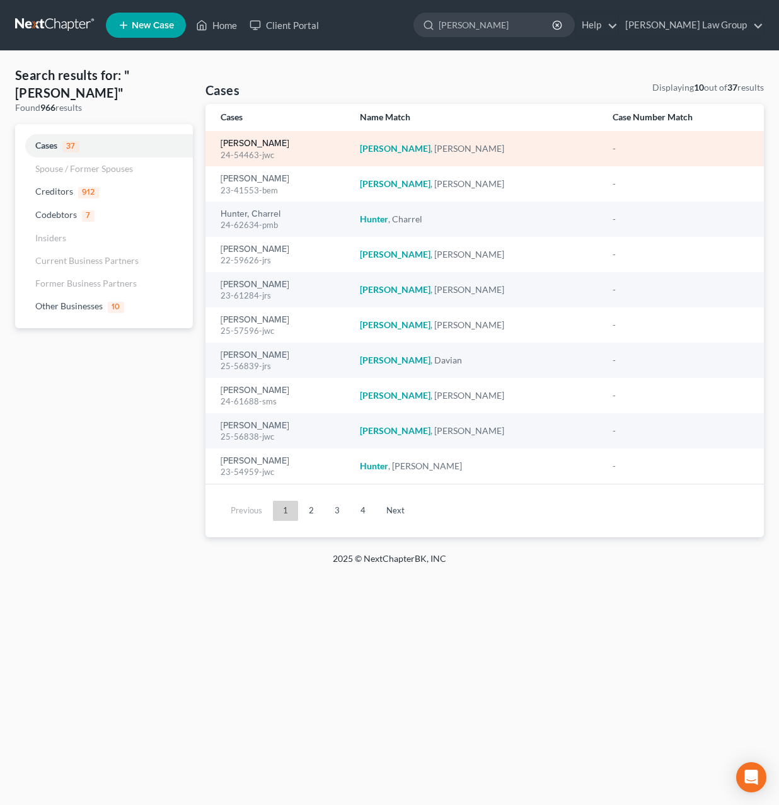
click at [266, 146] on link "Hurst, Lavita" at bounding box center [254, 143] width 69 height 9
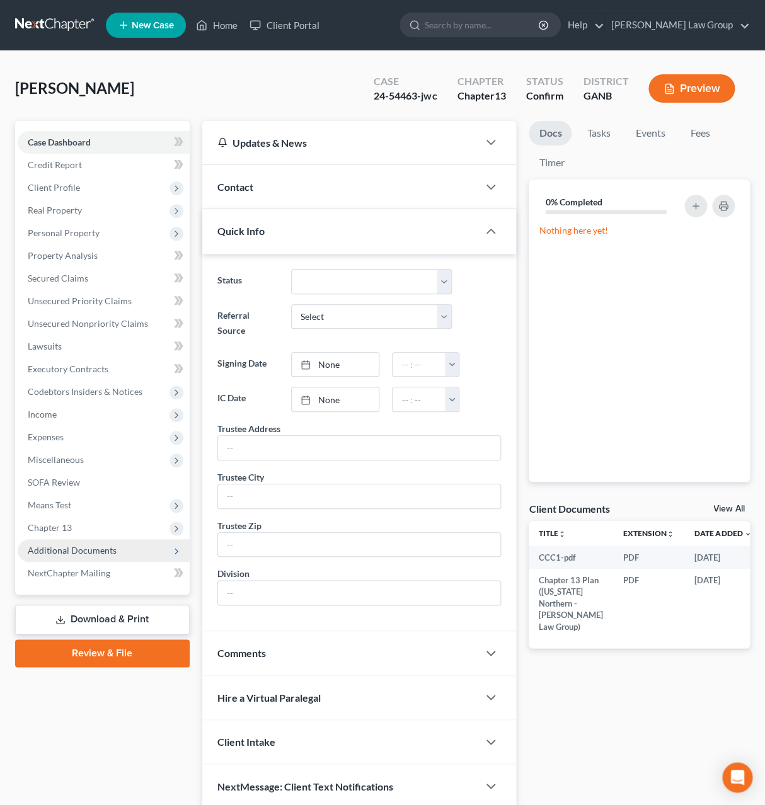
click at [126, 555] on span "Additional Documents" at bounding box center [104, 550] width 172 height 23
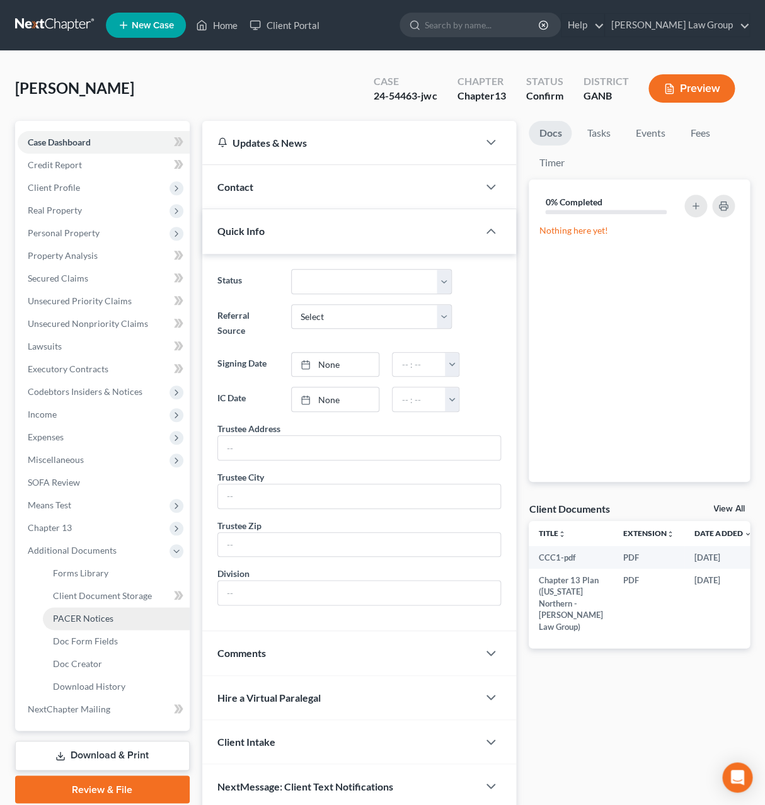
drag, startPoint x: 117, startPoint y: 624, endPoint x: 124, endPoint y: 624, distance: 6.9
click at [117, 624] on link "PACER Notices" at bounding box center [116, 618] width 147 height 23
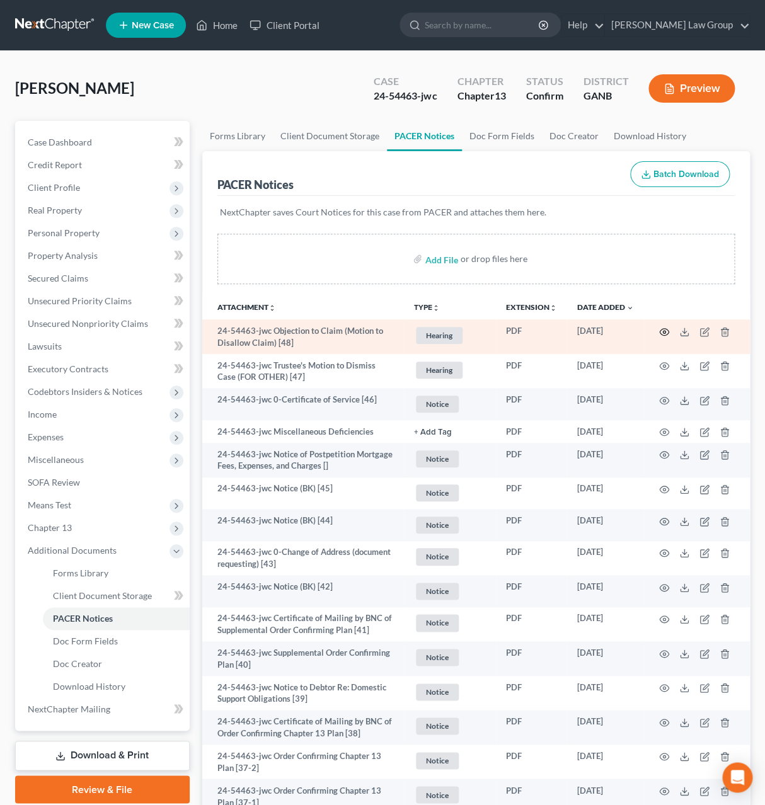
click at [660, 331] on icon "button" at bounding box center [664, 332] width 10 height 10
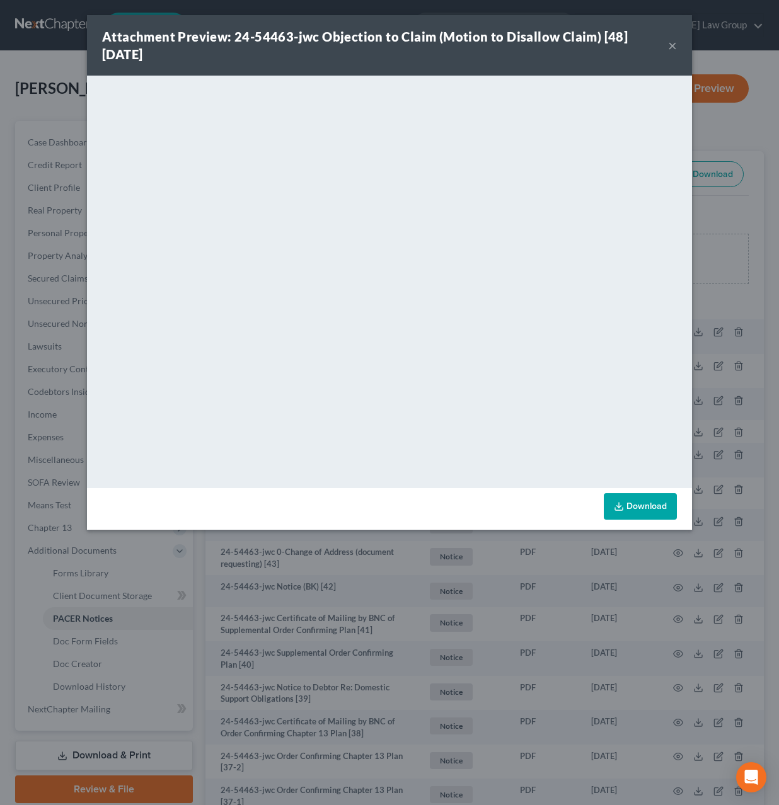
click at [675, 45] on button "×" at bounding box center [672, 45] width 9 height 15
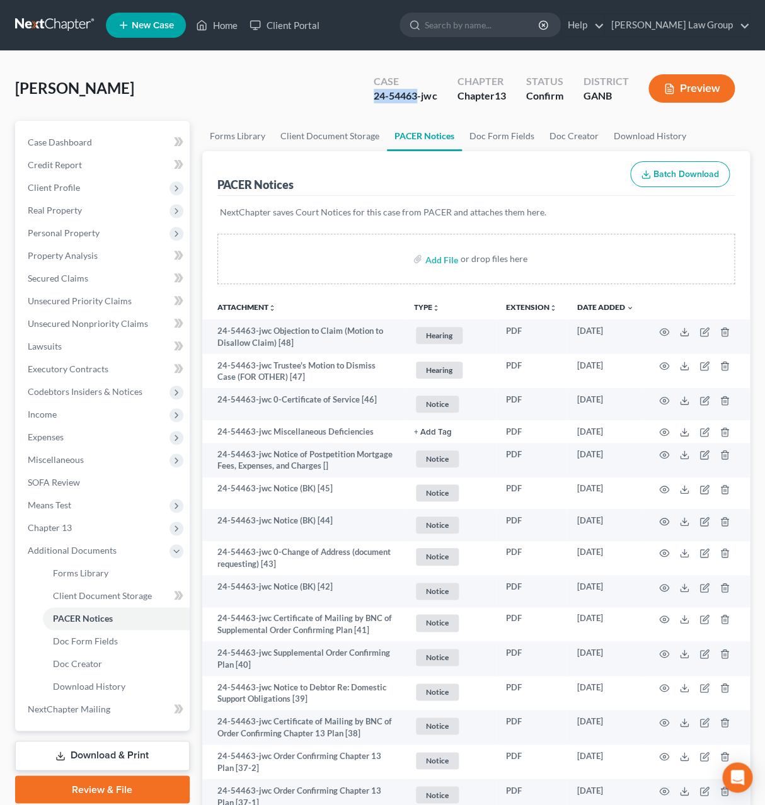
drag, startPoint x: 416, startPoint y: 96, endPoint x: 359, endPoint y: 100, distance: 56.8
click at [359, 100] on div "Case 24-54463-jwc Chapter Chapter 13 Status Confirm District GANB Preview" at bounding box center [553, 88] width 391 height 45
copy div "24-54463"
click at [516, 30] on input "search" at bounding box center [482, 24] width 115 height 23
type input "dotson"
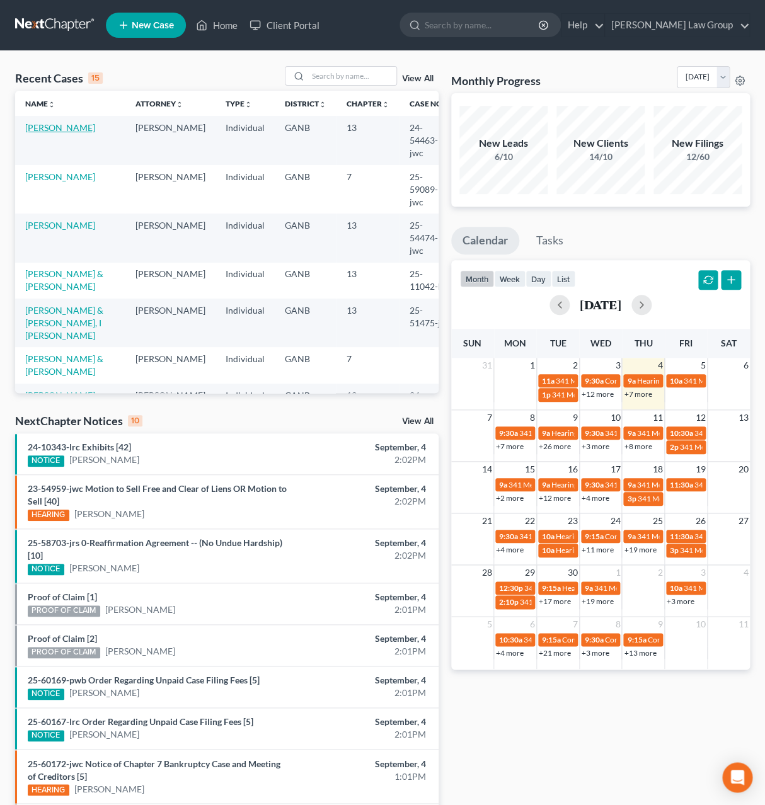
click at [64, 128] on link "[PERSON_NAME]" at bounding box center [60, 127] width 70 height 11
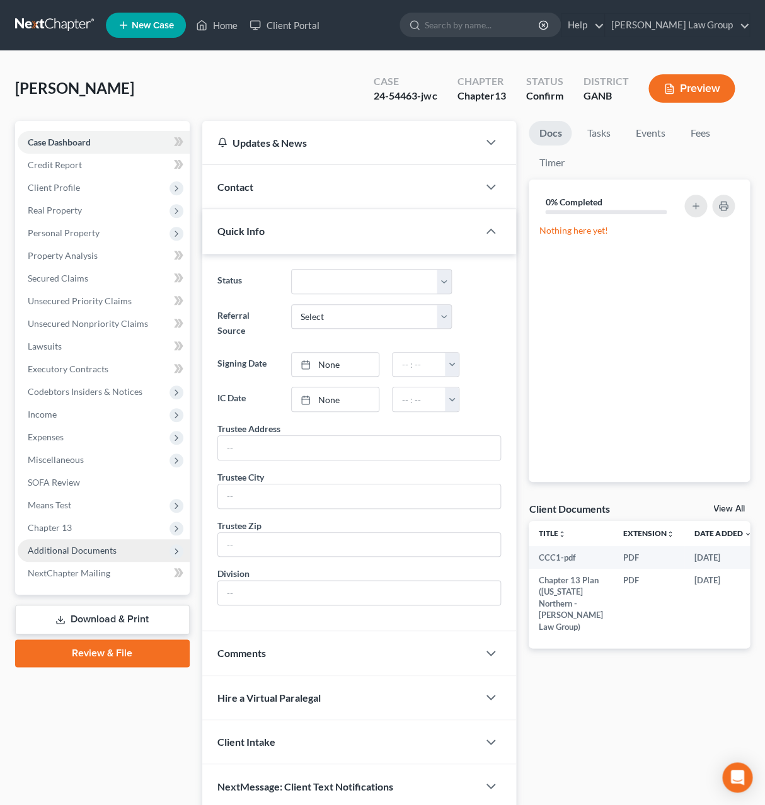
click at [58, 542] on span "Additional Documents" at bounding box center [104, 550] width 172 height 23
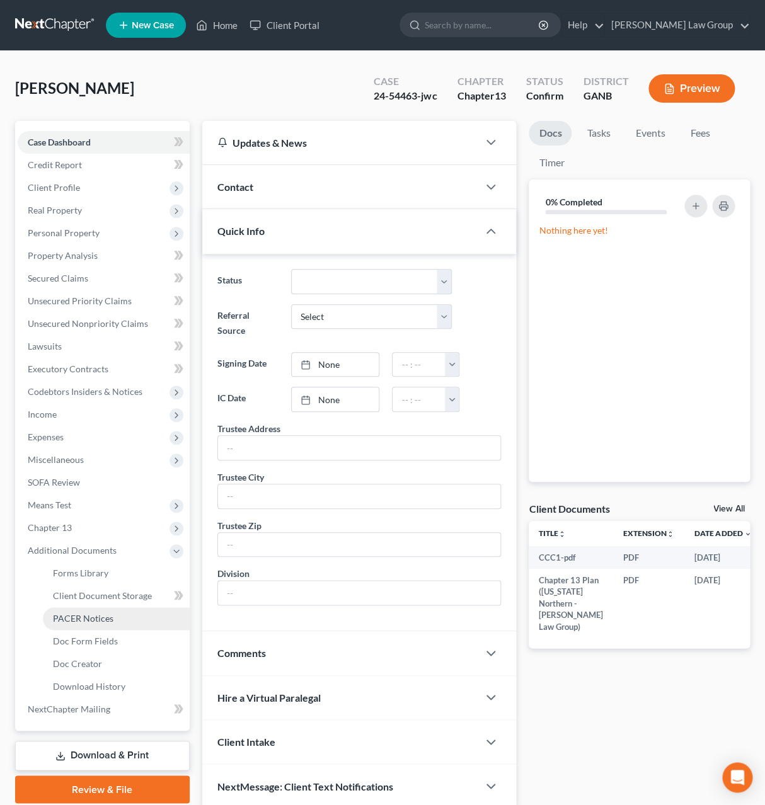
click at [75, 620] on span "PACER Notices" at bounding box center [83, 618] width 60 height 11
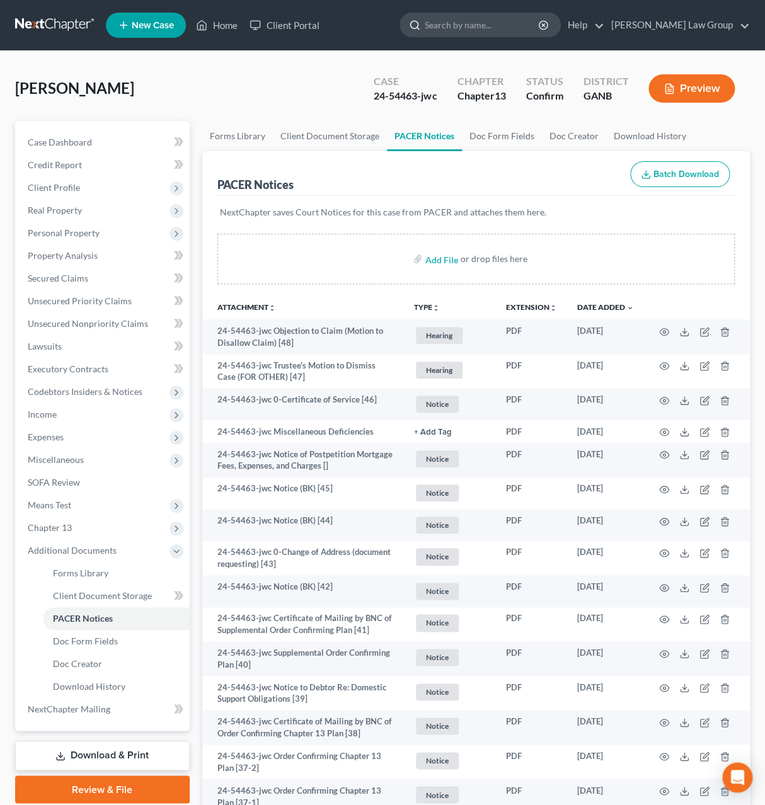
click at [525, 22] on input "search" at bounding box center [482, 24] width 115 height 23
type input "54237"
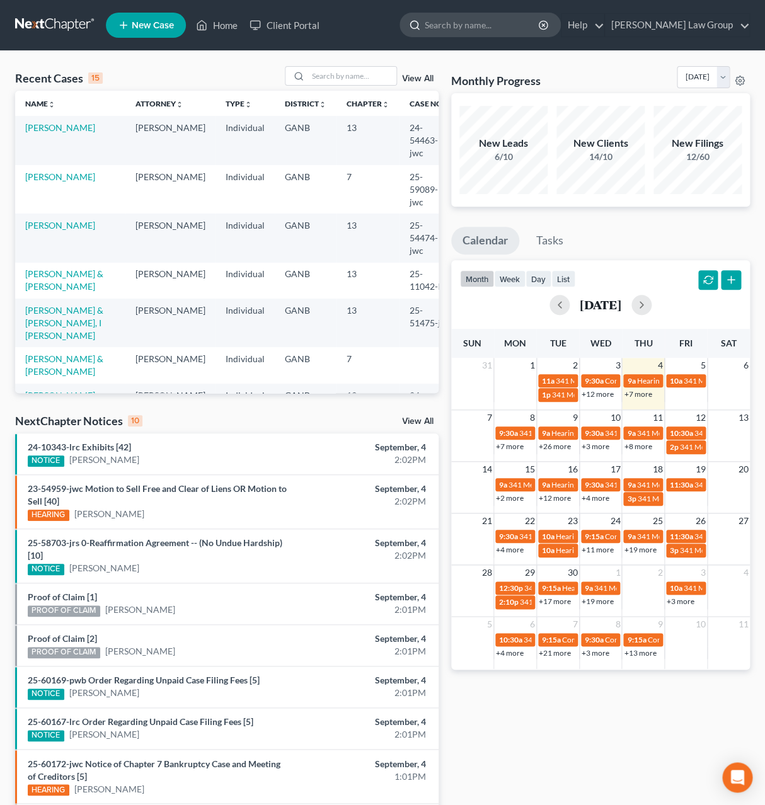
click at [502, 30] on input "search" at bounding box center [482, 24] width 115 height 23
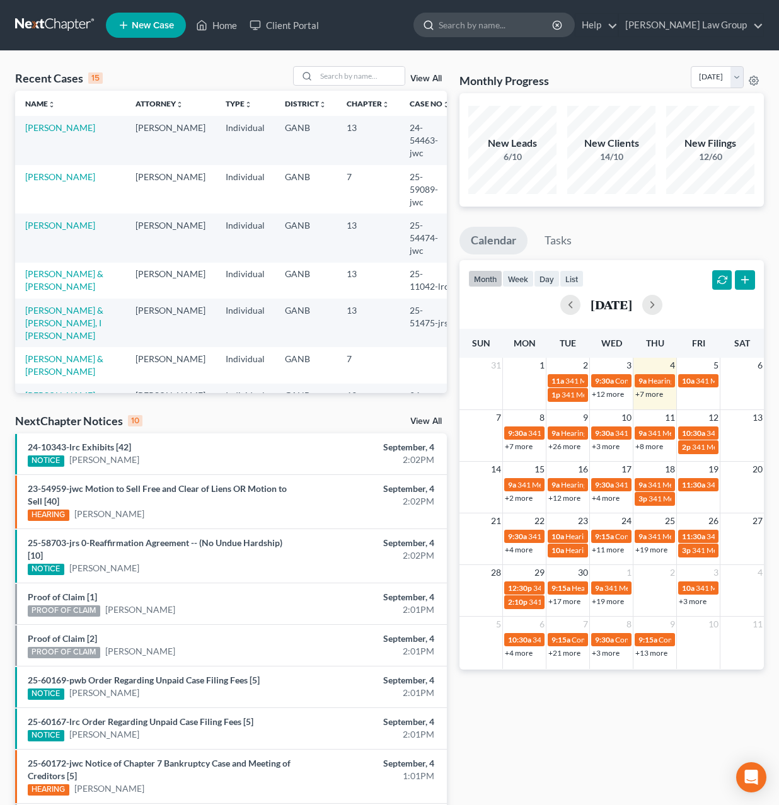
click at [536, 28] on input "search" at bounding box center [495, 24] width 115 height 23
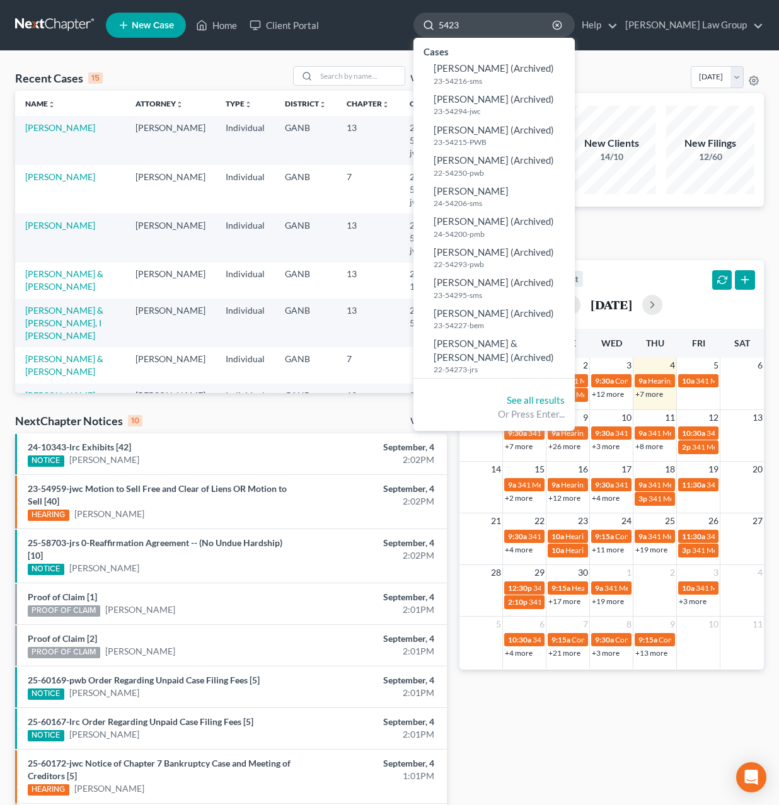
type input "54237"
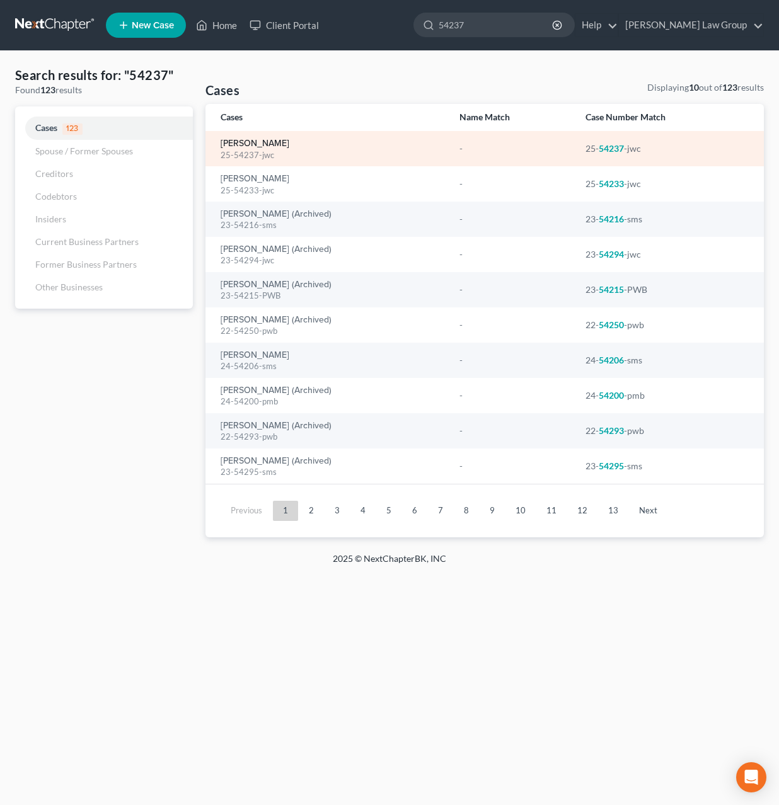
click at [268, 144] on link "[PERSON_NAME]" at bounding box center [254, 143] width 69 height 9
